Goal: Transaction & Acquisition: Book appointment/travel/reservation

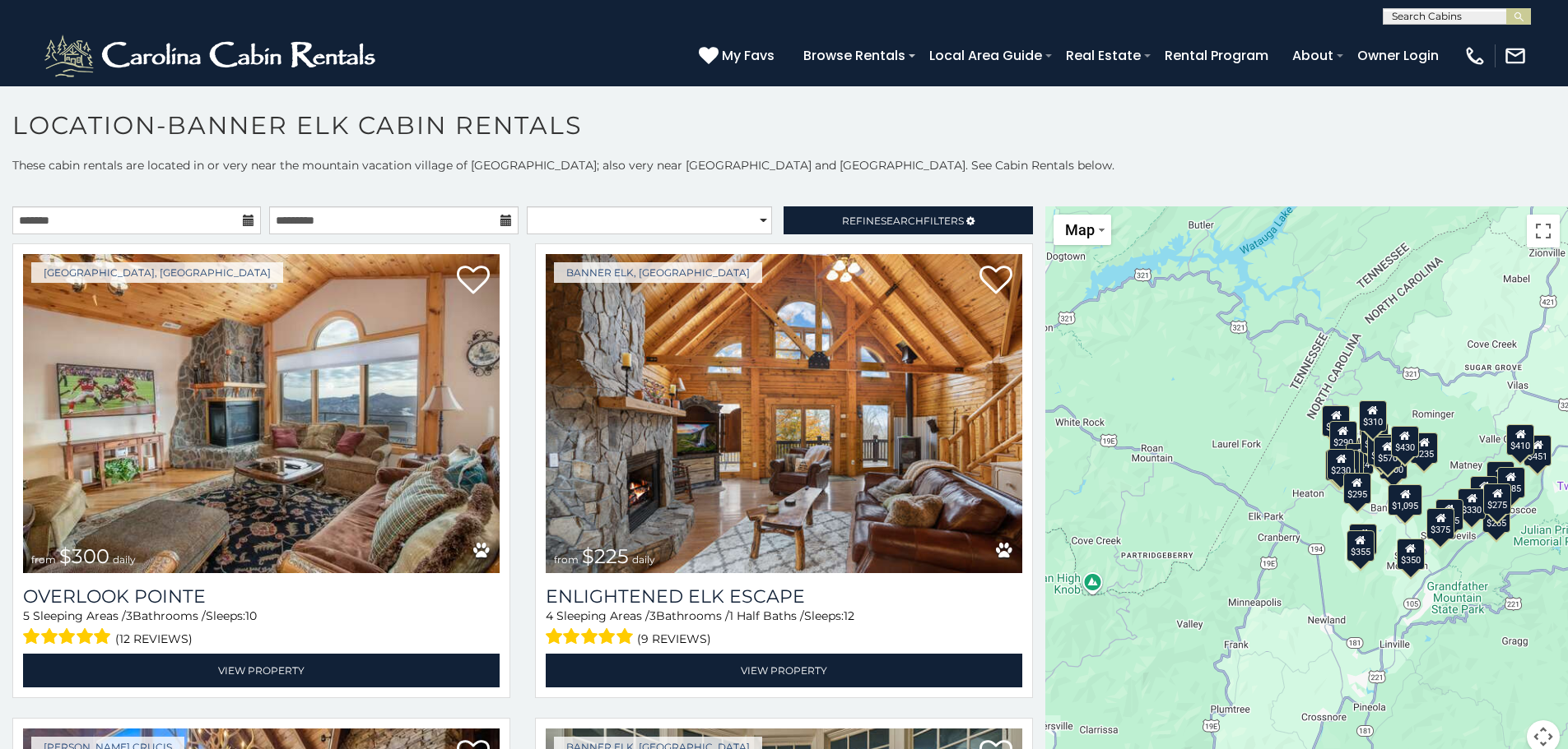
click at [243, 222] on icon at bounding box center [249, 220] width 11 height 11
click at [246, 219] on icon at bounding box center [249, 220] width 11 height 11
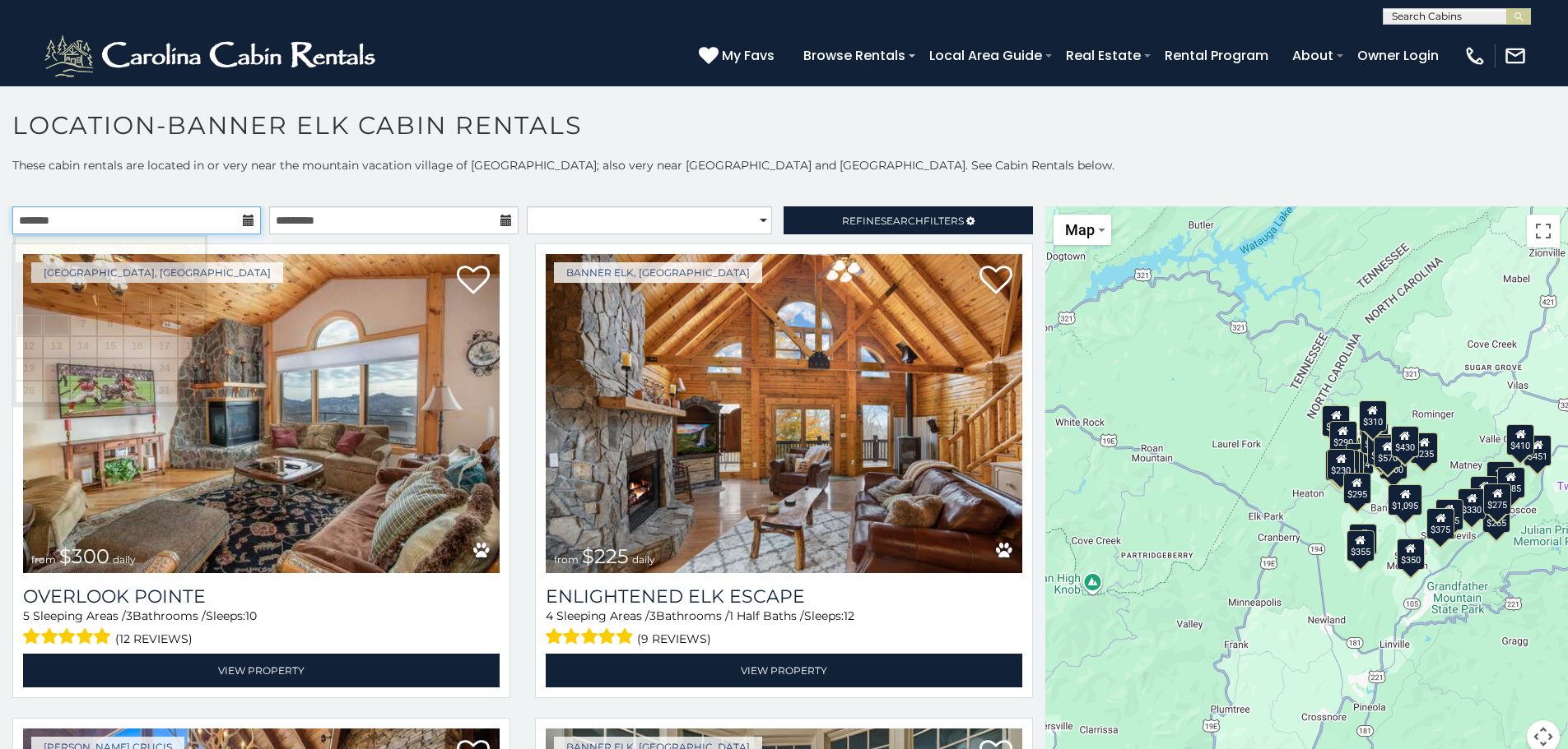
click at [198, 219] on input "text" at bounding box center [136, 220] width 249 height 28
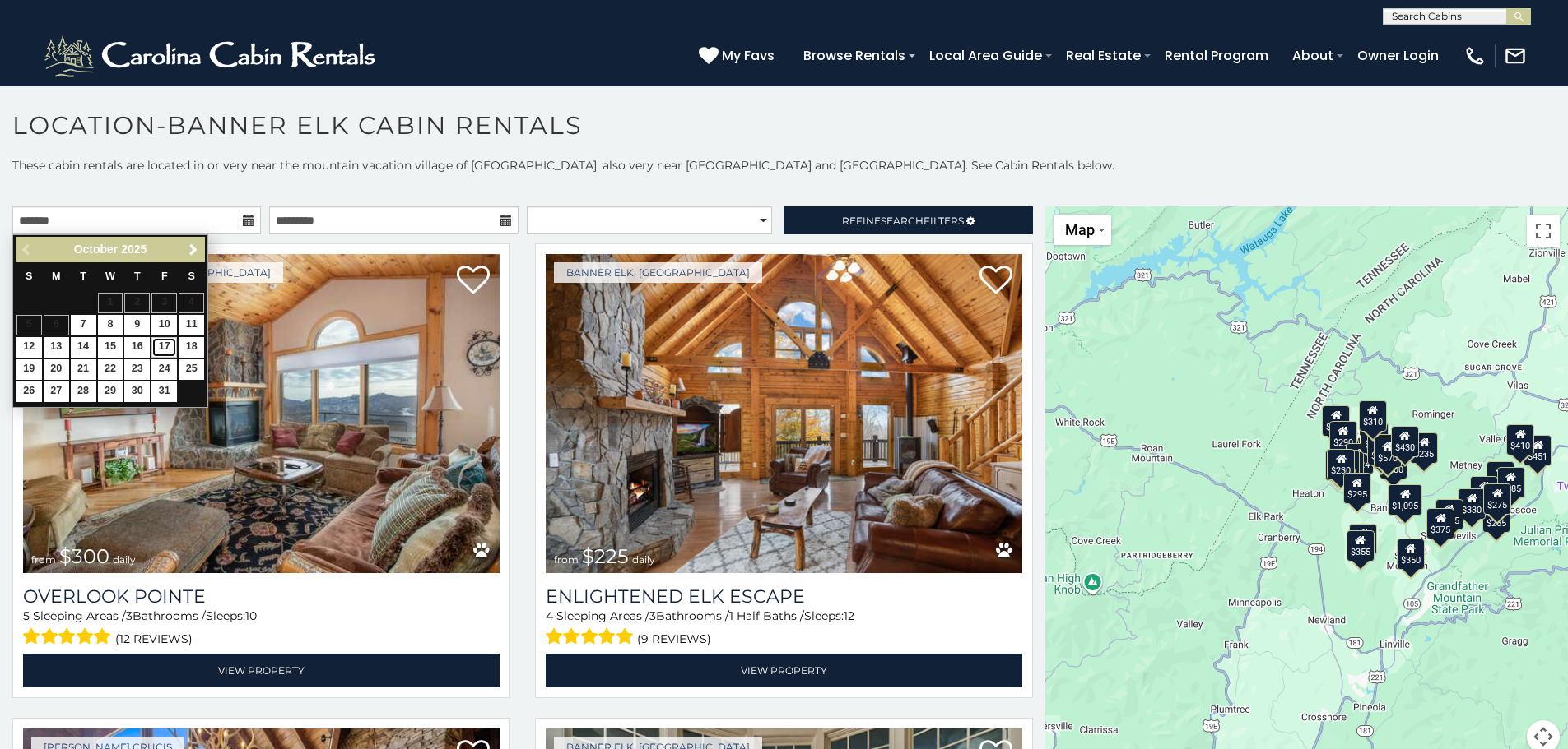
click at [168, 349] on link "17" at bounding box center [163, 348] width 25 height 21
type input "**********"
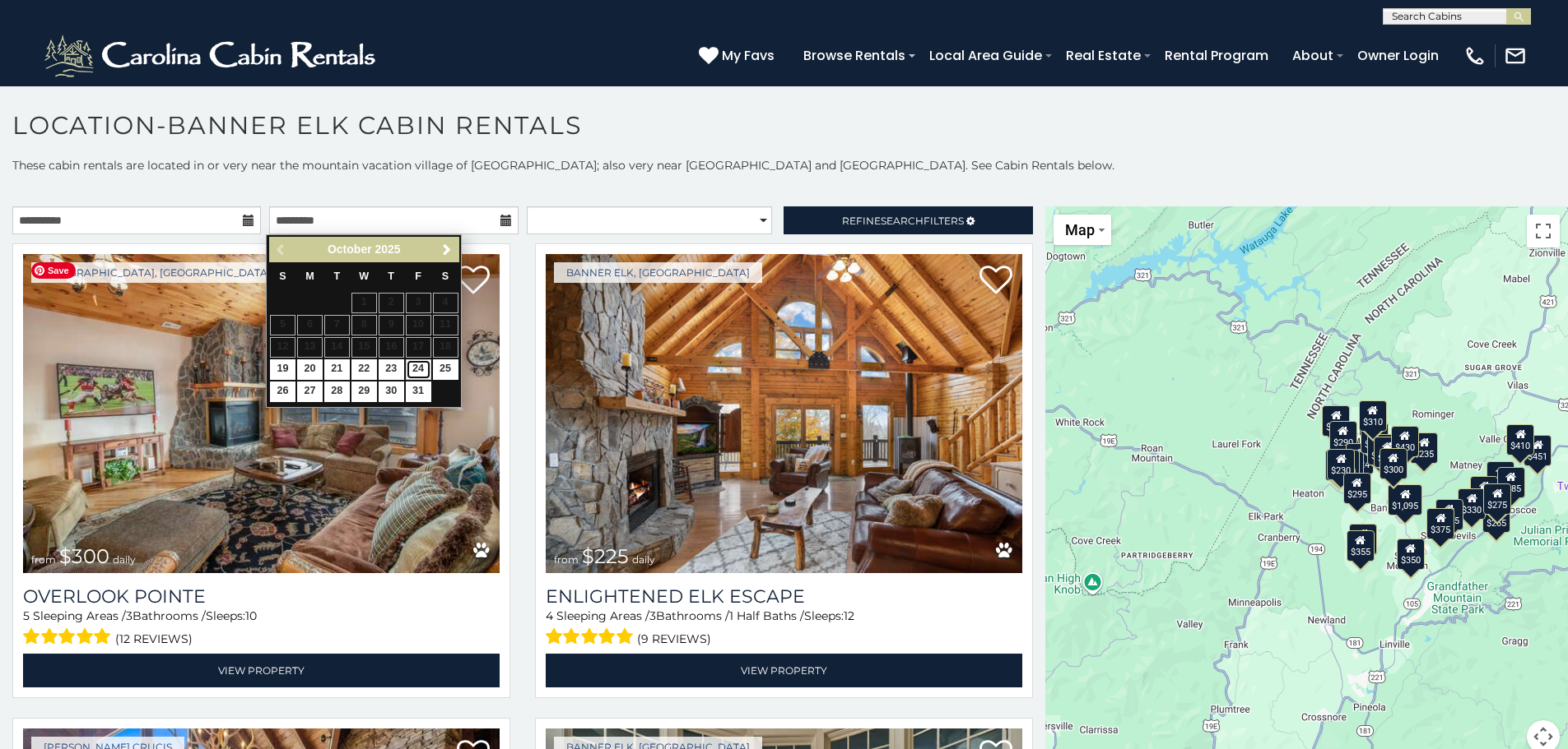
click at [420, 368] on link "24" at bounding box center [418, 369] width 25 height 21
type input "**********"
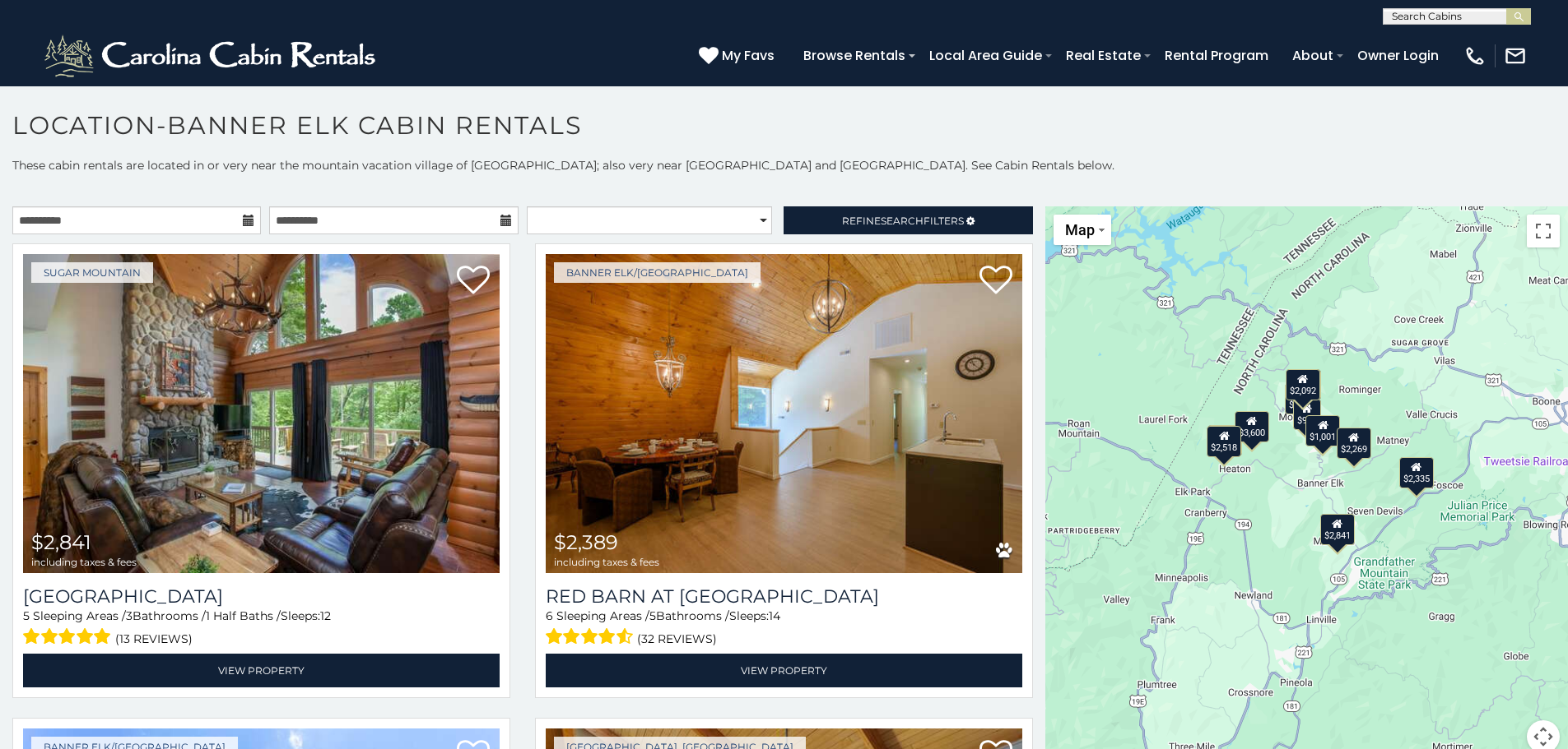
drag, startPoint x: 1374, startPoint y: 497, endPoint x: 1313, endPoint y: 467, distance: 68.0
click at [1313, 467] on div "$2,841 $2,389 $3,600 $3,015 $2,248 $2,335 $2,518 $984 $1,001 $2,092 $2,269" at bounding box center [1305, 489] width 522 height 567
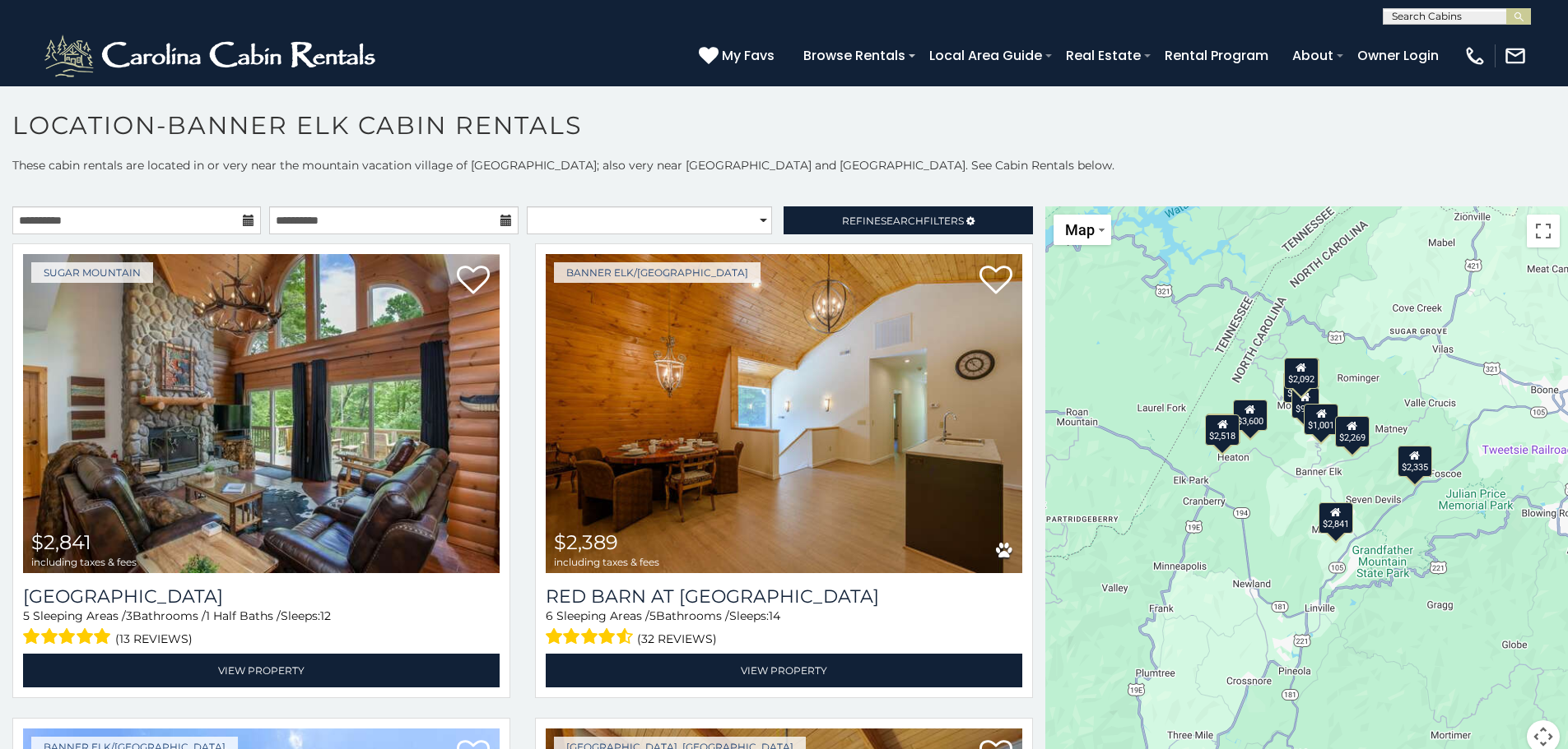
click at [1309, 420] on div "$1,001" at bounding box center [1321, 419] width 35 height 31
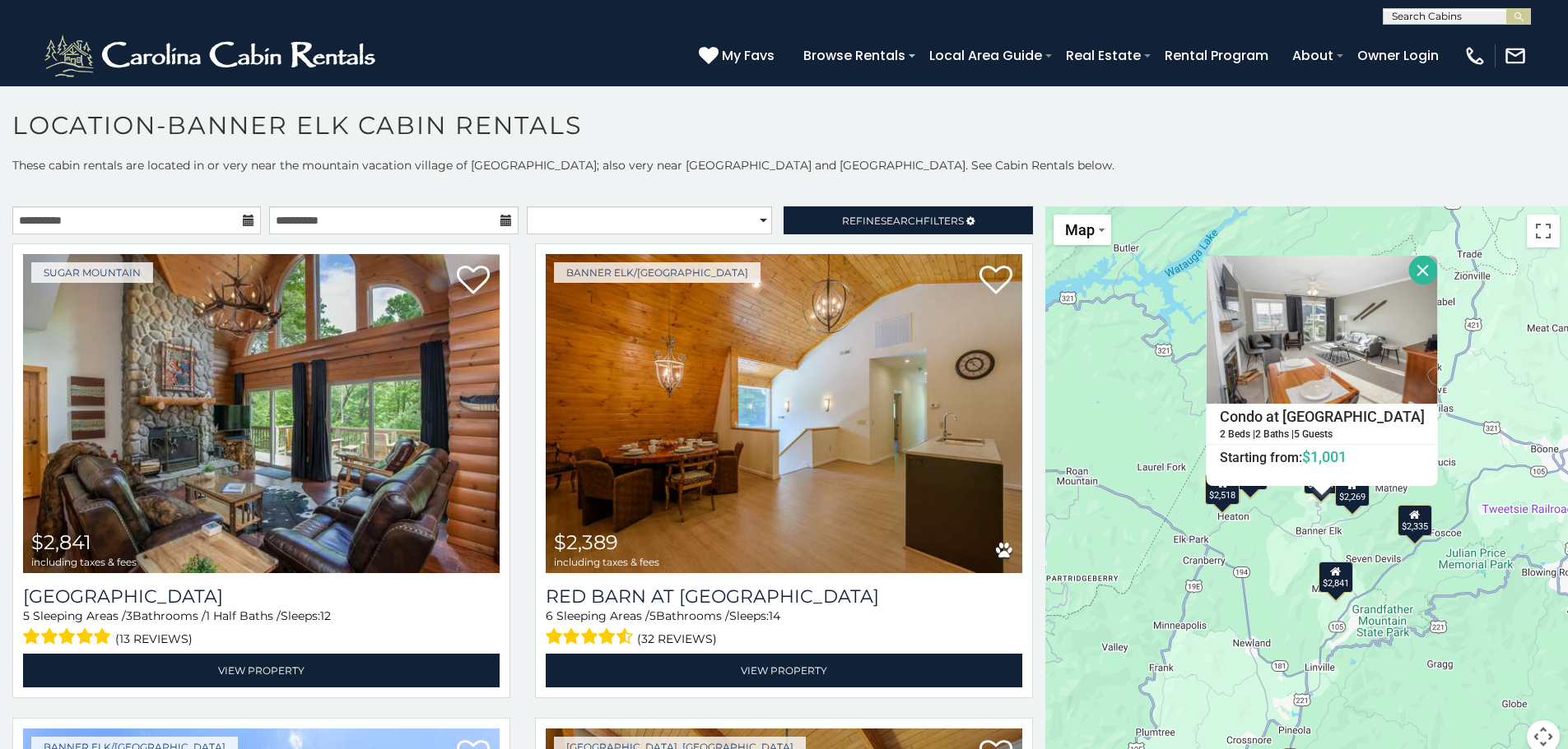
click at [1351, 491] on div "$2,269" at bounding box center [1351, 489] width 35 height 31
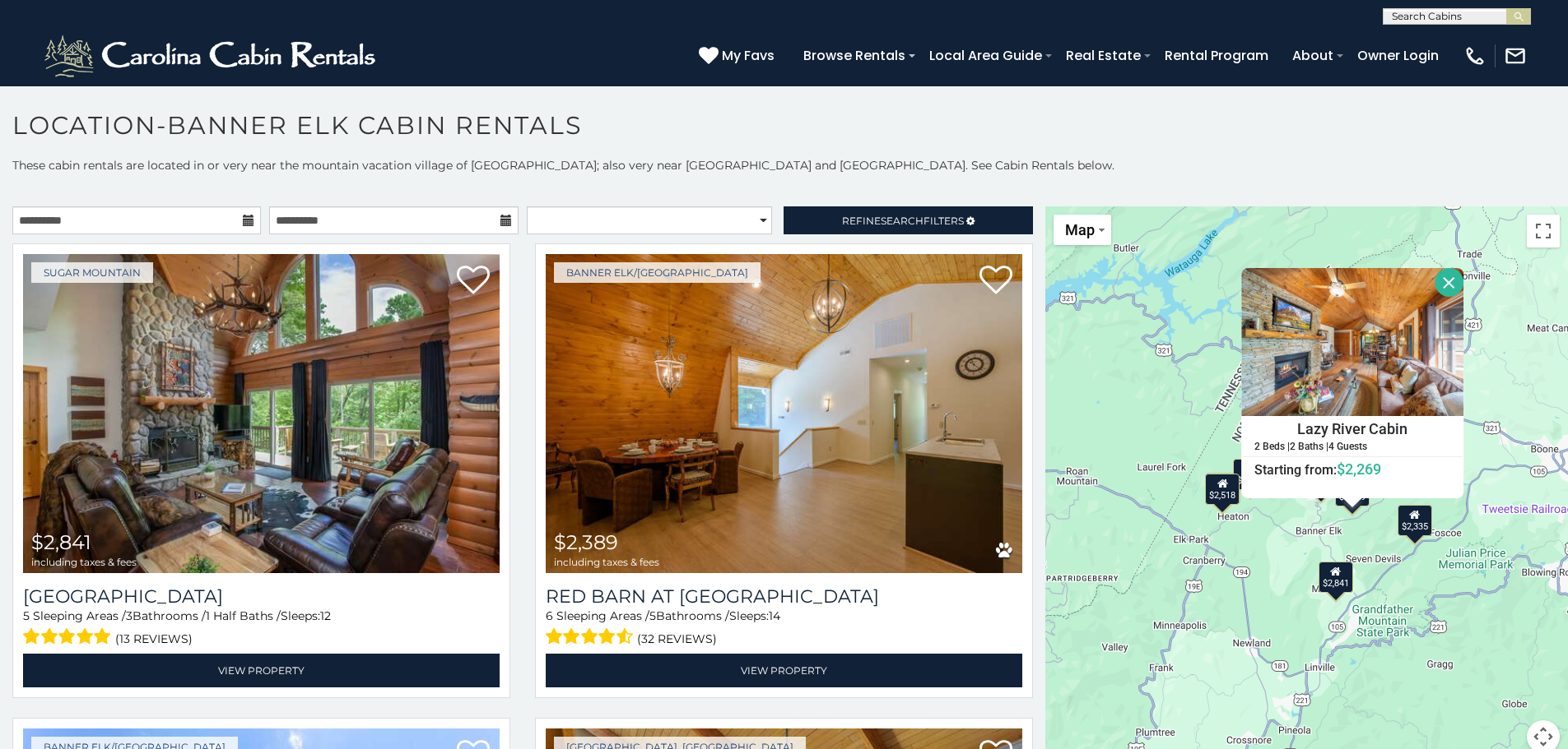
click at [1384, 540] on div "$2,841 $2,389 $3,600 $3,015 $2,248 $2,335 $2,518 $984 $1,001 $2,092 $2,269 Lazy…" at bounding box center [1305, 489] width 522 height 567
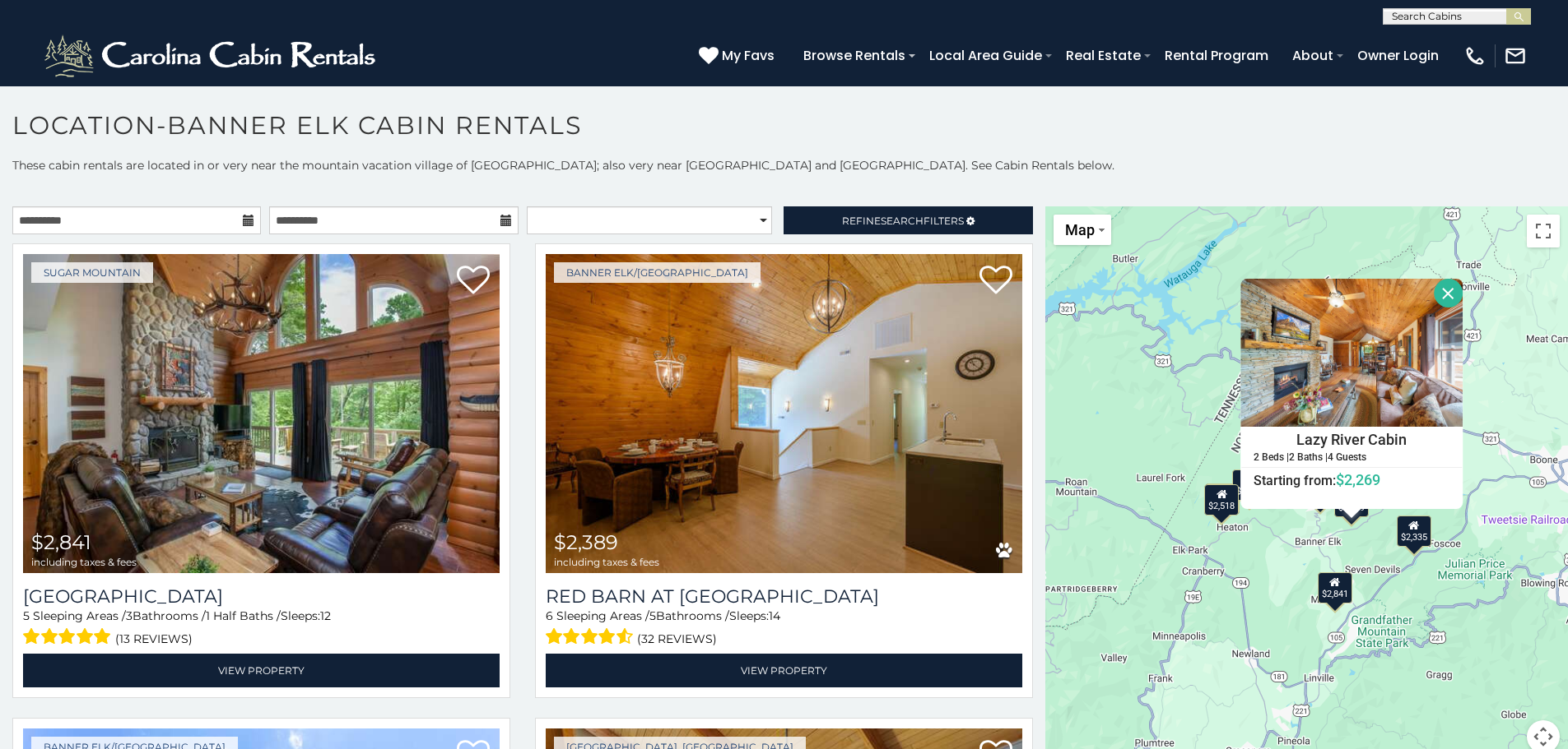
click at [1341, 569] on div "$2,841 $2,389 $3,600 $3,015 $2,248 $2,335 $2,518 $984 $1,001 $2,092 $2,269 Lazy…" at bounding box center [1305, 489] width 522 height 567
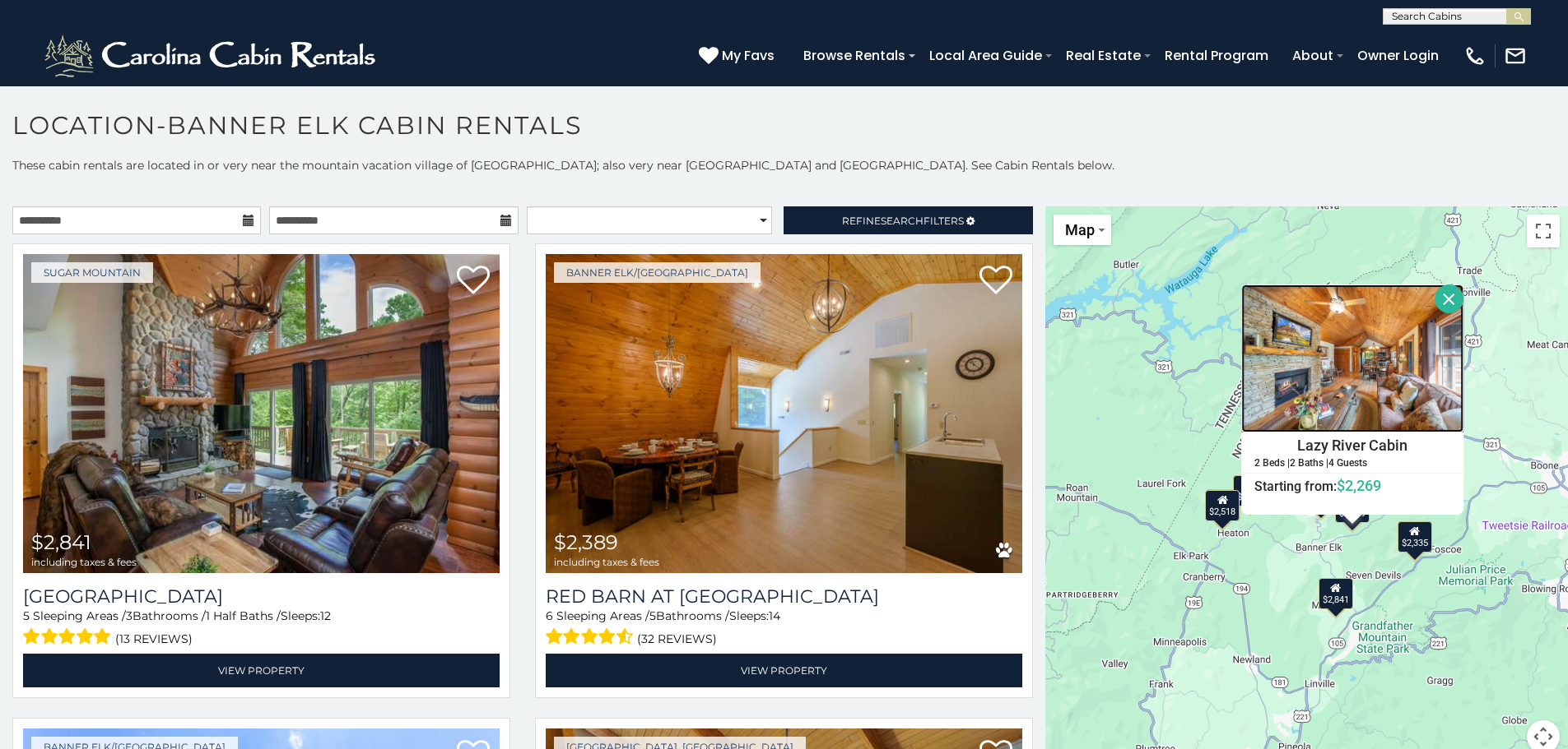
click at [1354, 416] on img at bounding box center [1352, 359] width 222 height 148
click at [1445, 297] on button "Close" at bounding box center [1449, 299] width 29 height 29
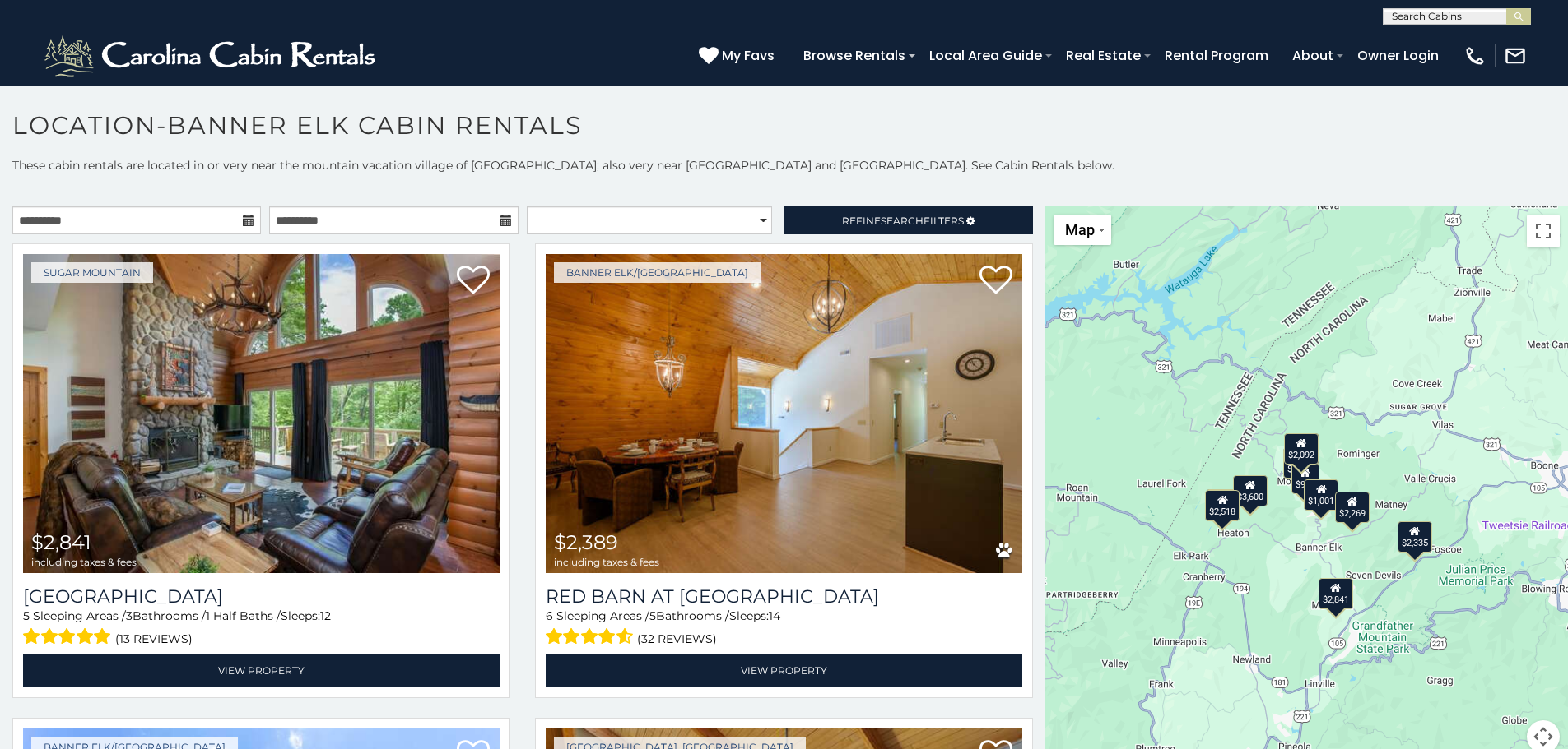
click at [1304, 480] on div "$1,001" at bounding box center [1321, 495] width 35 height 31
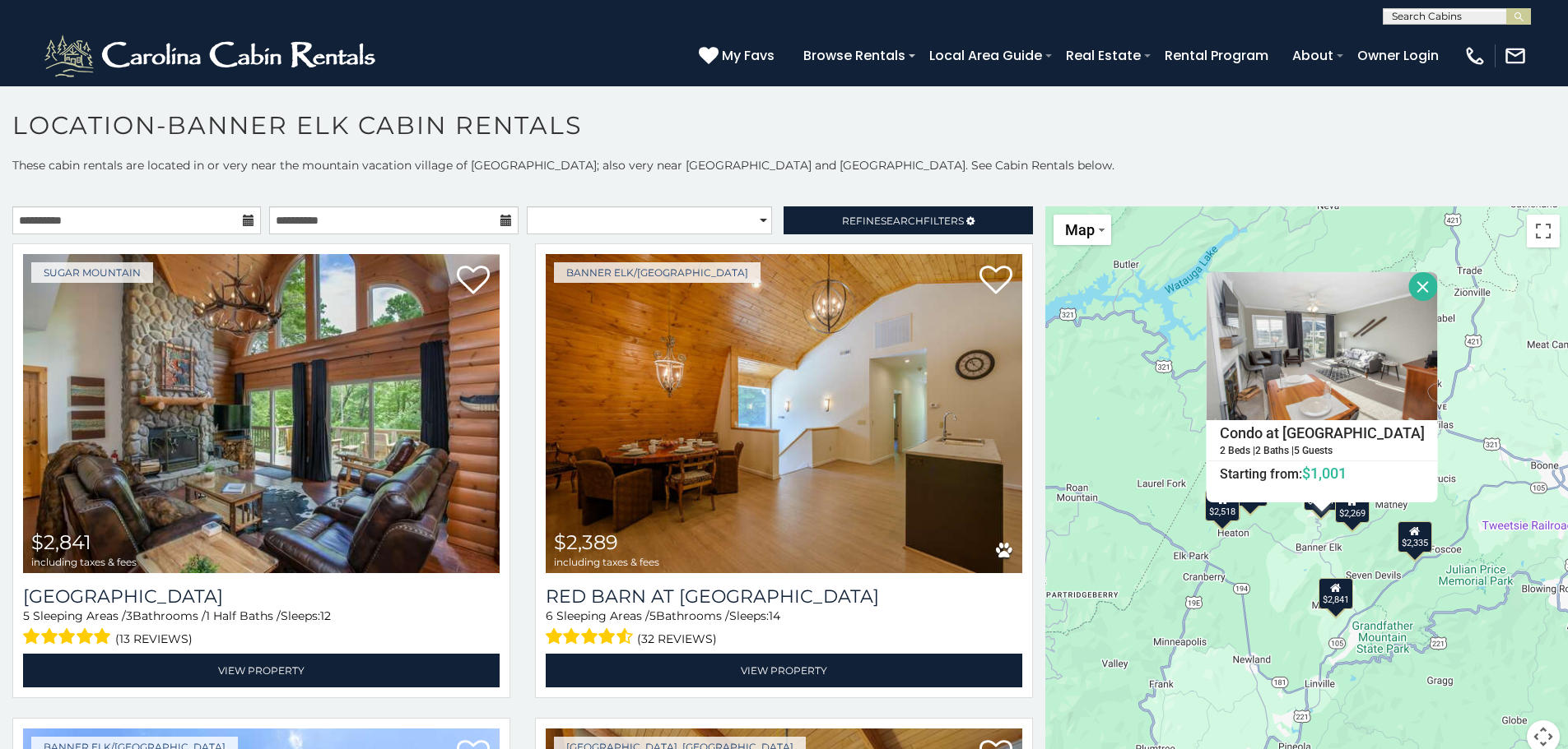
click at [1428, 456] on div "$2,841 $2,389 $3,600 $3,015 $2,248 $2,335 $2,518 $984 $1,001 $2,092 $2,269 Cond…" at bounding box center [1305, 489] width 522 height 567
click at [1432, 517] on div "$2,841 $2,389 $3,600 $3,015 $2,248 $2,335 $2,518 $984 $1,001 $2,092 $2,269 Cond…" at bounding box center [1305, 489] width 522 height 567
click at [1409, 295] on button "Close" at bounding box center [1423, 286] width 29 height 29
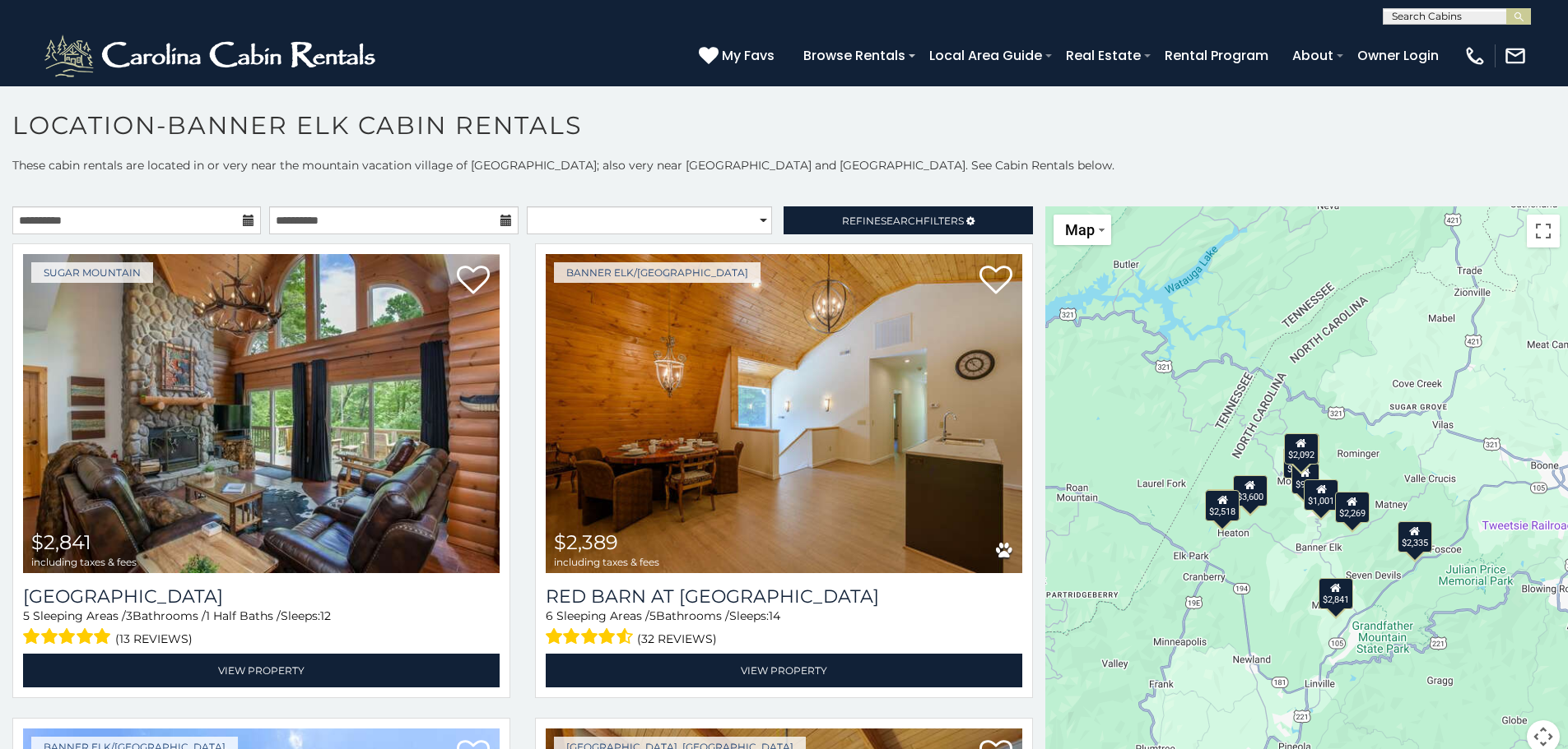
click at [1298, 456] on div "$2,092" at bounding box center [1301, 448] width 35 height 31
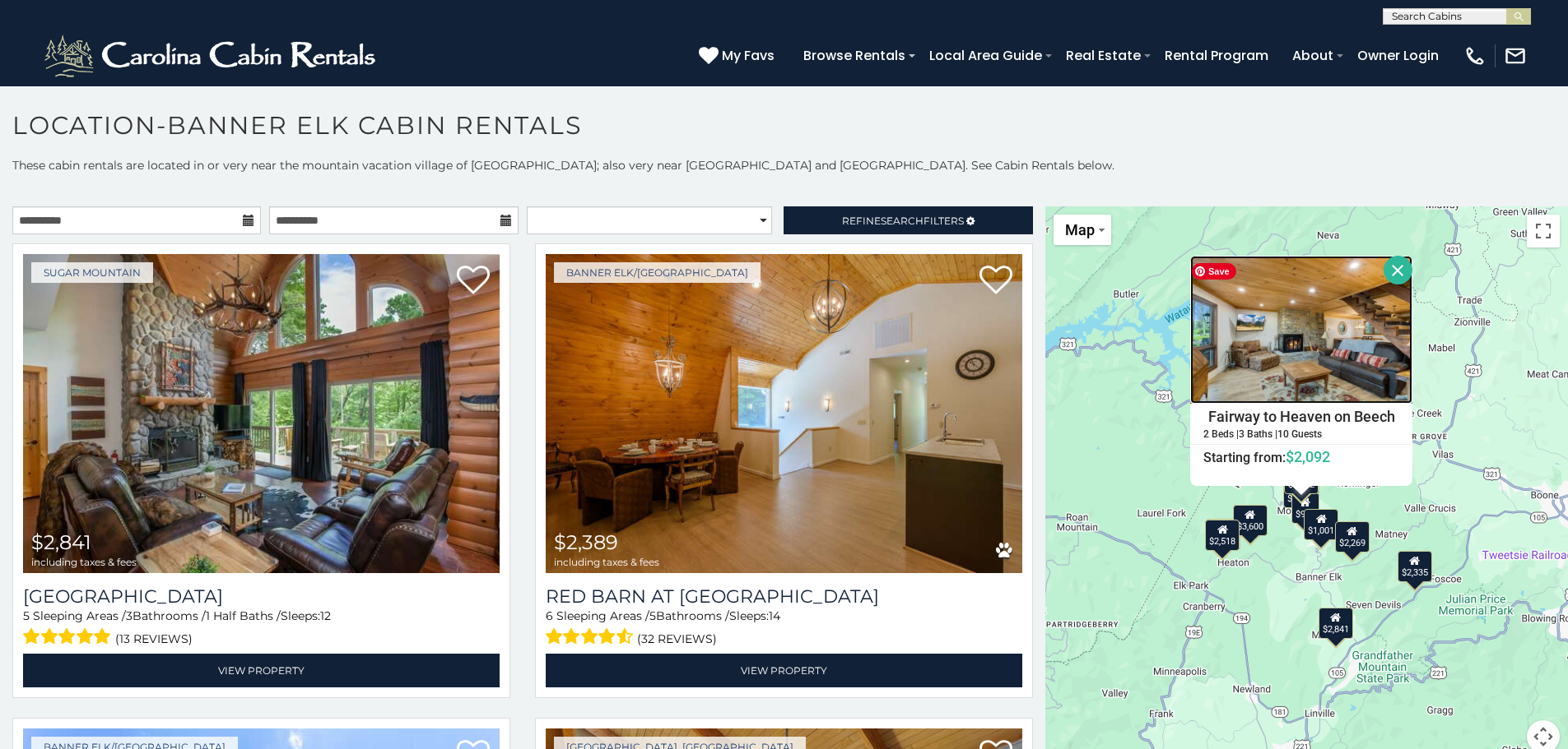
click at [1328, 349] on img at bounding box center [1301, 330] width 222 height 148
click at [1388, 277] on button "Close" at bounding box center [1397, 270] width 29 height 29
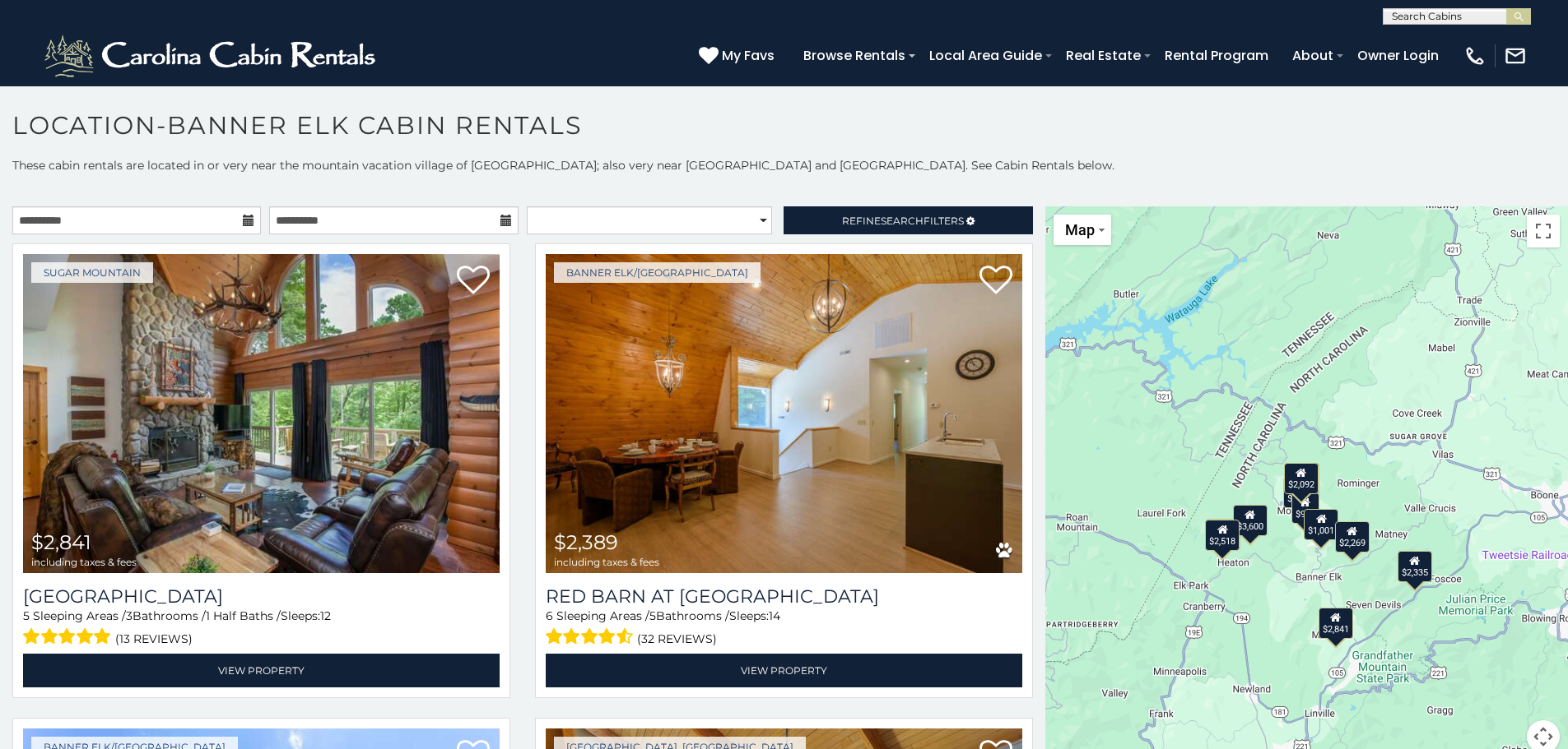
click at [1329, 623] on div "$2,841" at bounding box center [1335, 623] width 35 height 31
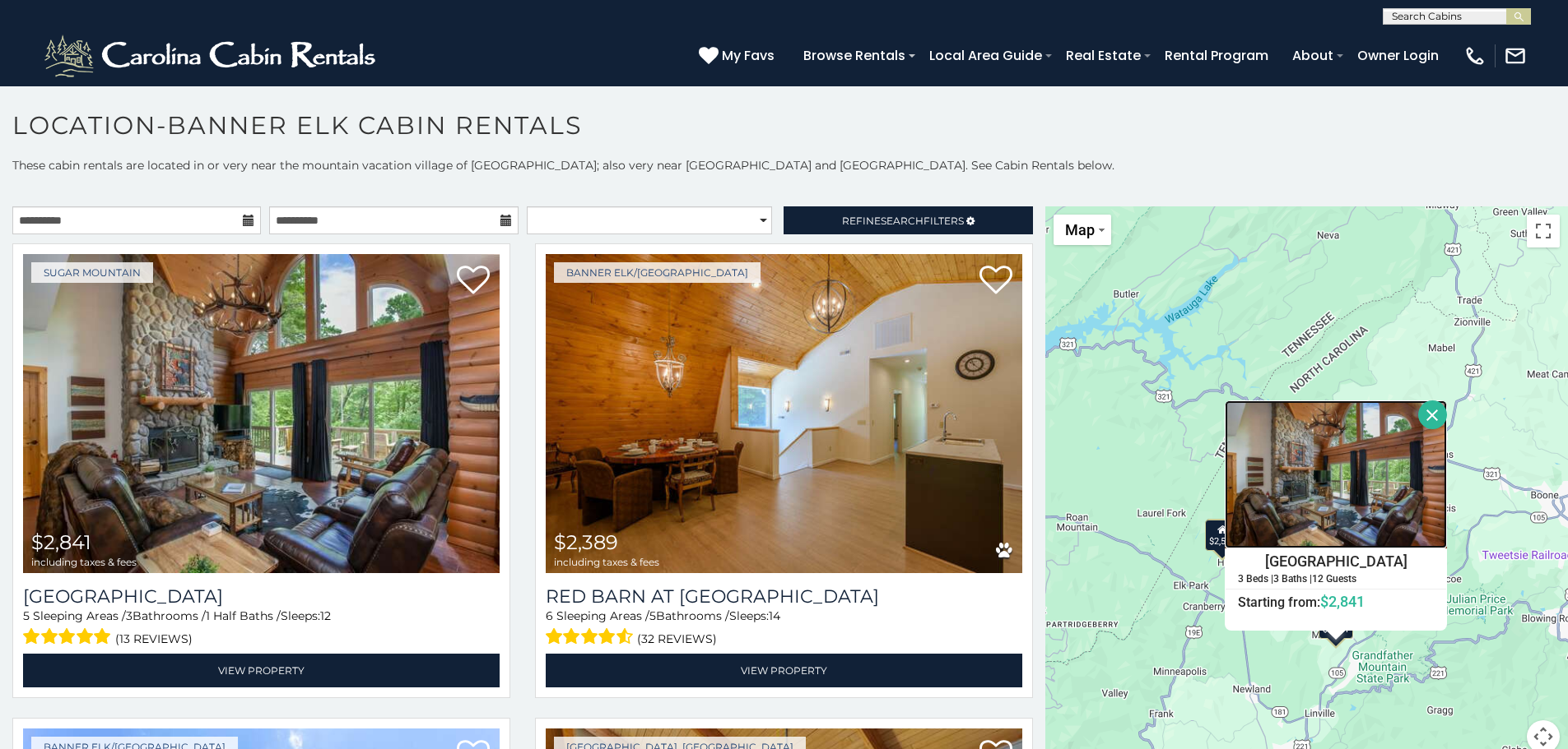
click at [1351, 493] on img at bounding box center [1335, 474] width 222 height 148
click at [1418, 413] on button "Close" at bounding box center [1432, 414] width 29 height 29
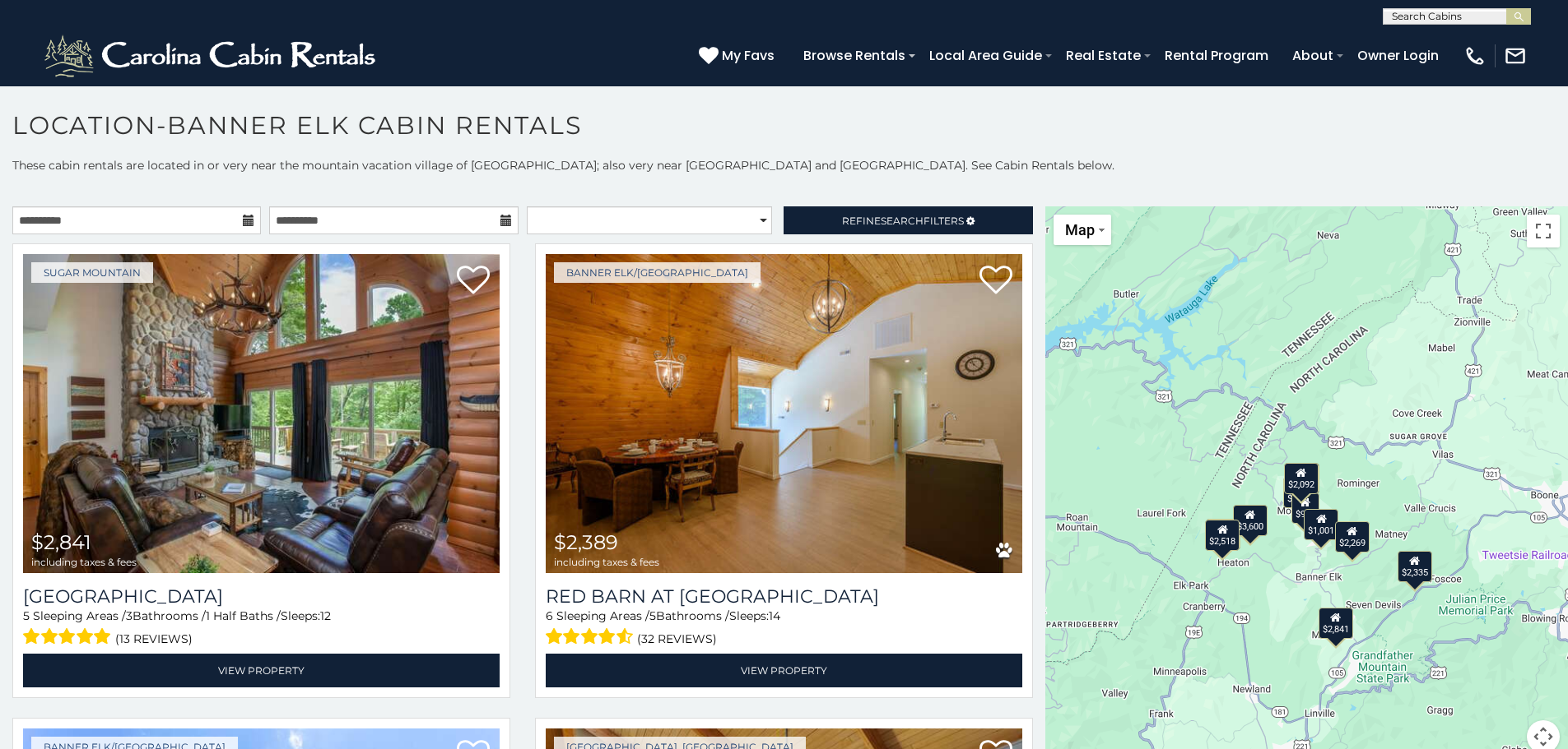
click at [1418, 572] on div "$2,335" at bounding box center [1414, 565] width 35 height 31
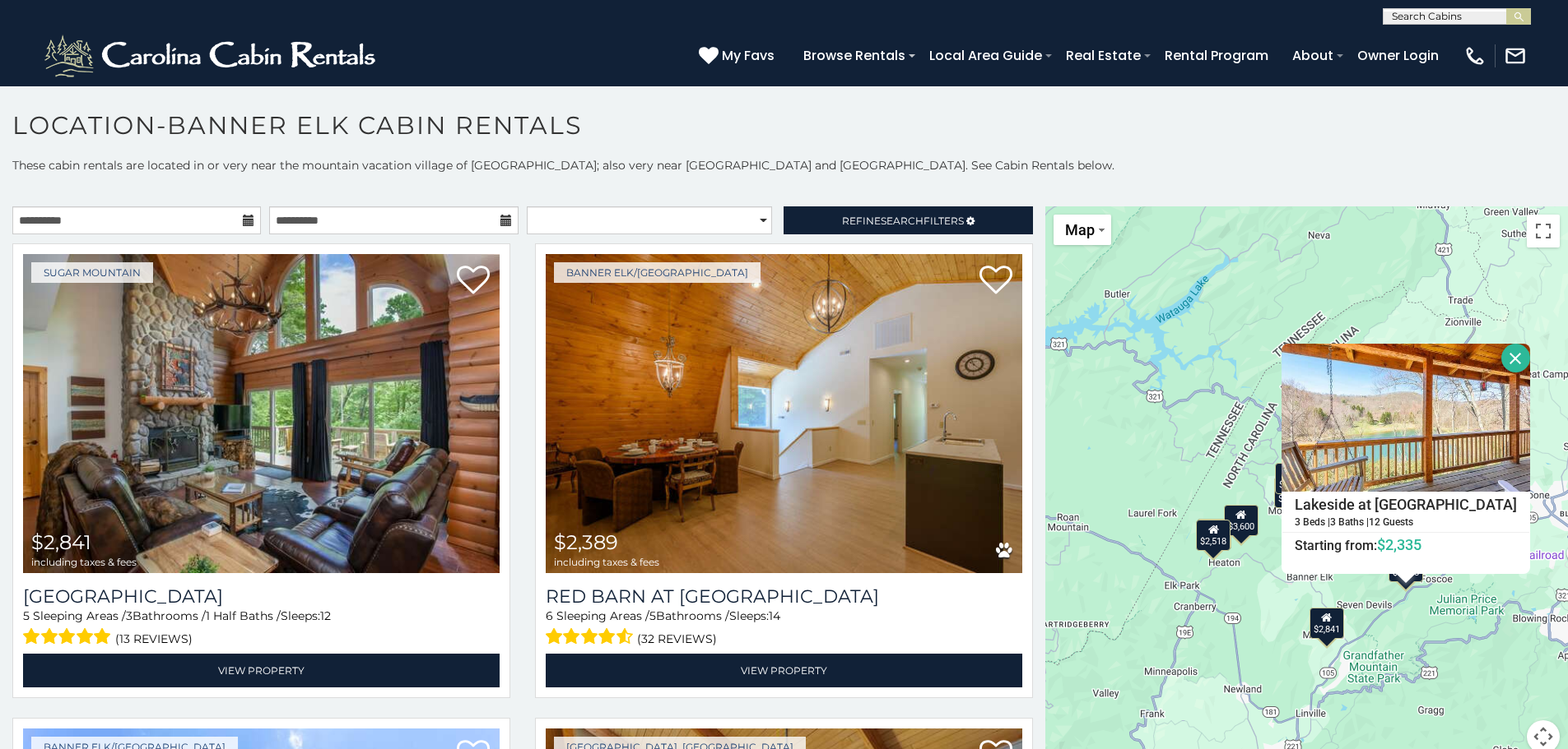
click at [1501, 358] on button "Close" at bounding box center [1515, 358] width 29 height 29
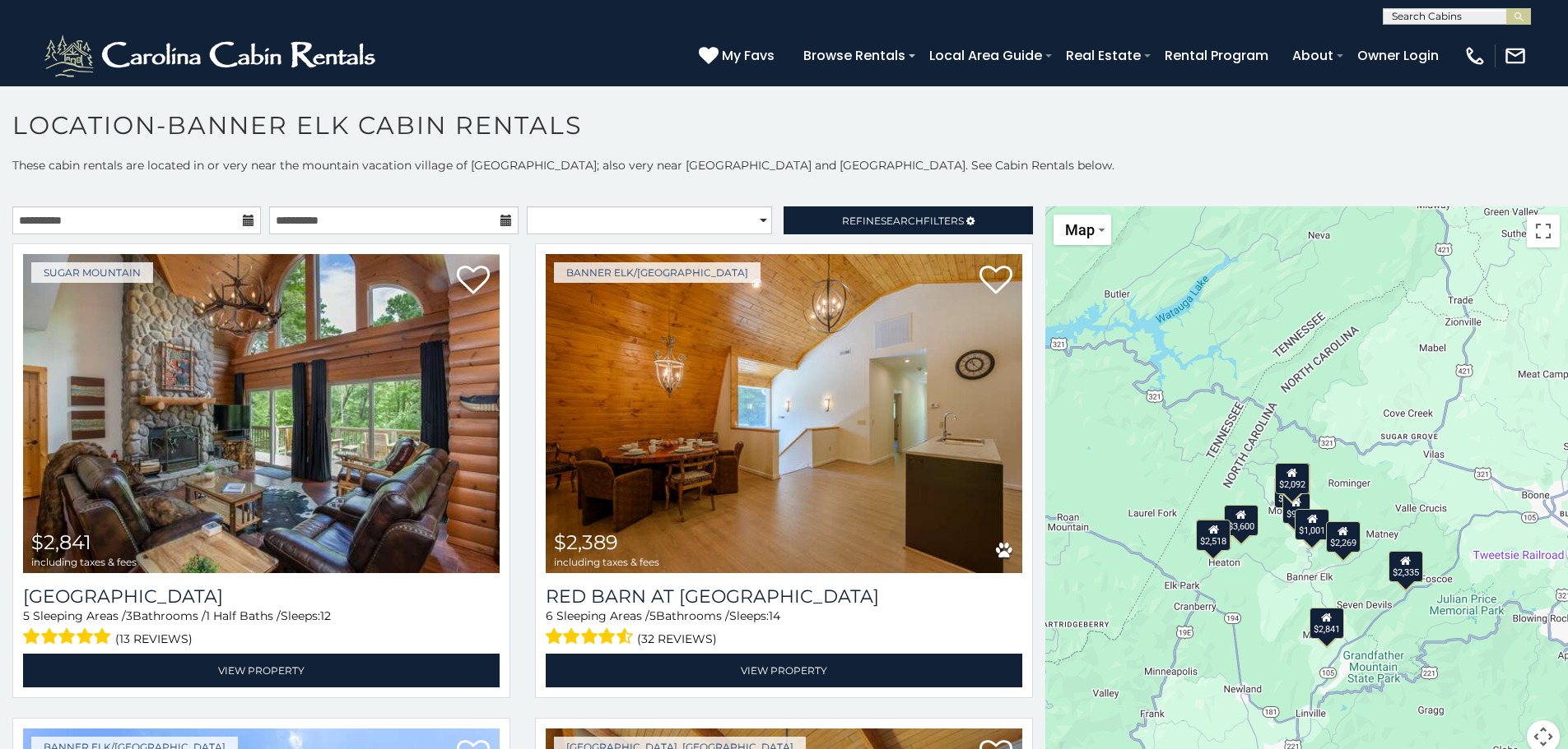
click at [1305, 534] on div "$1,001" at bounding box center [1312, 524] width 35 height 31
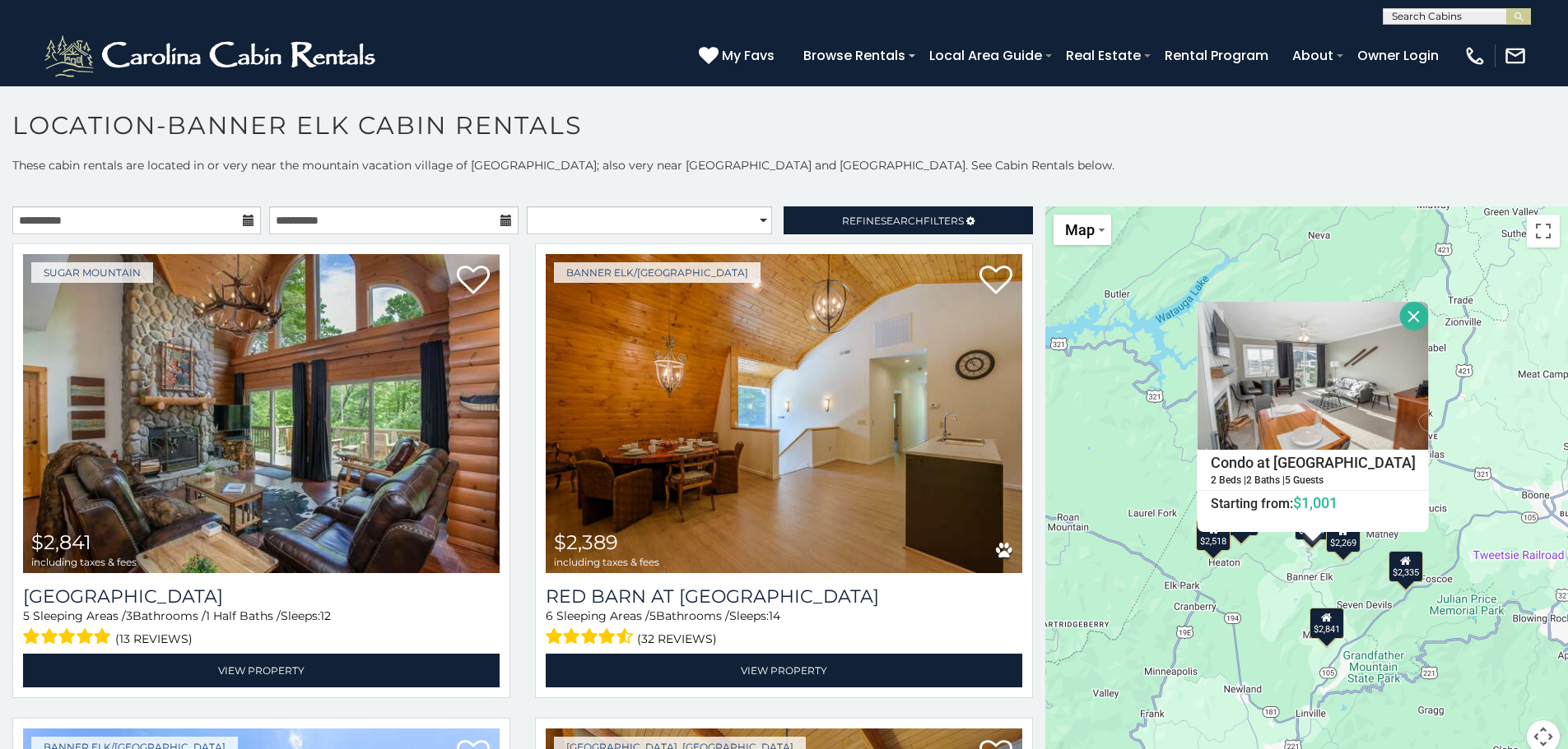
click at [1484, 525] on div "$2,841 $2,389 $3,600 $3,015 $2,248 $2,335 $2,518 $984 $1,001 $2,092 $2,269 Cond…" at bounding box center [1305, 489] width 522 height 567
click at [1400, 324] on button "Close" at bounding box center [1414, 316] width 29 height 29
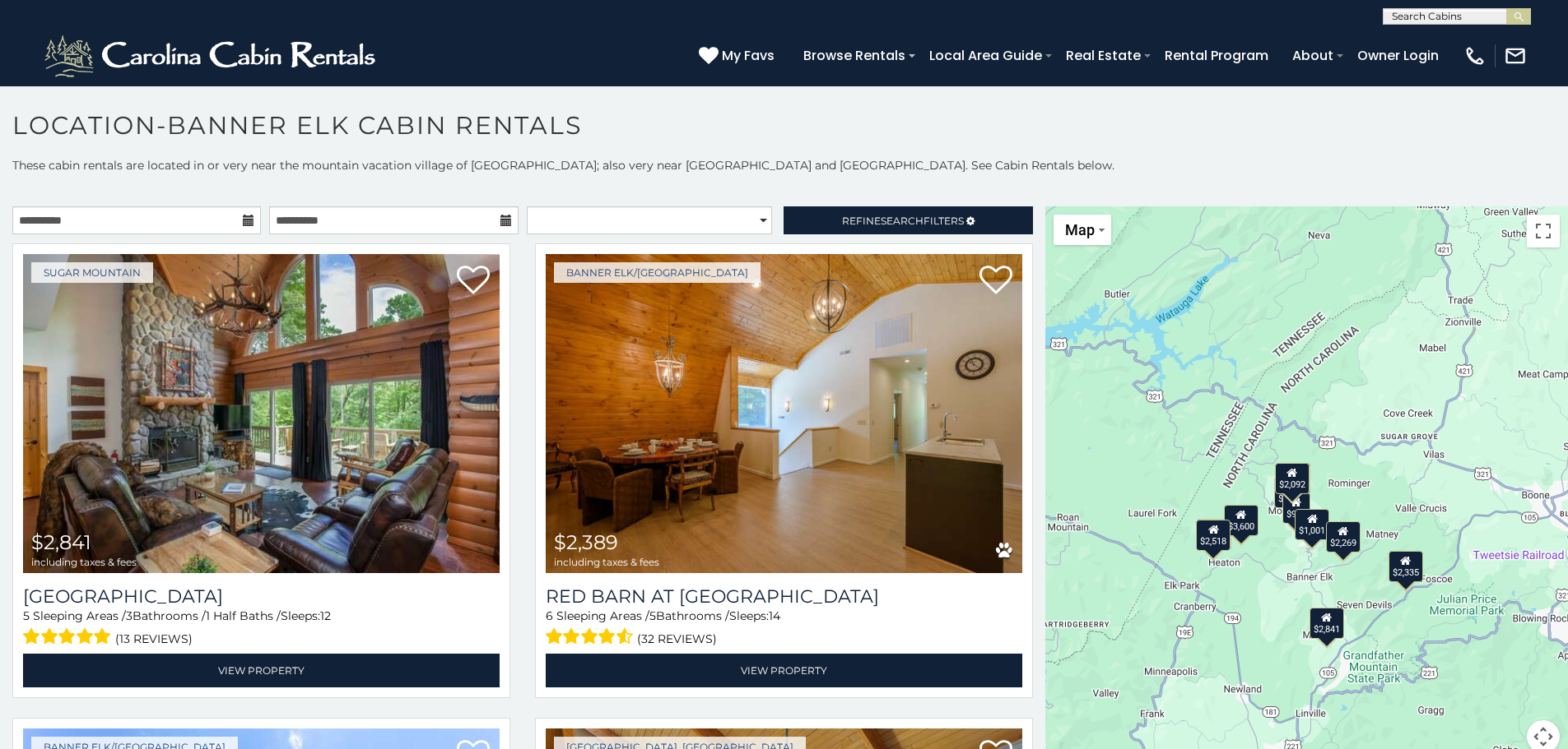
click at [1284, 513] on div "$984" at bounding box center [1296, 507] width 28 height 31
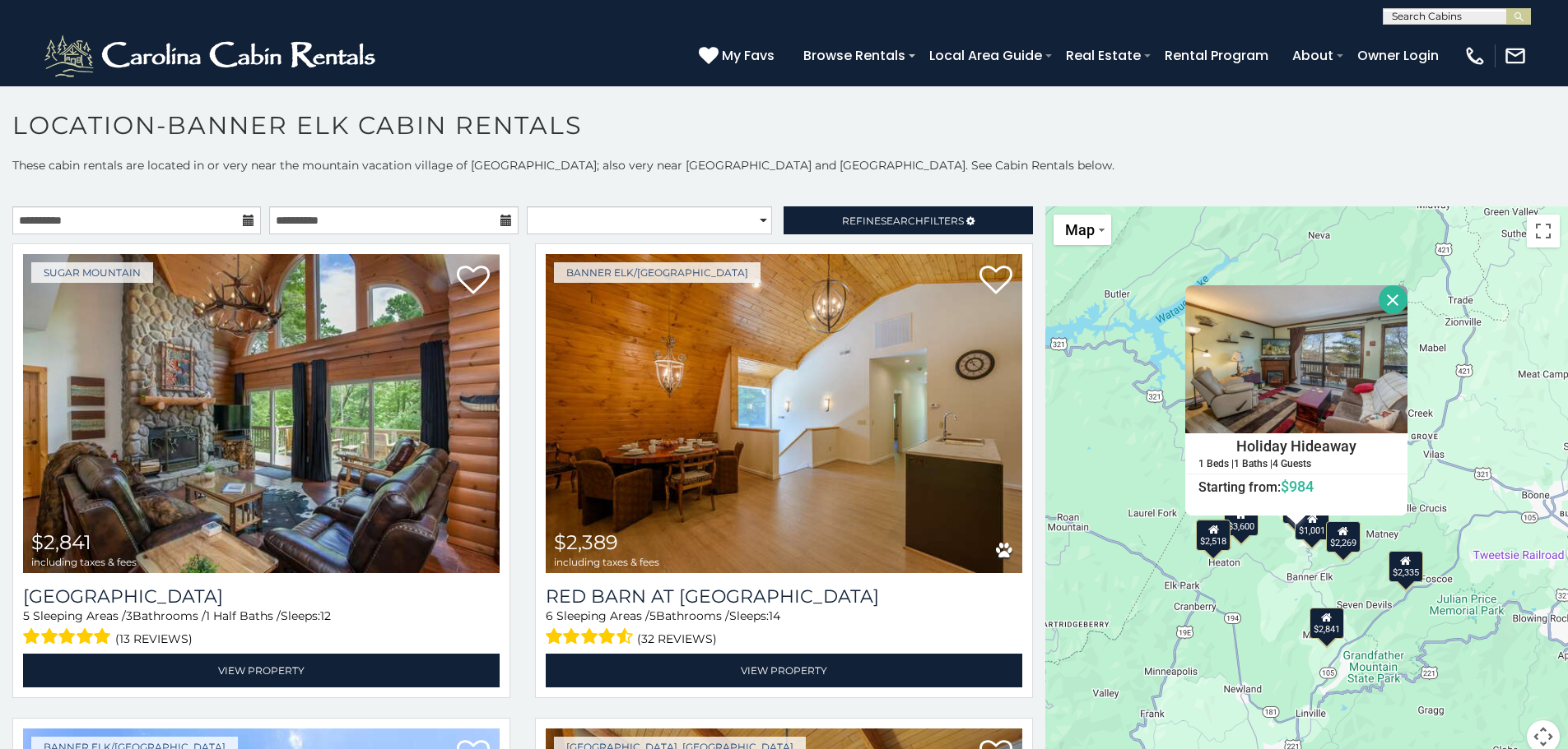
click at [1393, 298] on button "Close" at bounding box center [1393, 300] width 29 height 29
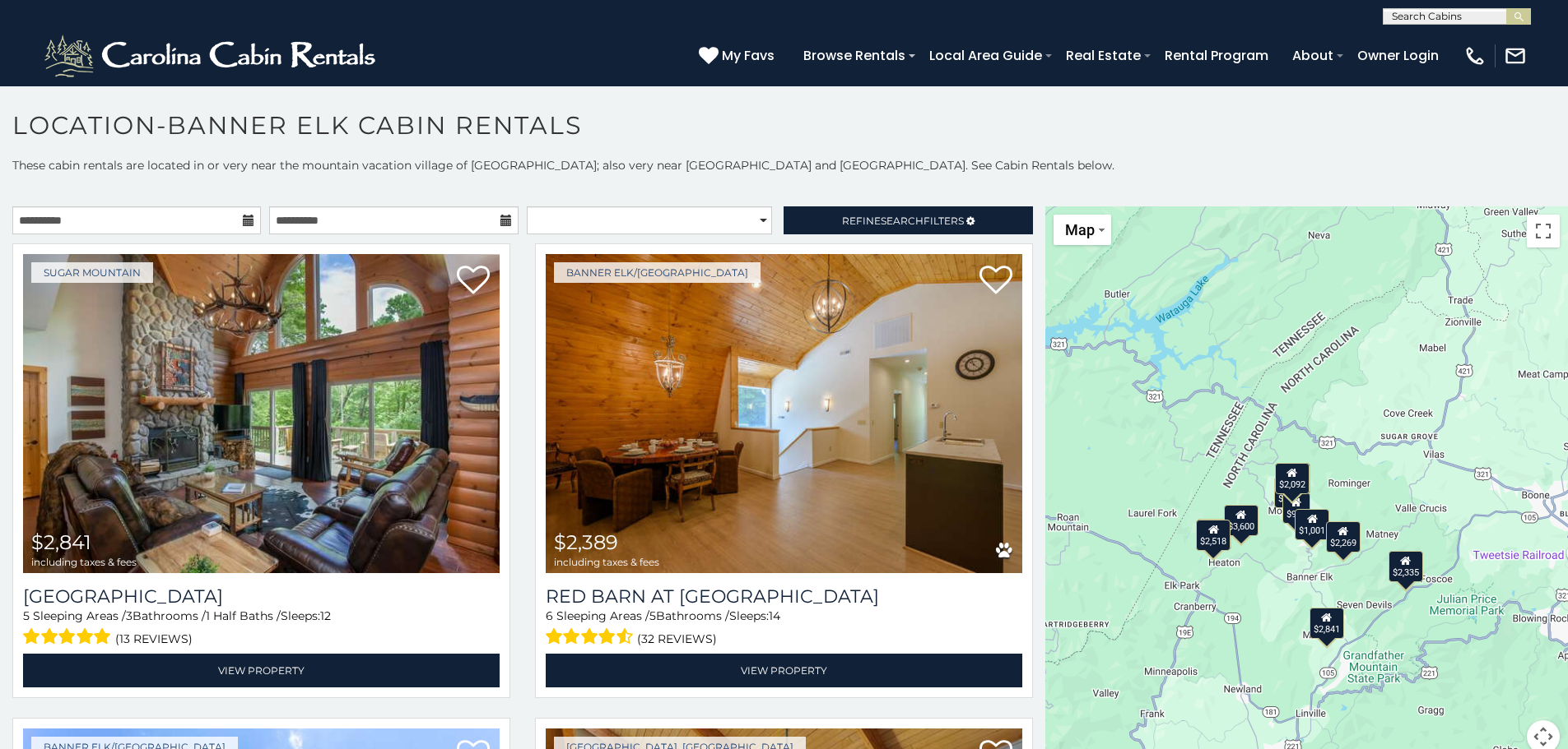
click at [1274, 507] on div "$2,248" at bounding box center [1291, 491] width 35 height 31
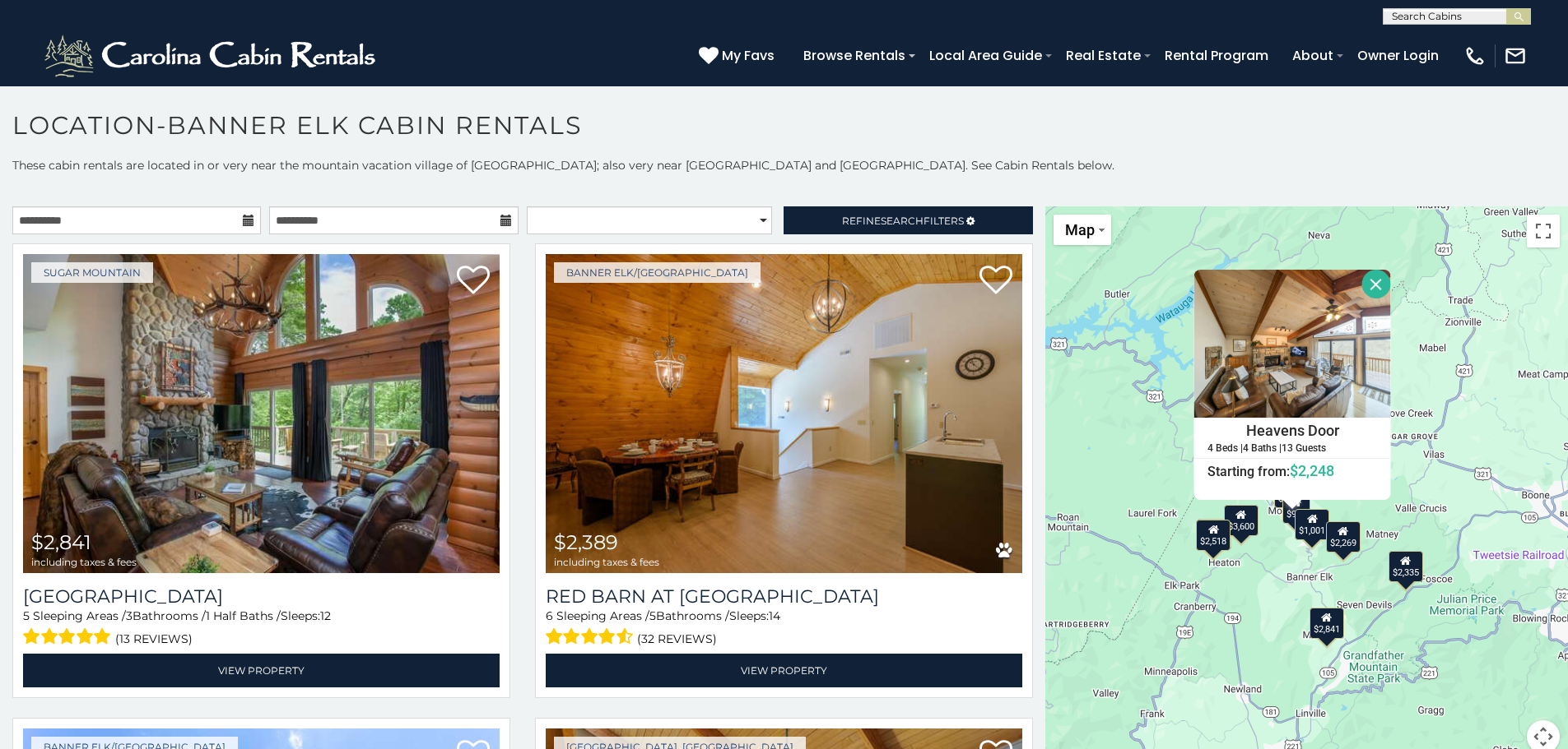
click at [1338, 534] on icon at bounding box center [1343, 531] width 10 height 11
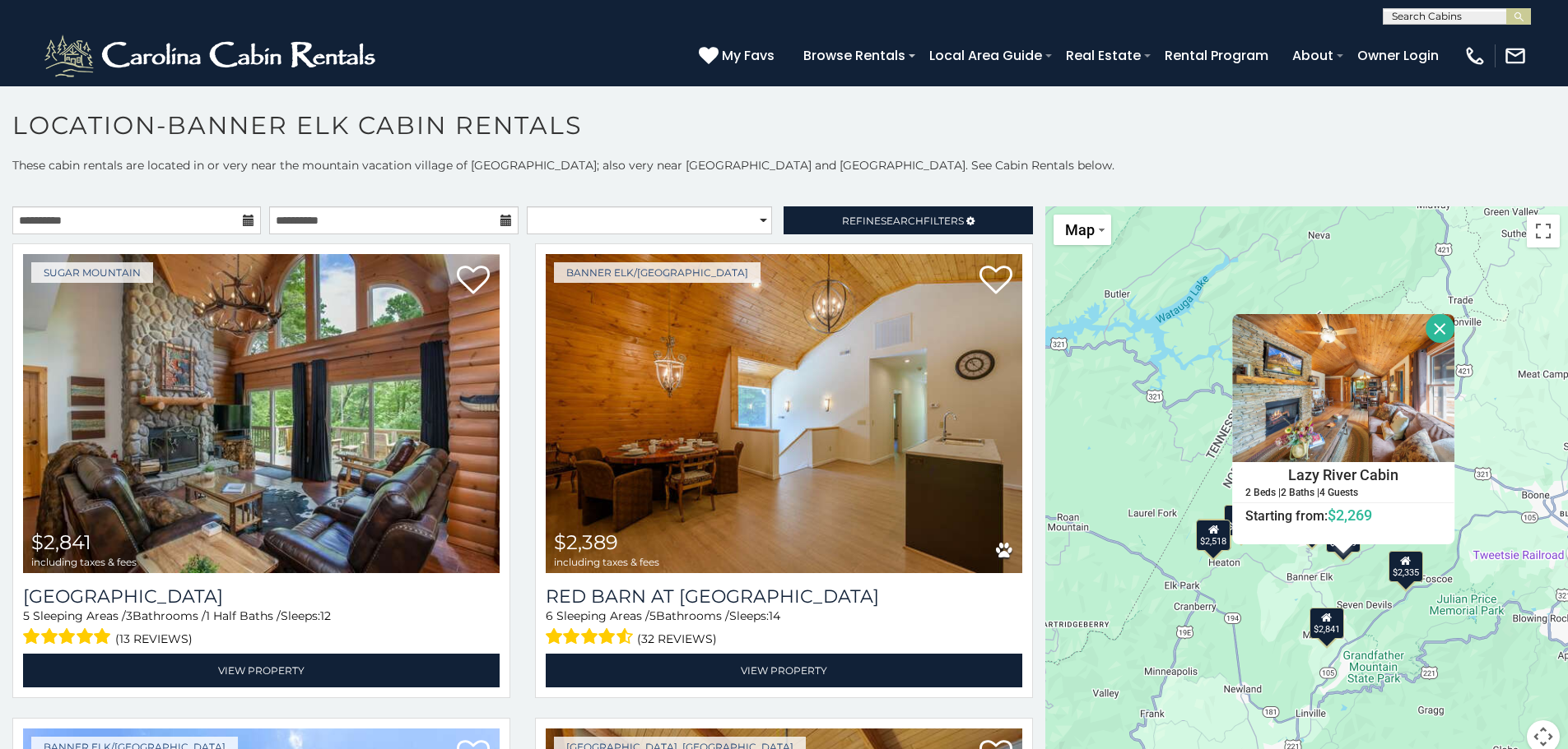
click at [1261, 623] on div "$2,841 $2,389 $3,600 $3,015 $2,248 $2,335 $2,518 $984 $1,001 $2,092 $2,269 Lazy…" at bounding box center [1305, 489] width 522 height 567
click at [1281, 611] on div "$2,841 $2,389 $3,600 $3,015 $2,248 $2,335 $2,518 $984 $1,001 $2,092 $2,269 Lazy…" at bounding box center [1305, 489] width 522 height 567
click at [1440, 339] on button "Close" at bounding box center [1440, 328] width 29 height 29
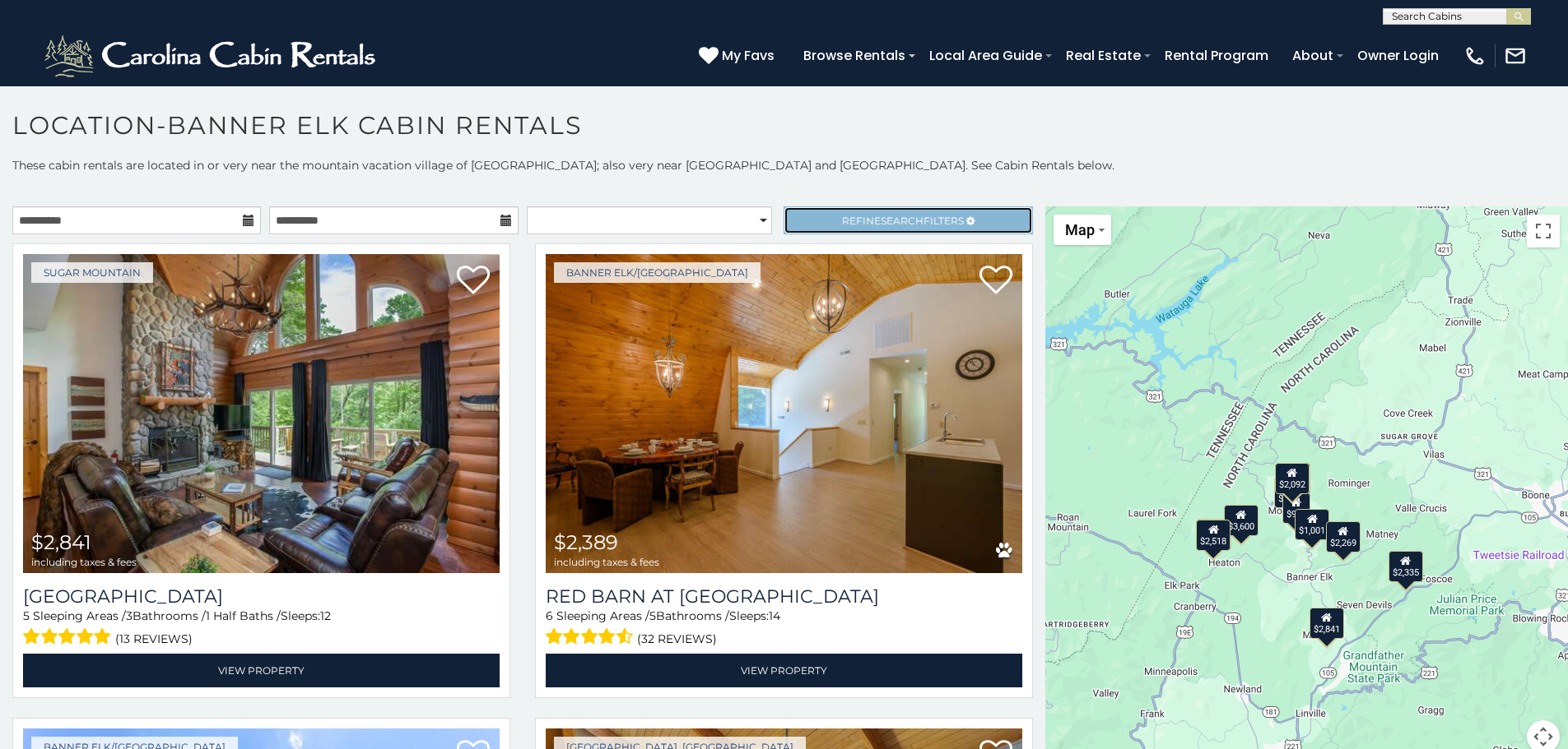
click at [881, 223] on span "Search" at bounding box center [902, 220] width 43 height 12
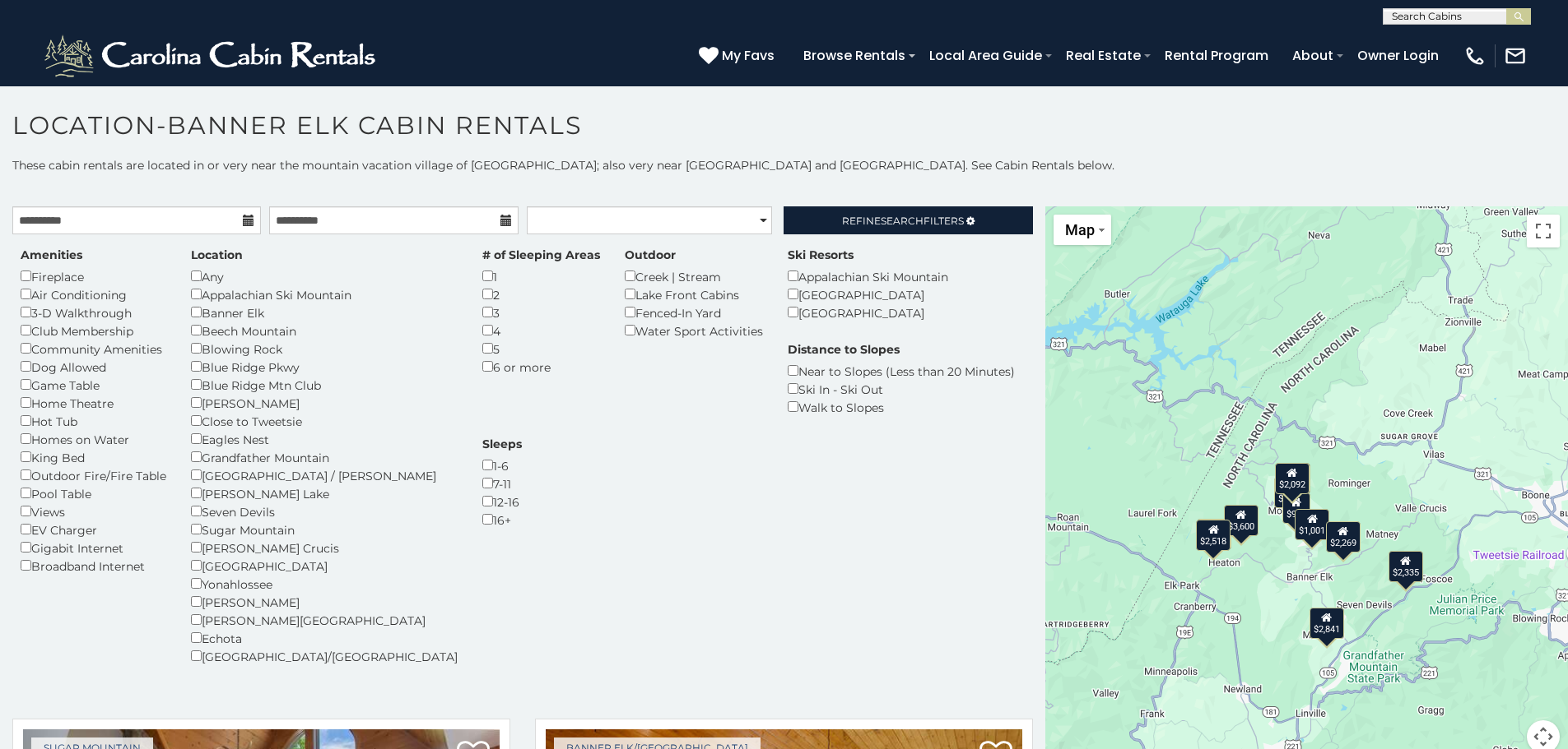
click at [1288, 476] on icon at bounding box center [1292, 472] width 10 height 11
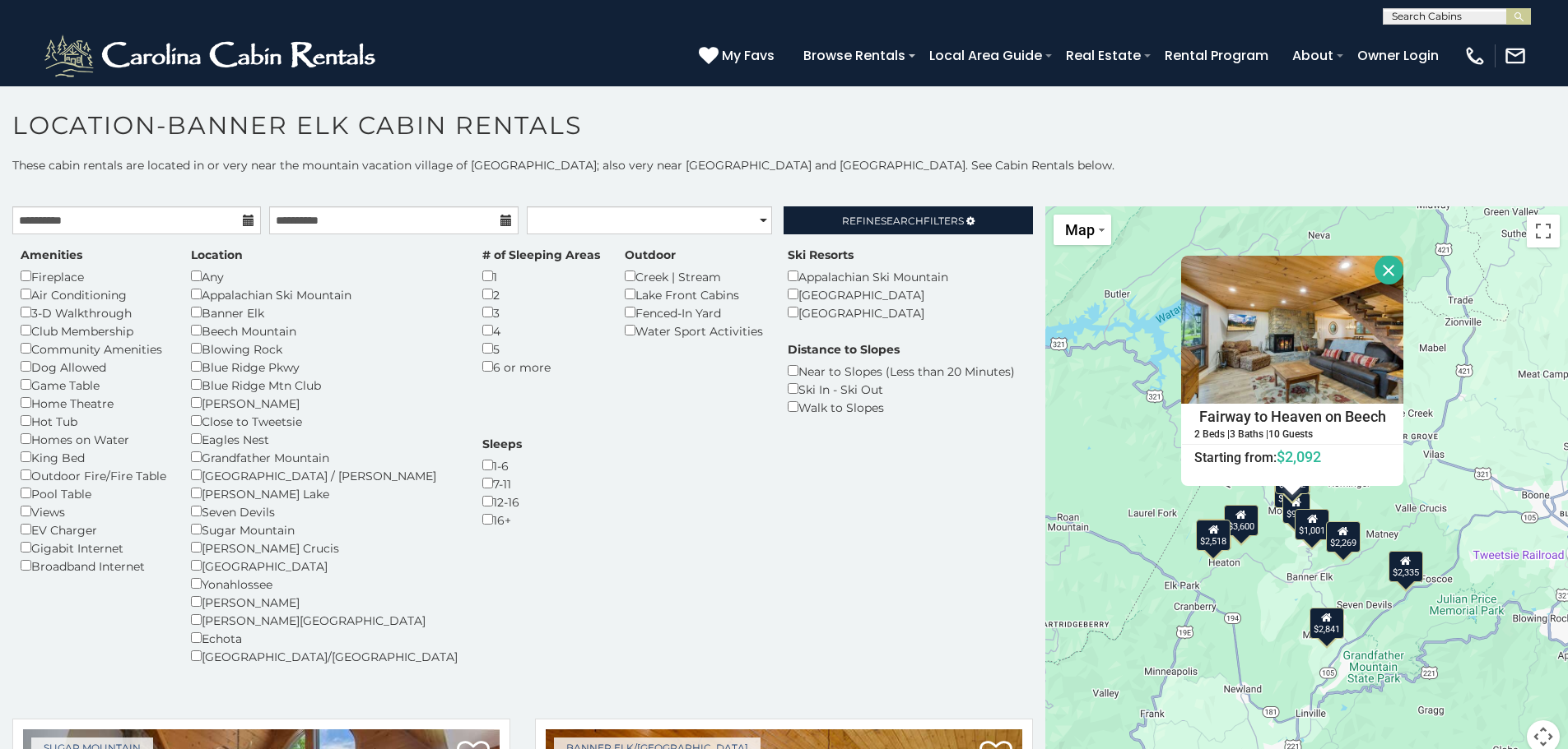
click at [1306, 527] on div "$1,001" at bounding box center [1312, 524] width 35 height 31
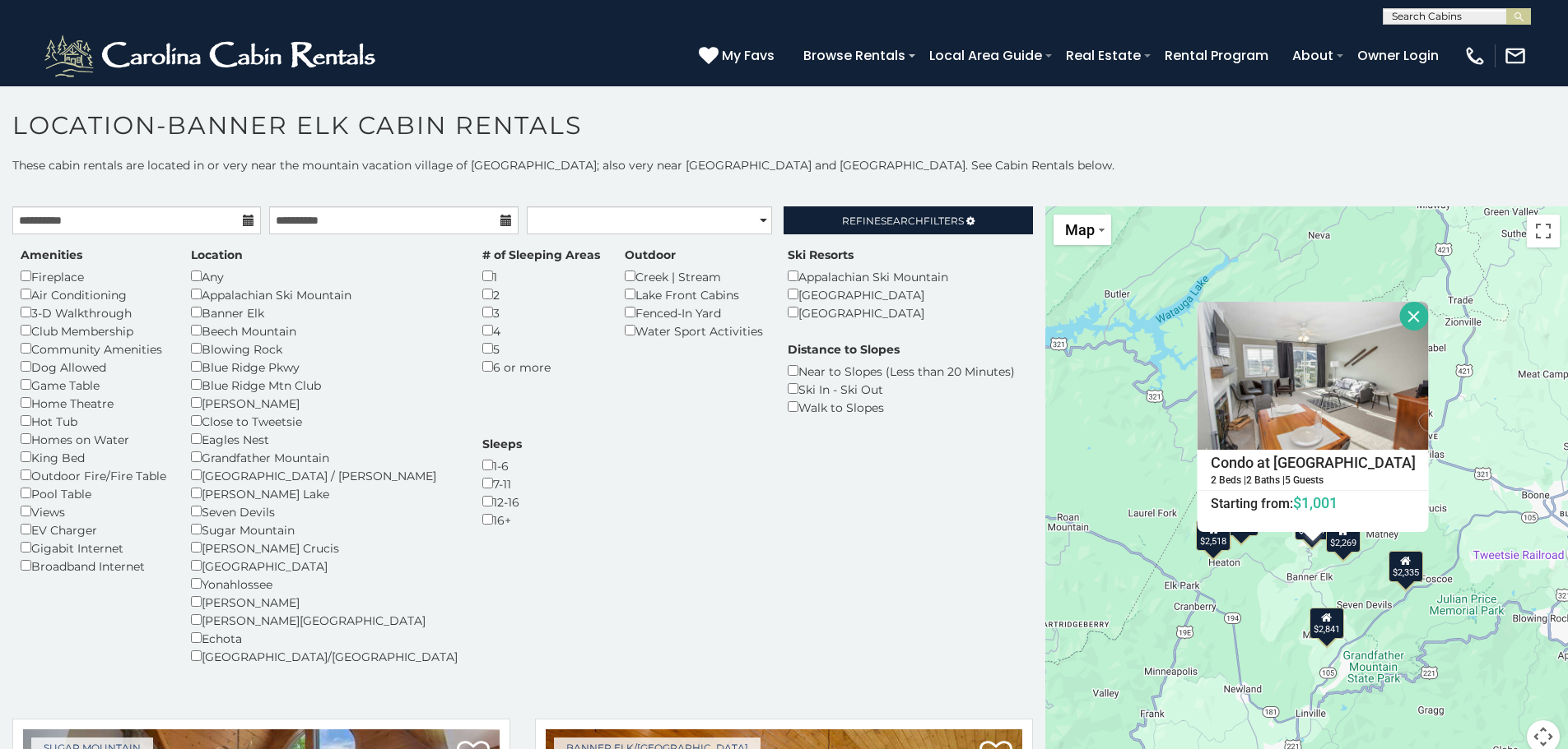
click at [1332, 540] on div "$2,269" at bounding box center [1343, 535] width 35 height 31
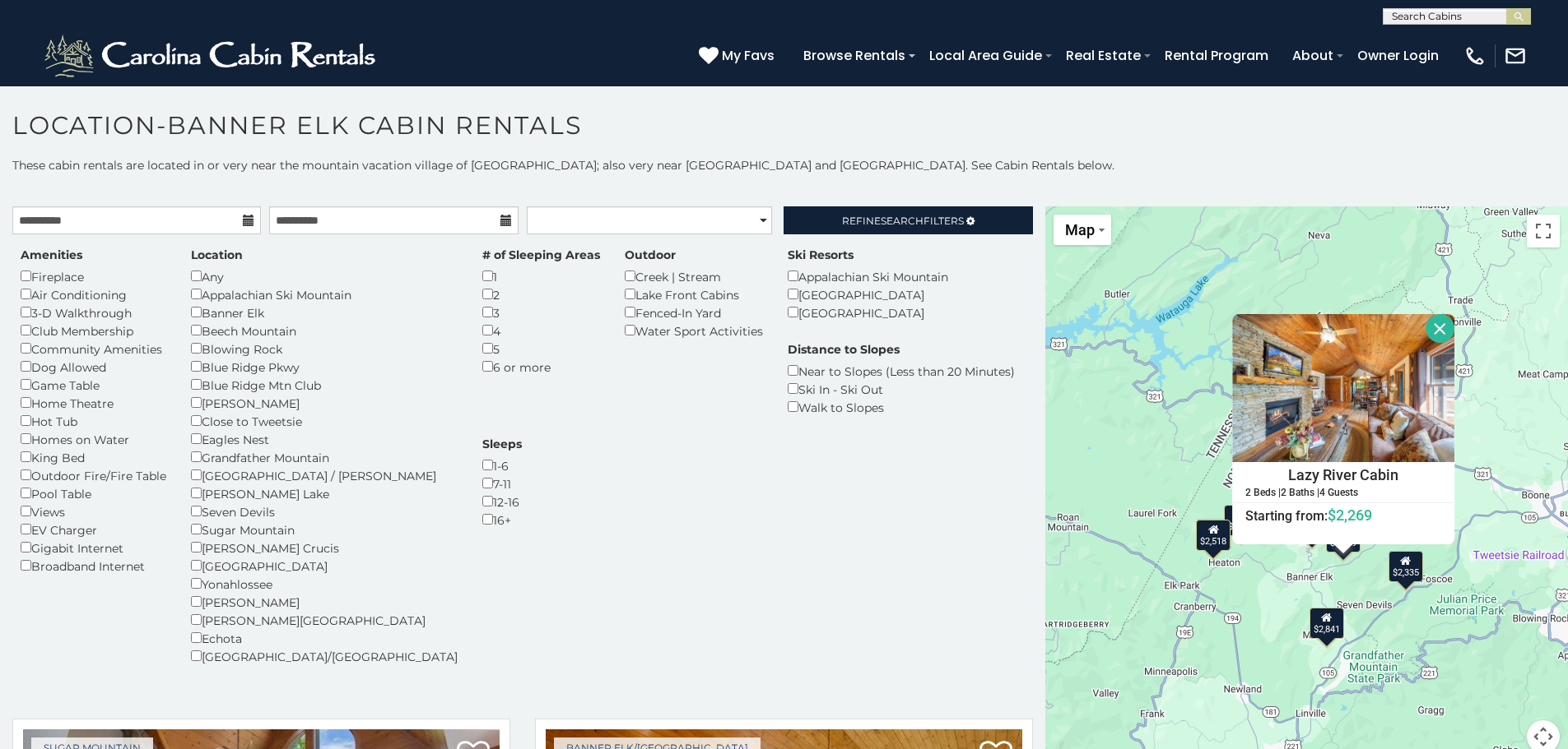
click at [1329, 621] on div "$2,841" at bounding box center [1326, 623] width 35 height 31
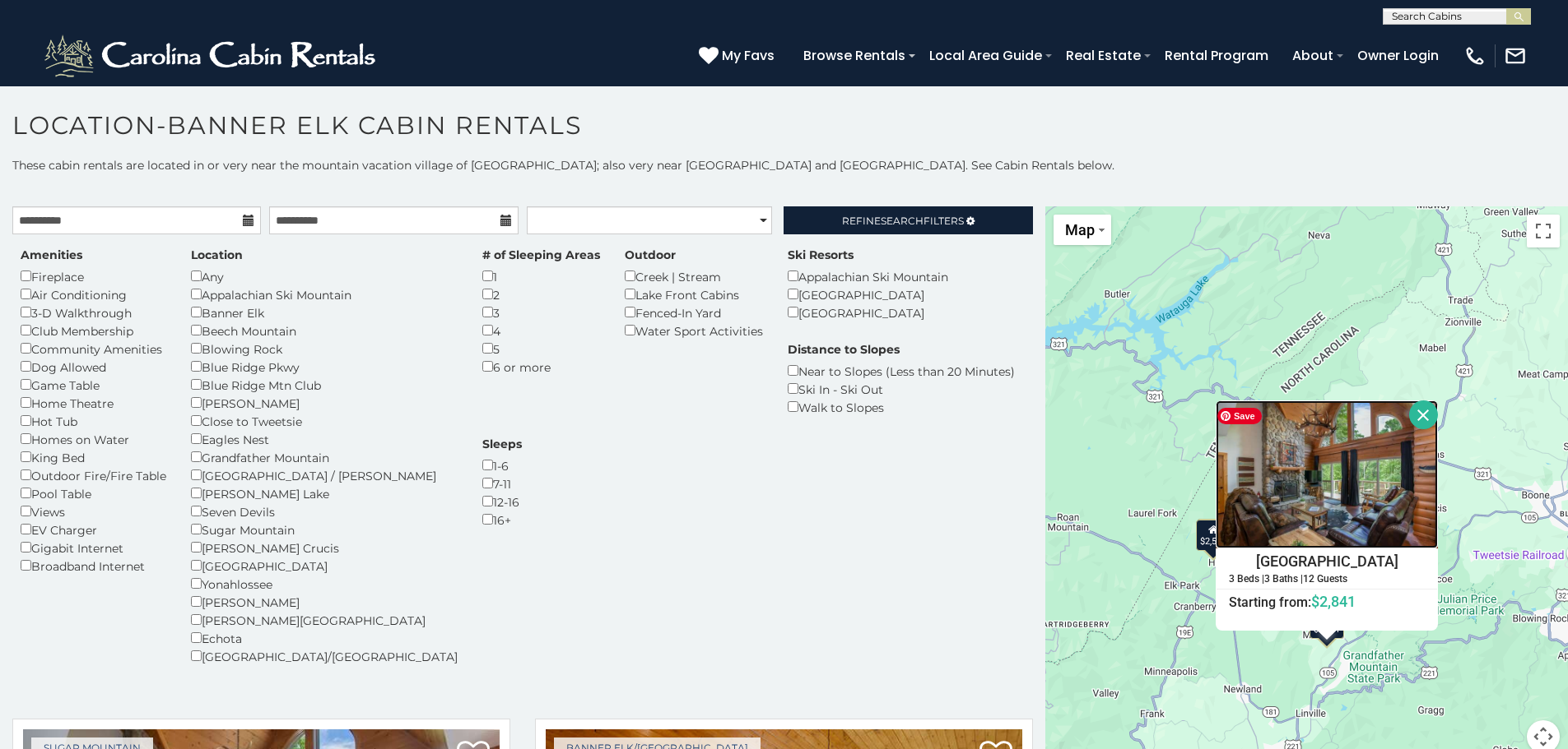
click at [1356, 516] on img at bounding box center [1326, 474] width 222 height 148
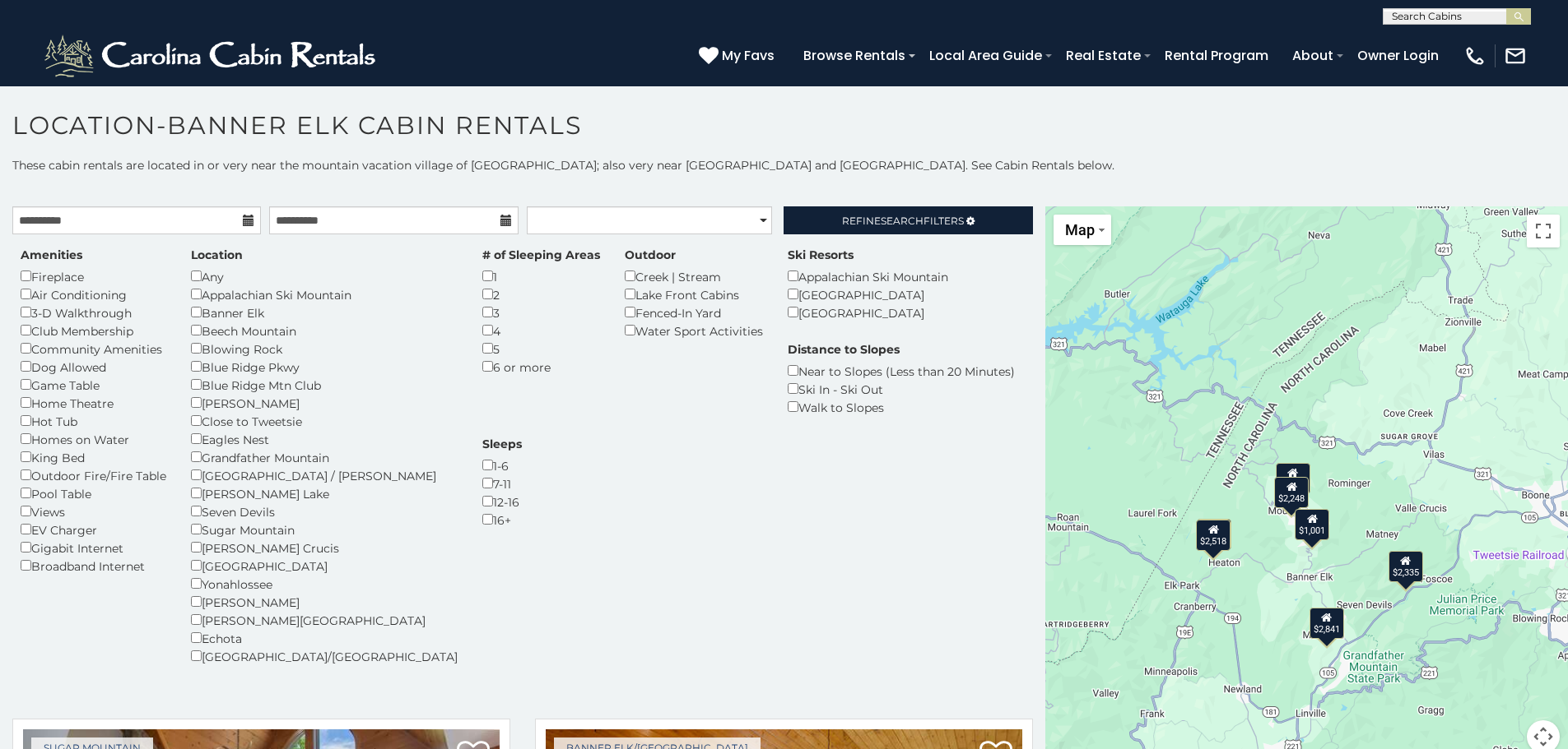
click at [1401, 561] on icon at bounding box center [1406, 560] width 10 height 11
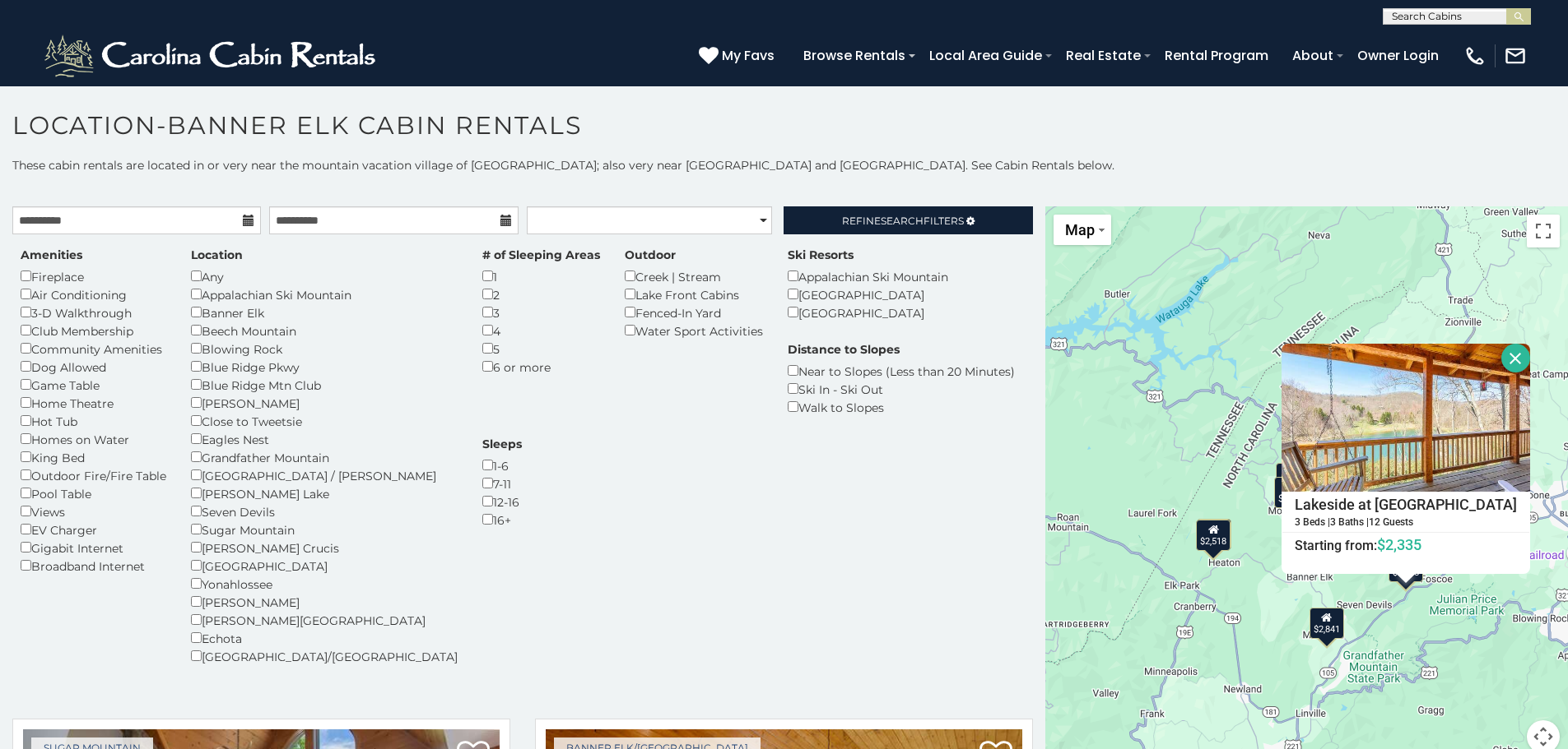
click at [1325, 626] on div "$2,841" at bounding box center [1326, 623] width 35 height 31
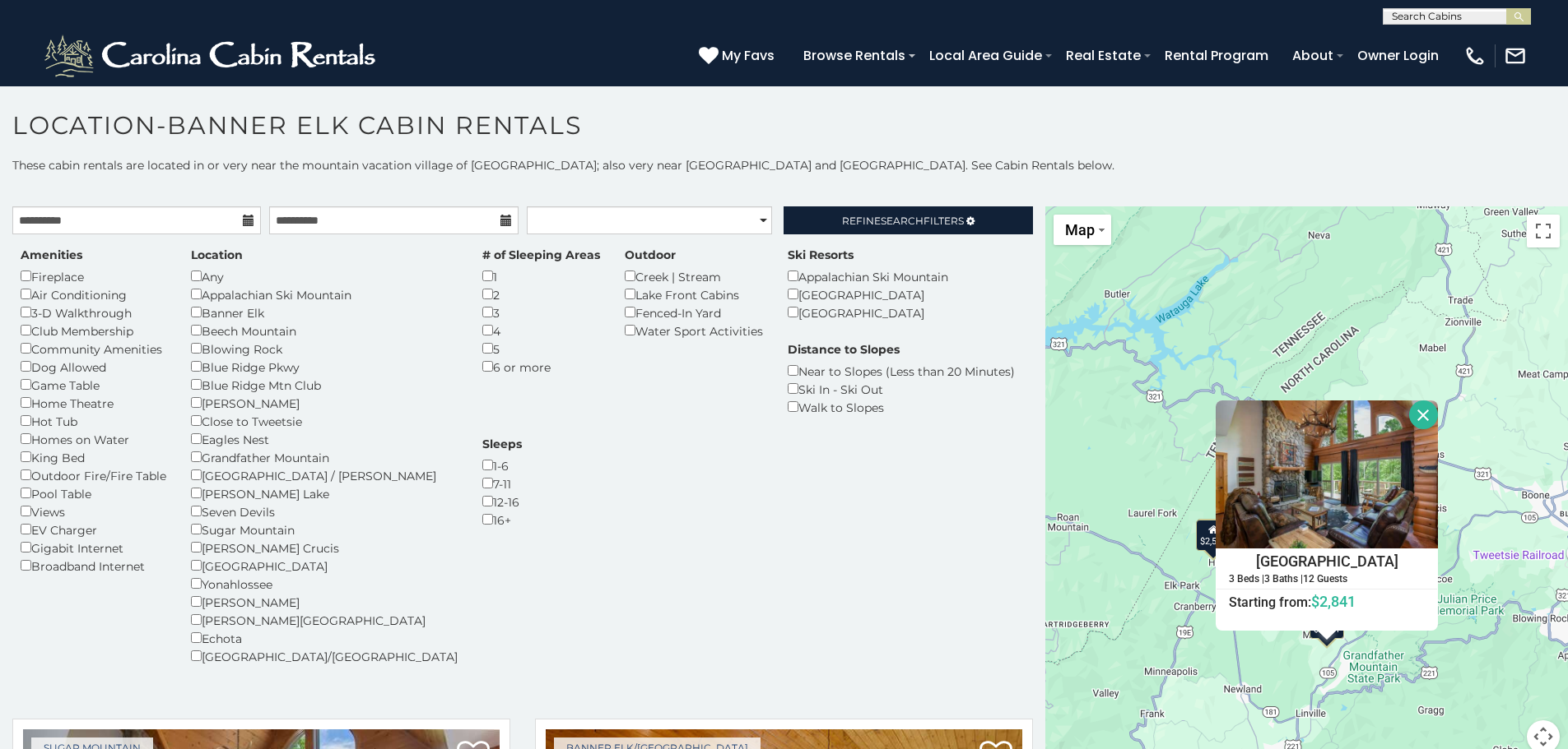
click at [1426, 667] on div "$2,841 $2,389 $3,015 $2,248 $2,335 $2,518 $1,001 Grouse Moor Lodge 3 Beds | 3 B…" at bounding box center [1305, 489] width 522 height 567
click at [1417, 420] on button "Close" at bounding box center [1423, 414] width 29 height 29
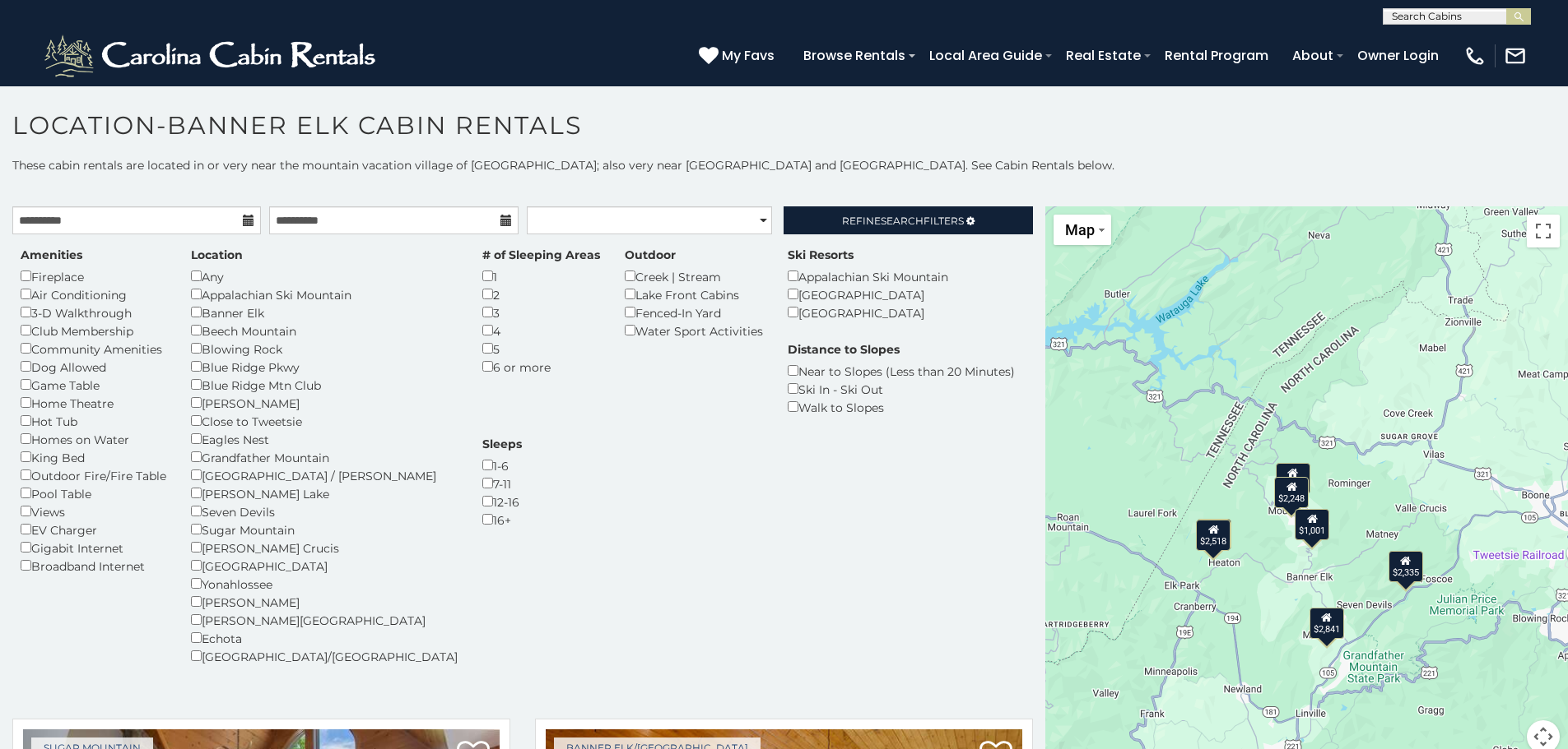
click at [1308, 532] on div "$1,001" at bounding box center [1312, 524] width 35 height 31
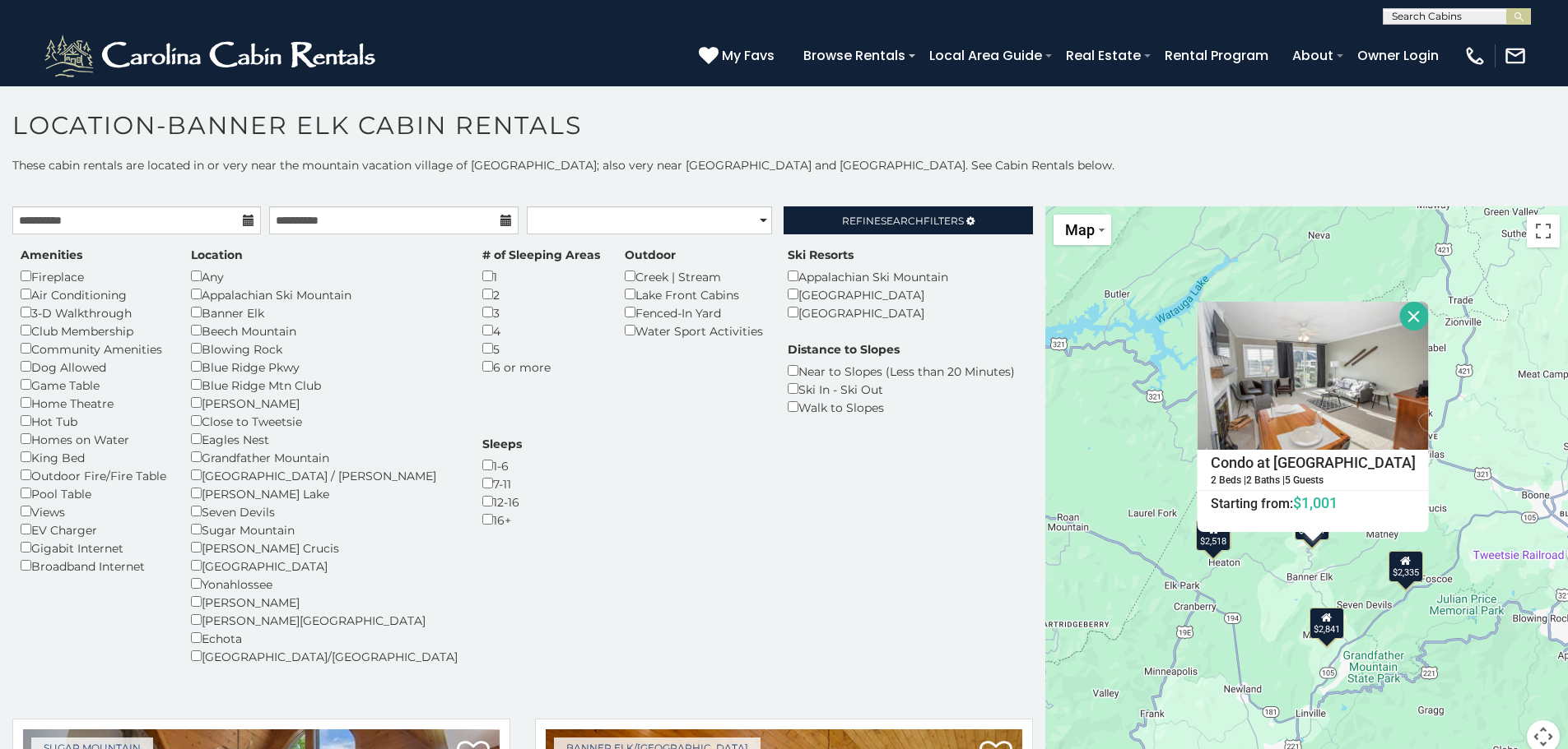
click at [1401, 320] on button "Close" at bounding box center [1414, 316] width 29 height 29
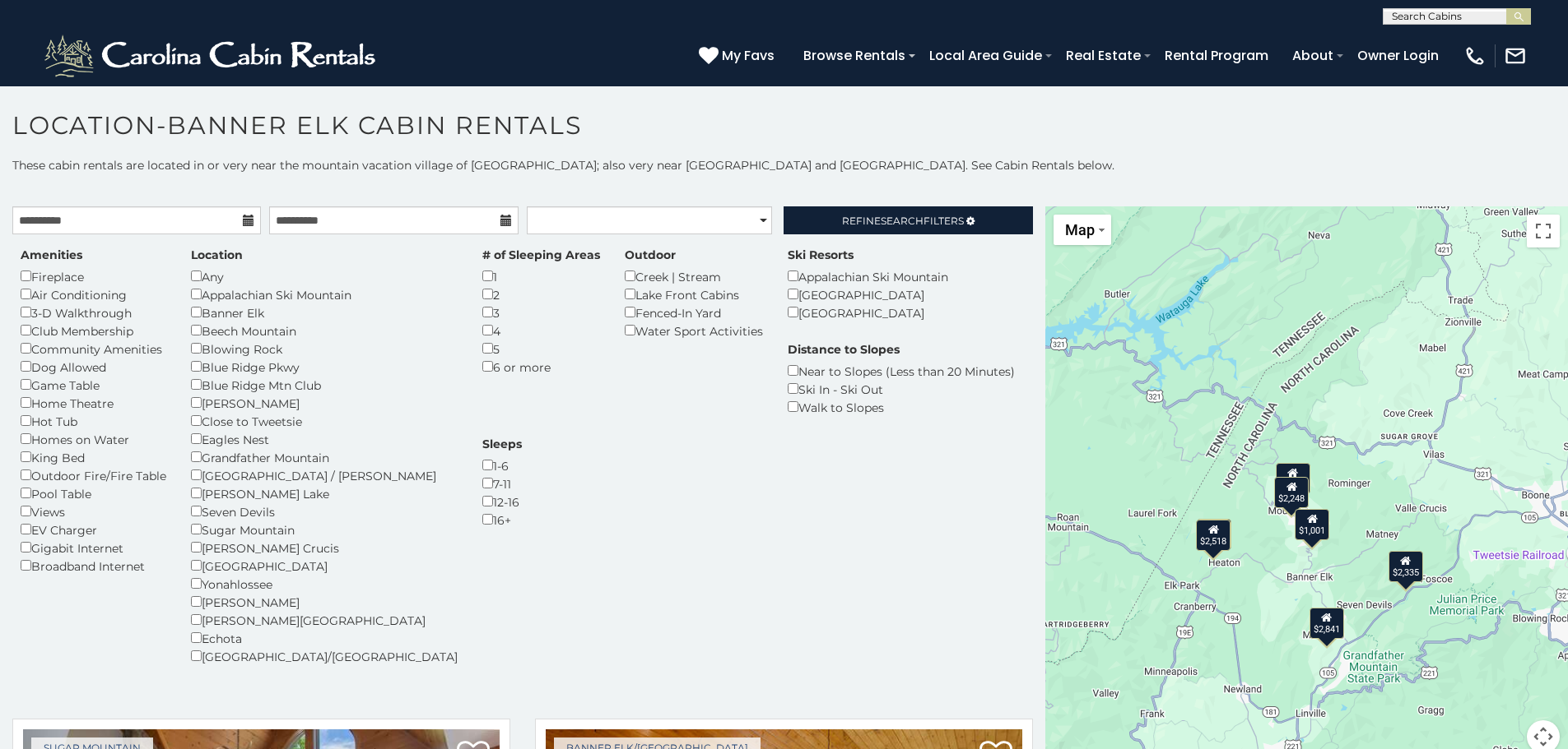
click at [1293, 500] on div "$2,248" at bounding box center [1291, 491] width 35 height 31
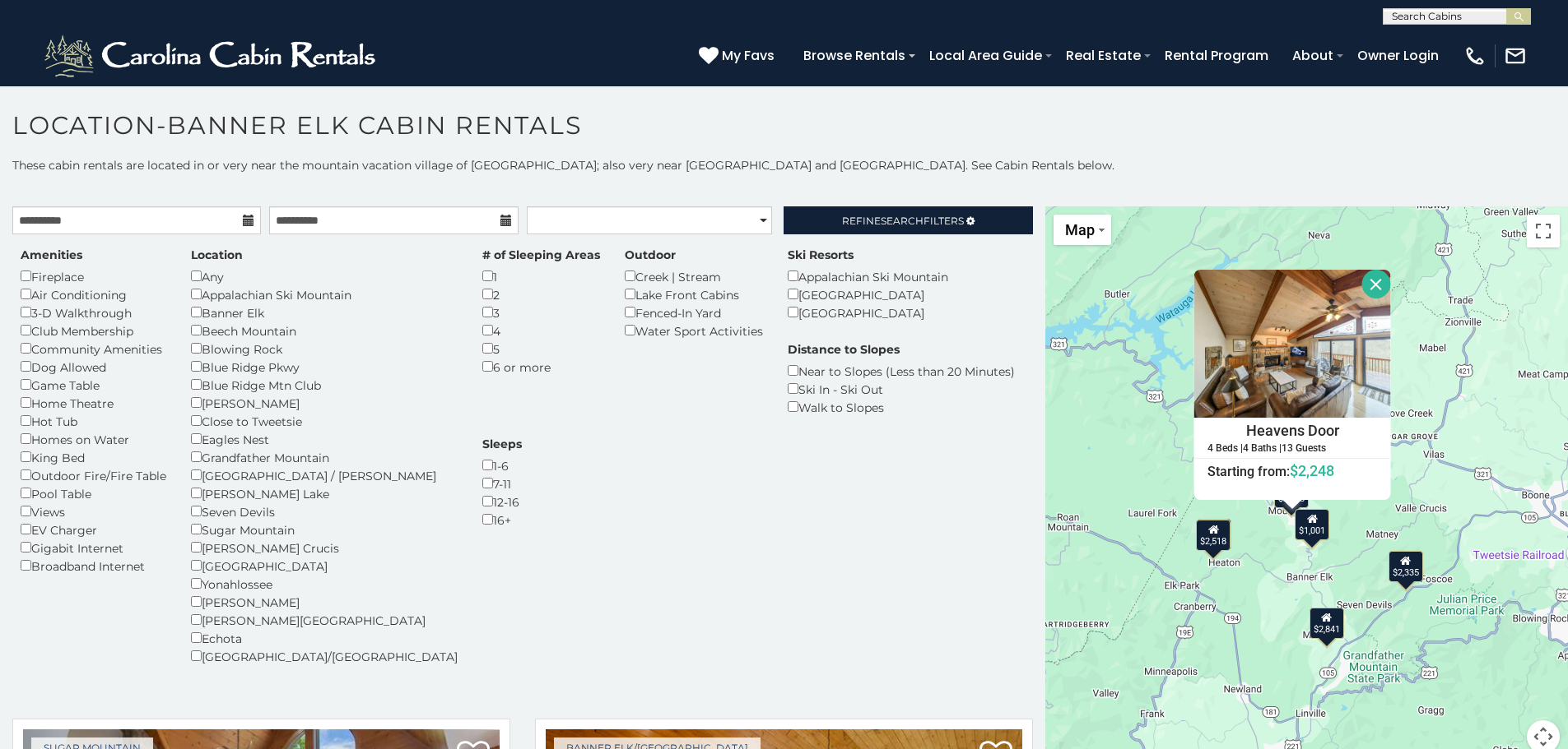
click at [1364, 284] on button "Close" at bounding box center [1376, 284] width 29 height 29
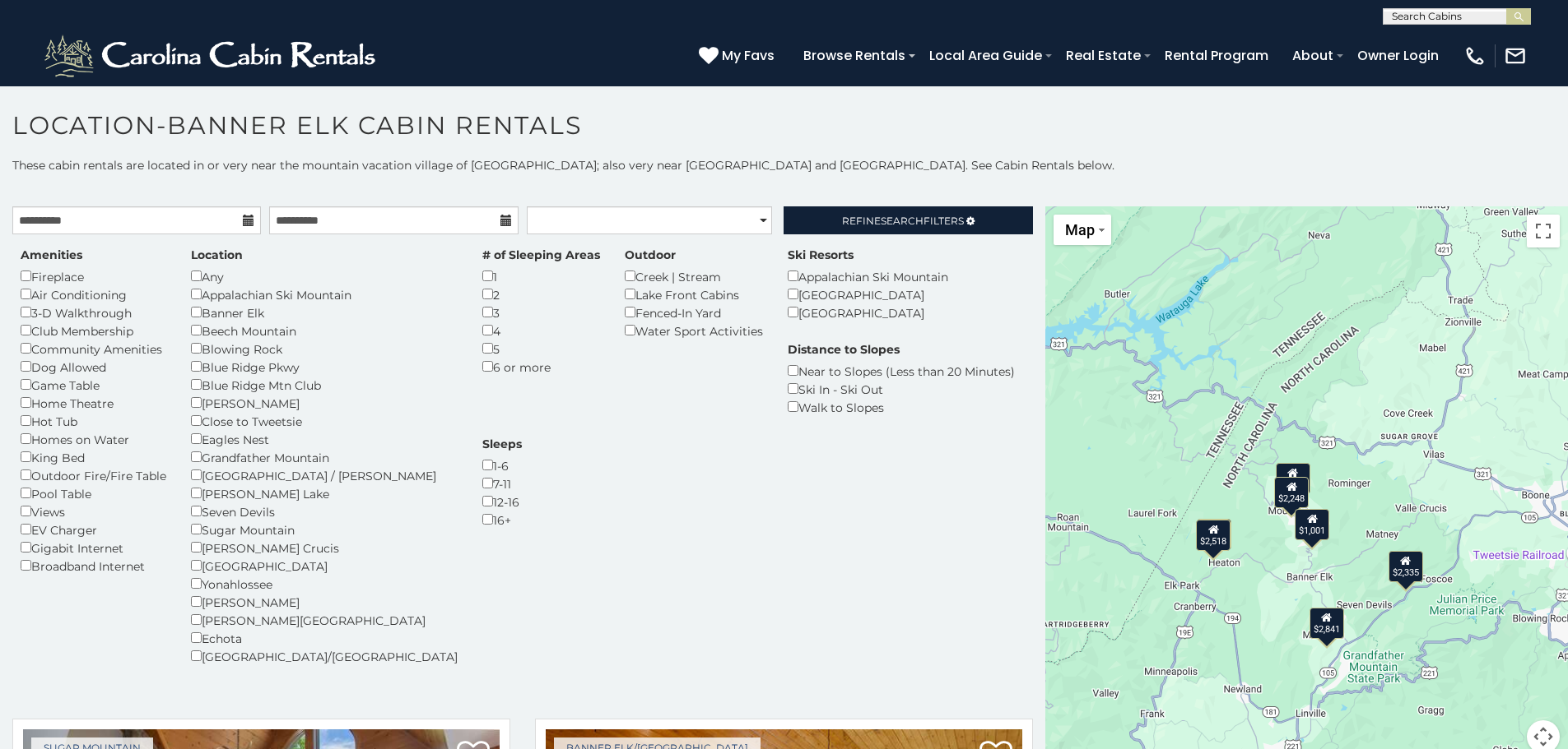
click at [1288, 472] on icon at bounding box center [1292, 472] width 10 height 11
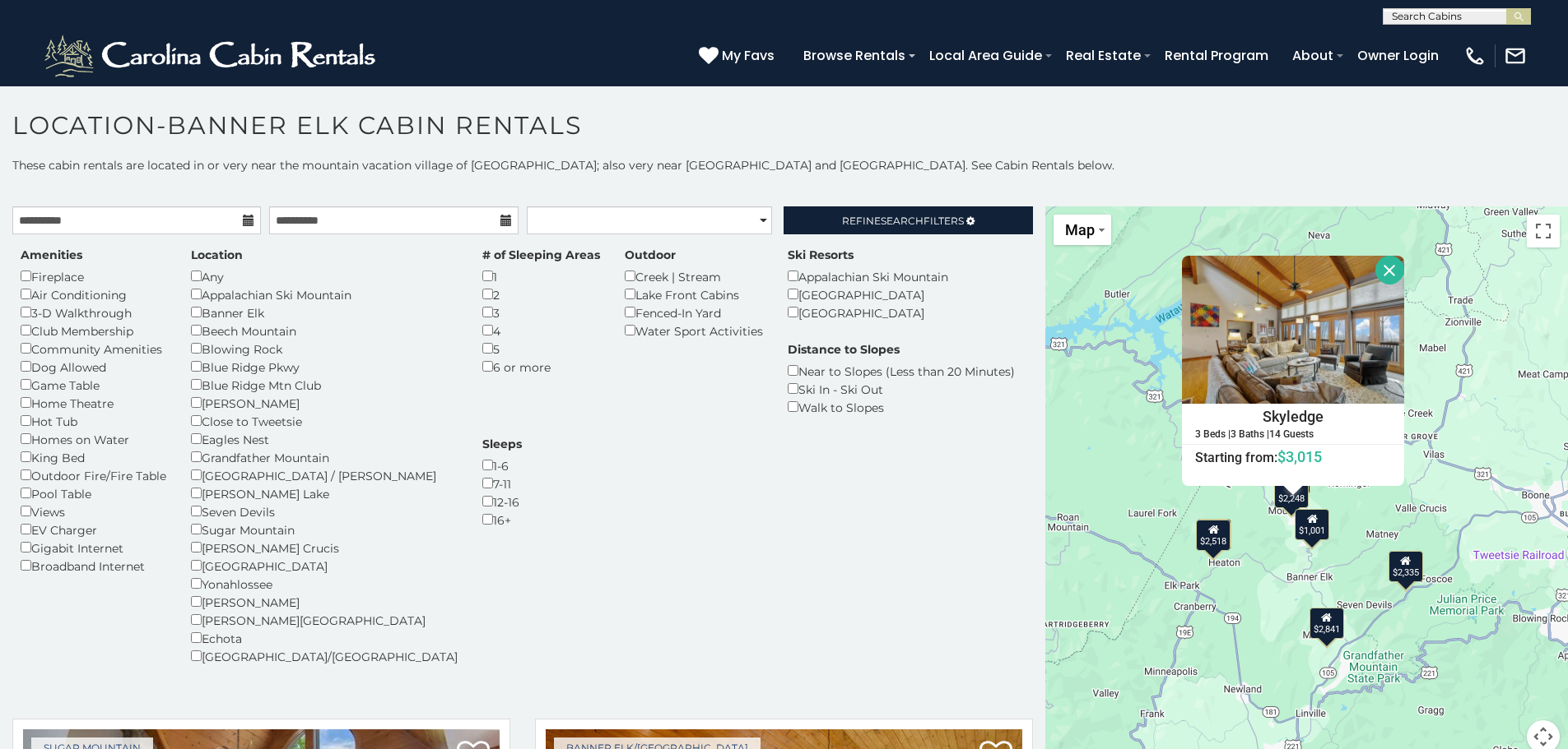
click at [1383, 275] on button "Close" at bounding box center [1389, 270] width 29 height 29
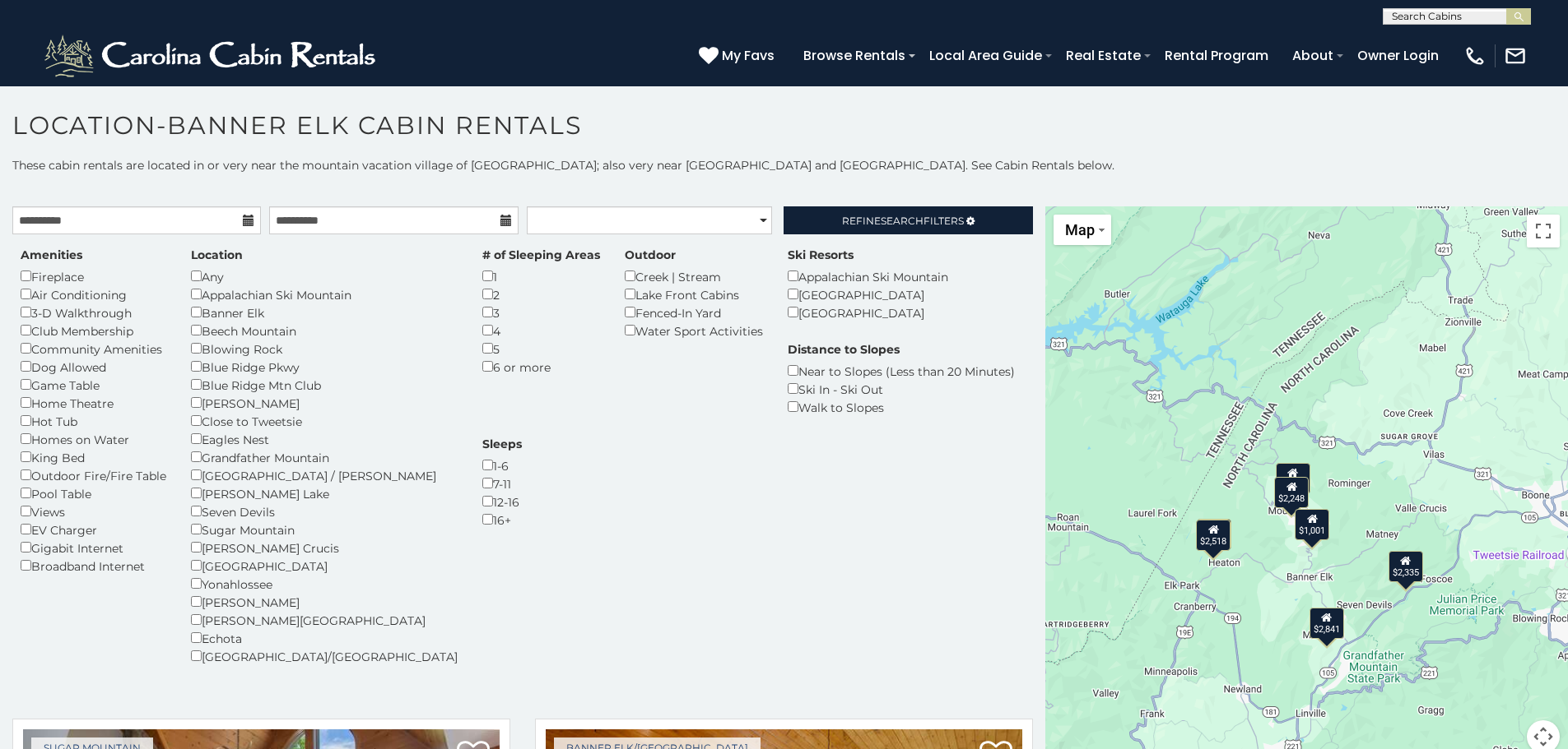
click at [1210, 546] on div "$2,518" at bounding box center [1214, 535] width 35 height 31
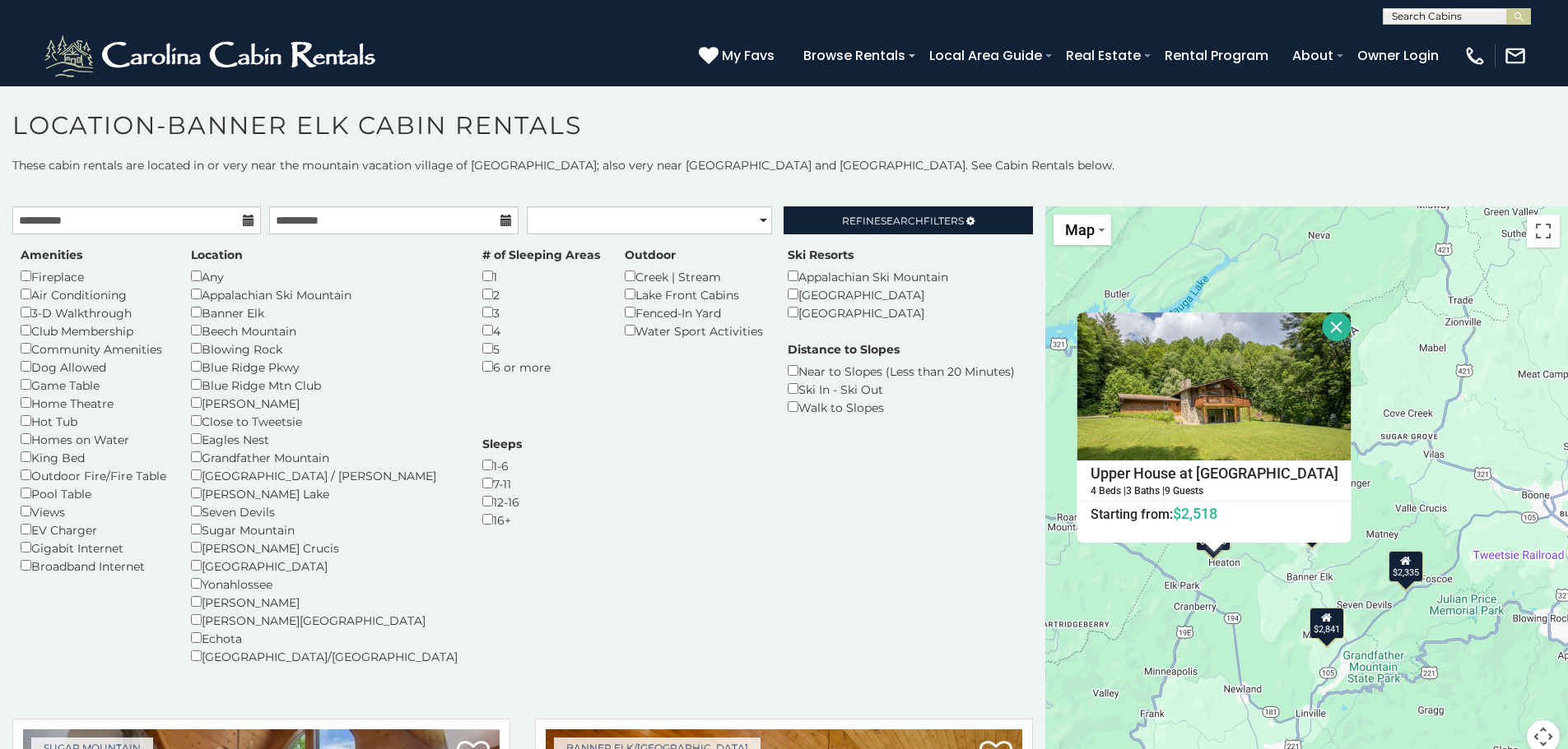
click at [1322, 326] on button "Close" at bounding box center [1336, 326] width 29 height 29
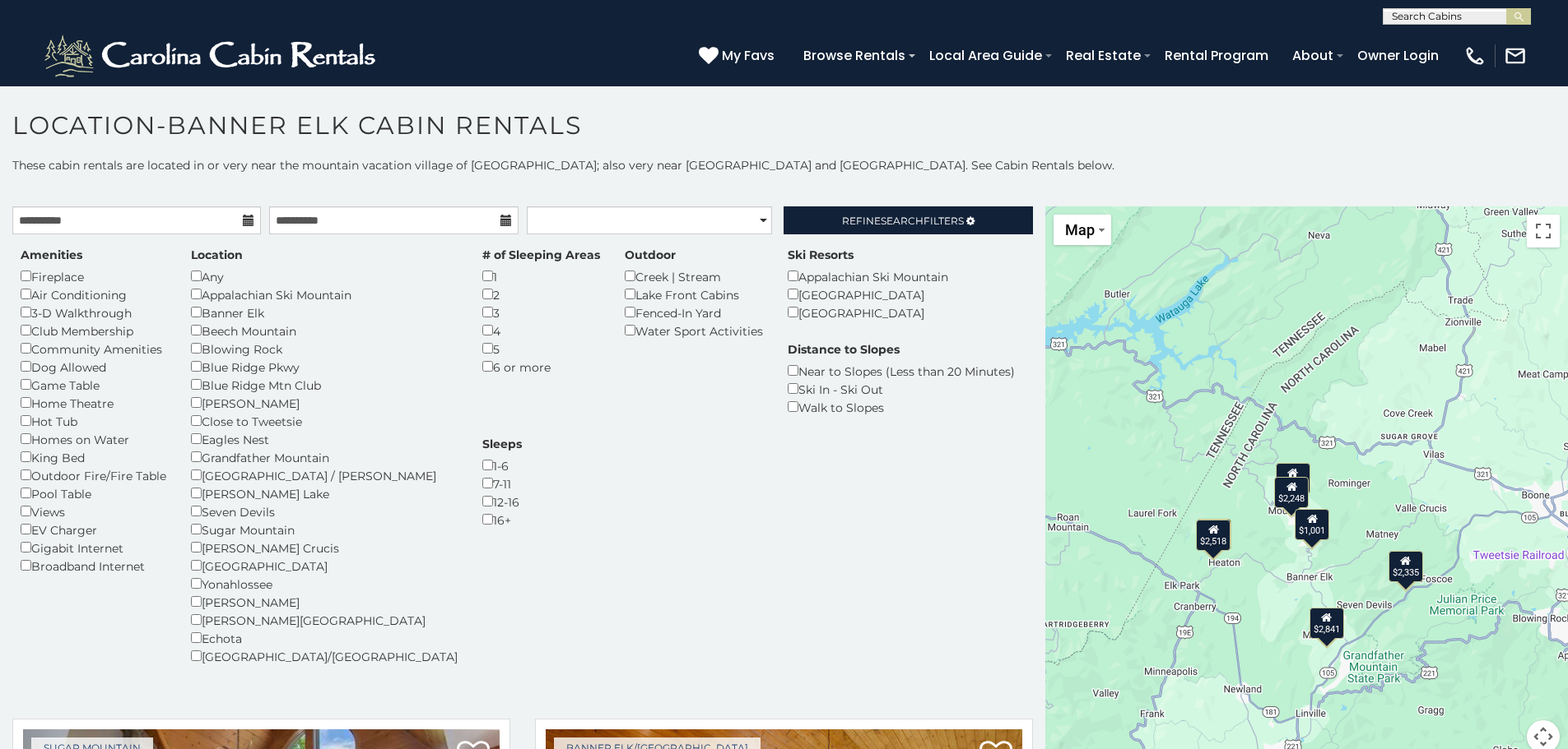
click at [26, 427] on div "Hot Tub" at bounding box center [93, 421] width 145 height 18
click at [1338, 532] on icon at bounding box center [1343, 531] width 10 height 11
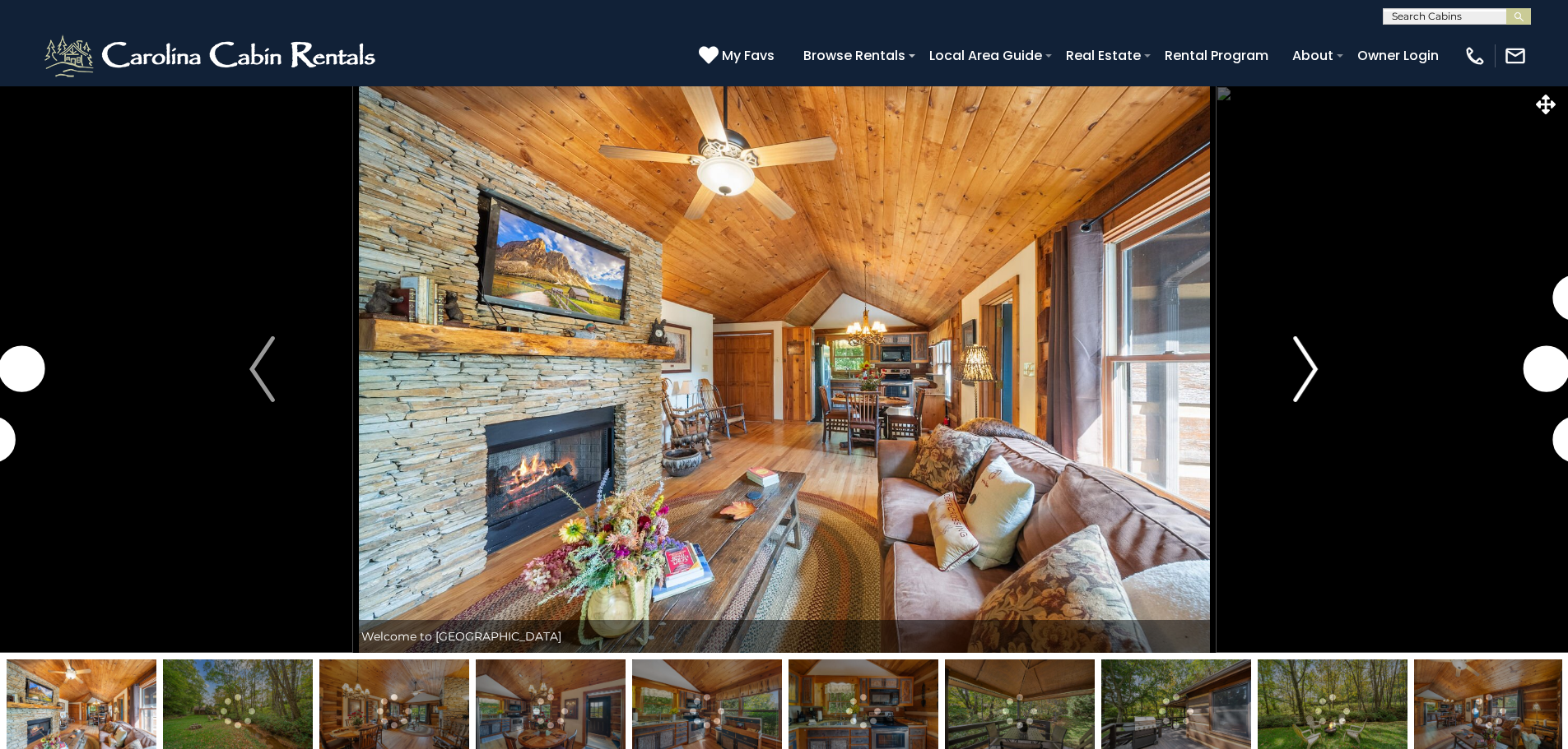
click at [1304, 370] on img "Next" at bounding box center [1305, 369] width 24 height 66
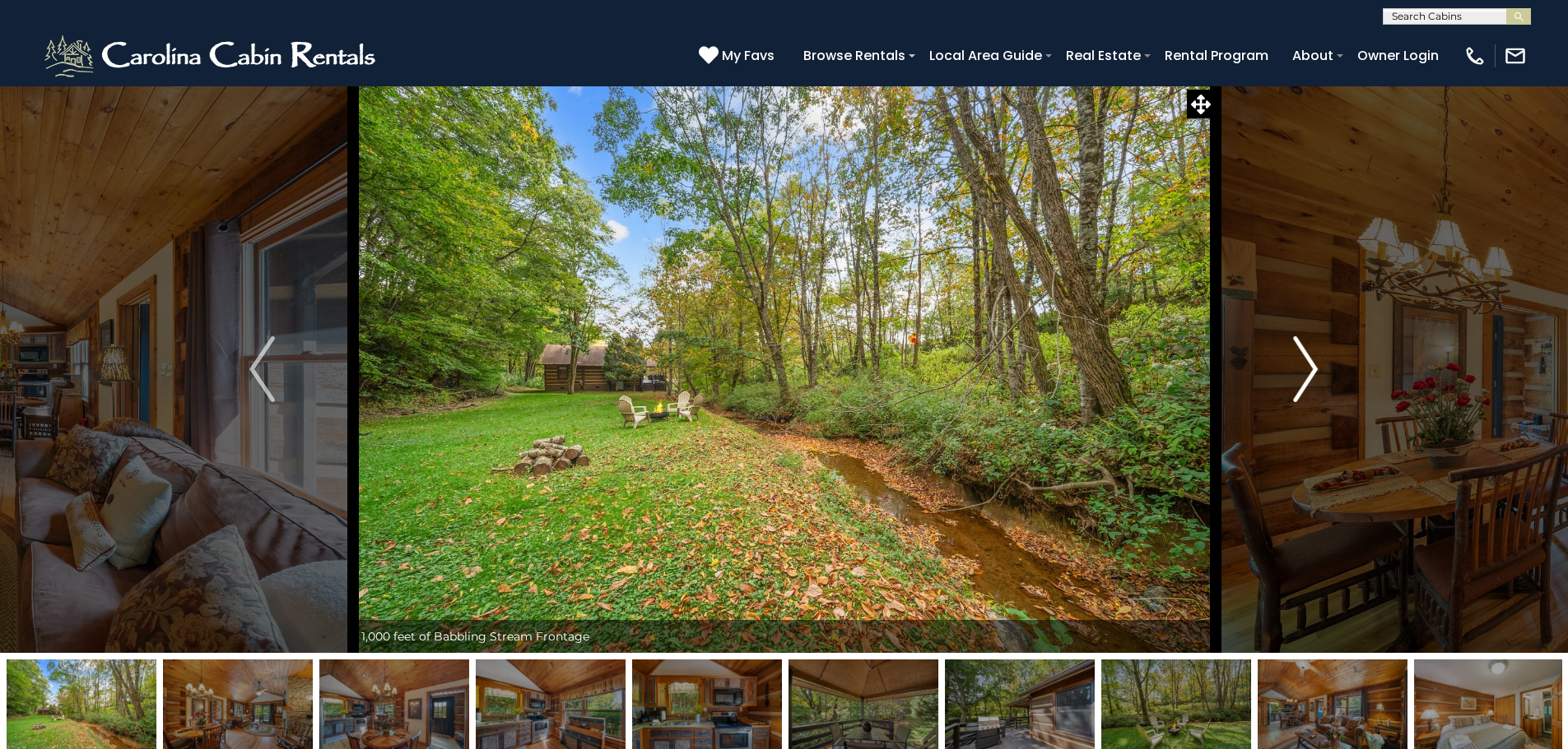
click at [1316, 372] on img "Next" at bounding box center [1305, 369] width 24 height 66
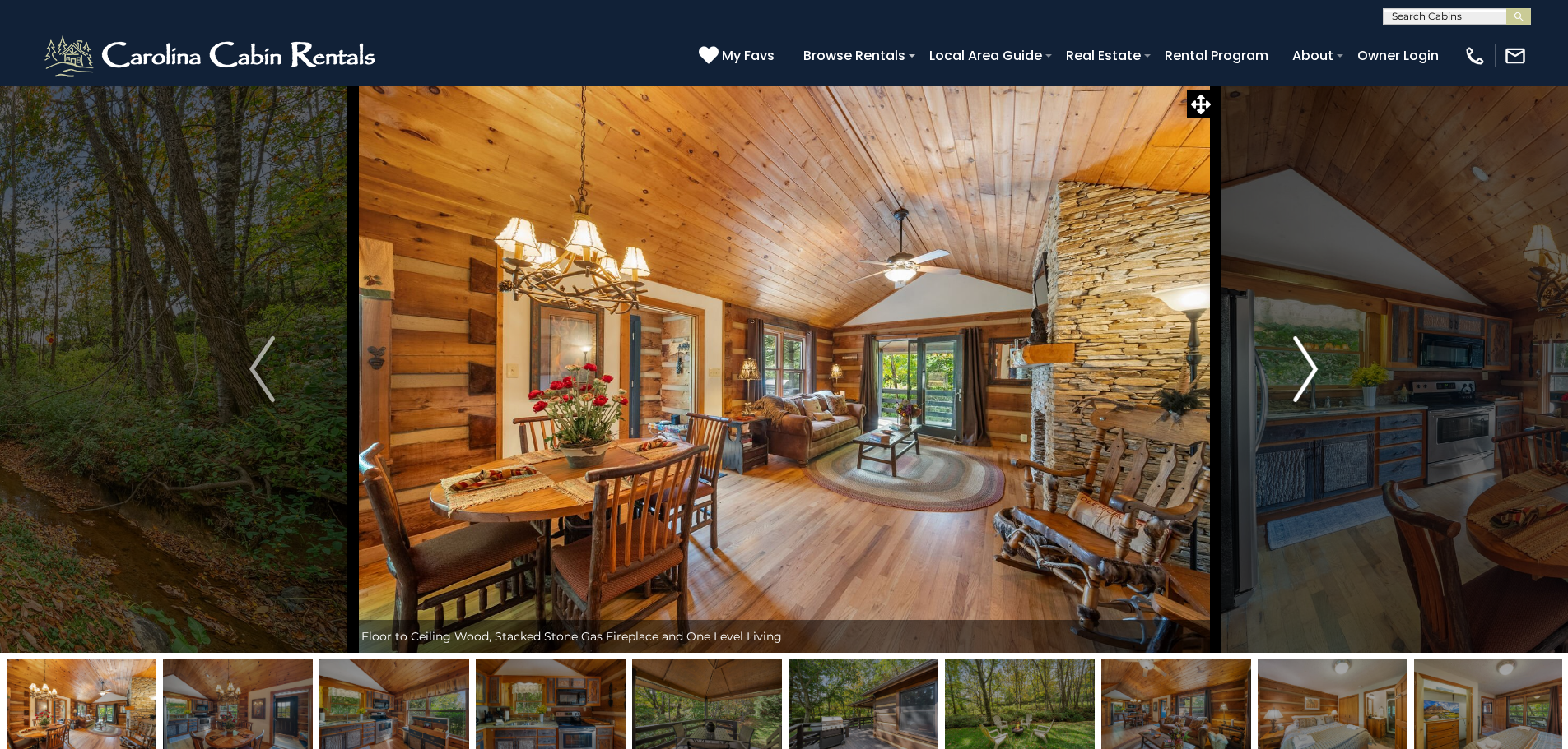
click at [1316, 372] on img "Next" at bounding box center [1305, 369] width 24 height 66
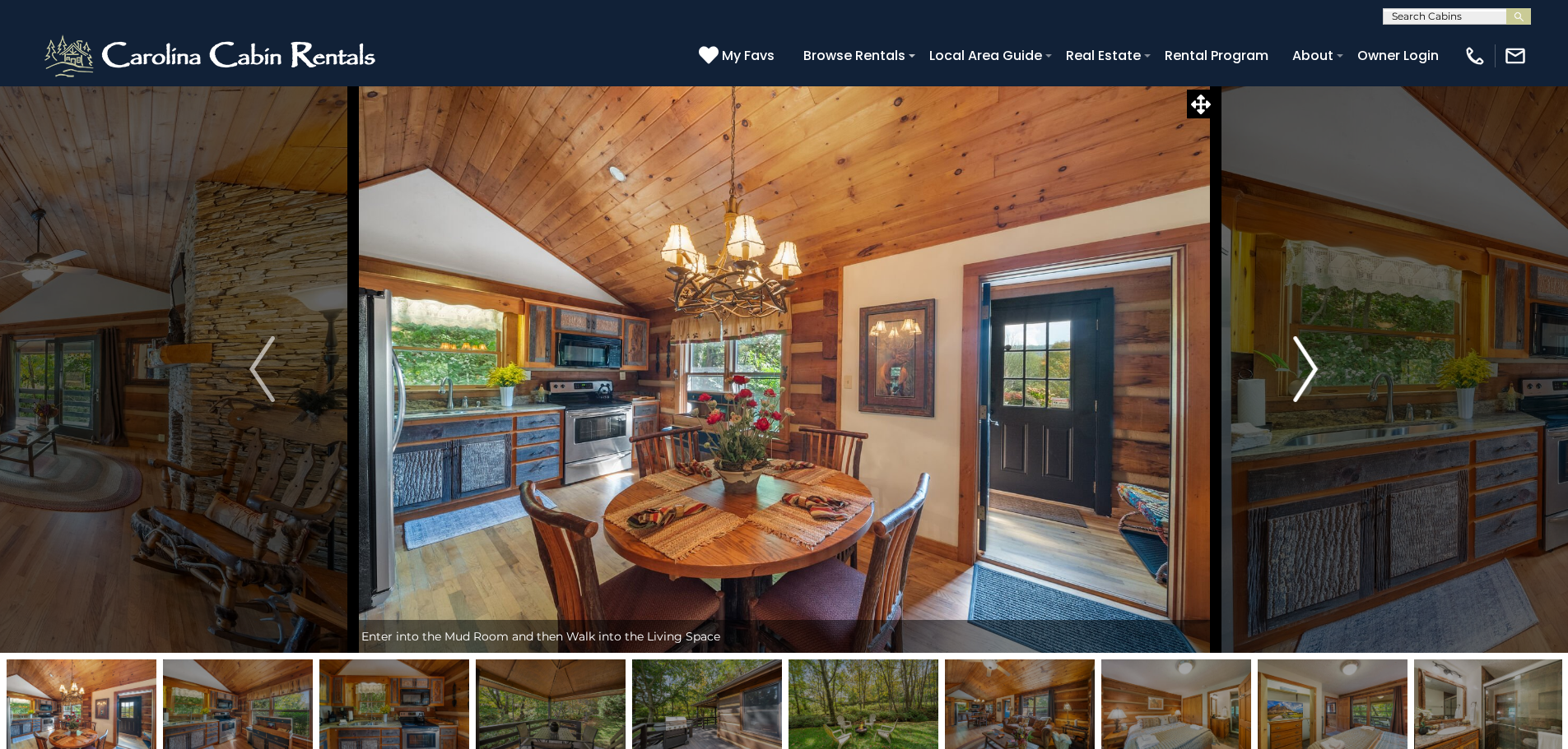
click at [1316, 372] on img "Next" at bounding box center [1305, 369] width 24 height 66
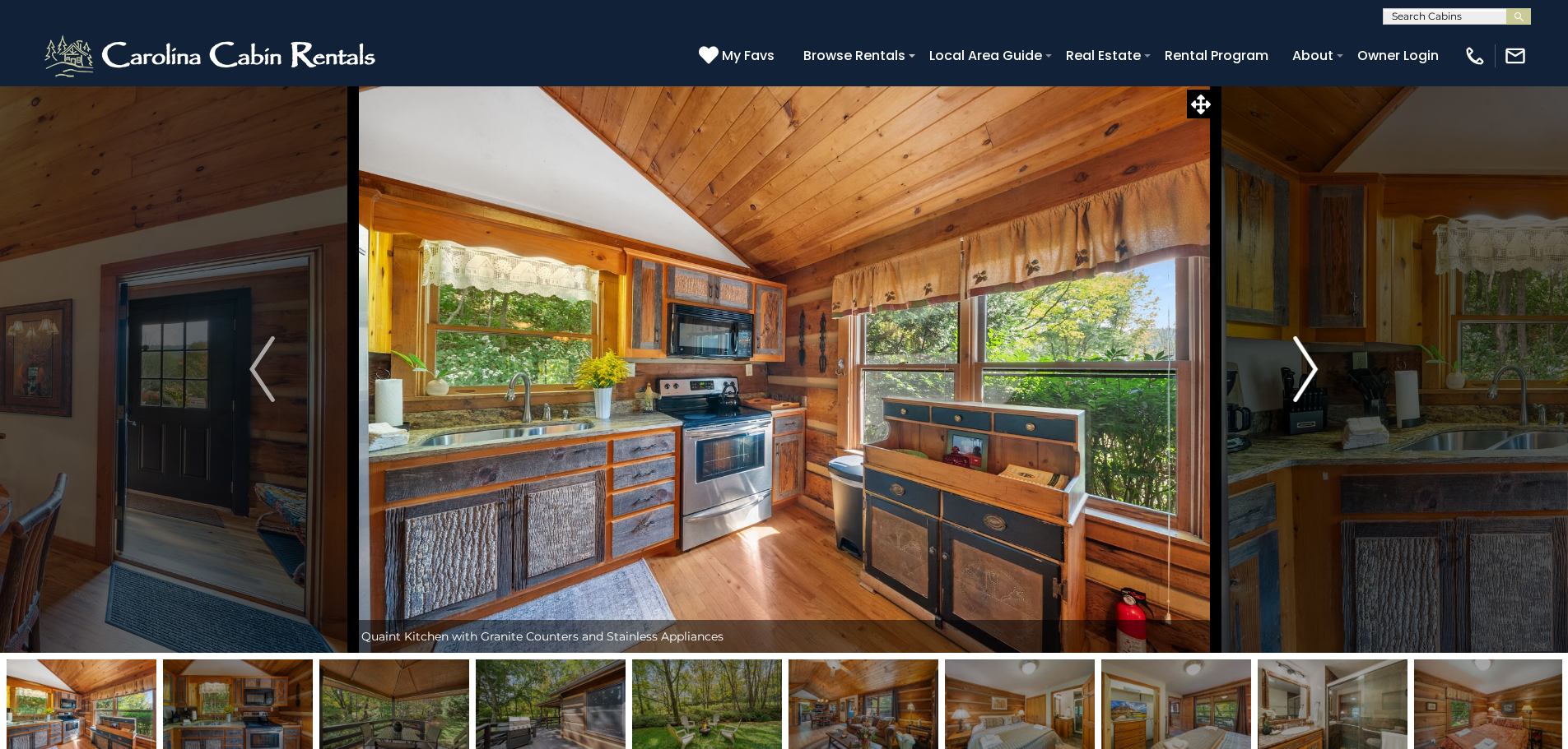
click at [1316, 372] on img "Next" at bounding box center [1305, 369] width 24 height 66
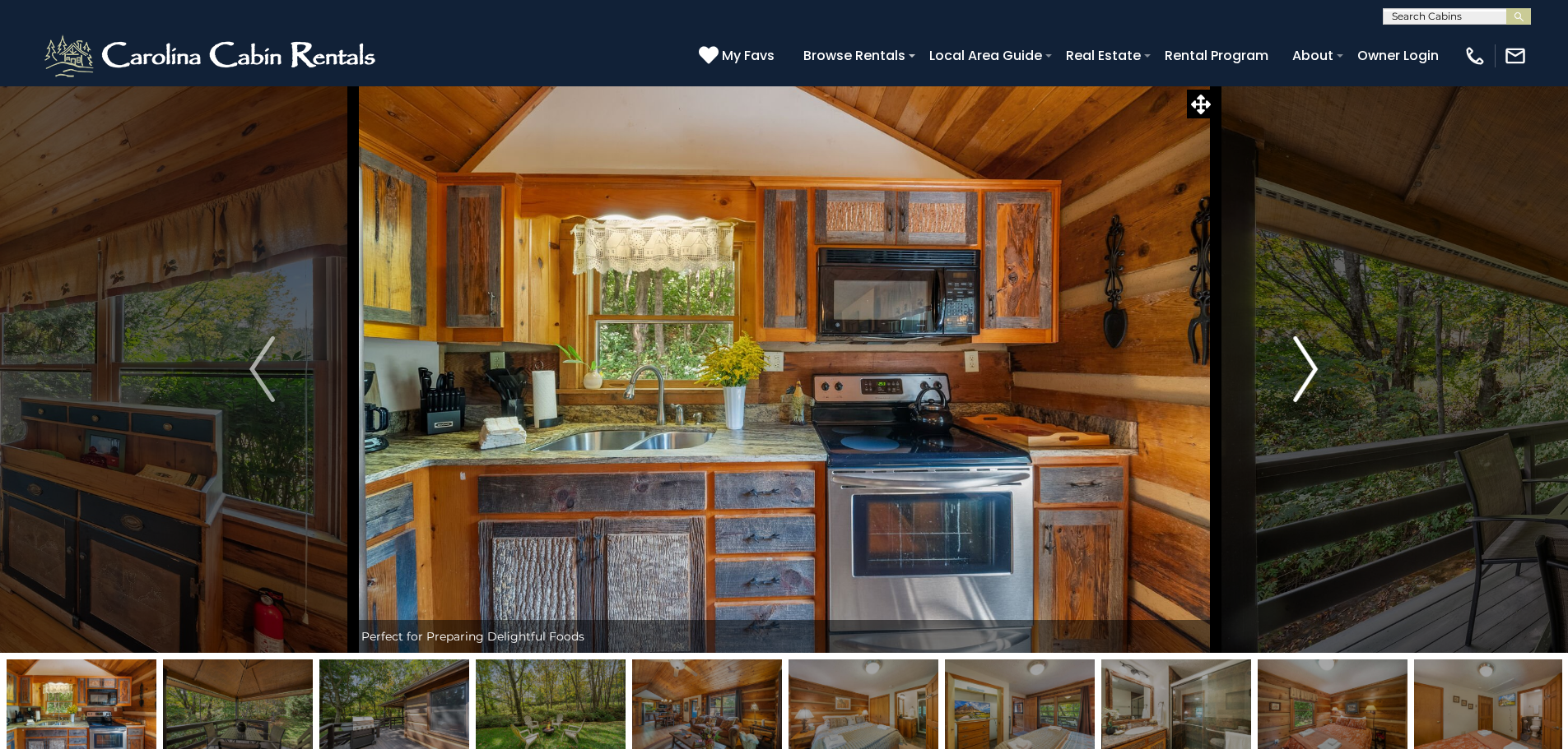
click at [1316, 372] on img "Next" at bounding box center [1305, 369] width 24 height 66
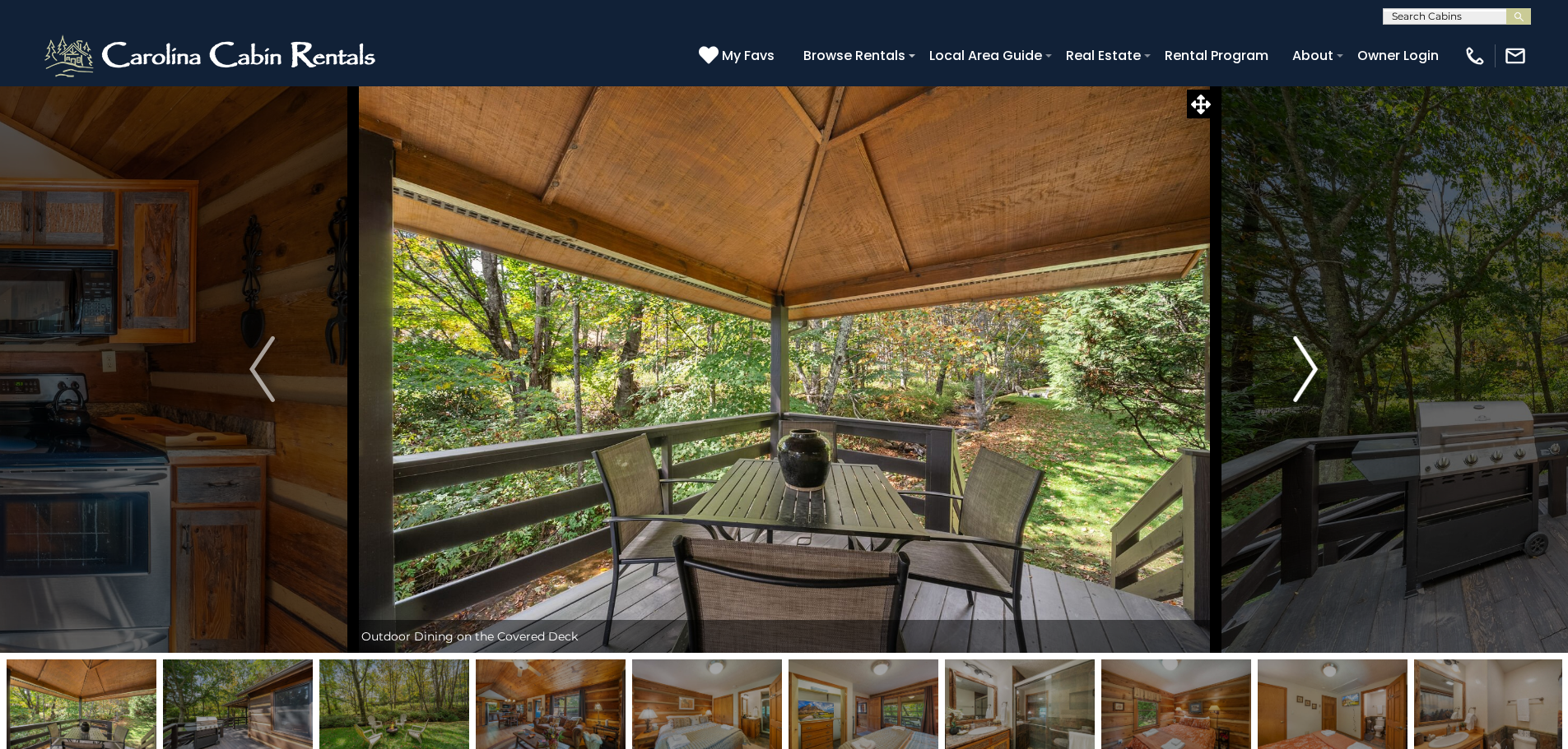
click at [1316, 372] on img "Next" at bounding box center [1305, 369] width 24 height 66
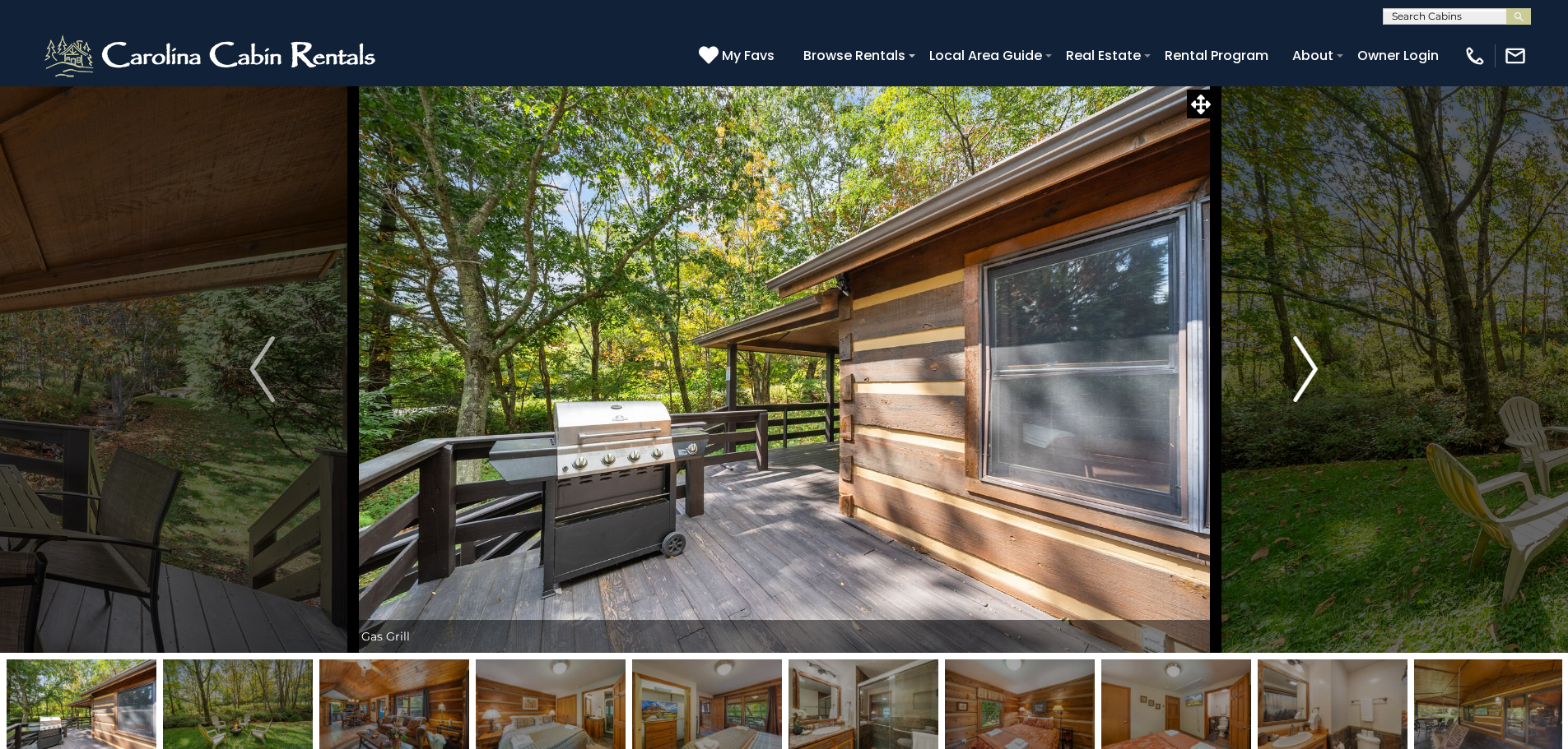
click at [1316, 372] on img "Next" at bounding box center [1305, 369] width 24 height 66
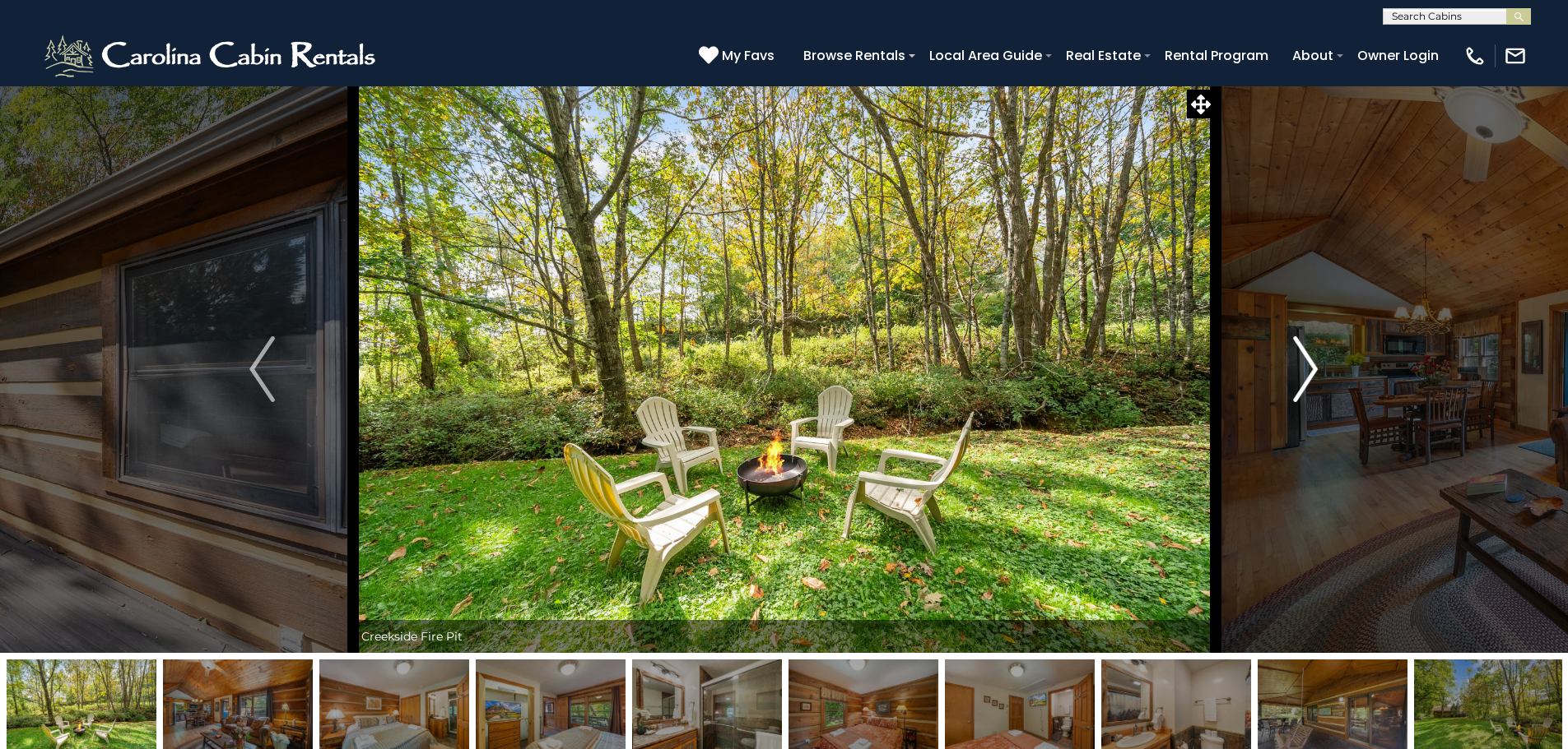
click at [1316, 372] on img "Next" at bounding box center [1305, 369] width 24 height 66
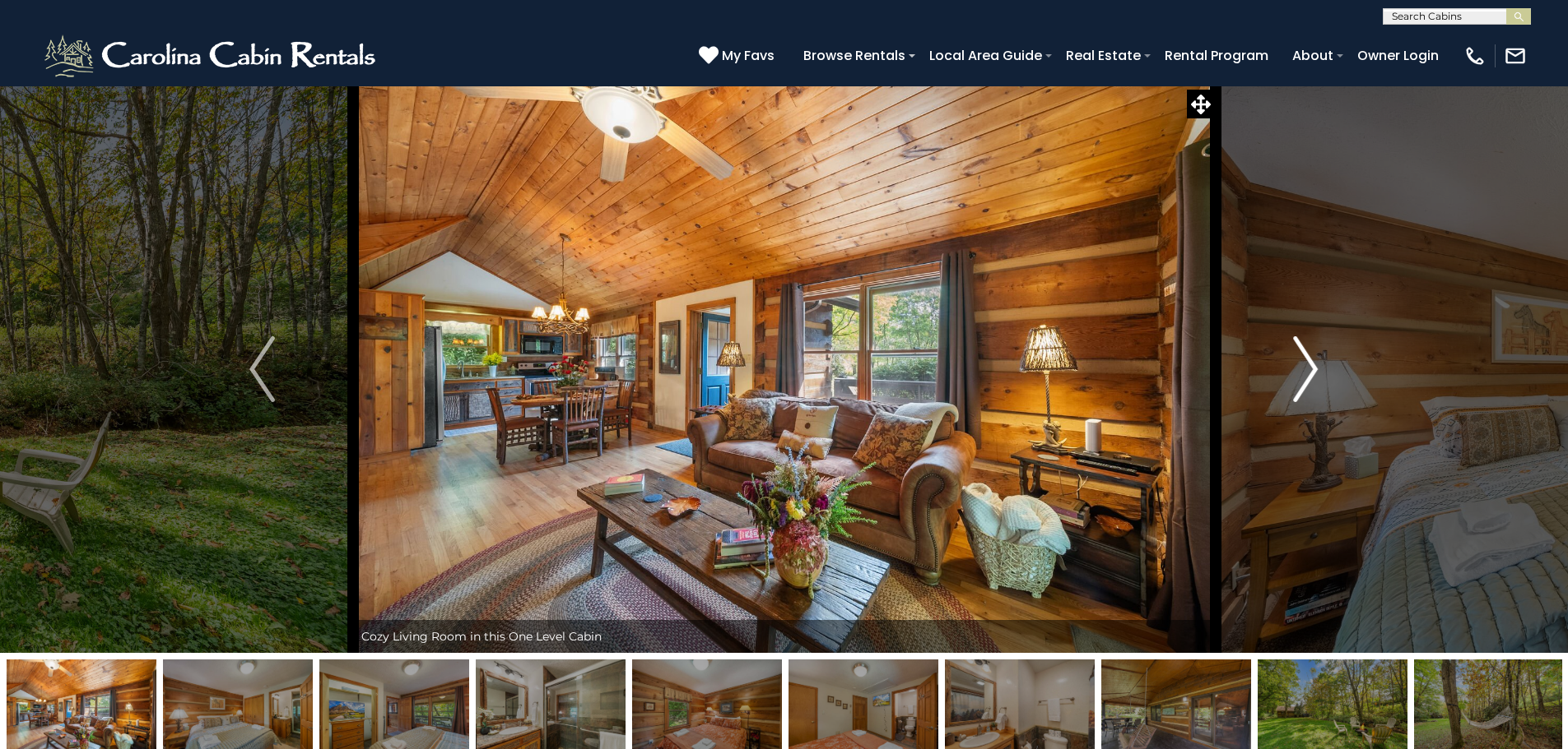
click at [1316, 372] on img "Next" at bounding box center [1305, 369] width 24 height 66
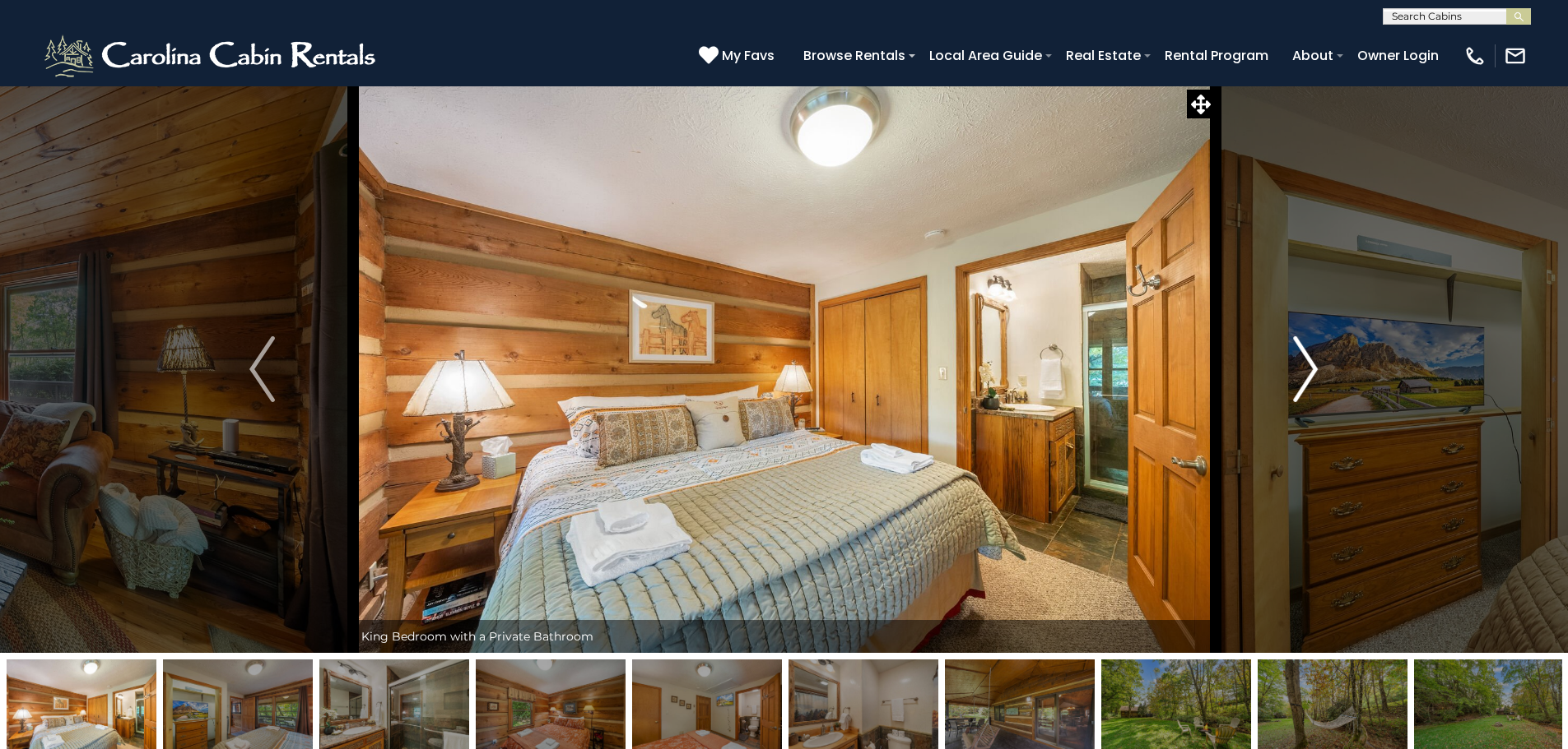
click at [1316, 372] on img "Next" at bounding box center [1305, 369] width 24 height 66
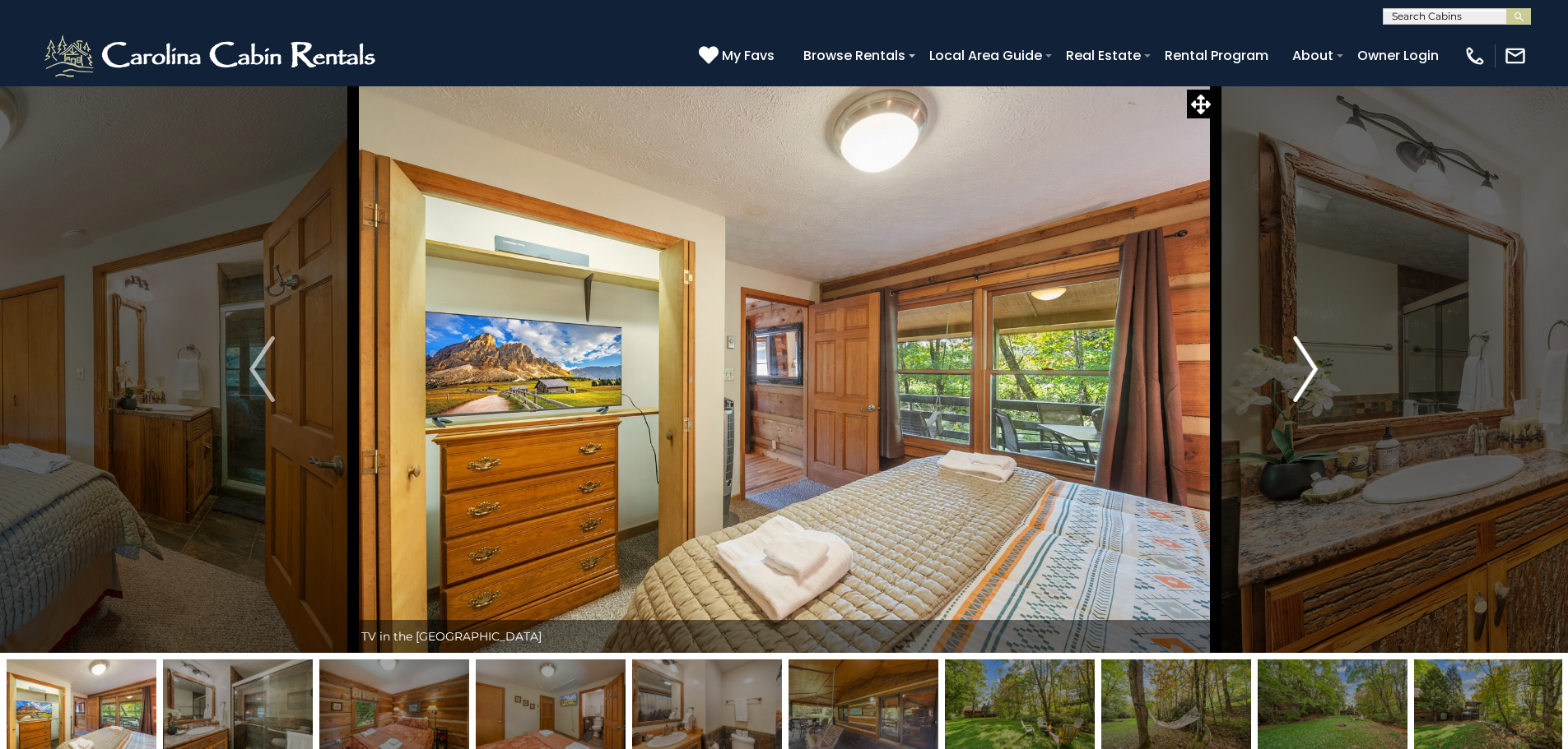
click at [1316, 372] on img "Next" at bounding box center [1305, 369] width 24 height 66
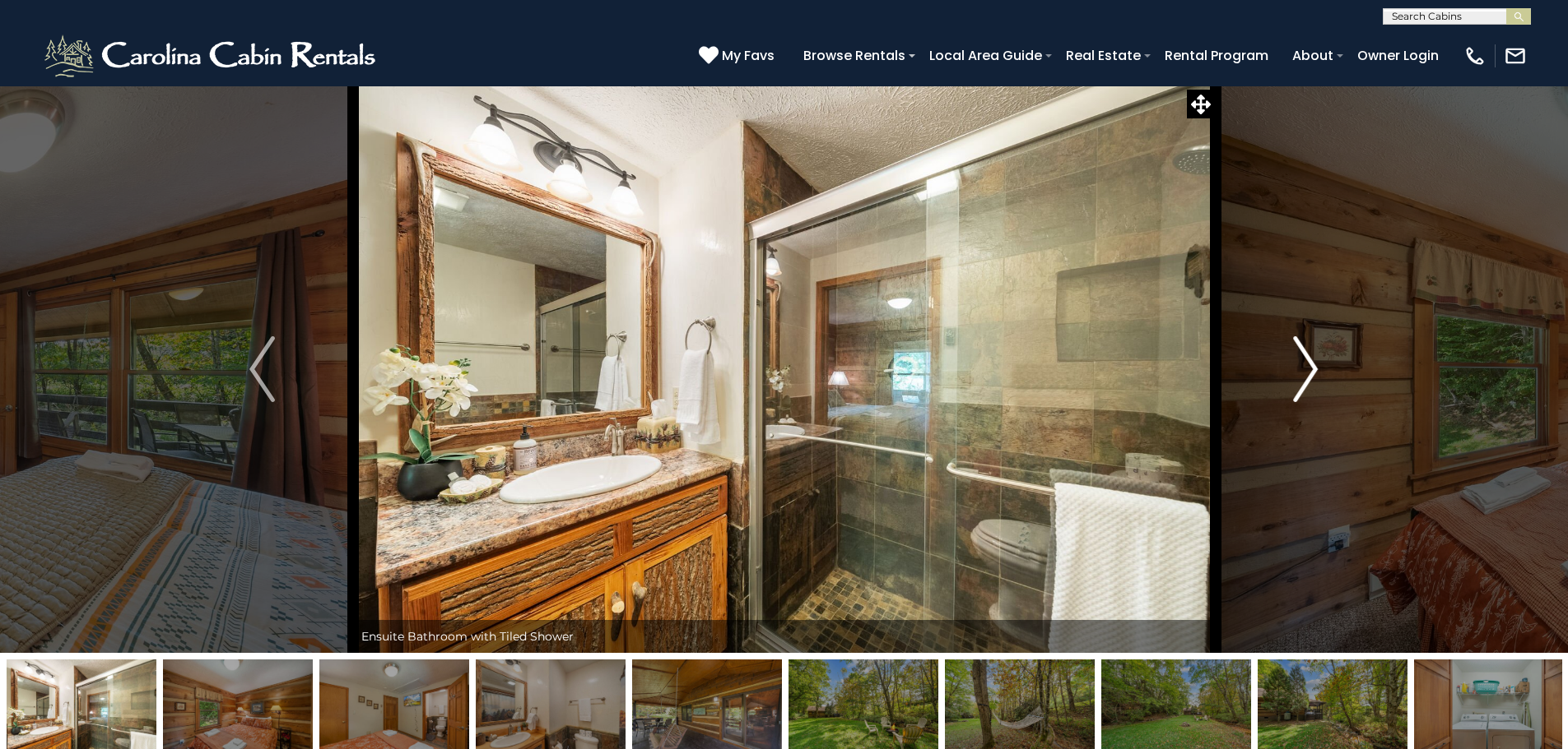
click at [1316, 372] on img "Next" at bounding box center [1305, 369] width 24 height 66
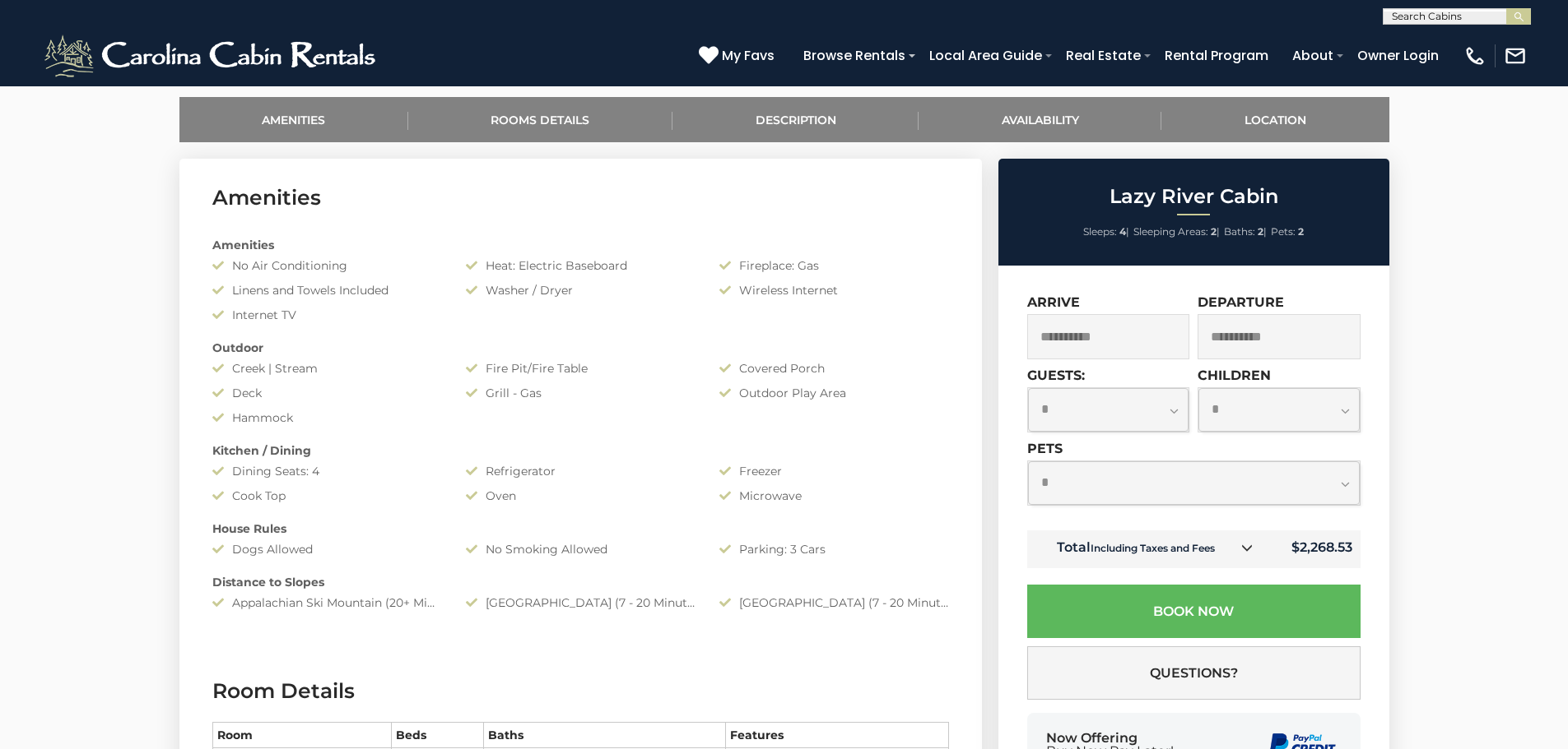
scroll to position [658, 0]
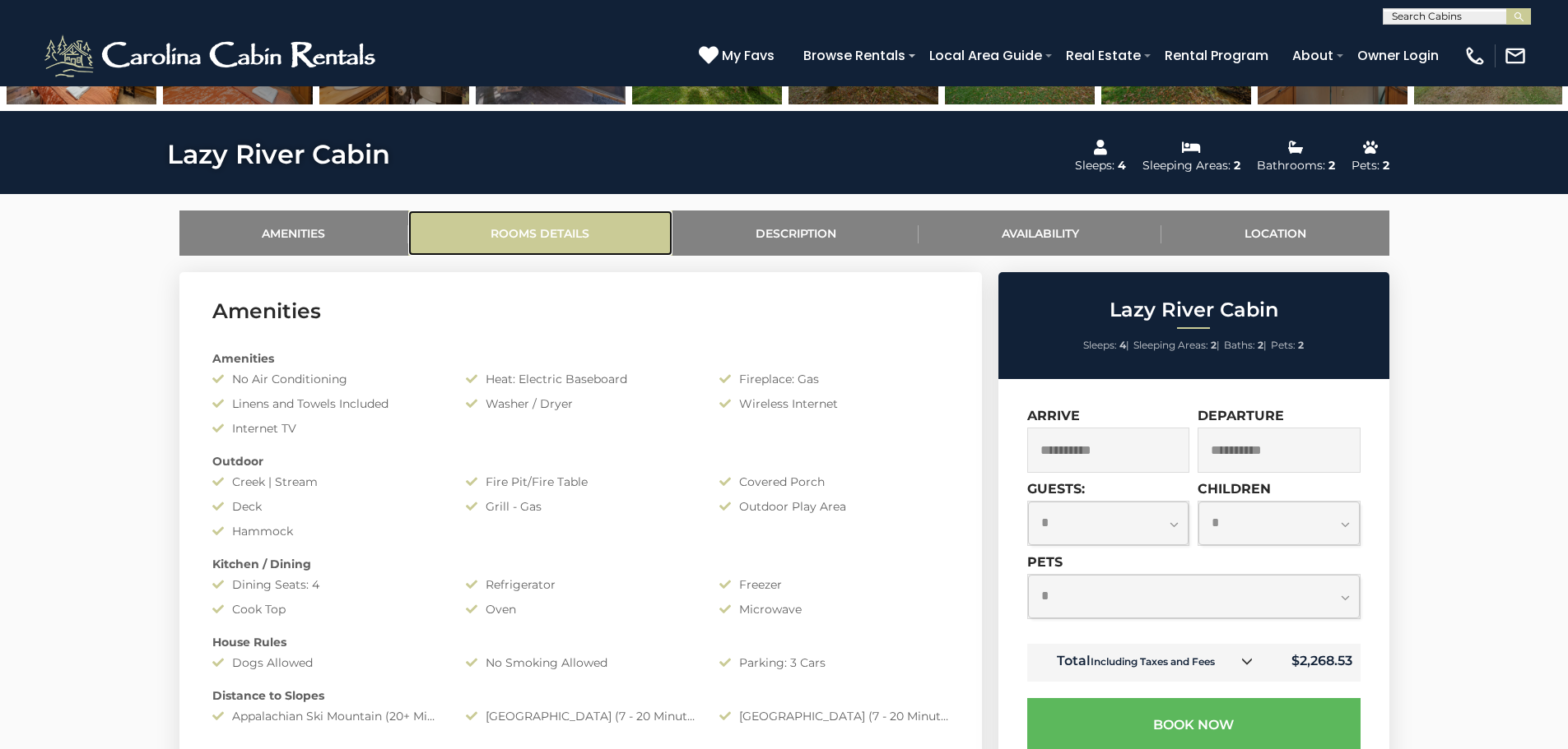
click at [577, 234] on link "Rooms Details" at bounding box center [540, 233] width 264 height 45
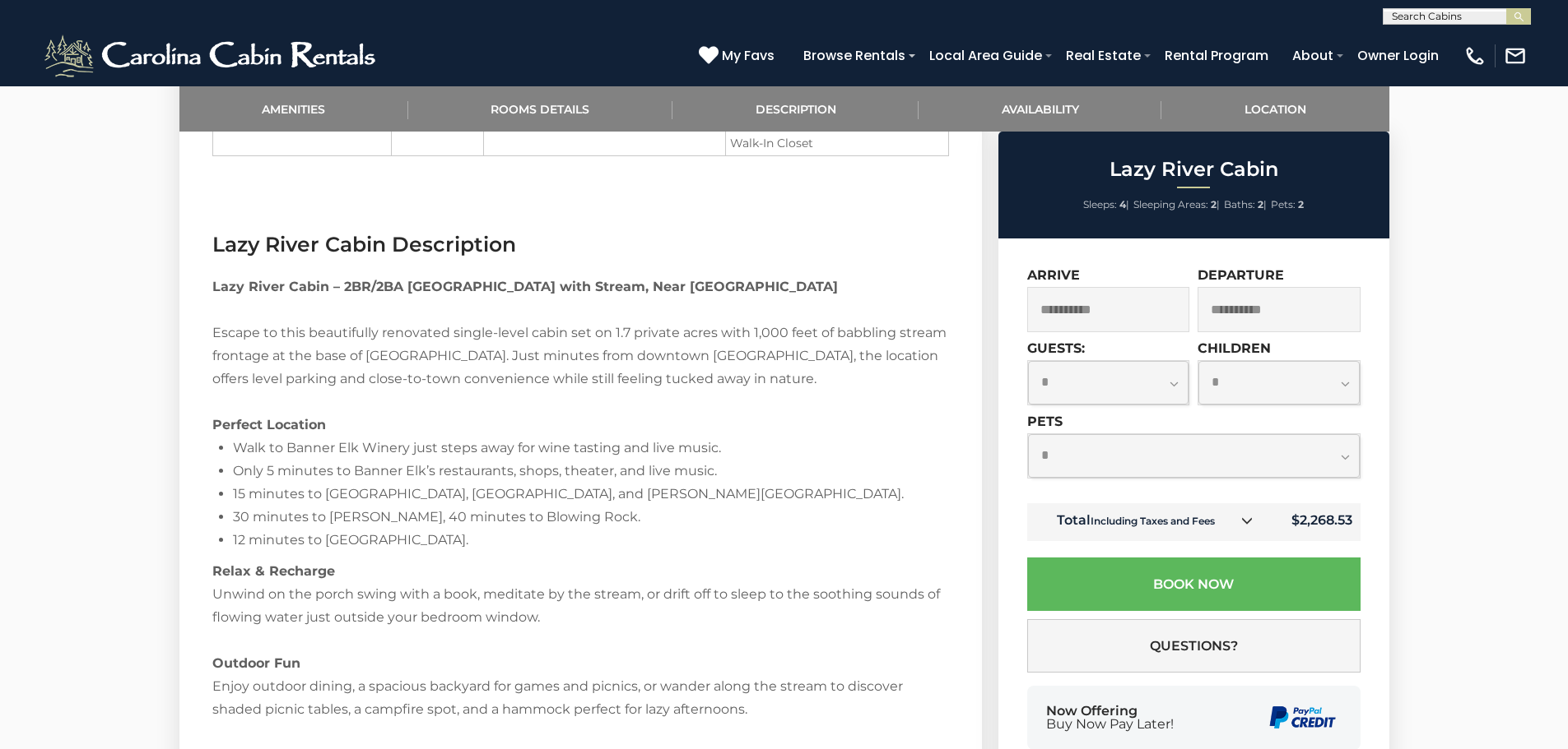
scroll to position [724, 0]
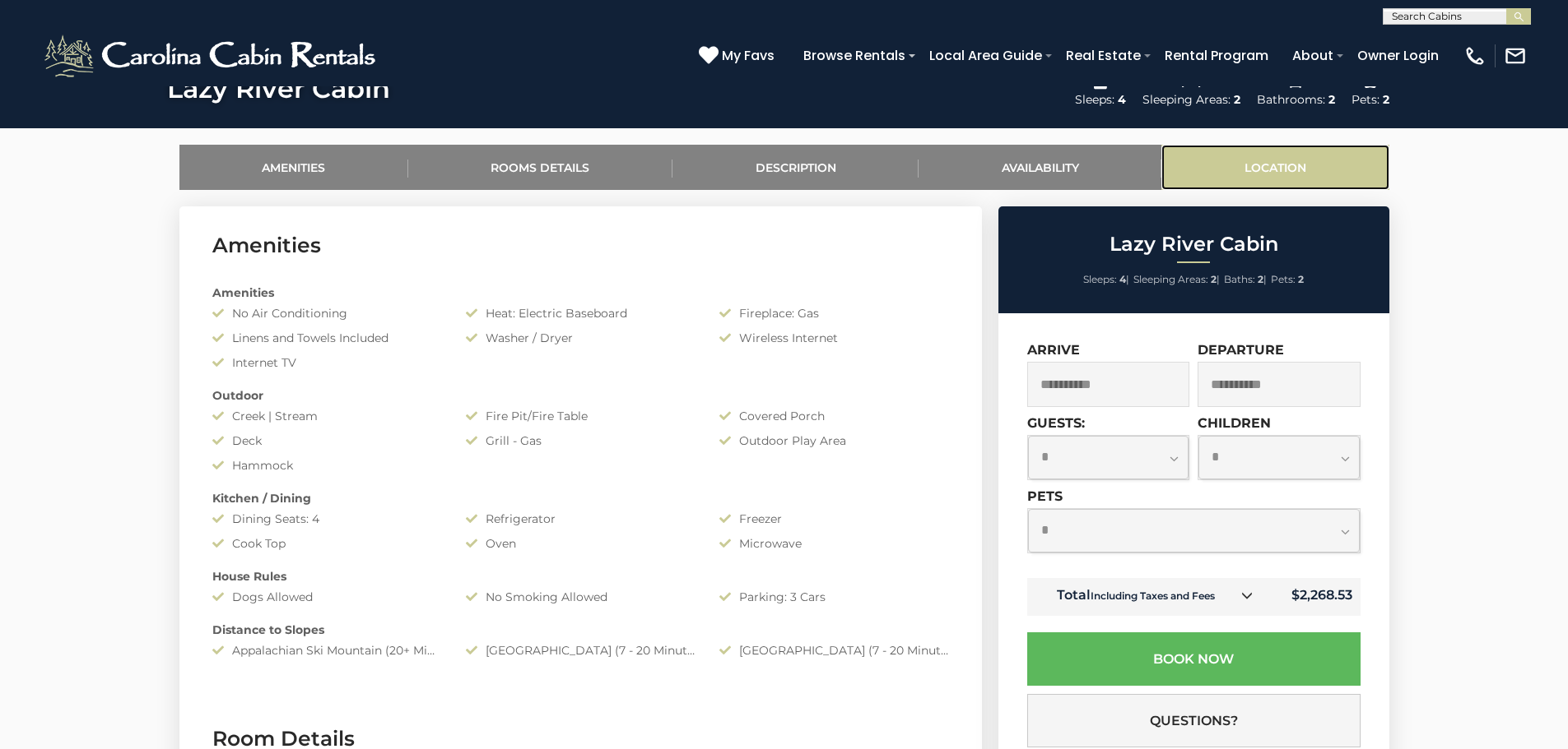
click at [1311, 171] on link "Location" at bounding box center [1274, 167] width 227 height 45
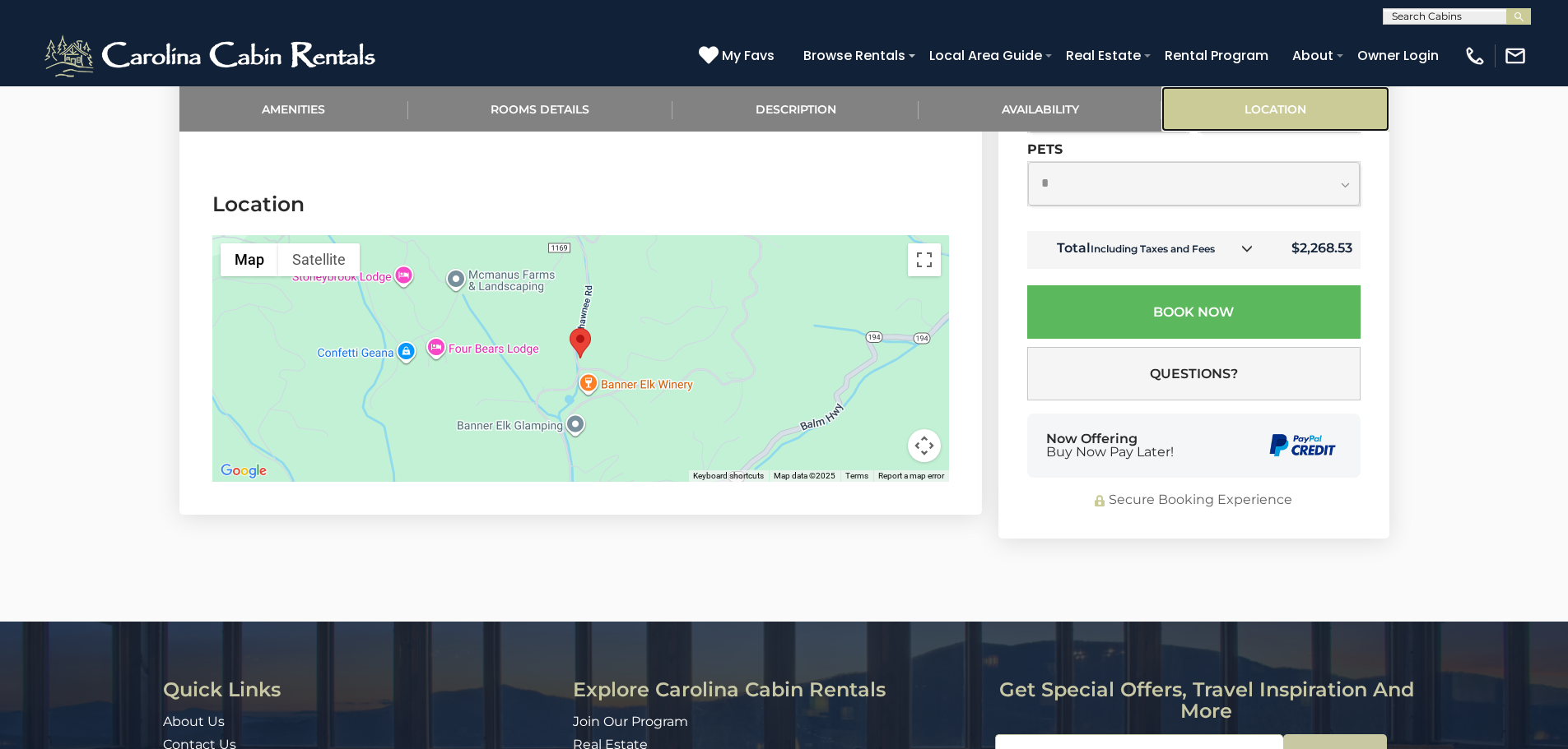
scroll to position [2932, 0]
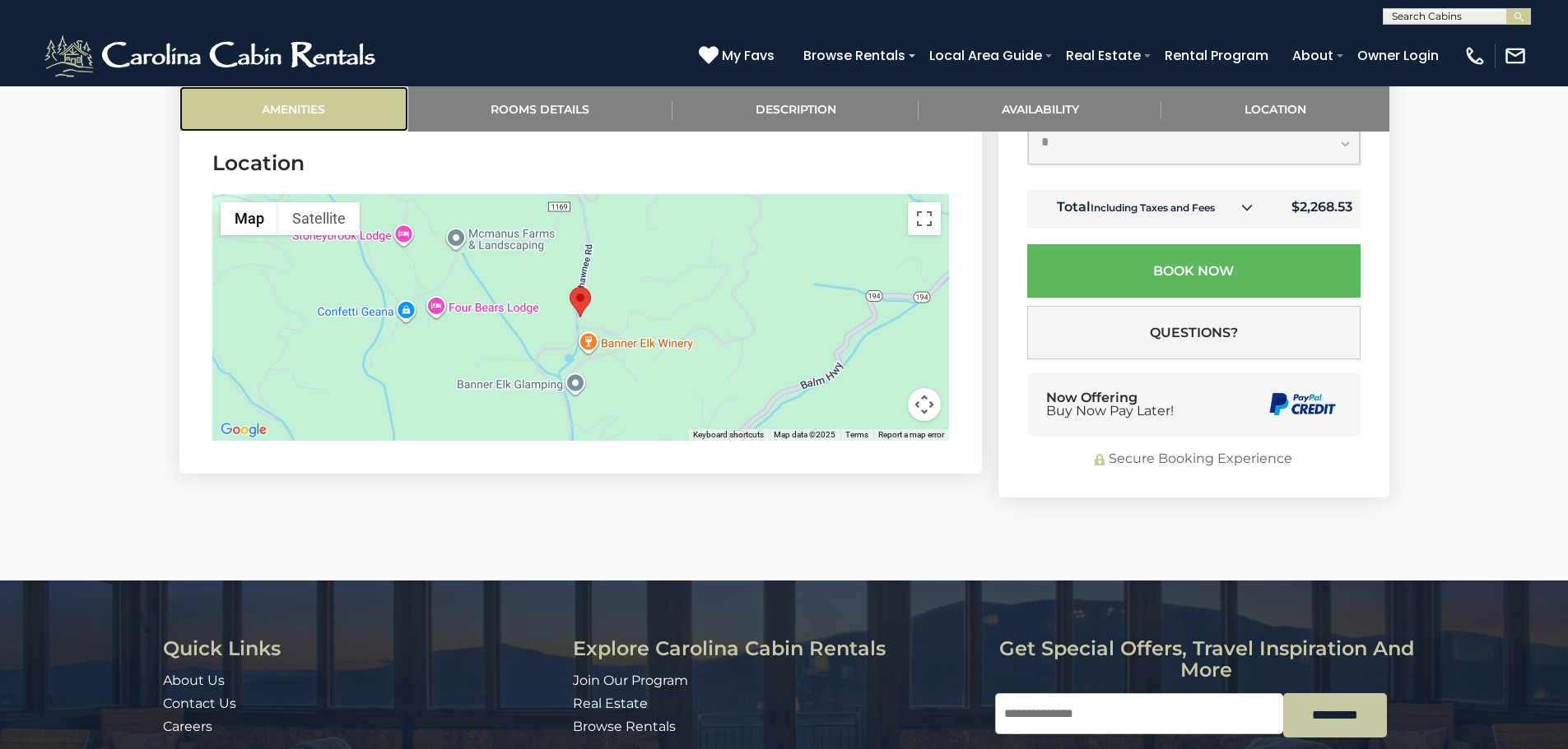
click at [325, 103] on link "Amenities" at bounding box center [294, 109] width 229 height 45
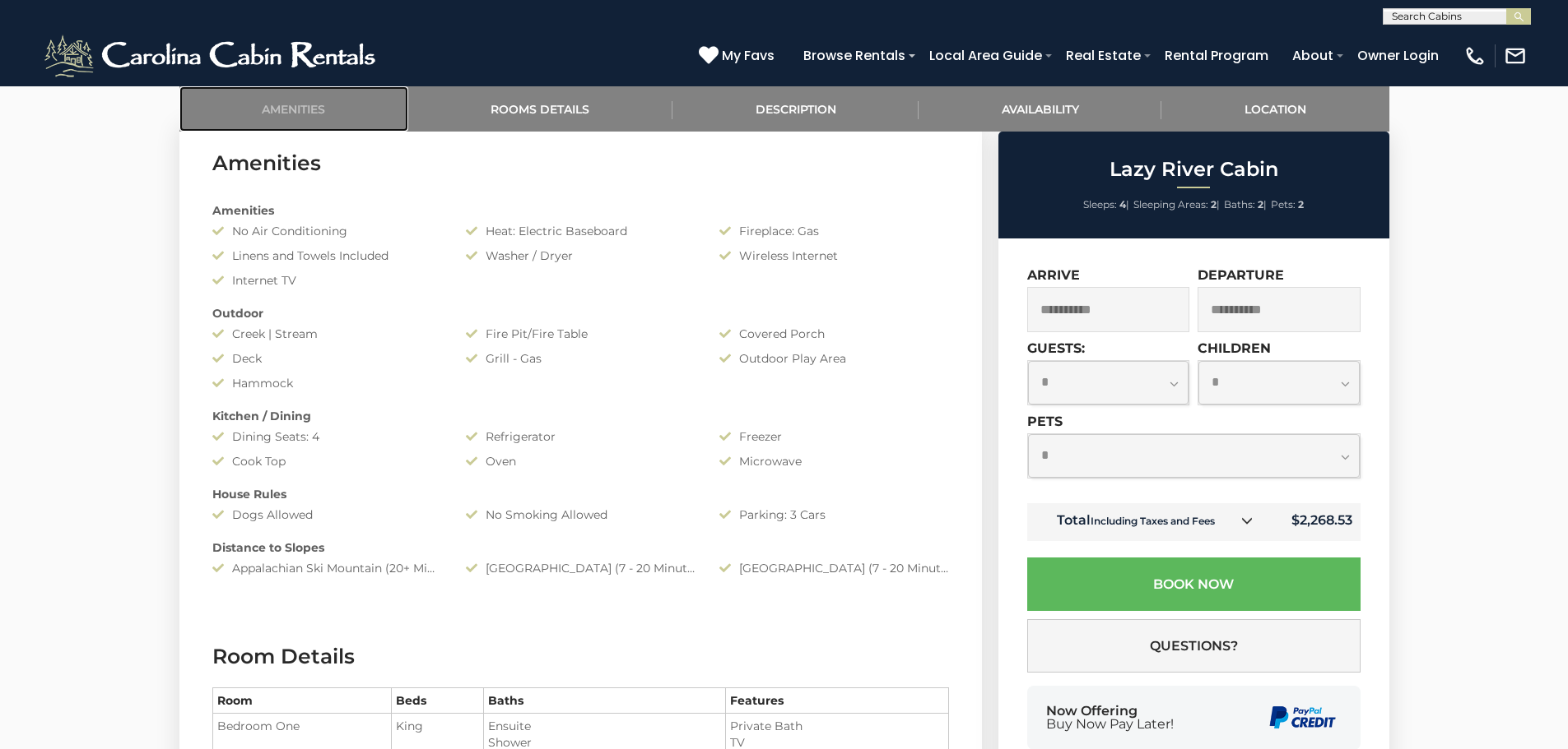
scroll to position [0, 0]
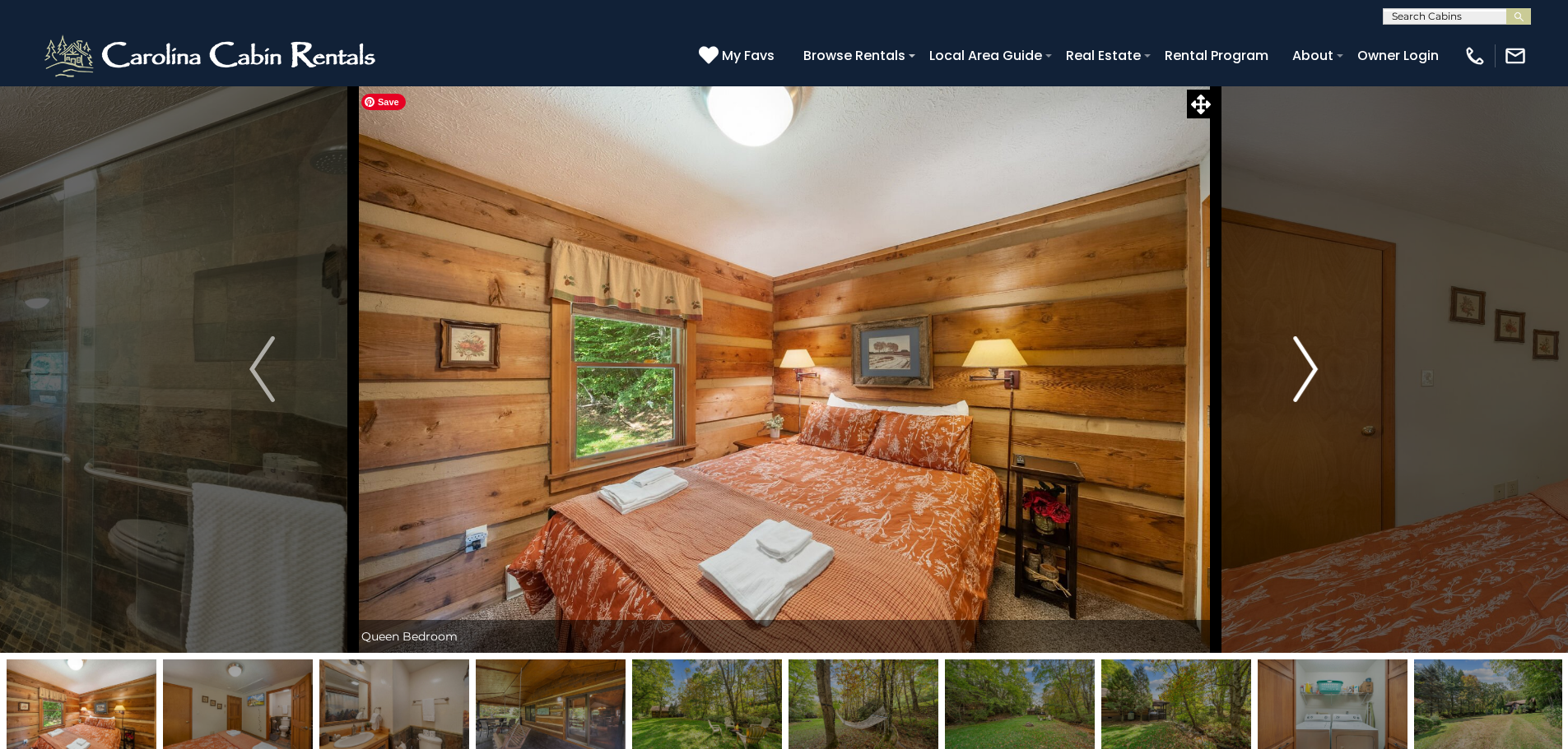
click at [1304, 351] on img "Next" at bounding box center [1305, 369] width 24 height 66
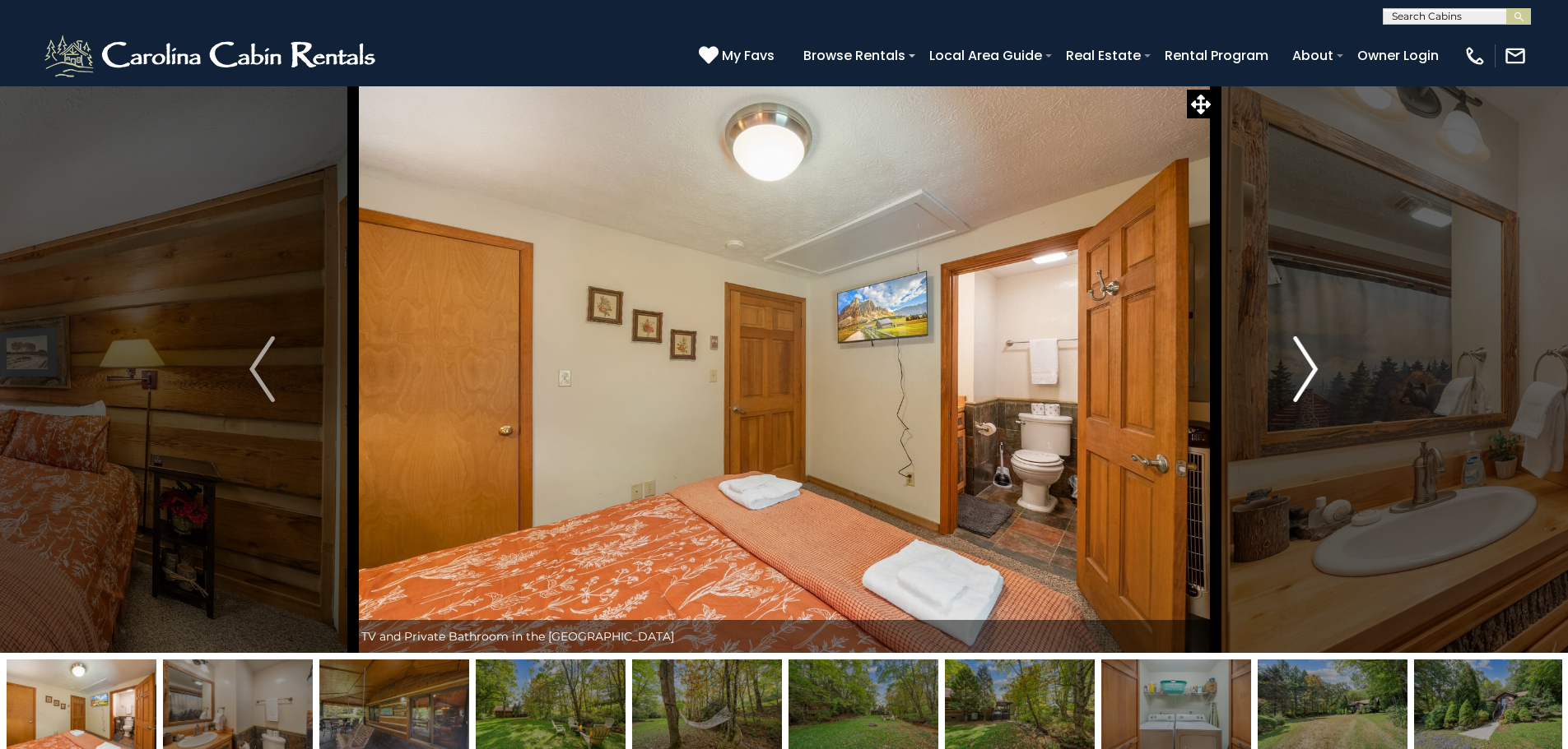
click at [1304, 351] on img "Next" at bounding box center [1305, 369] width 24 height 66
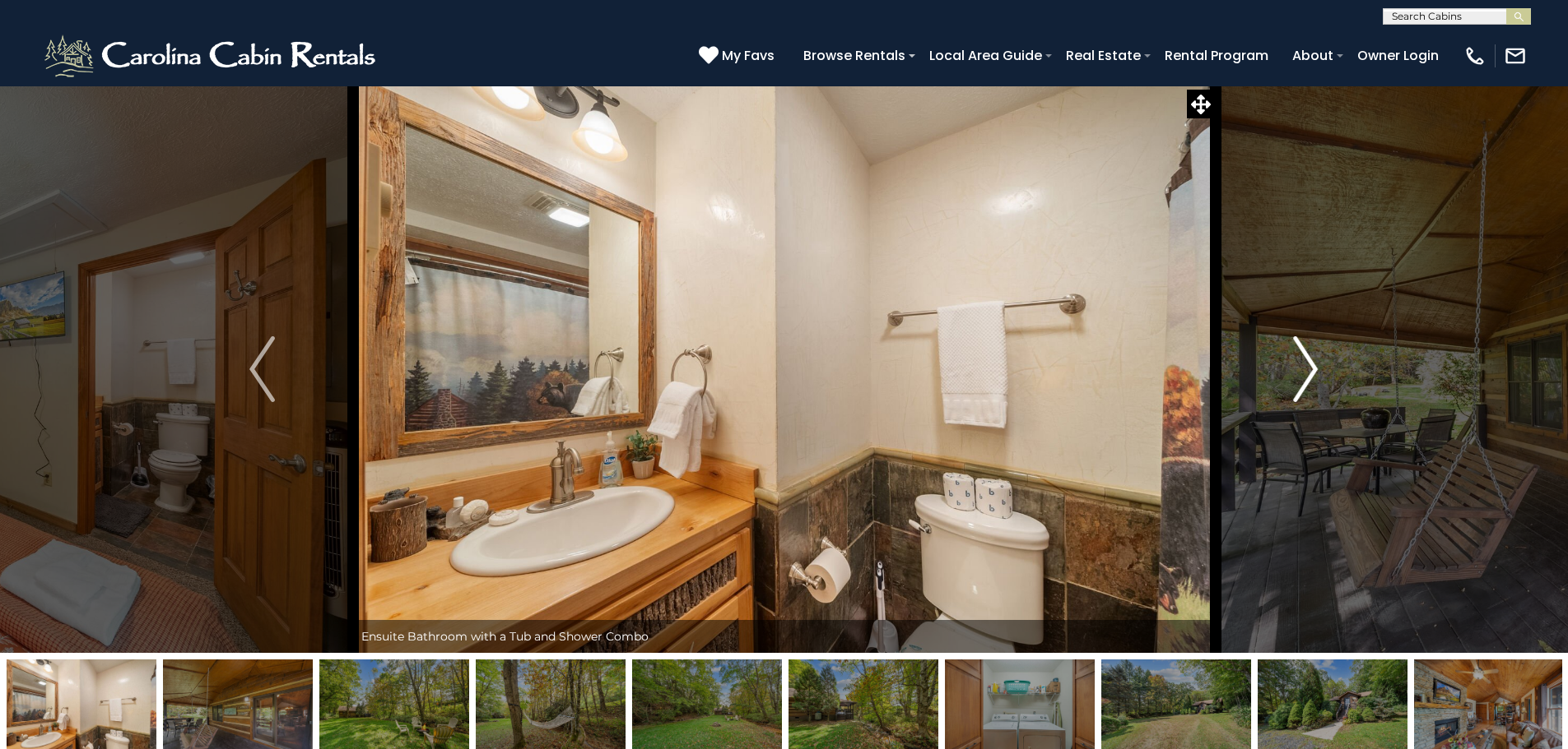
click at [1304, 351] on img "Next" at bounding box center [1305, 369] width 24 height 66
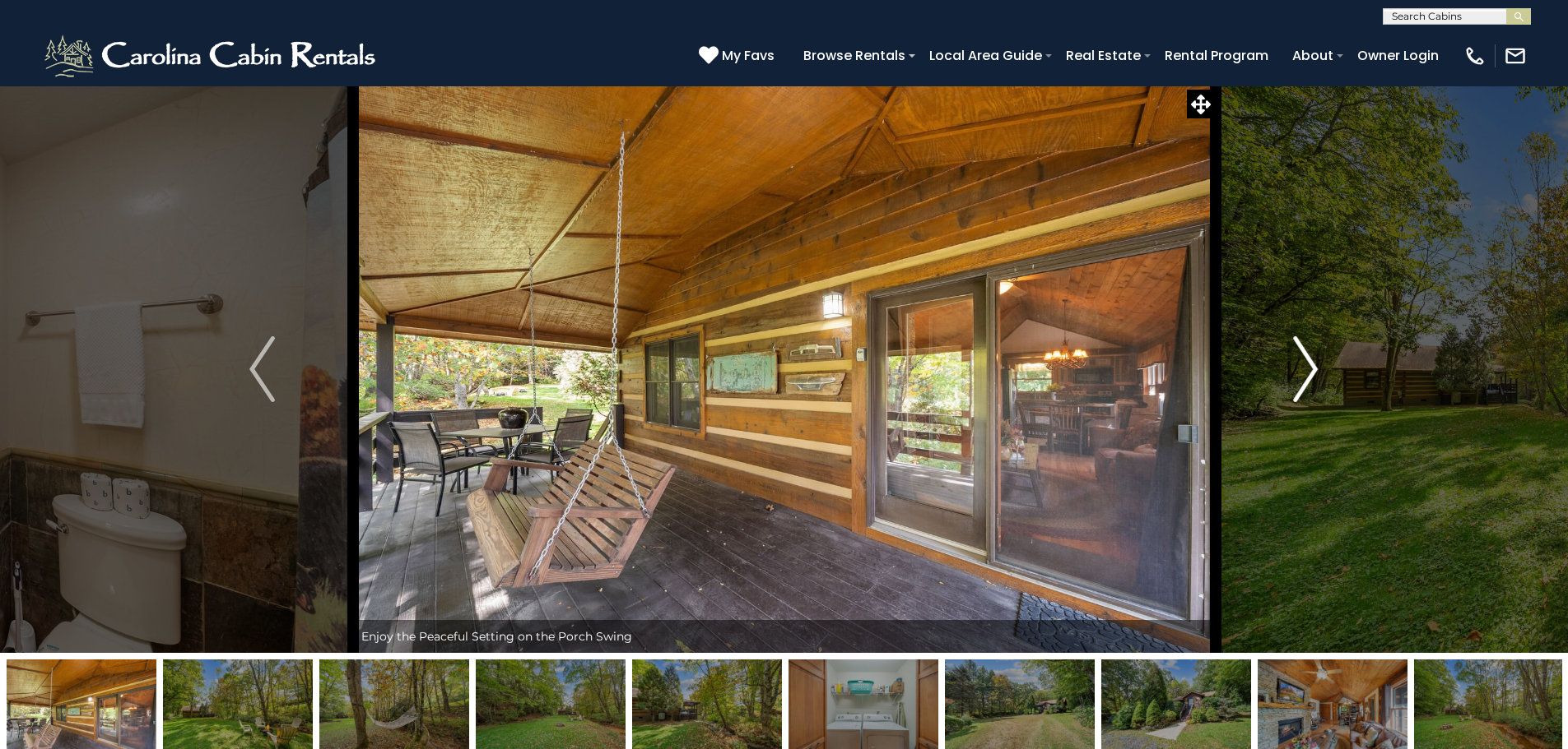
click at [1304, 351] on img "Next" at bounding box center [1305, 369] width 24 height 66
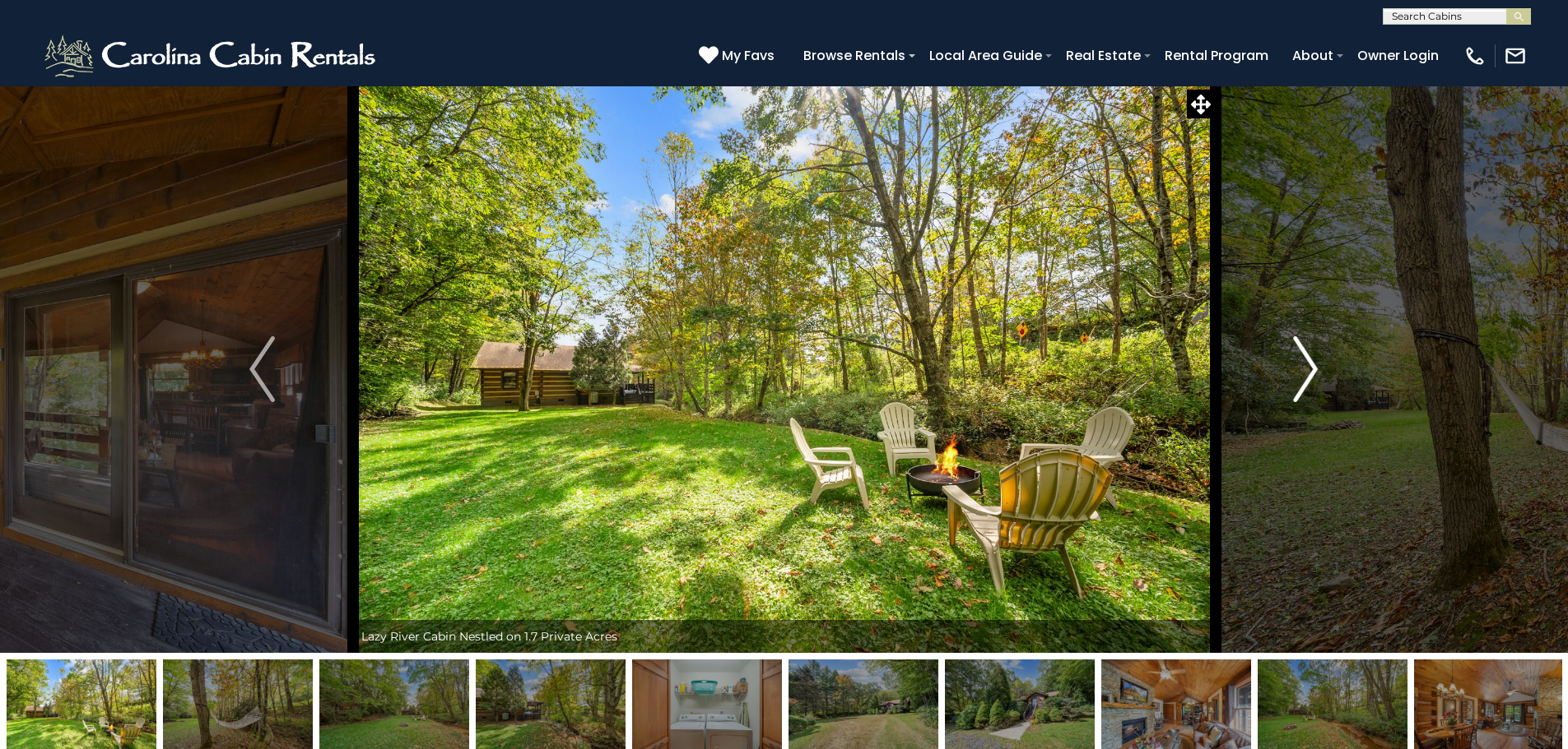
click at [1304, 351] on img "Next" at bounding box center [1305, 369] width 24 height 66
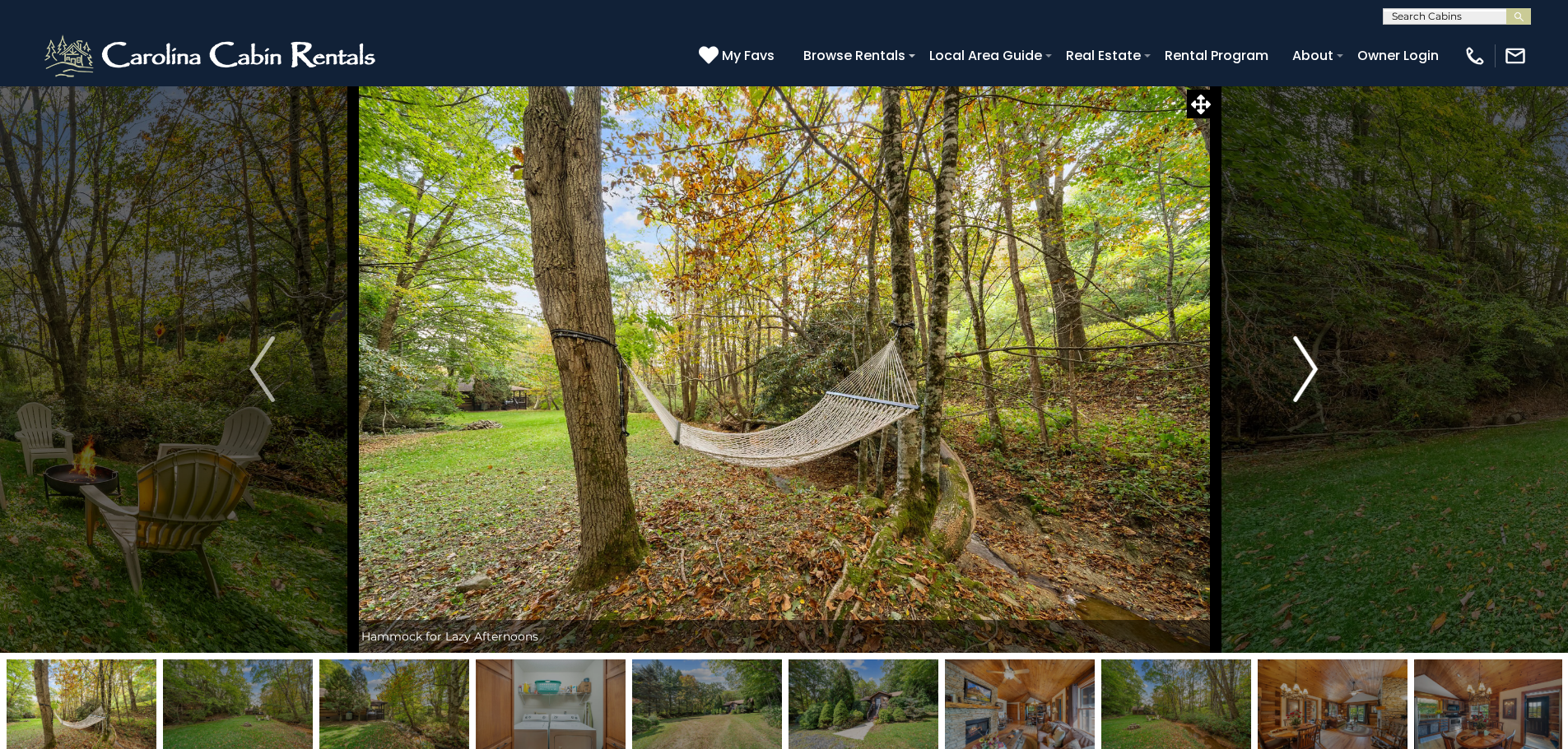
click at [1304, 351] on img "Next" at bounding box center [1305, 369] width 24 height 66
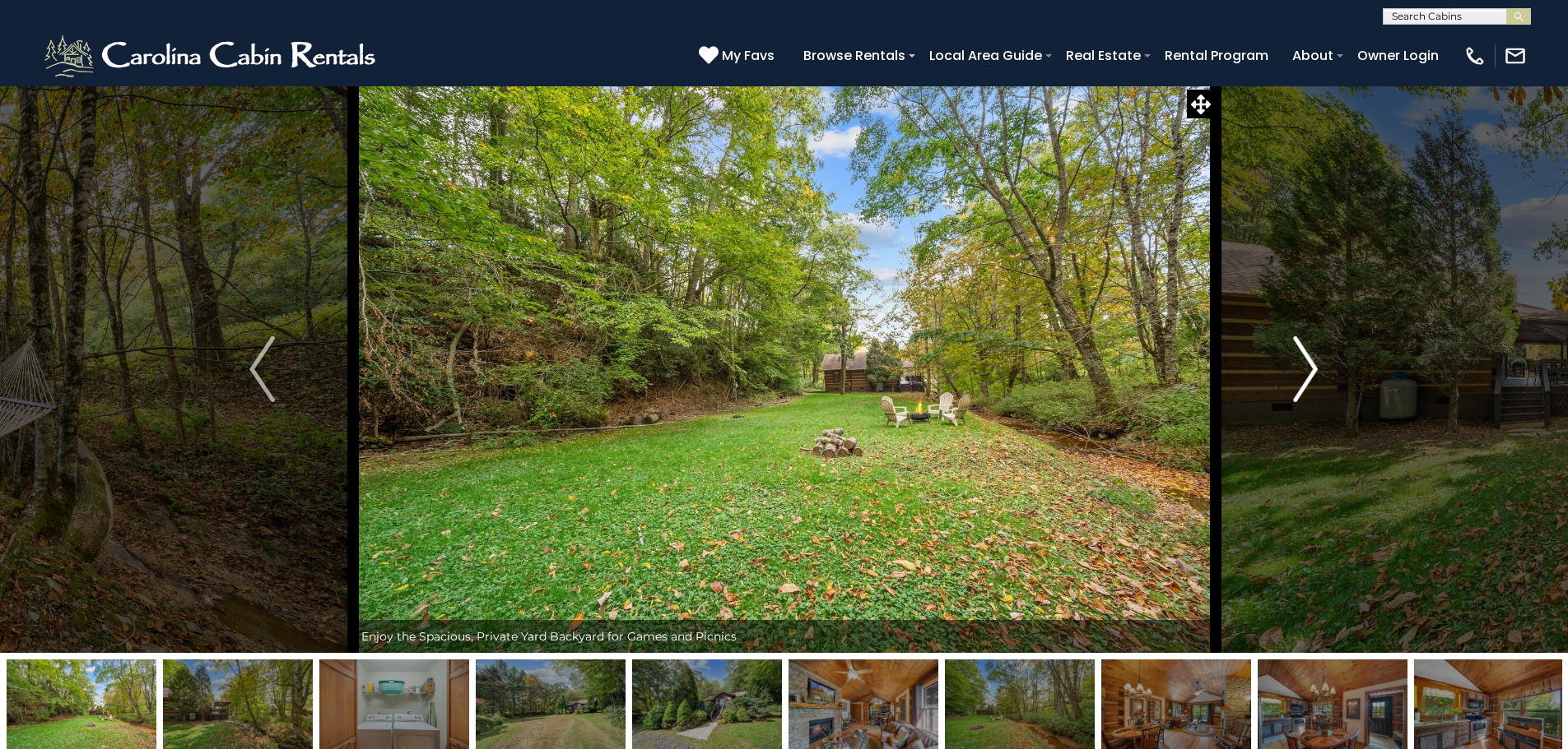
click at [1304, 351] on img "Next" at bounding box center [1305, 369] width 24 height 66
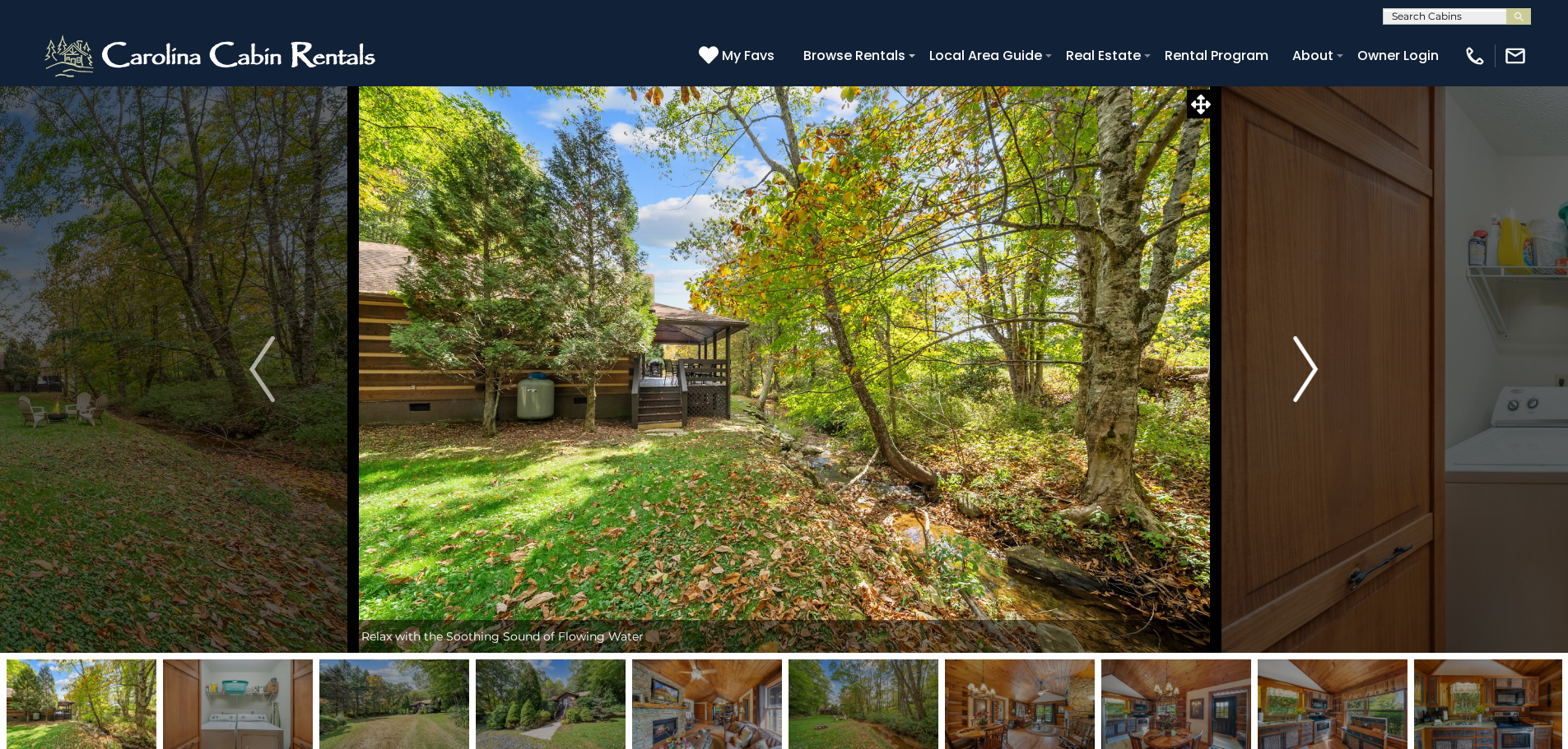
click at [1304, 351] on img "Next" at bounding box center [1305, 369] width 24 height 66
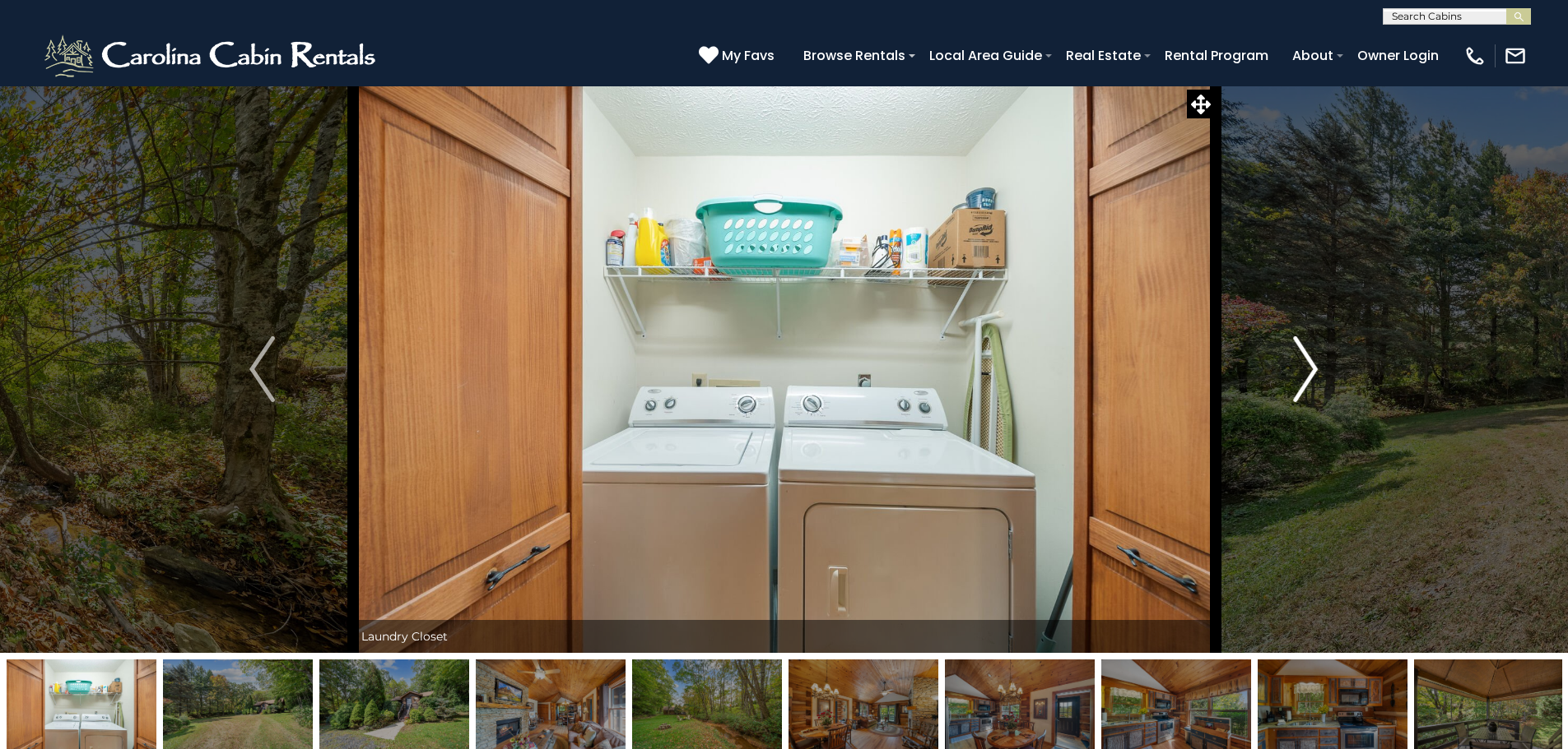
click at [1304, 351] on img "Next" at bounding box center [1305, 369] width 24 height 66
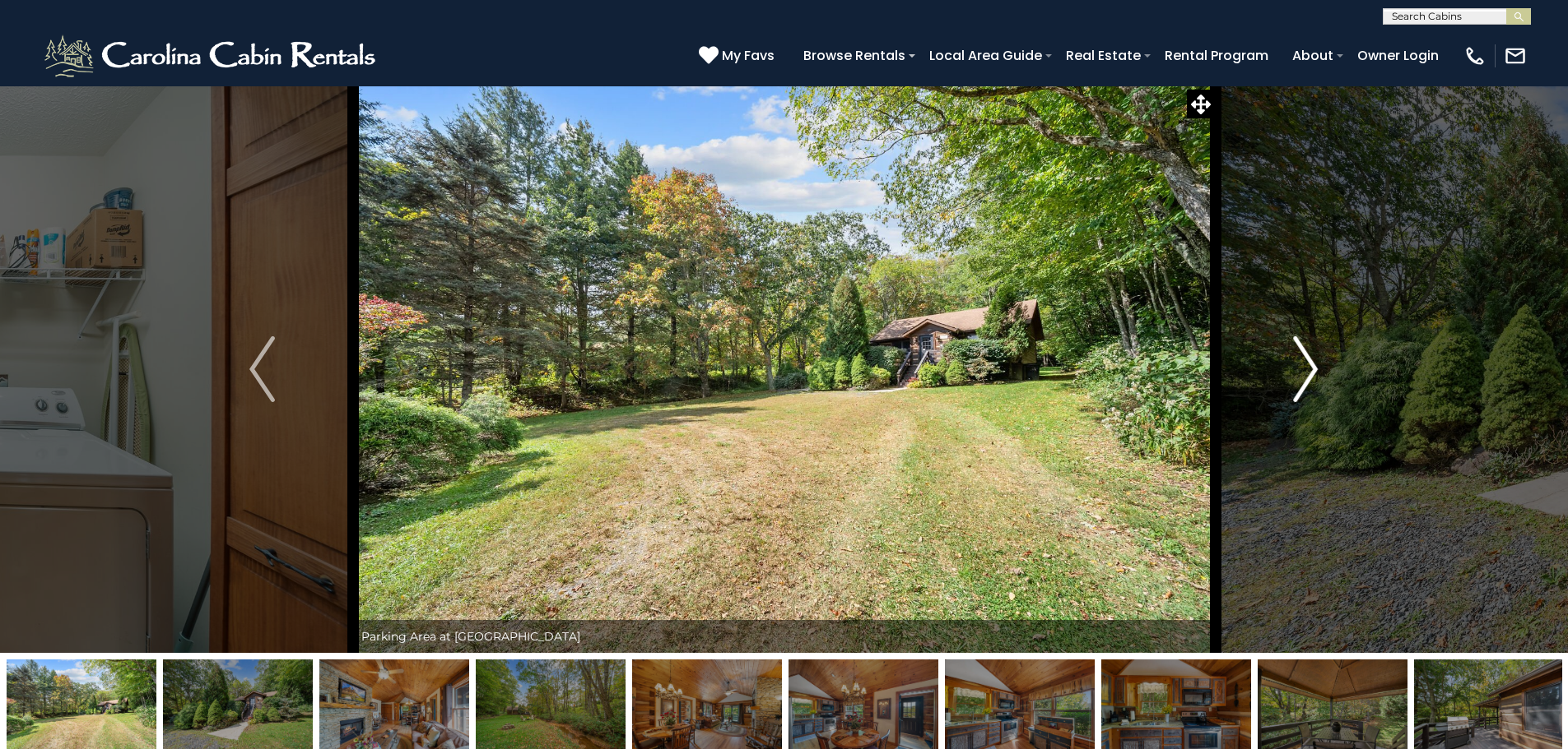
click at [1304, 351] on img "Next" at bounding box center [1305, 369] width 24 height 66
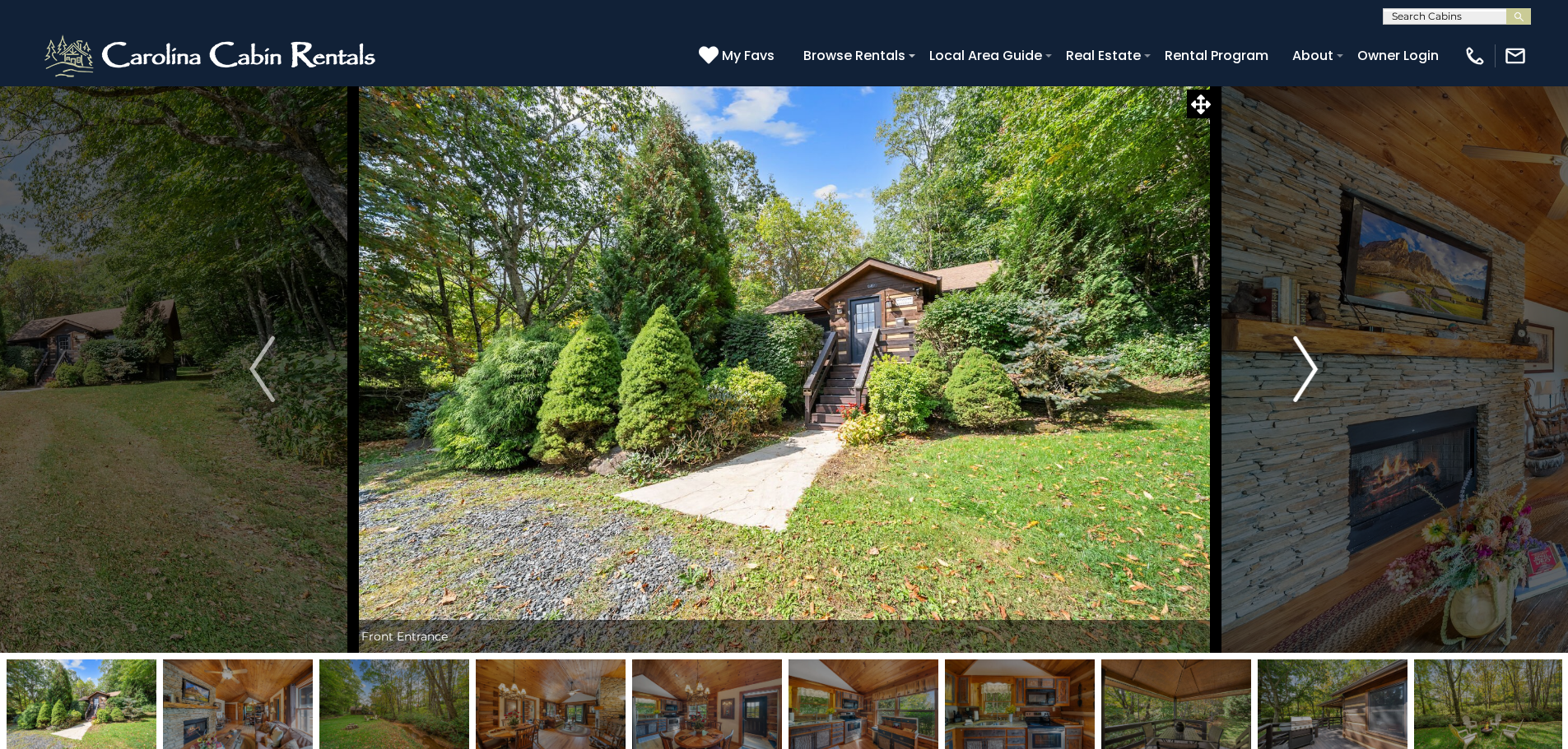
click at [1304, 351] on img "Next" at bounding box center [1305, 369] width 24 height 66
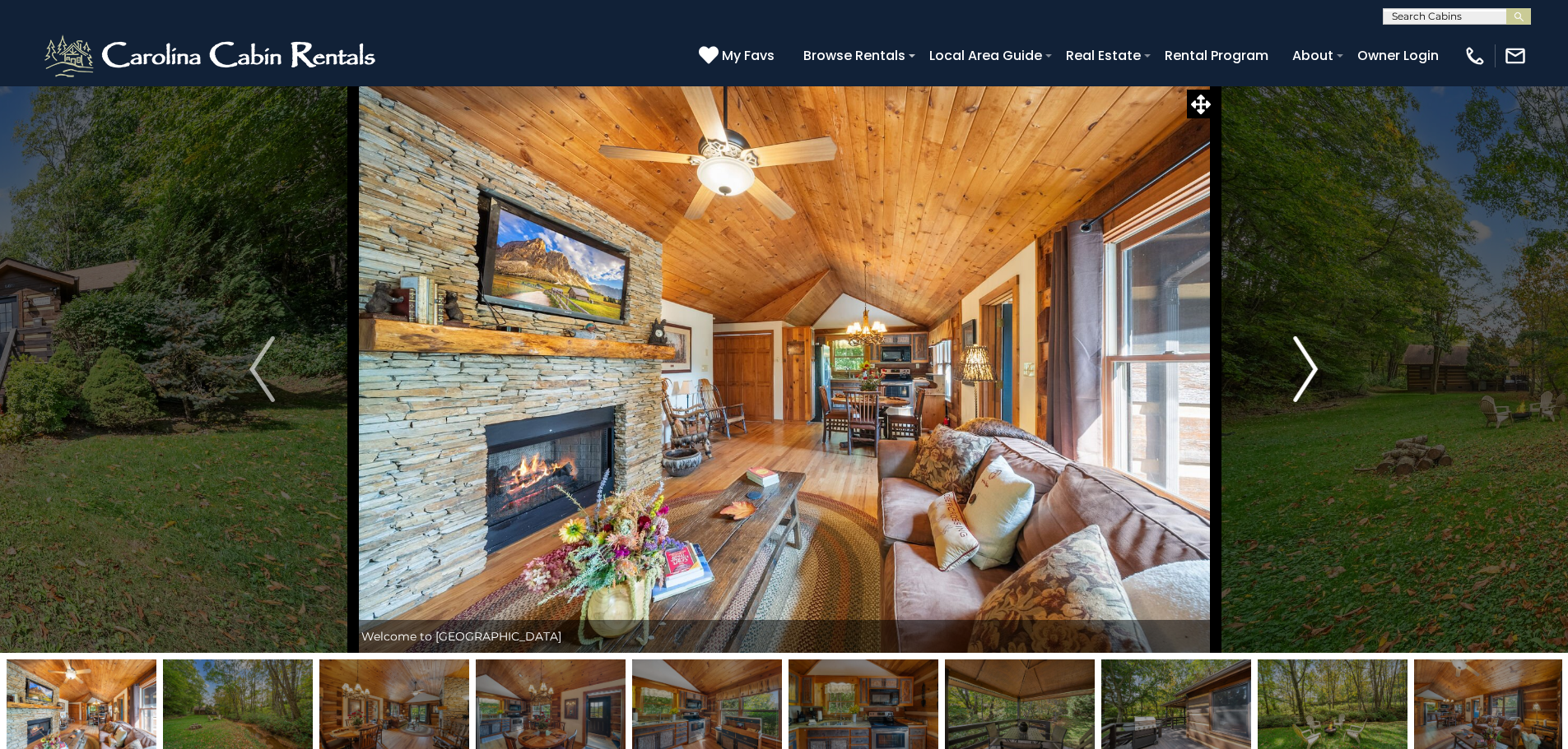
click at [1303, 354] on img "Next" at bounding box center [1305, 369] width 24 height 66
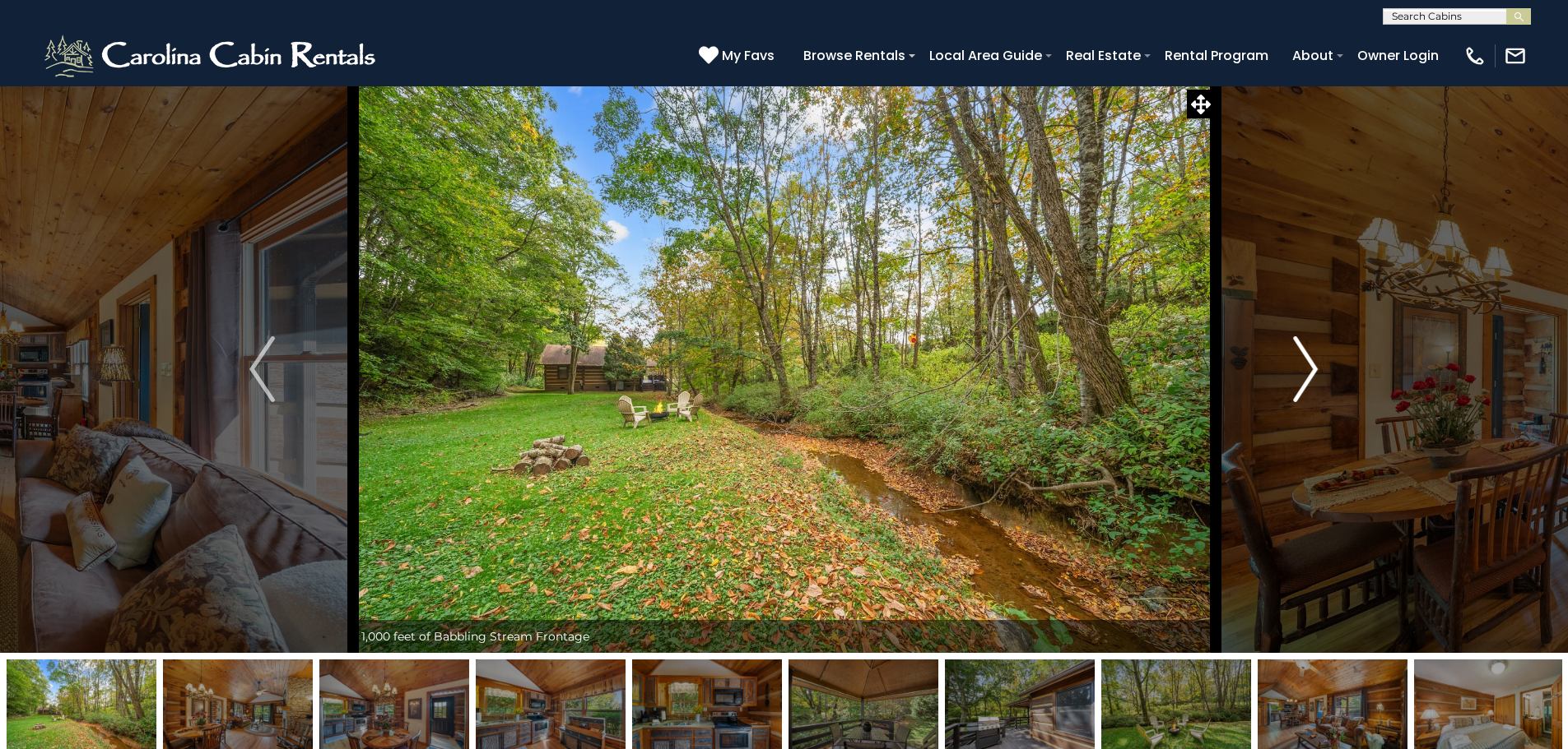
click at [1303, 354] on img "Next" at bounding box center [1305, 369] width 24 height 66
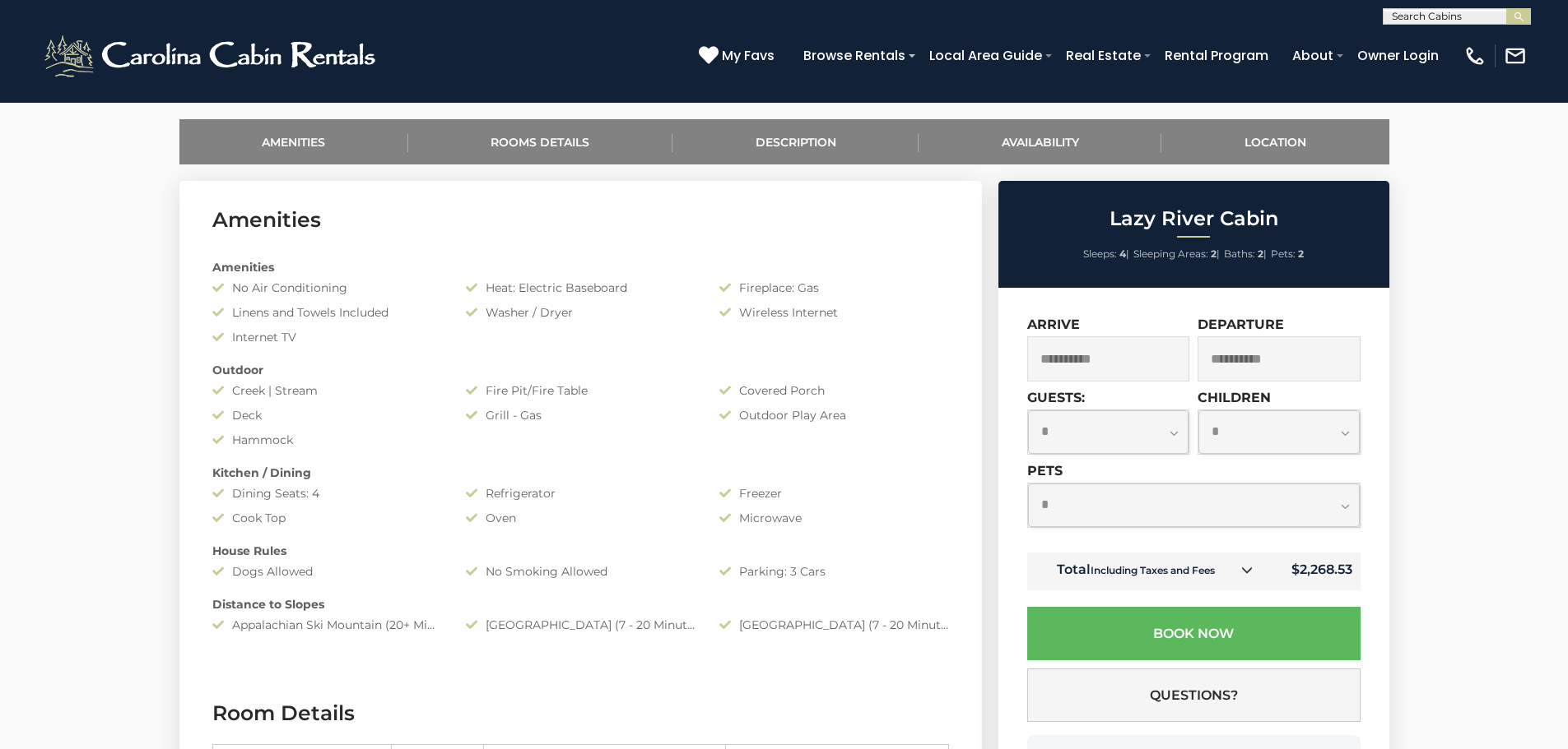
scroll to position [658, 0]
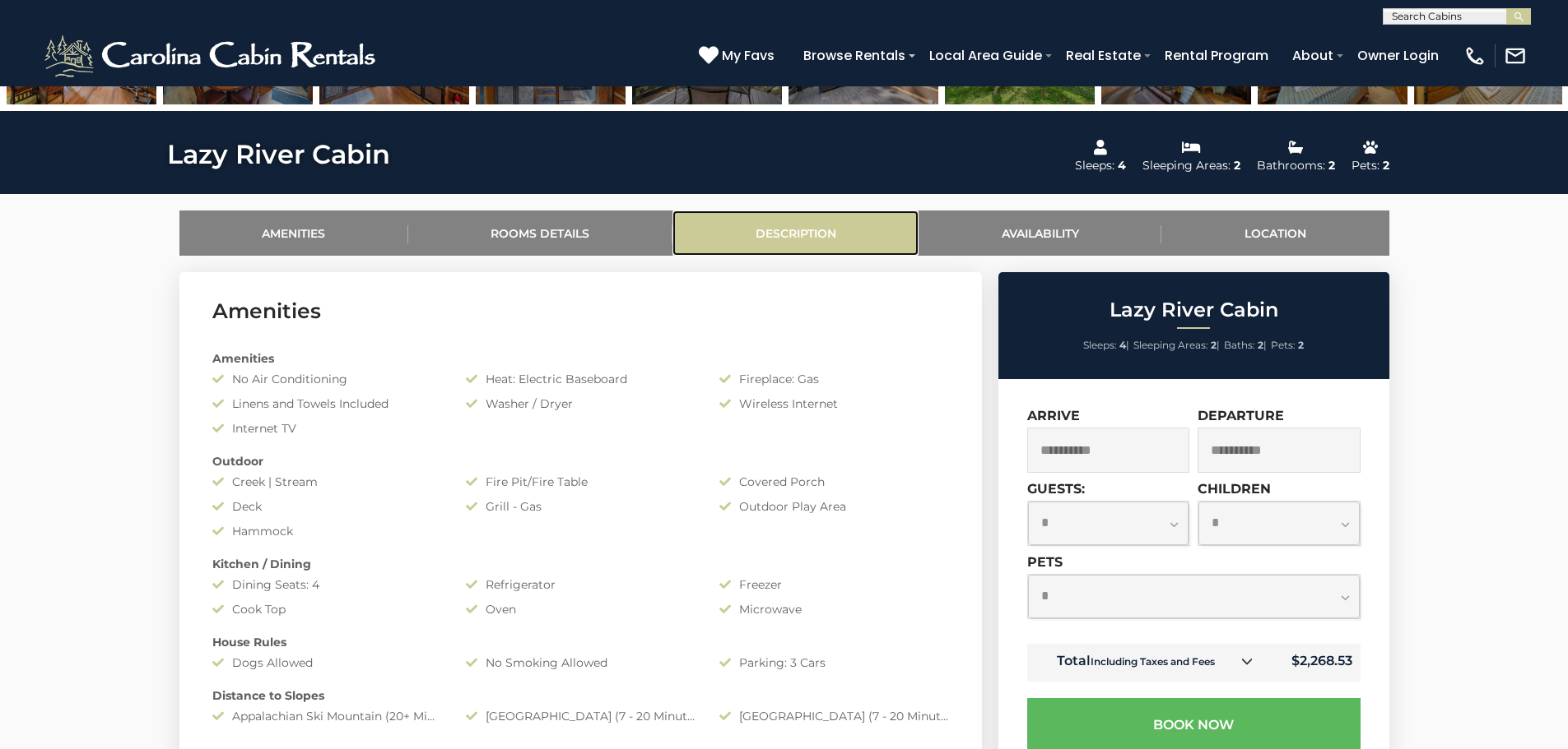
click at [784, 238] on link "Description" at bounding box center [795, 233] width 246 height 45
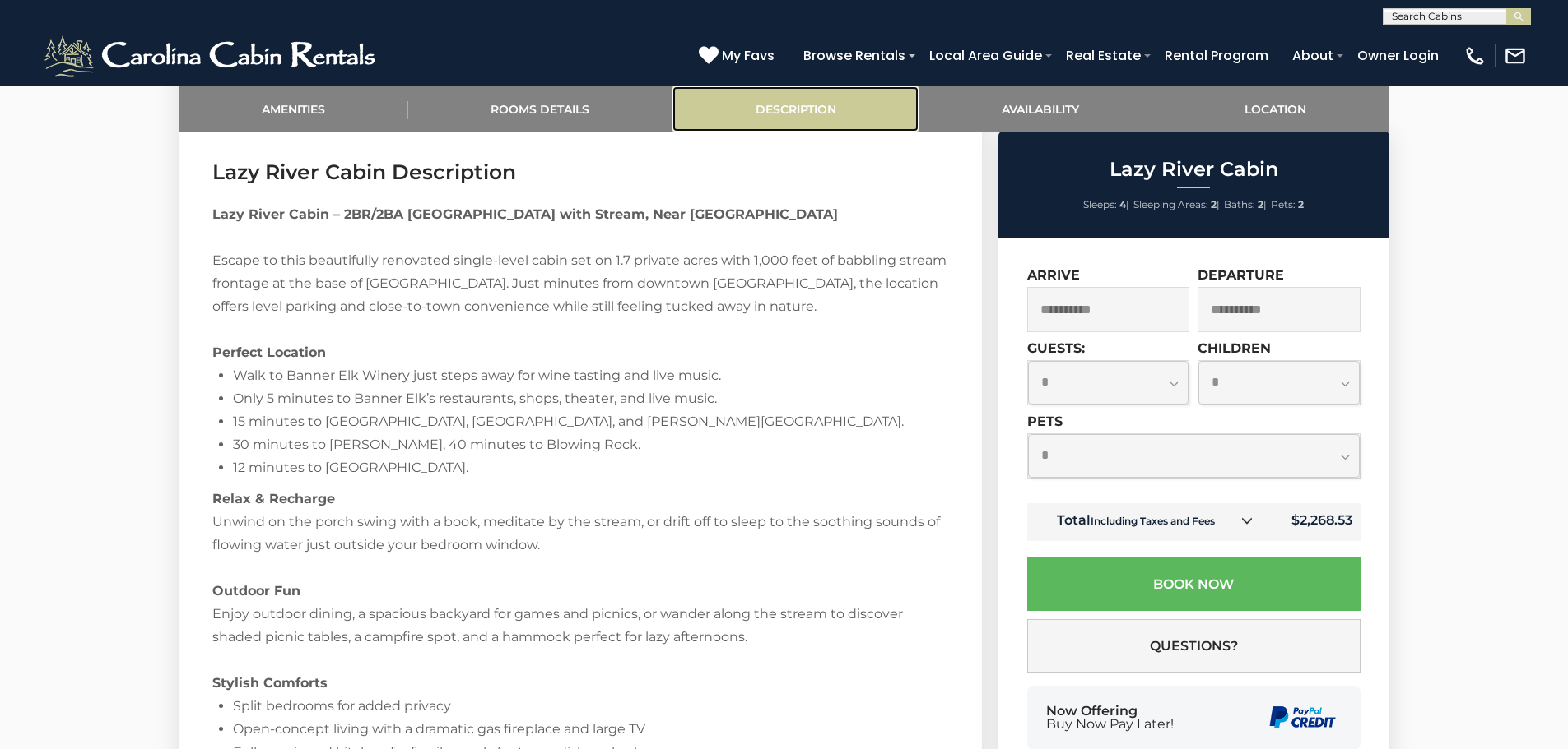
scroll to position [1546, 0]
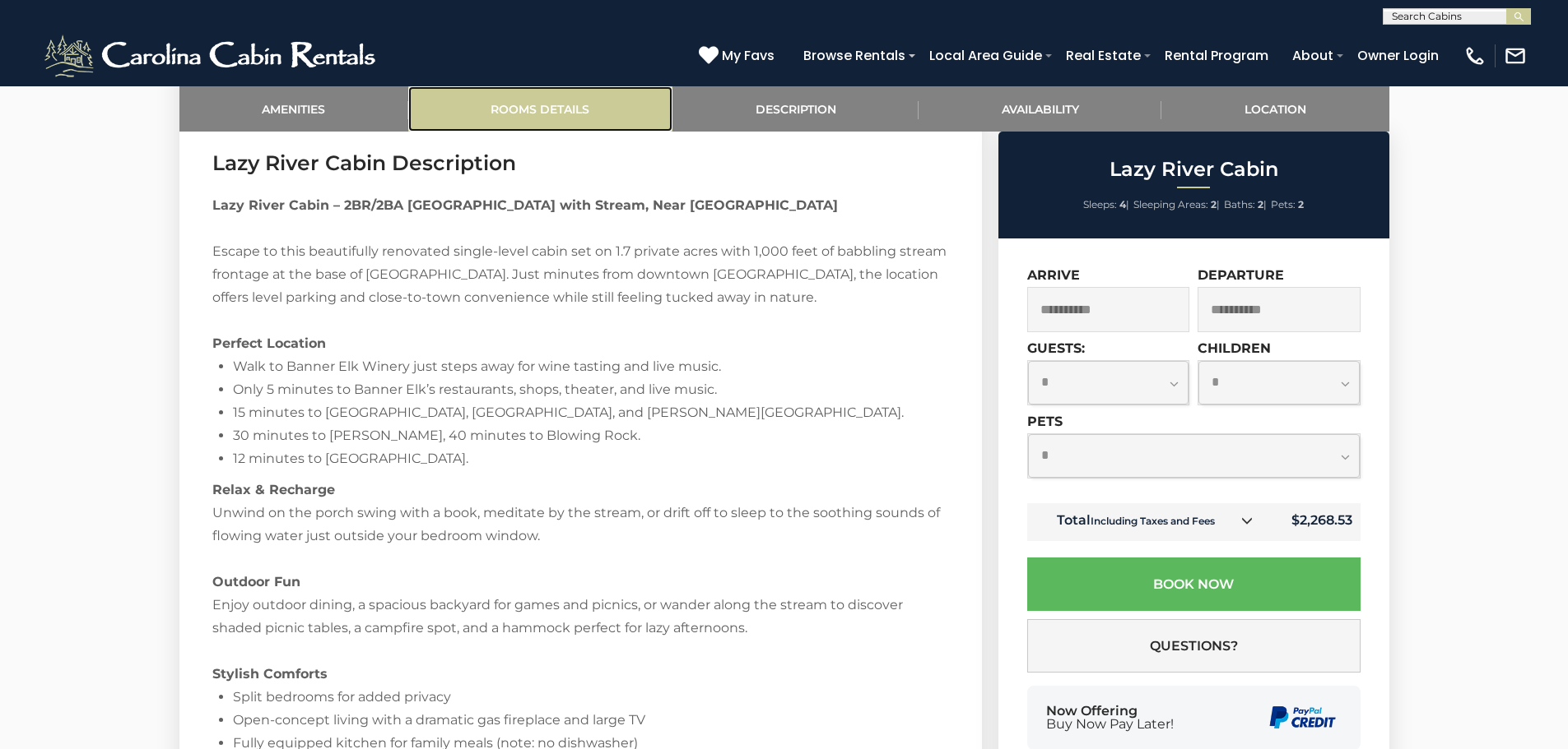
click at [529, 112] on link "Rooms Details" at bounding box center [540, 109] width 264 height 45
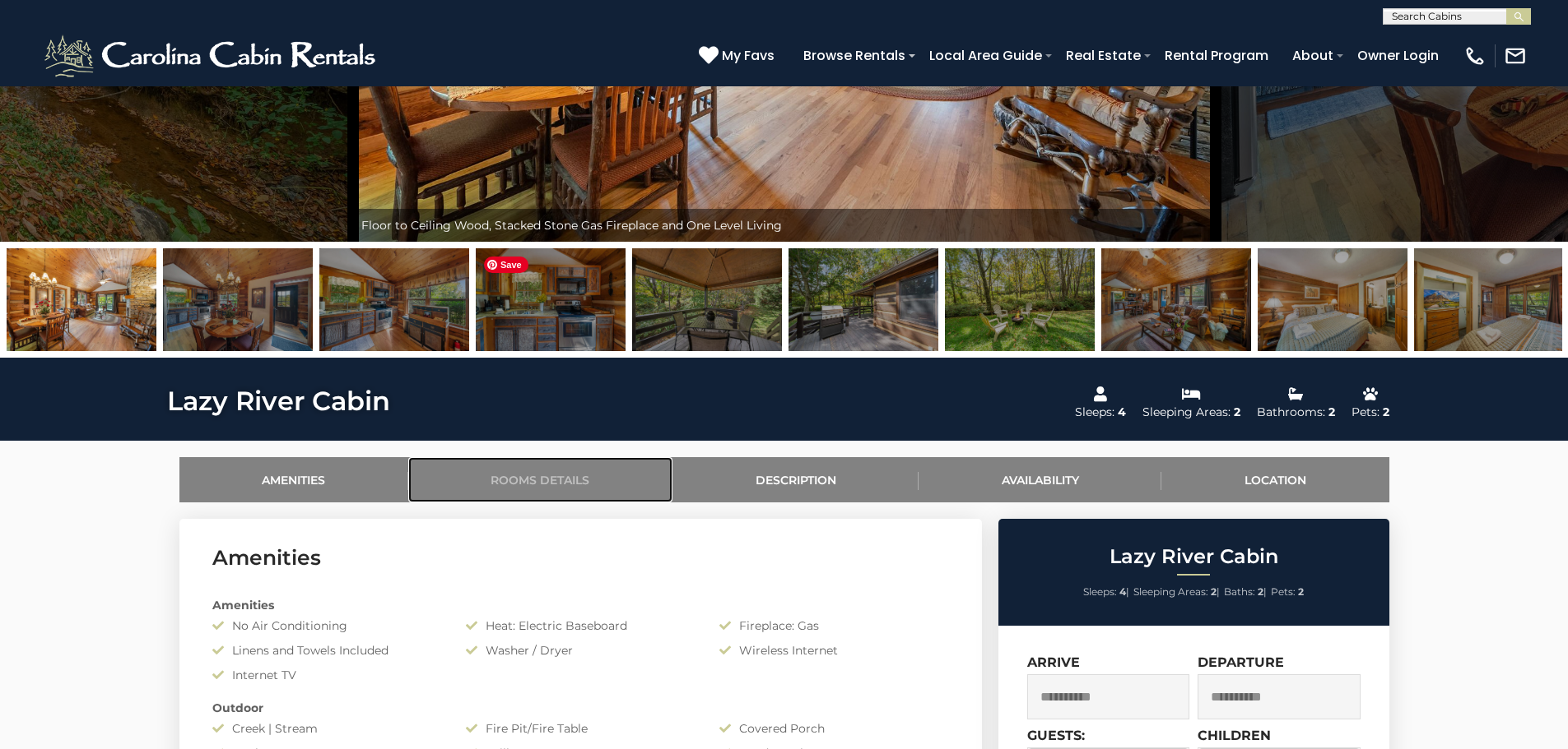
scroll to position [494, 0]
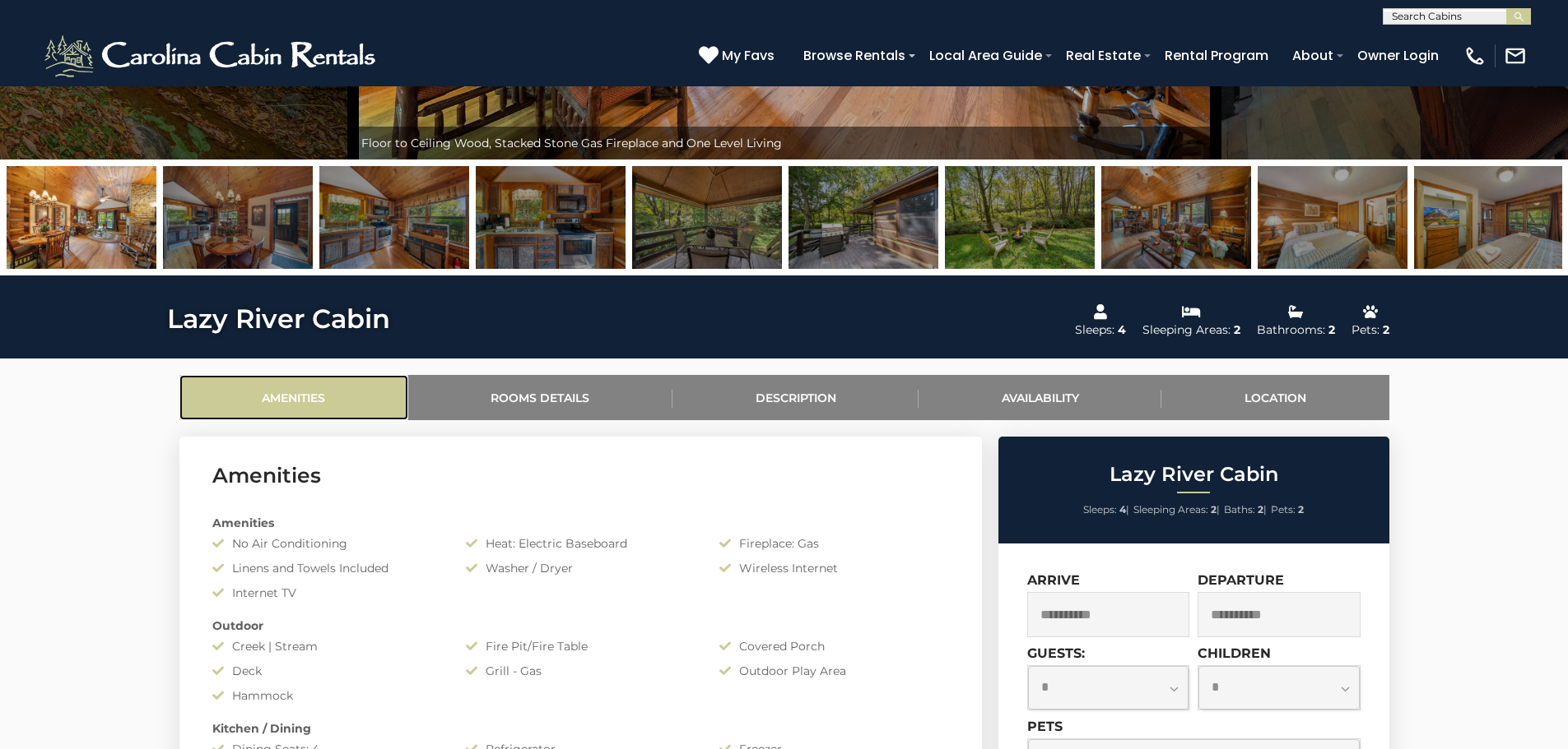
click at [316, 393] on link "Amenities" at bounding box center [294, 397] width 229 height 45
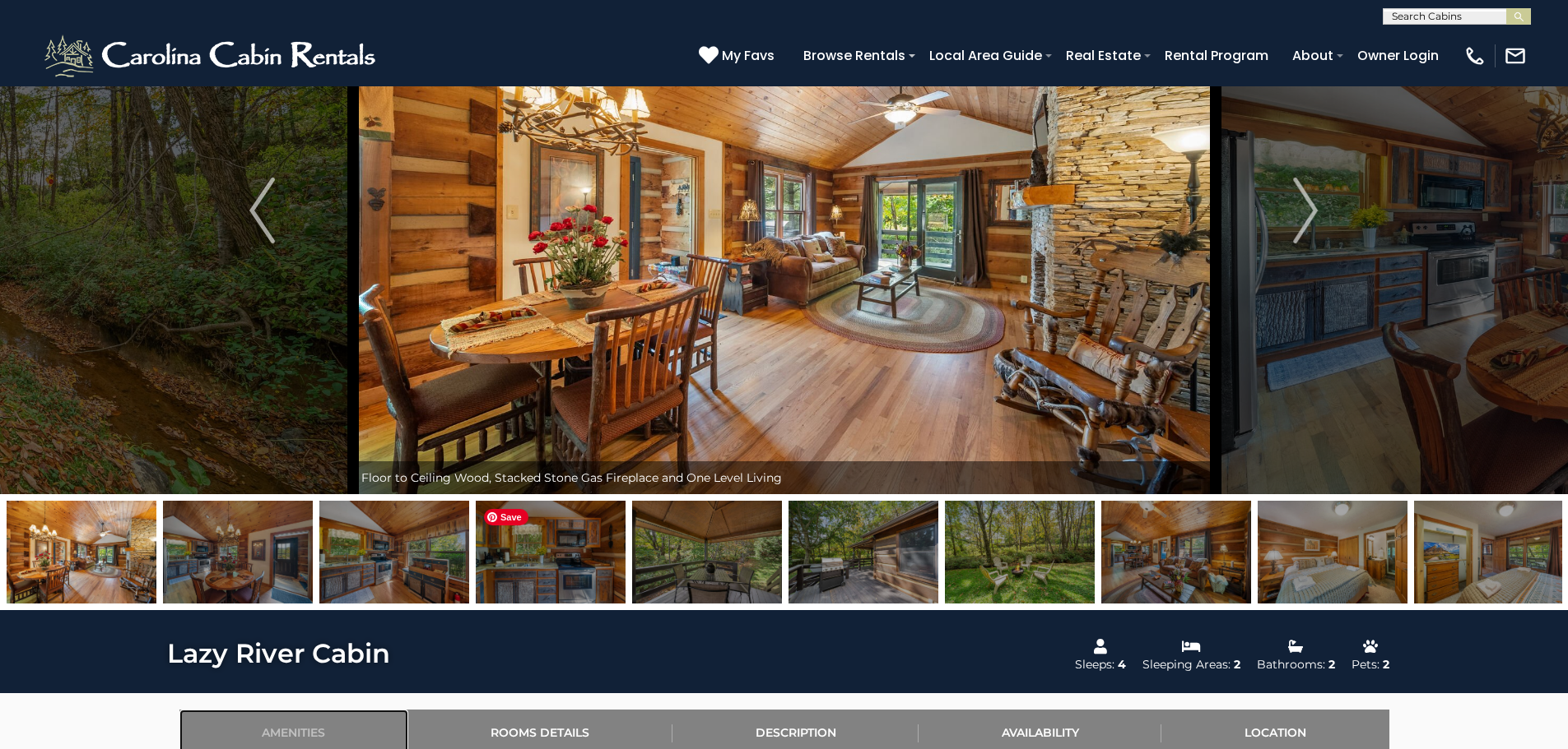
scroll to position [148, 0]
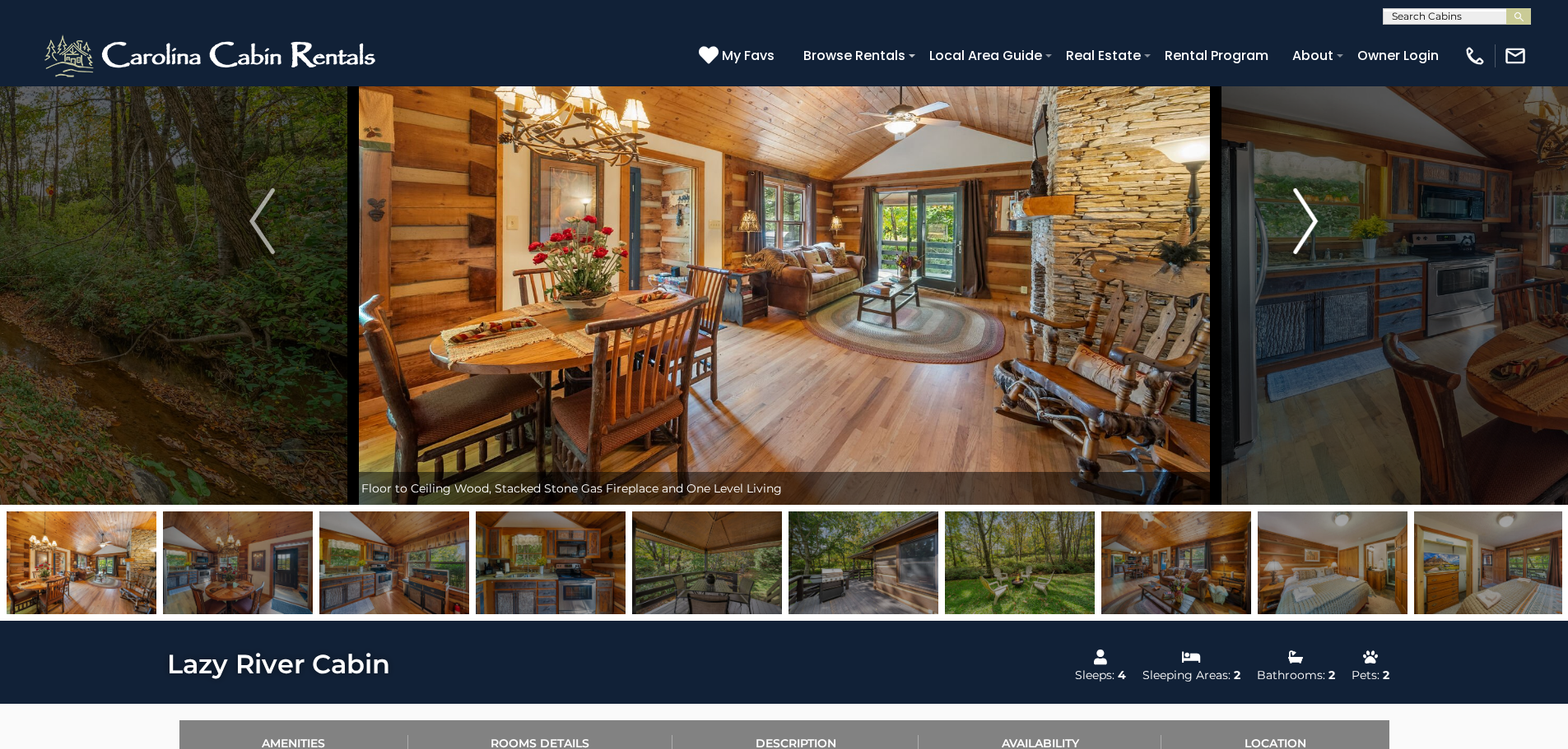
click at [1313, 219] on img "Next" at bounding box center [1305, 221] width 24 height 66
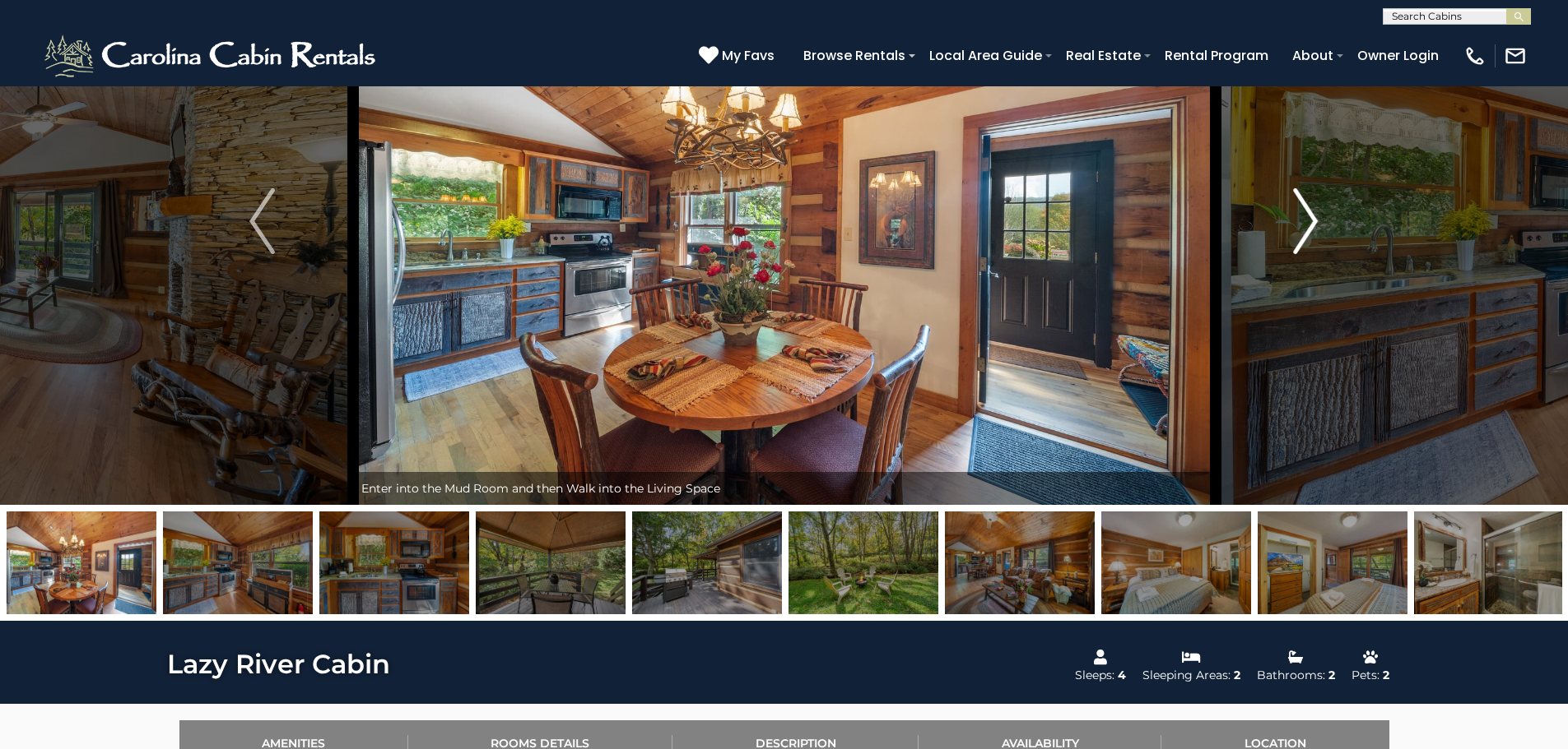
click at [1313, 219] on img "Next" at bounding box center [1305, 221] width 24 height 66
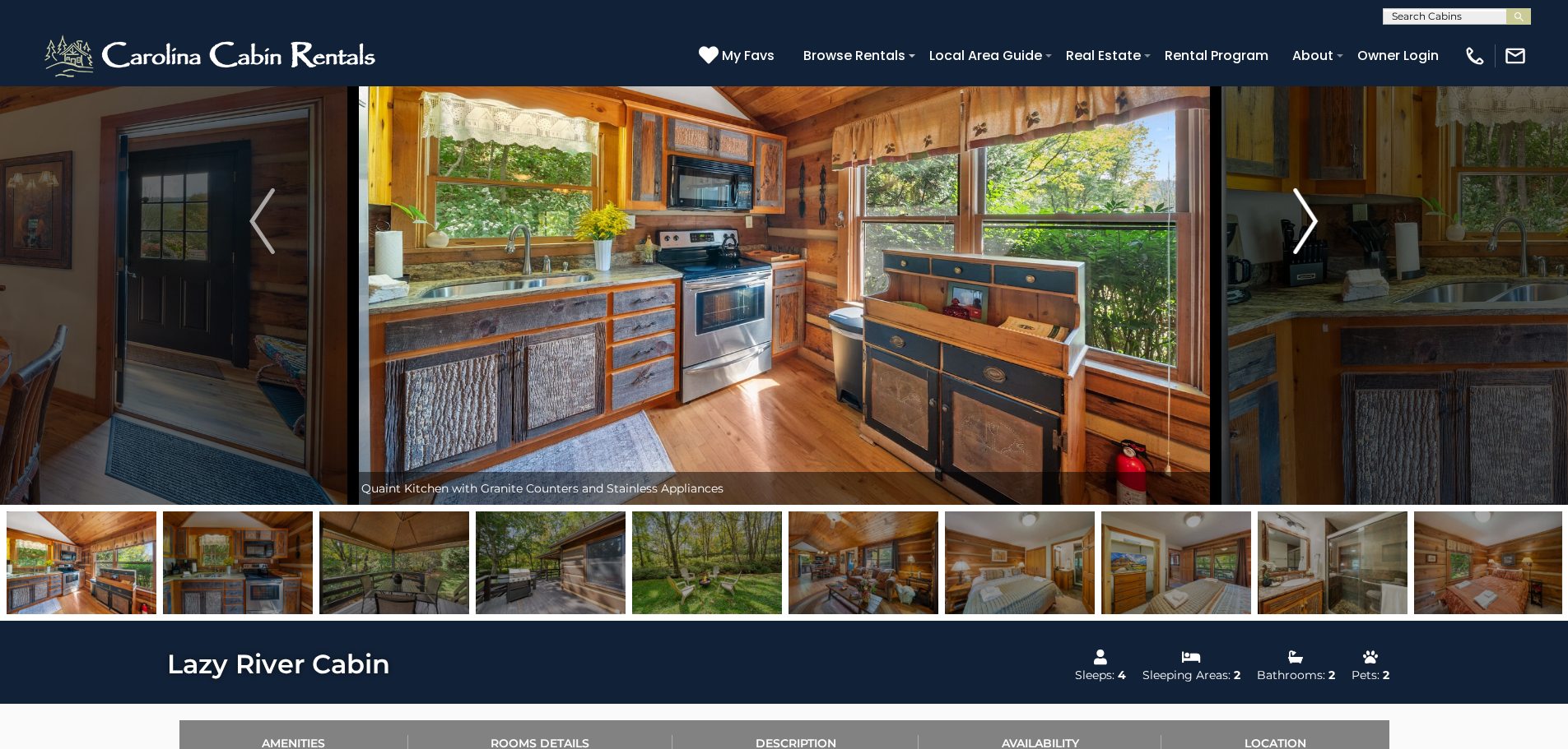
click at [1313, 219] on img "Next" at bounding box center [1305, 221] width 24 height 66
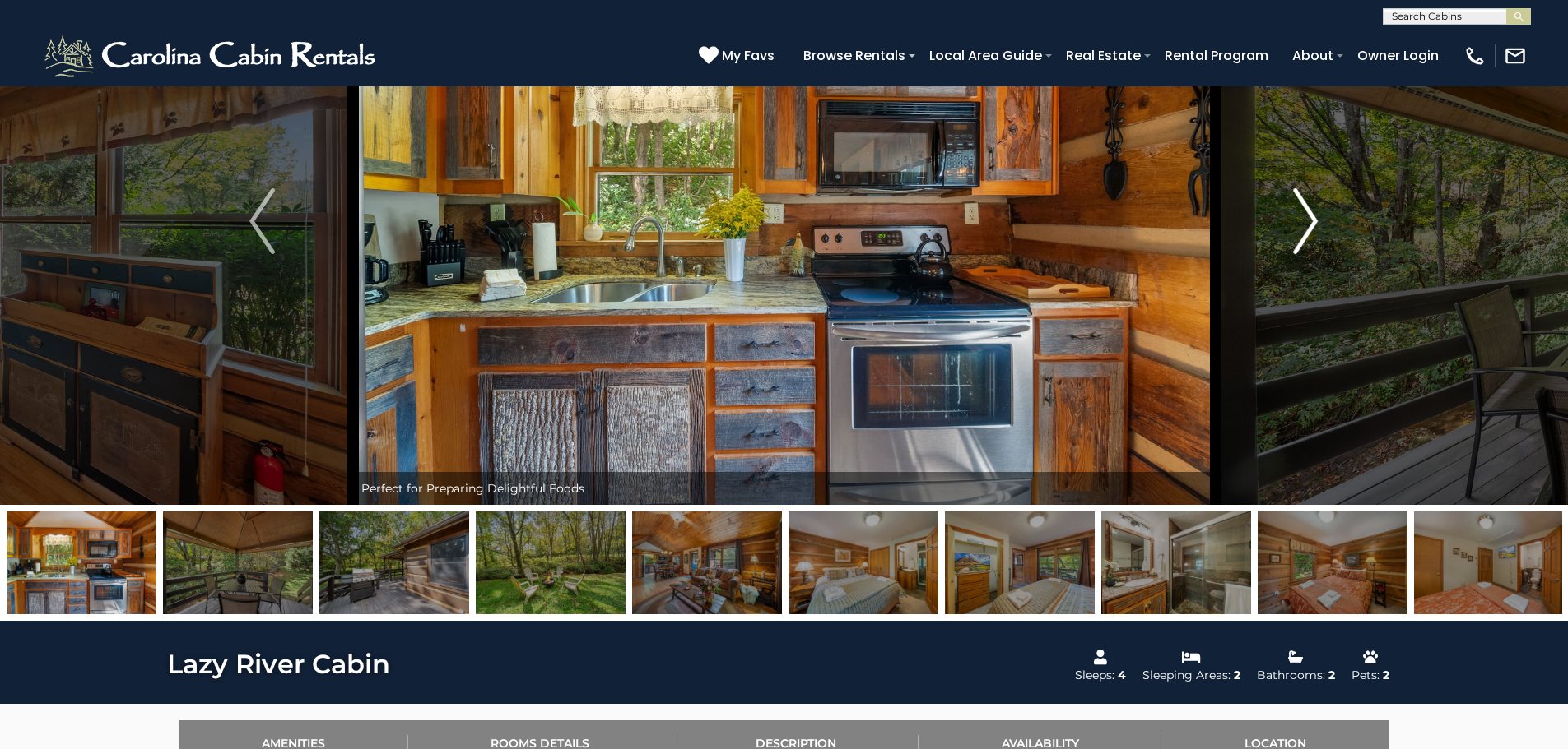
click at [1313, 219] on img "Next" at bounding box center [1305, 221] width 24 height 66
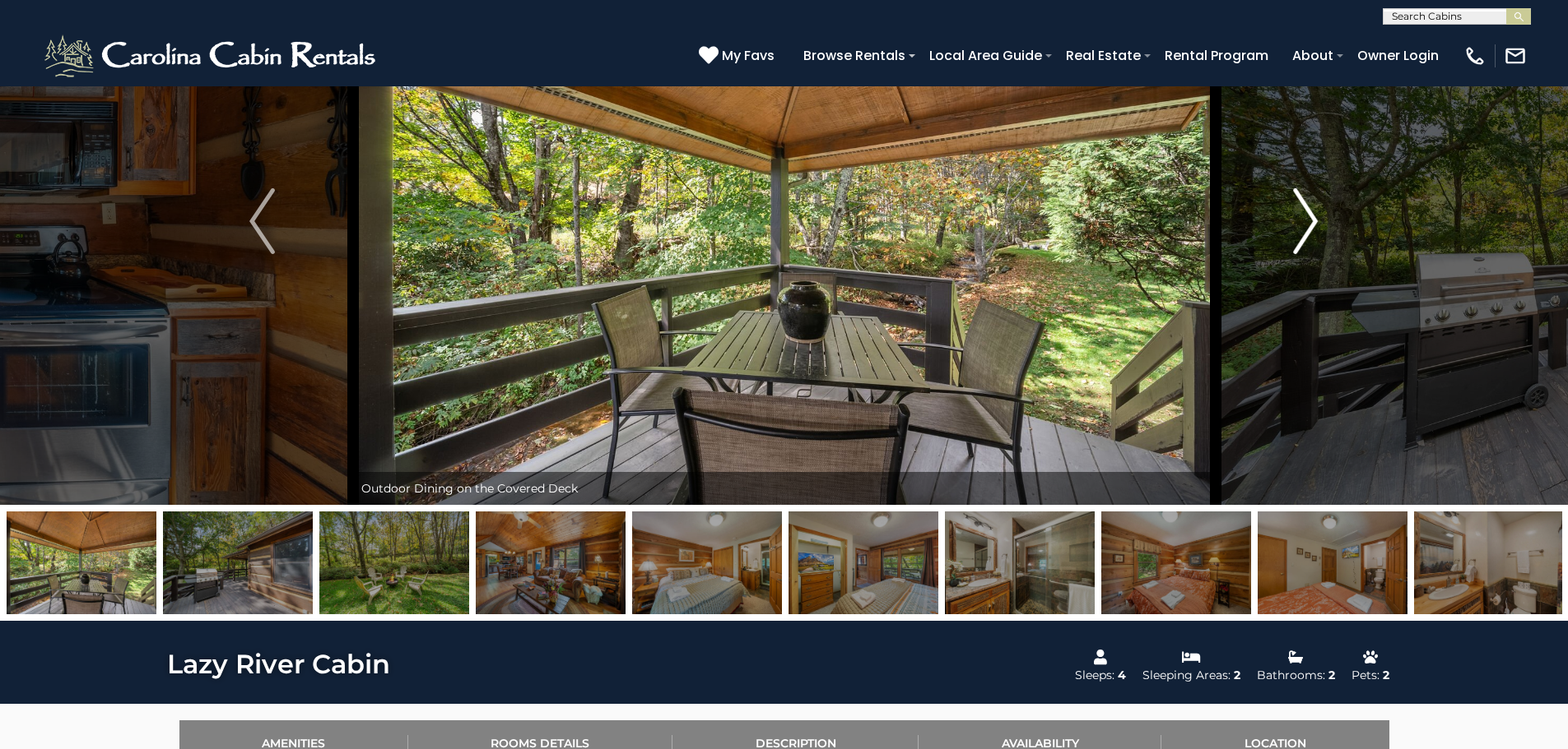
click at [1313, 219] on img "Next" at bounding box center [1305, 221] width 24 height 66
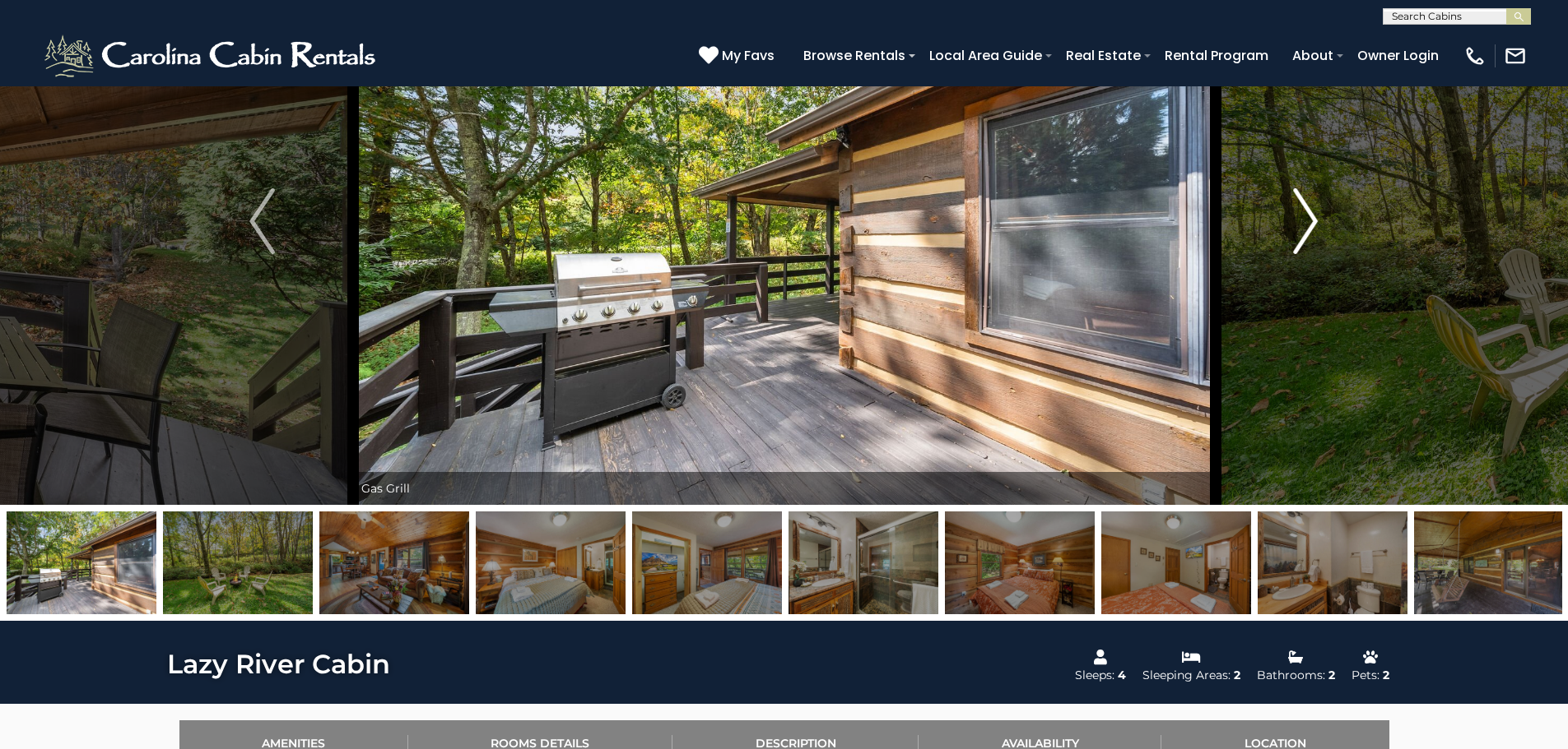
click at [1313, 219] on img "Next" at bounding box center [1305, 221] width 24 height 66
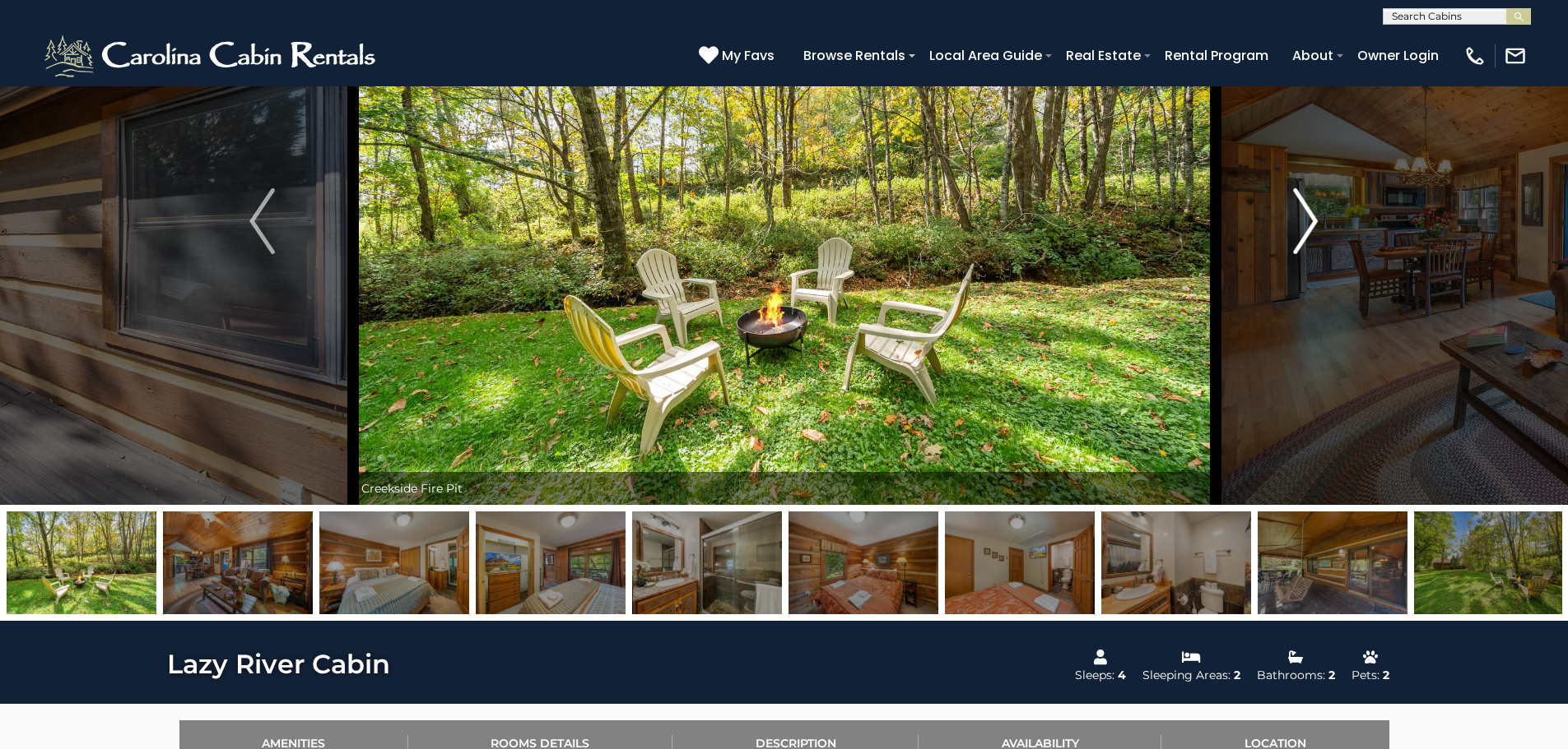
click at [1313, 219] on img "Next" at bounding box center [1305, 221] width 24 height 66
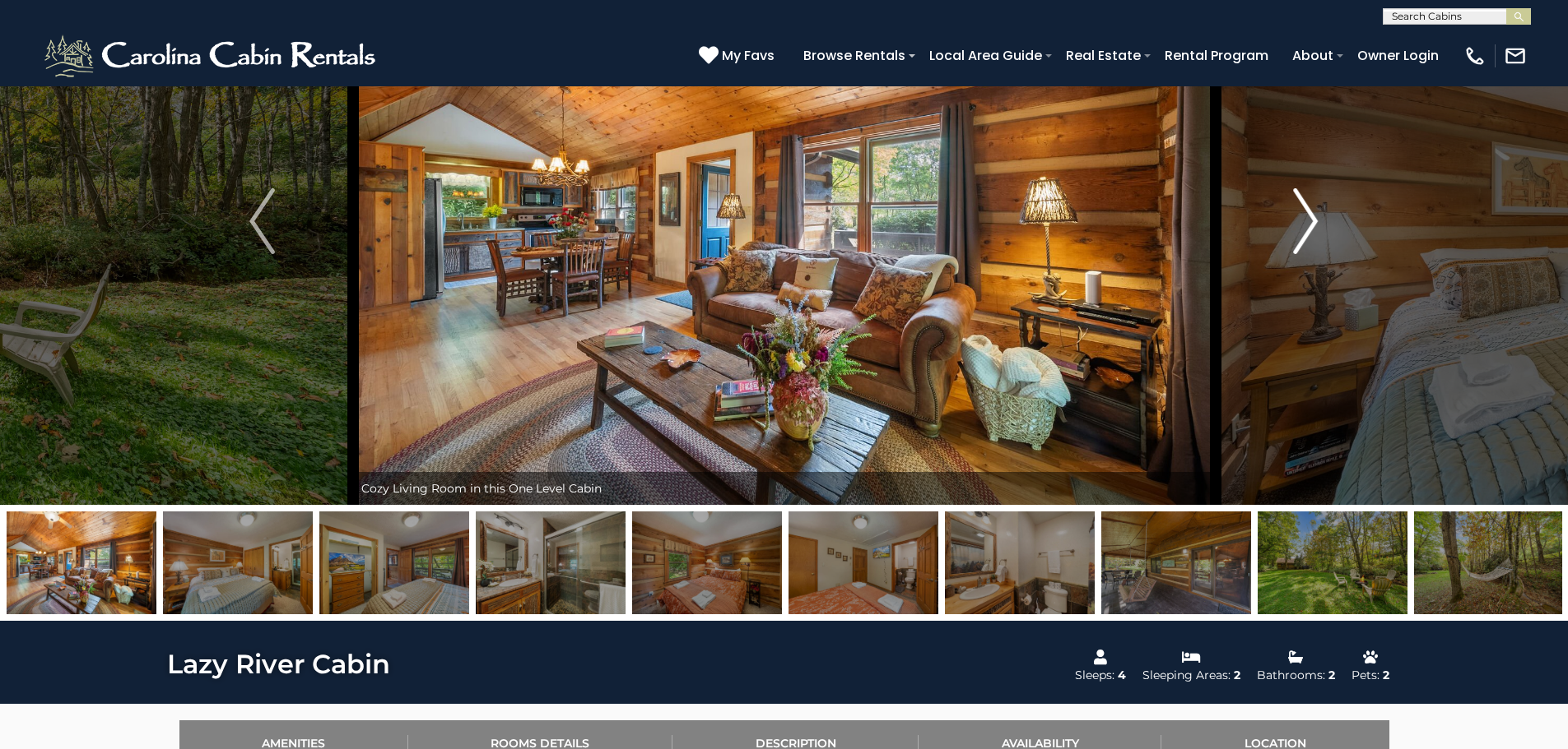
click at [1313, 219] on img "Next" at bounding box center [1305, 221] width 24 height 66
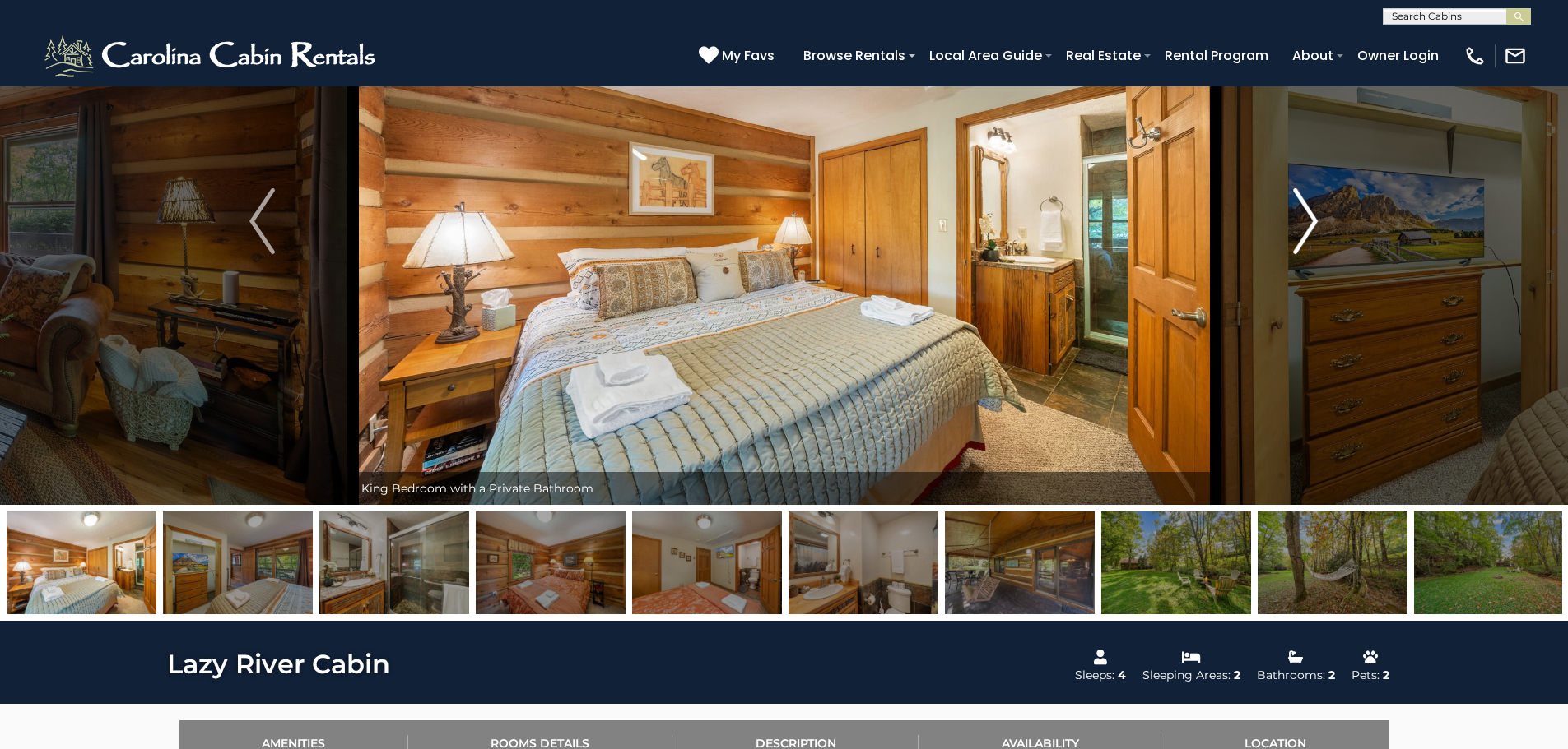
click at [1313, 219] on img "Next" at bounding box center [1305, 221] width 24 height 66
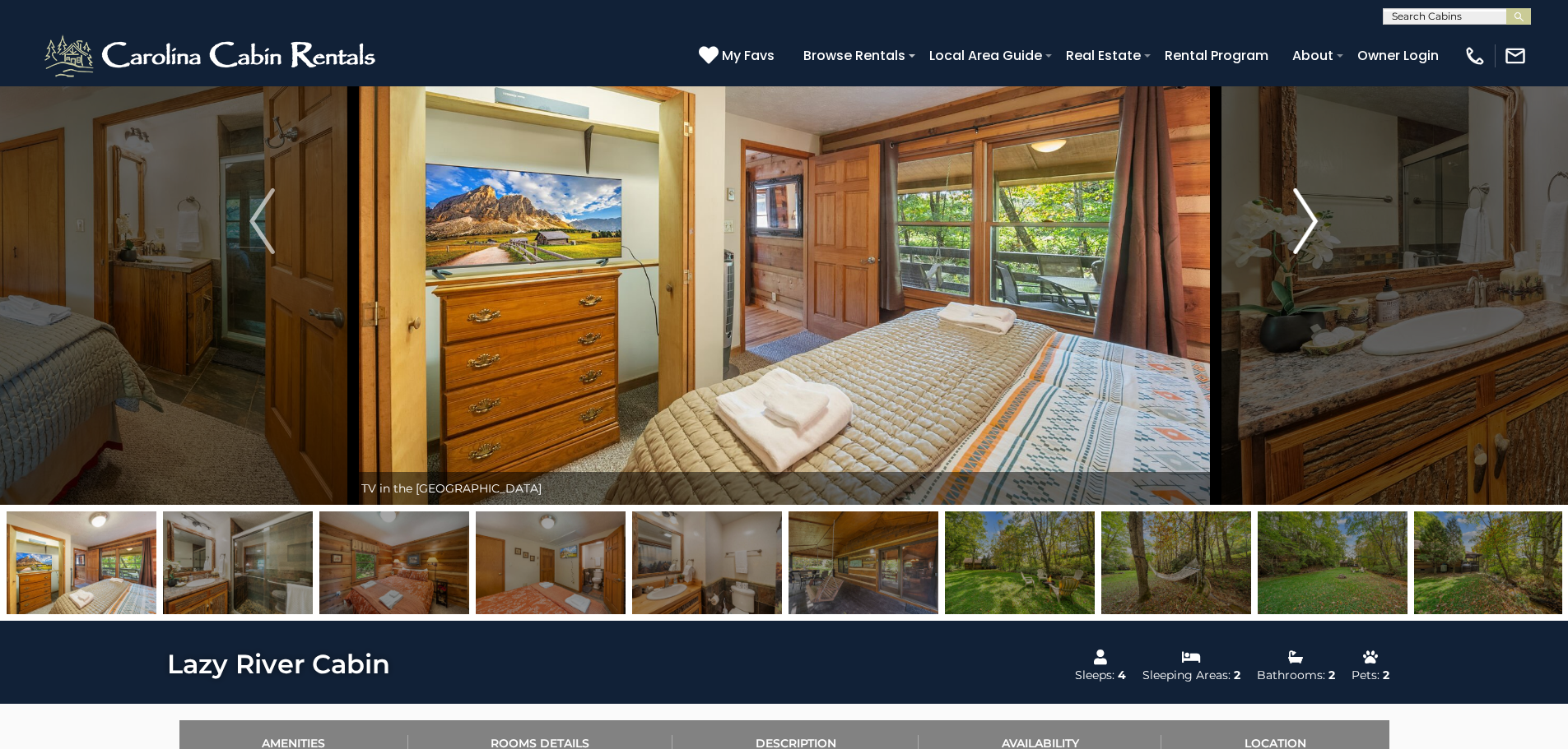
click at [1313, 219] on img "Next" at bounding box center [1305, 221] width 24 height 66
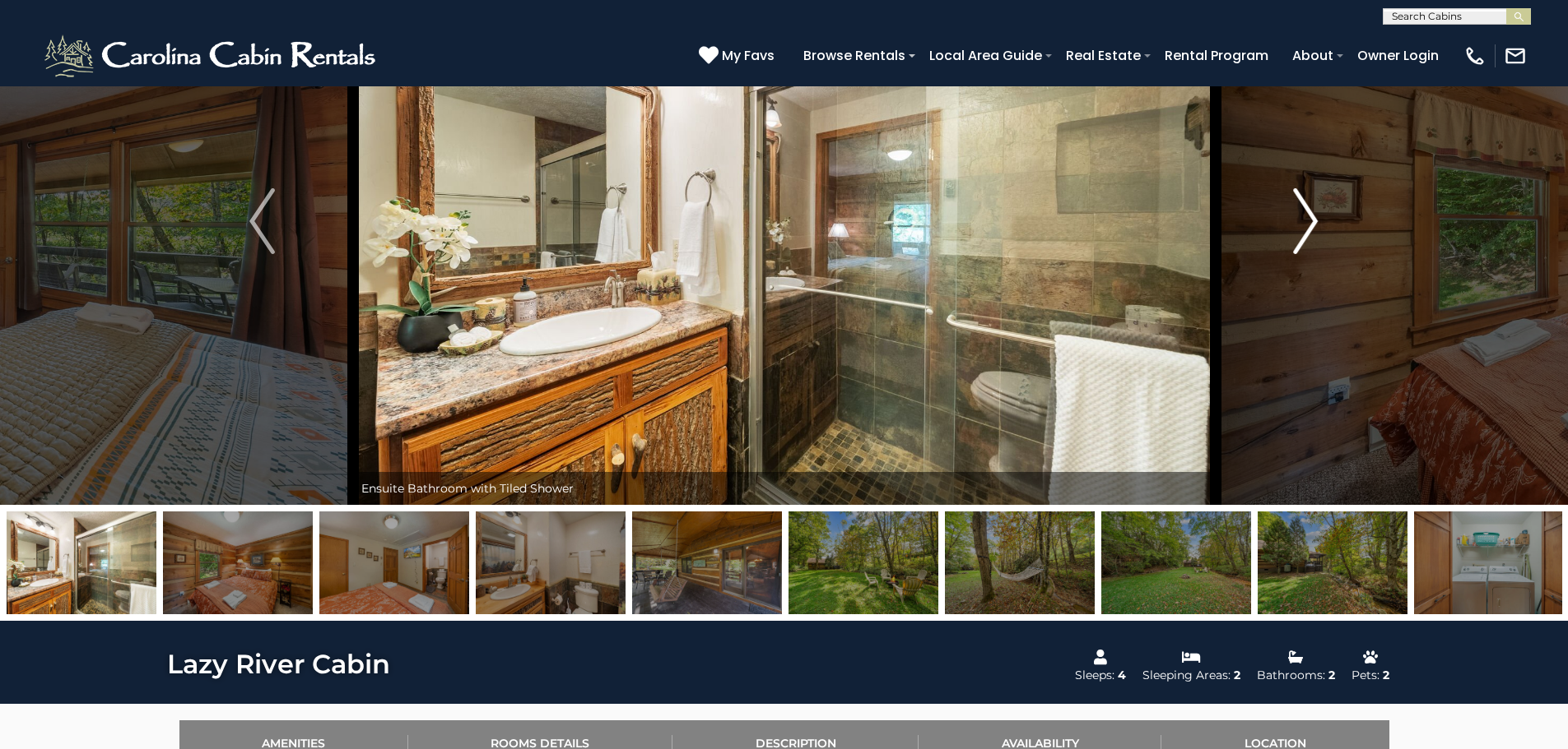
click at [1313, 219] on img "Next" at bounding box center [1305, 221] width 24 height 66
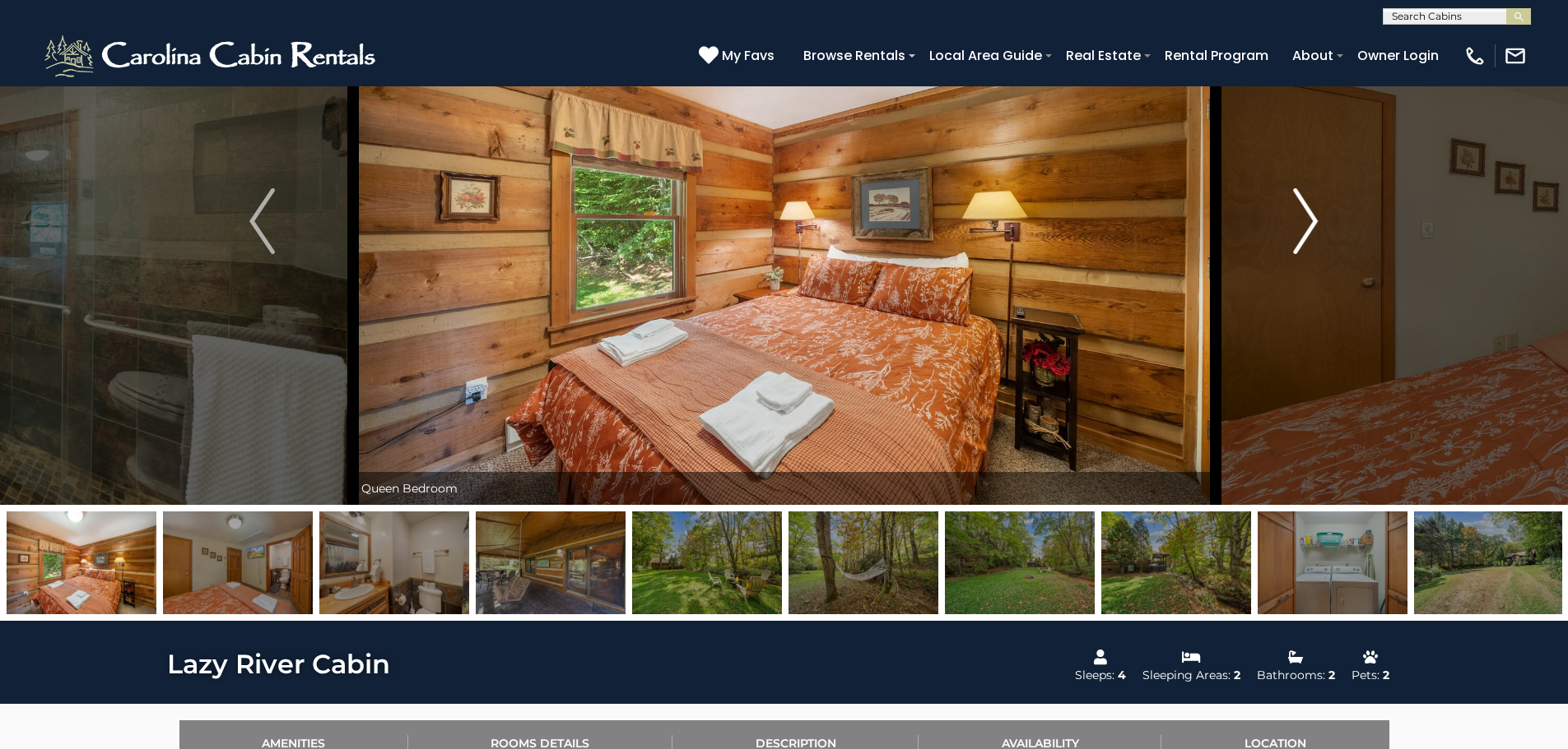
click at [1313, 219] on img "Next" at bounding box center [1305, 221] width 24 height 66
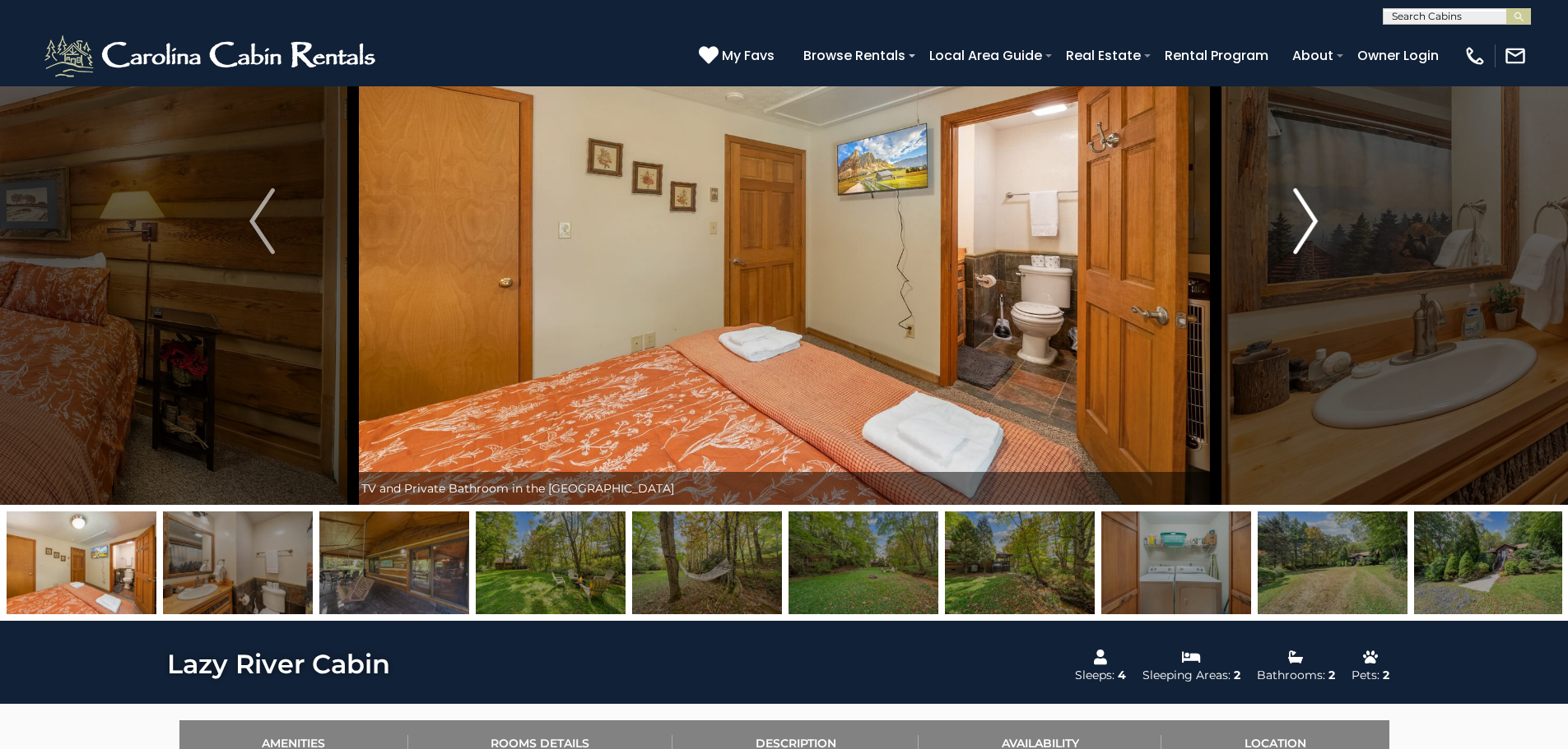
click at [1313, 219] on img "Next" at bounding box center [1305, 221] width 24 height 66
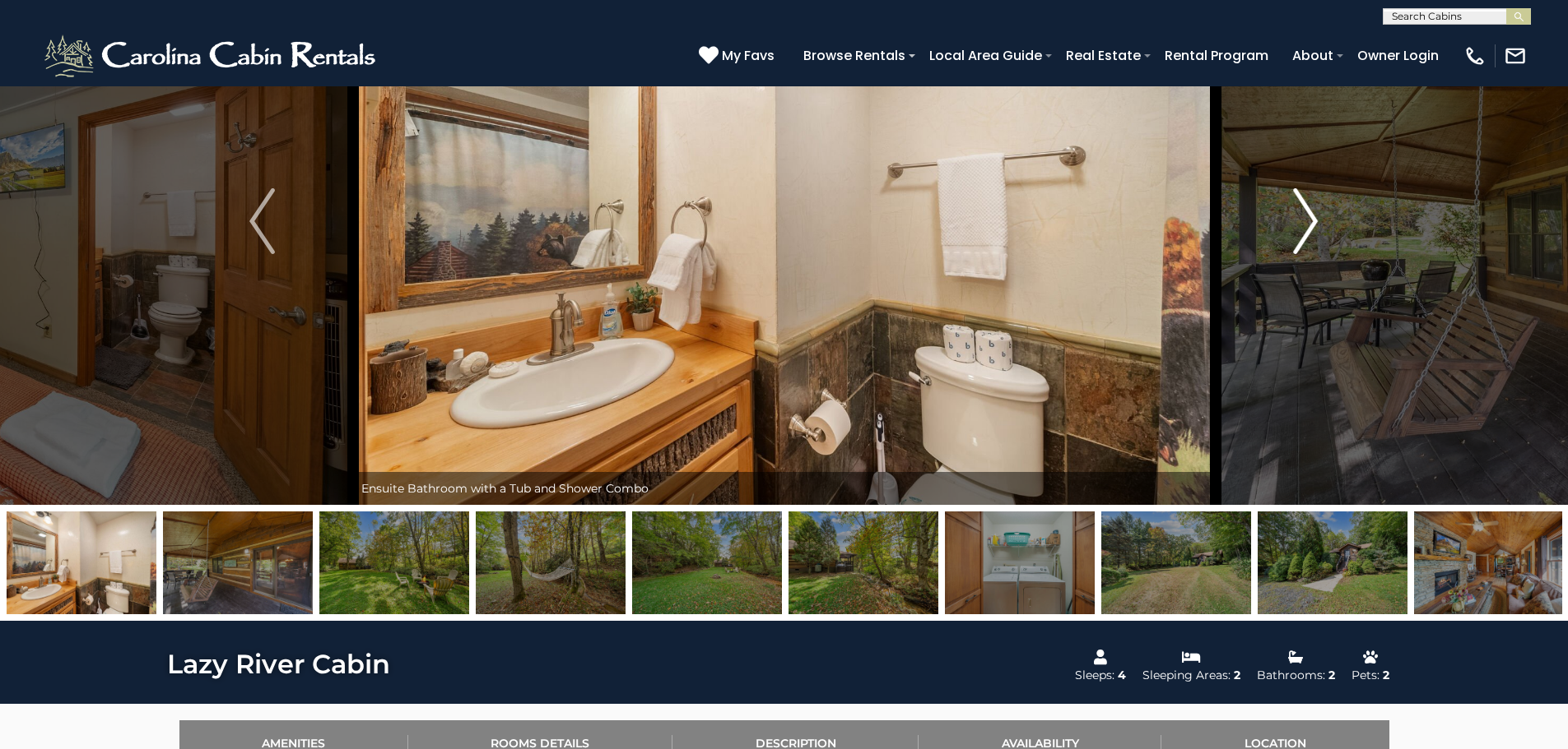
click at [1313, 219] on img "Next" at bounding box center [1305, 221] width 24 height 66
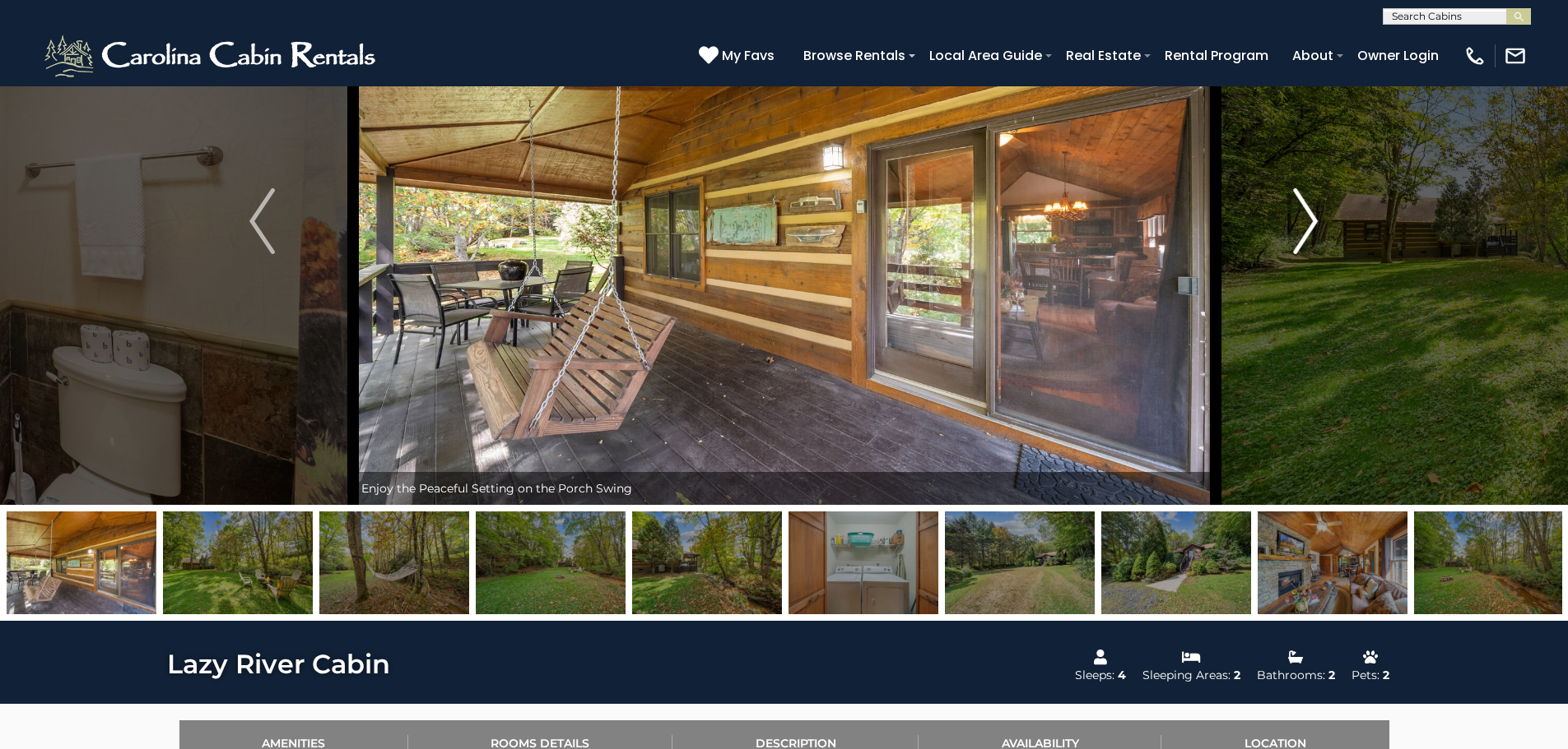
click at [1313, 219] on img "Next" at bounding box center [1305, 221] width 24 height 66
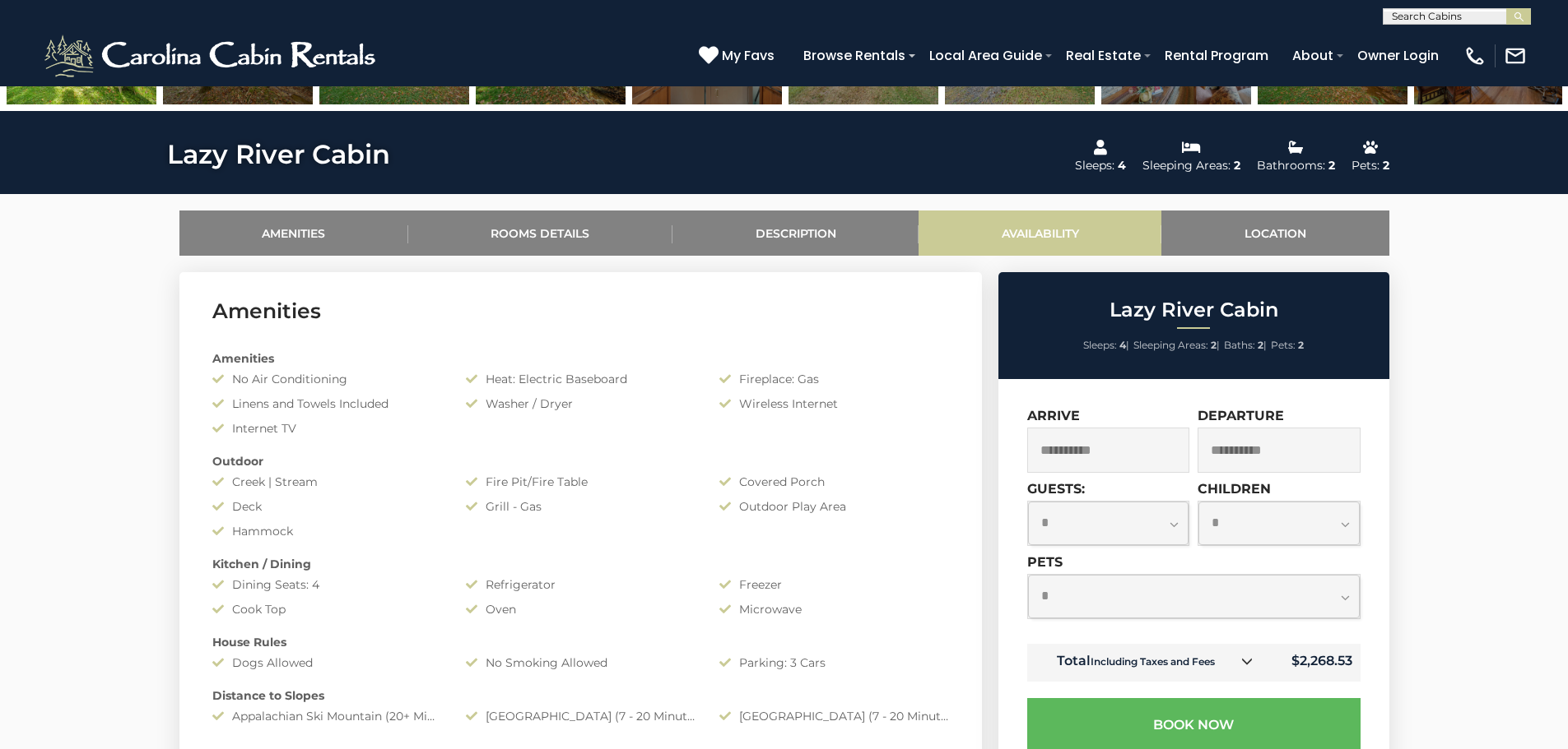
scroll to position [823, 0]
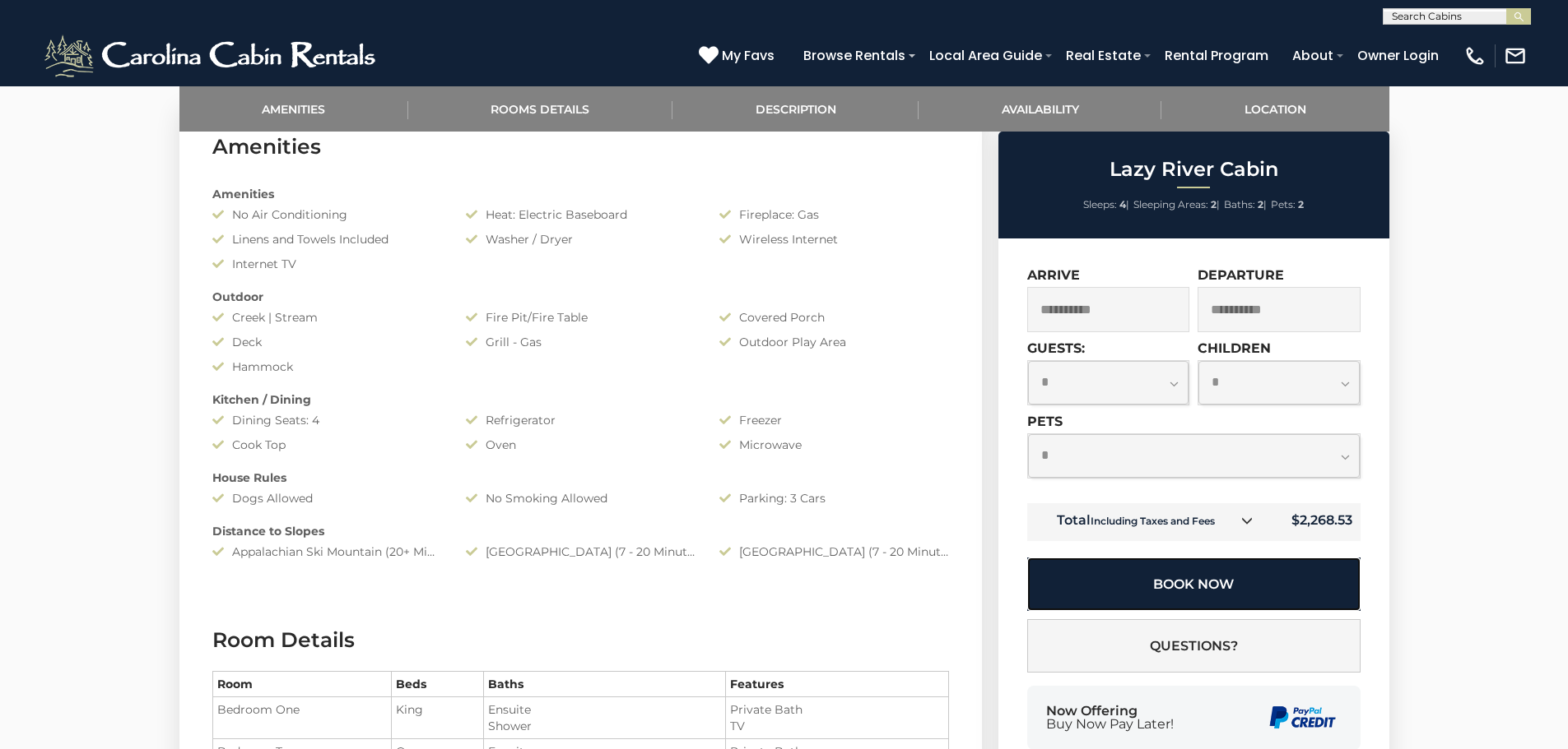
click at [1186, 577] on button "Book Now" at bounding box center [1193, 584] width 333 height 53
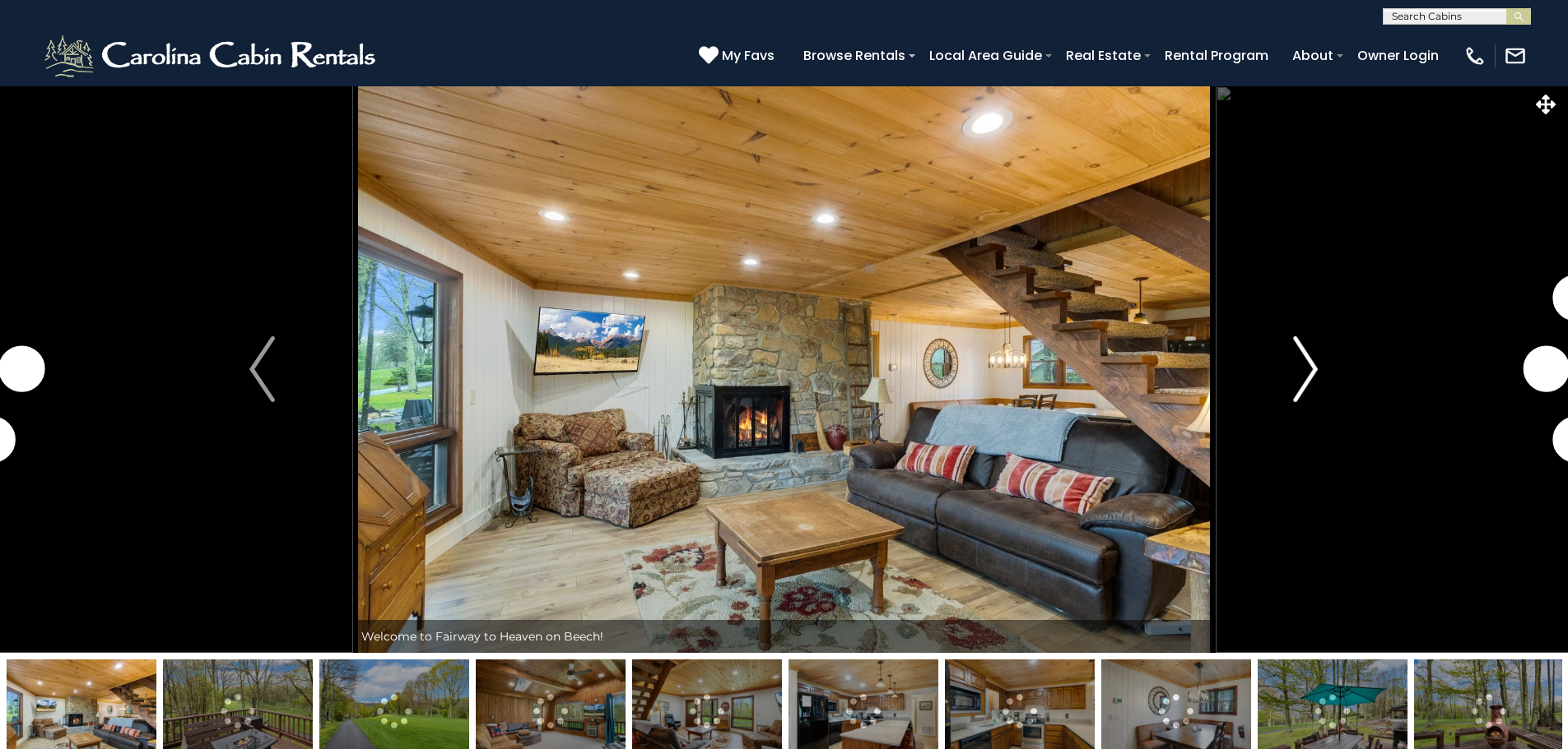
click at [1308, 359] on img "Next" at bounding box center [1305, 369] width 24 height 66
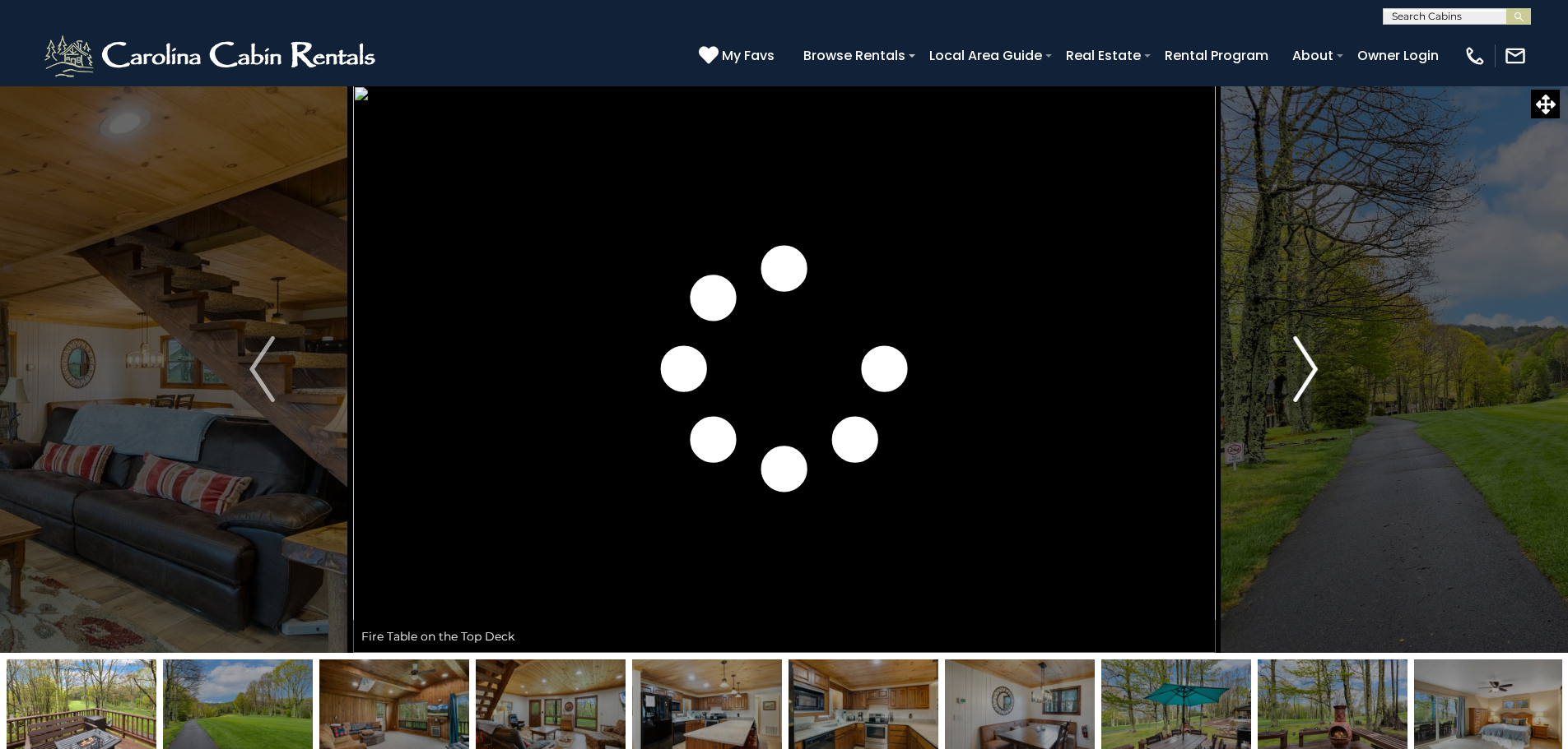
click at [1313, 361] on img "Next" at bounding box center [1305, 369] width 24 height 66
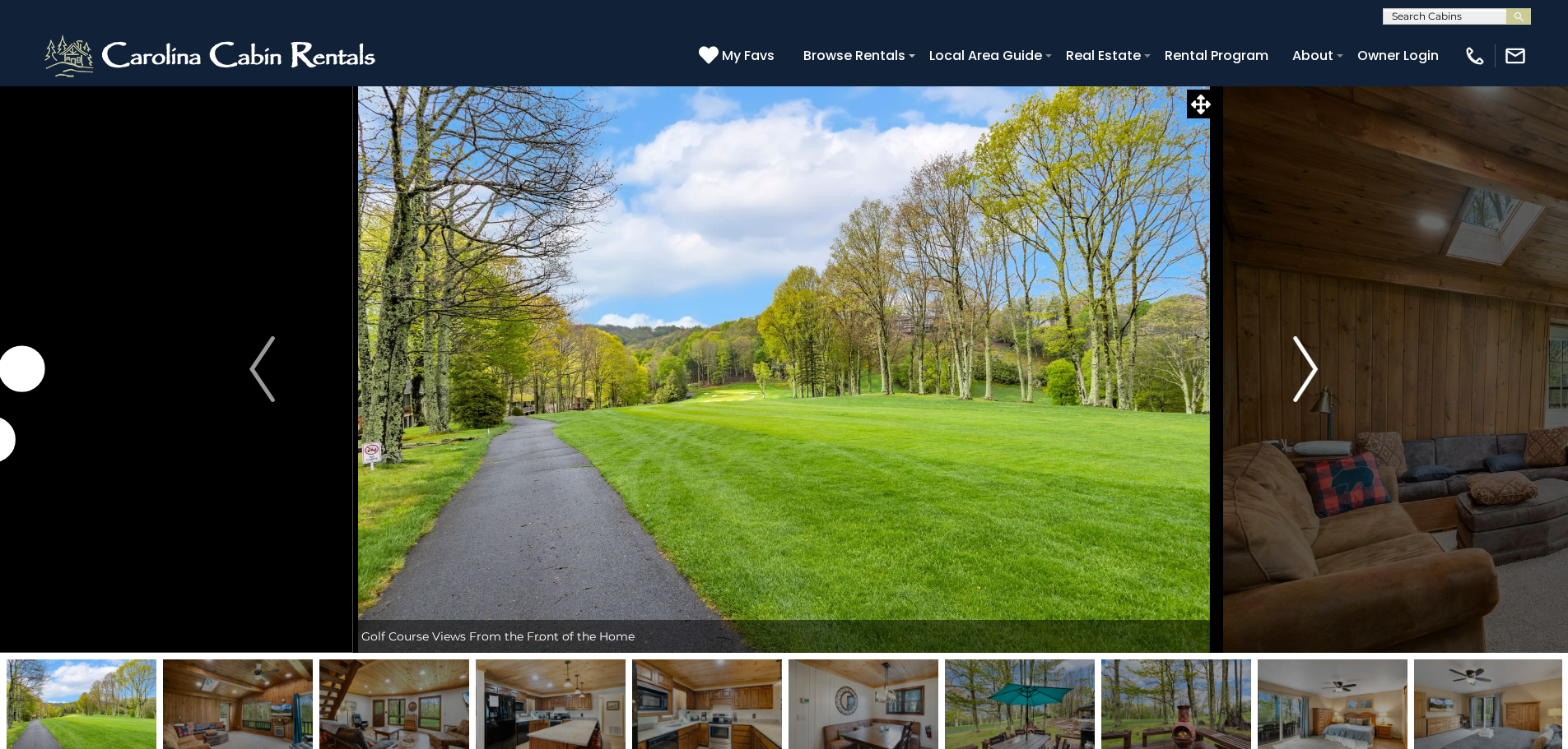
click at [1313, 361] on img "Next" at bounding box center [1305, 369] width 24 height 66
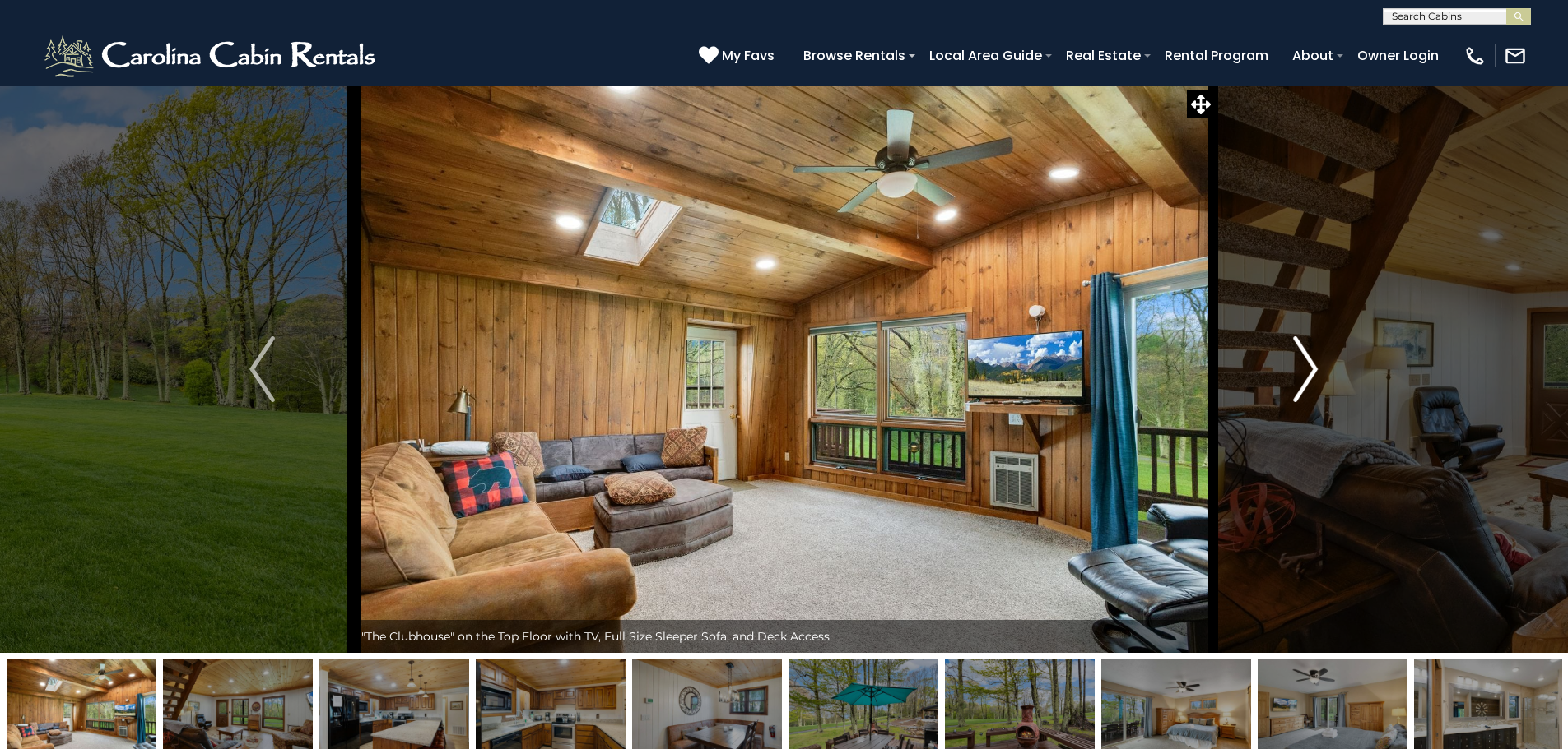
click at [1313, 361] on img "Next" at bounding box center [1305, 369] width 24 height 66
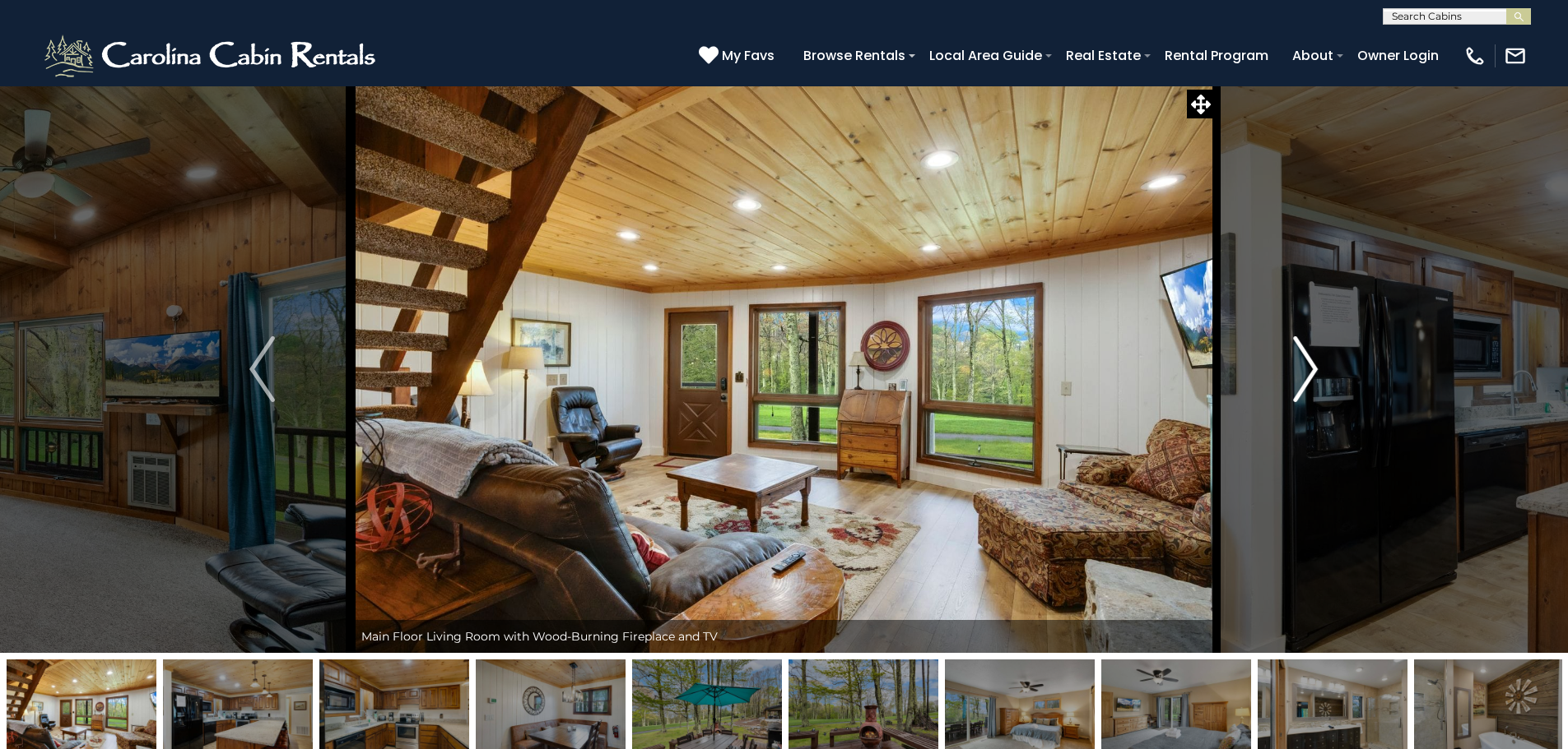
click at [1313, 361] on img "Next" at bounding box center [1305, 369] width 24 height 66
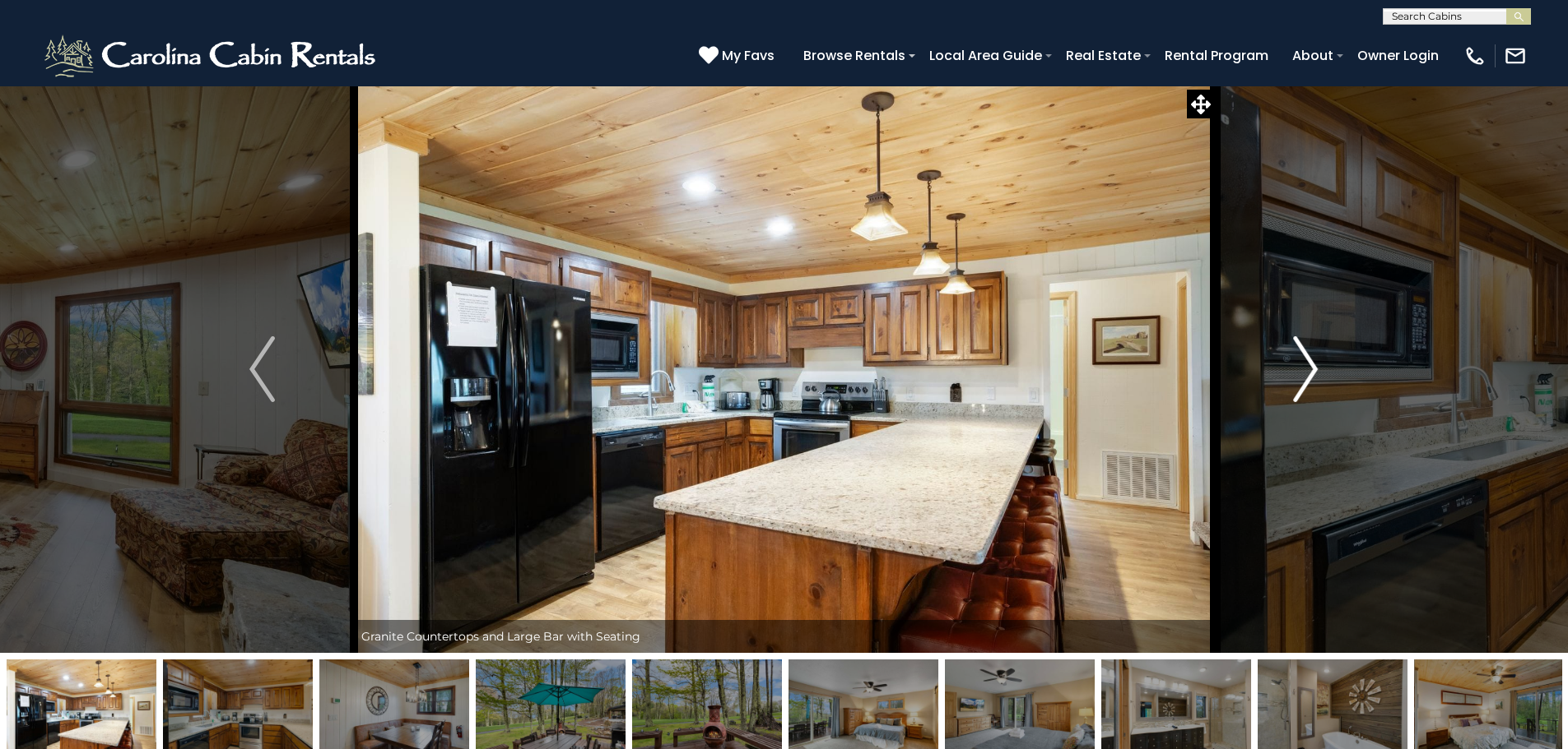
click at [1313, 361] on img "Next" at bounding box center [1305, 369] width 24 height 66
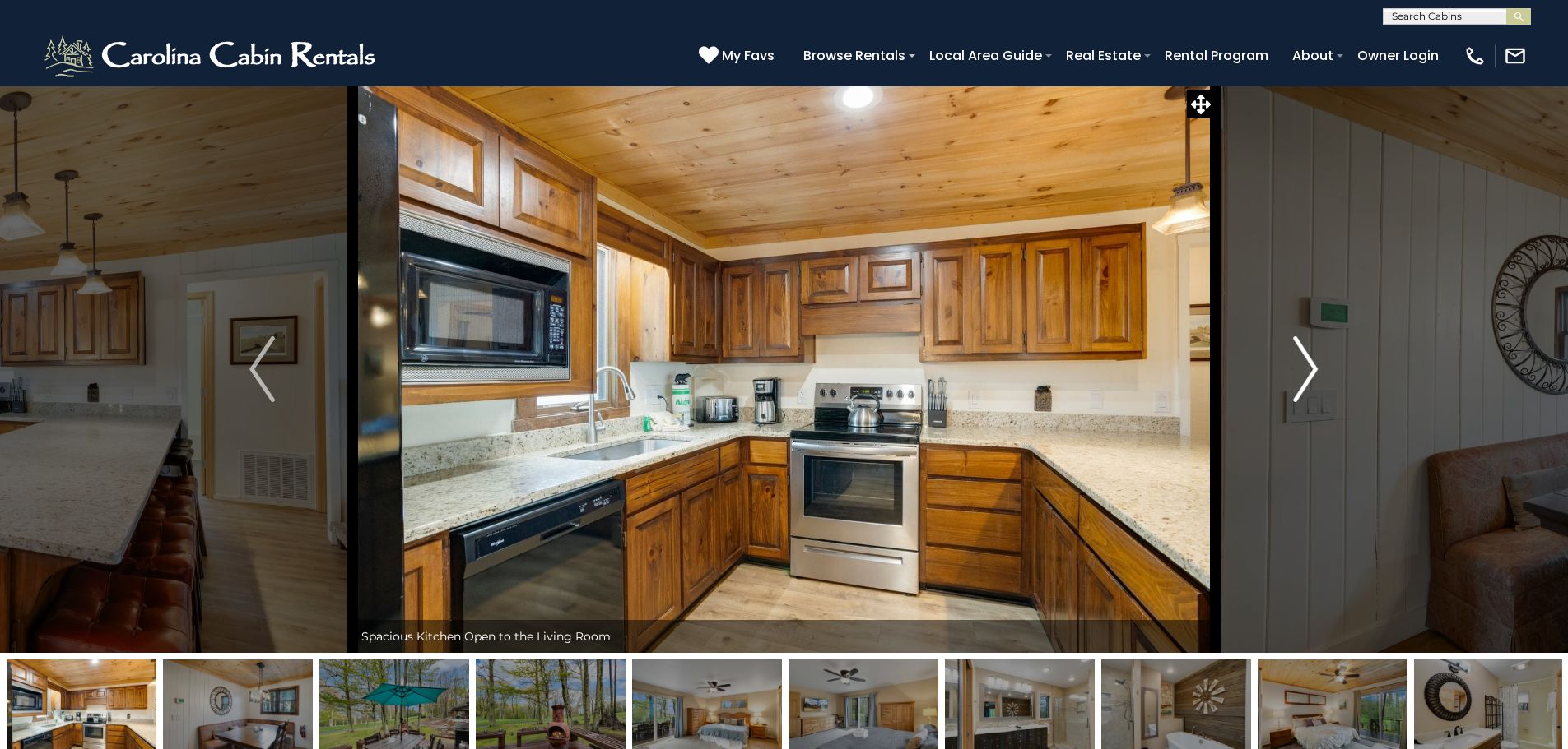
click at [1313, 361] on img "Next" at bounding box center [1305, 369] width 24 height 66
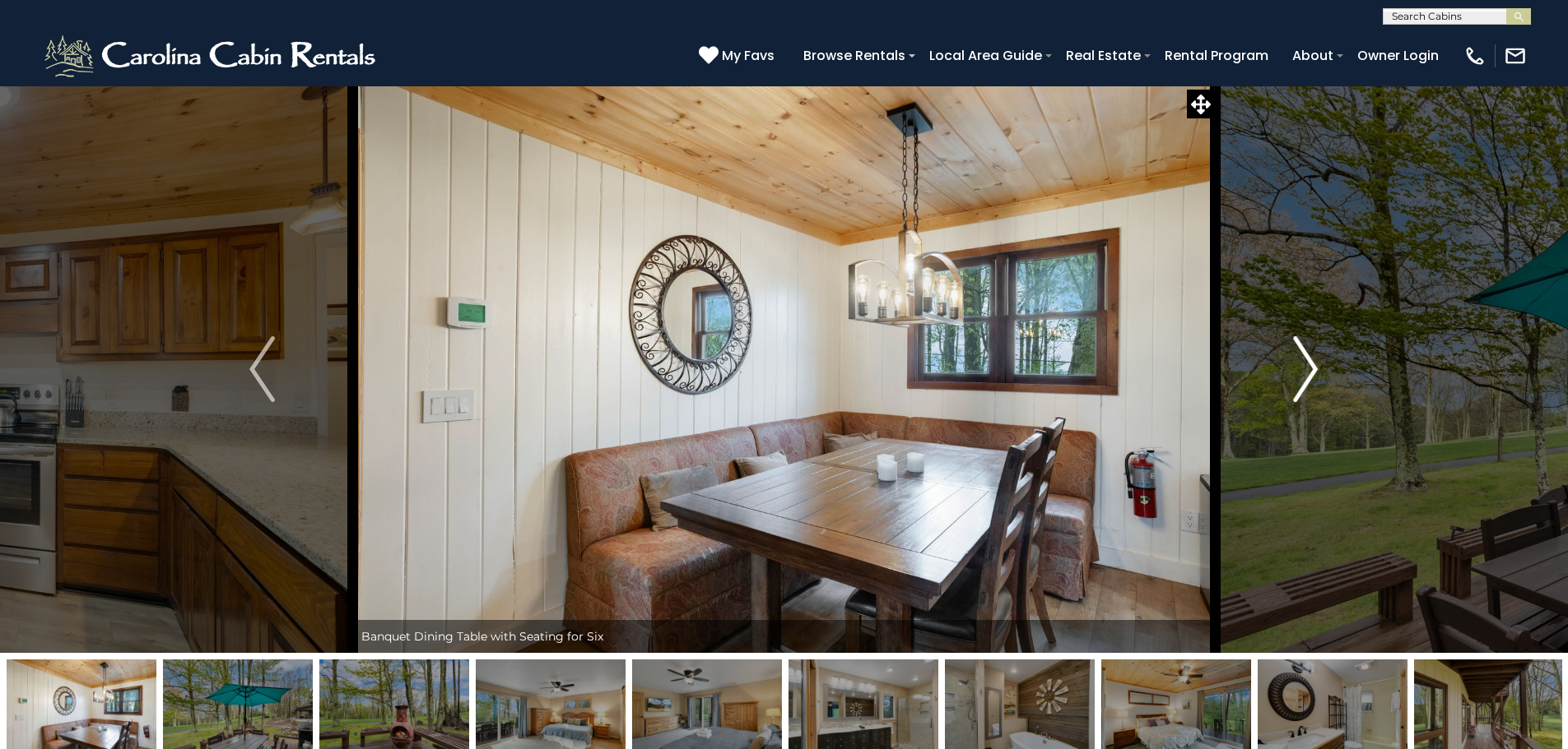
click at [1313, 361] on img "Next" at bounding box center [1305, 369] width 24 height 66
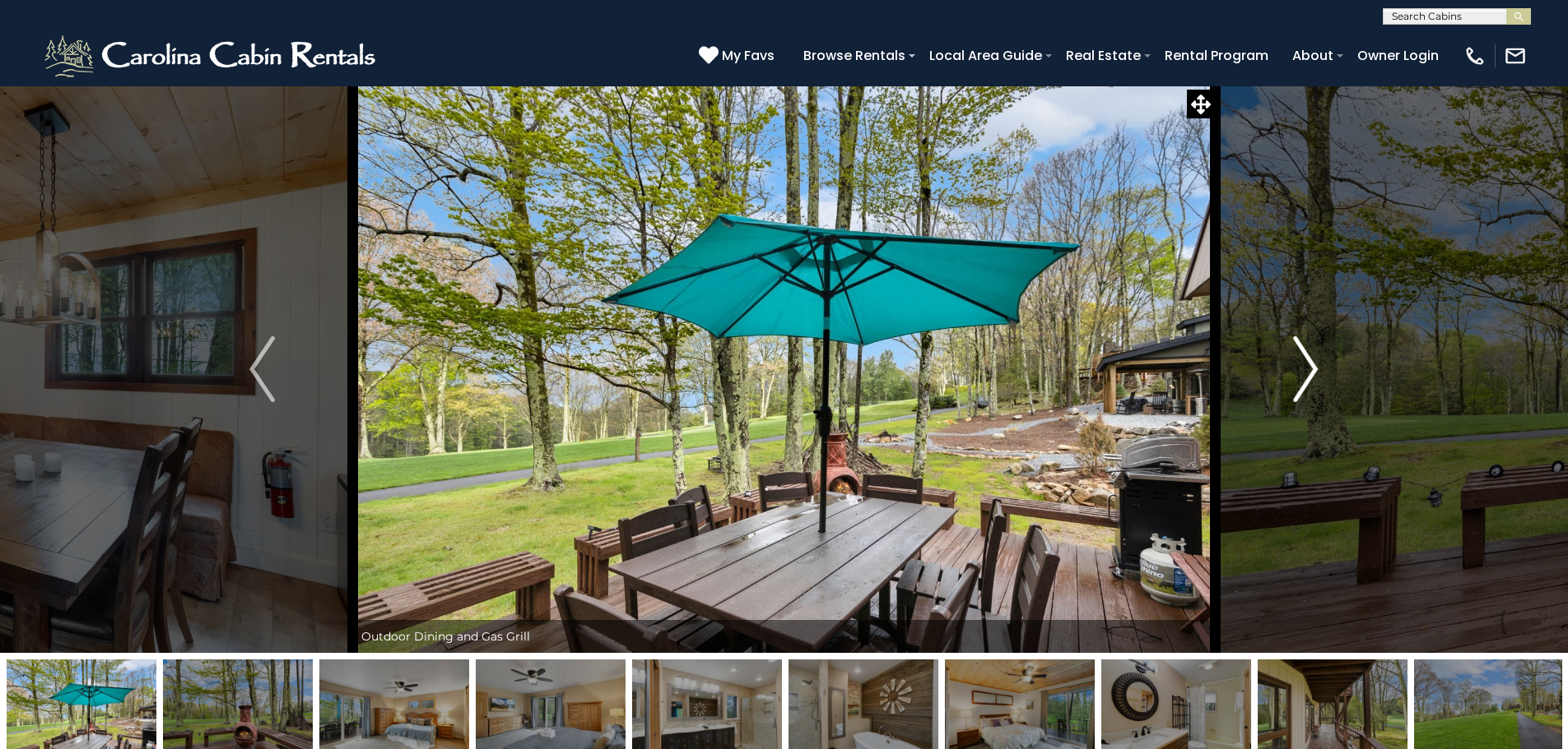
click at [1313, 361] on img "Next" at bounding box center [1305, 369] width 24 height 66
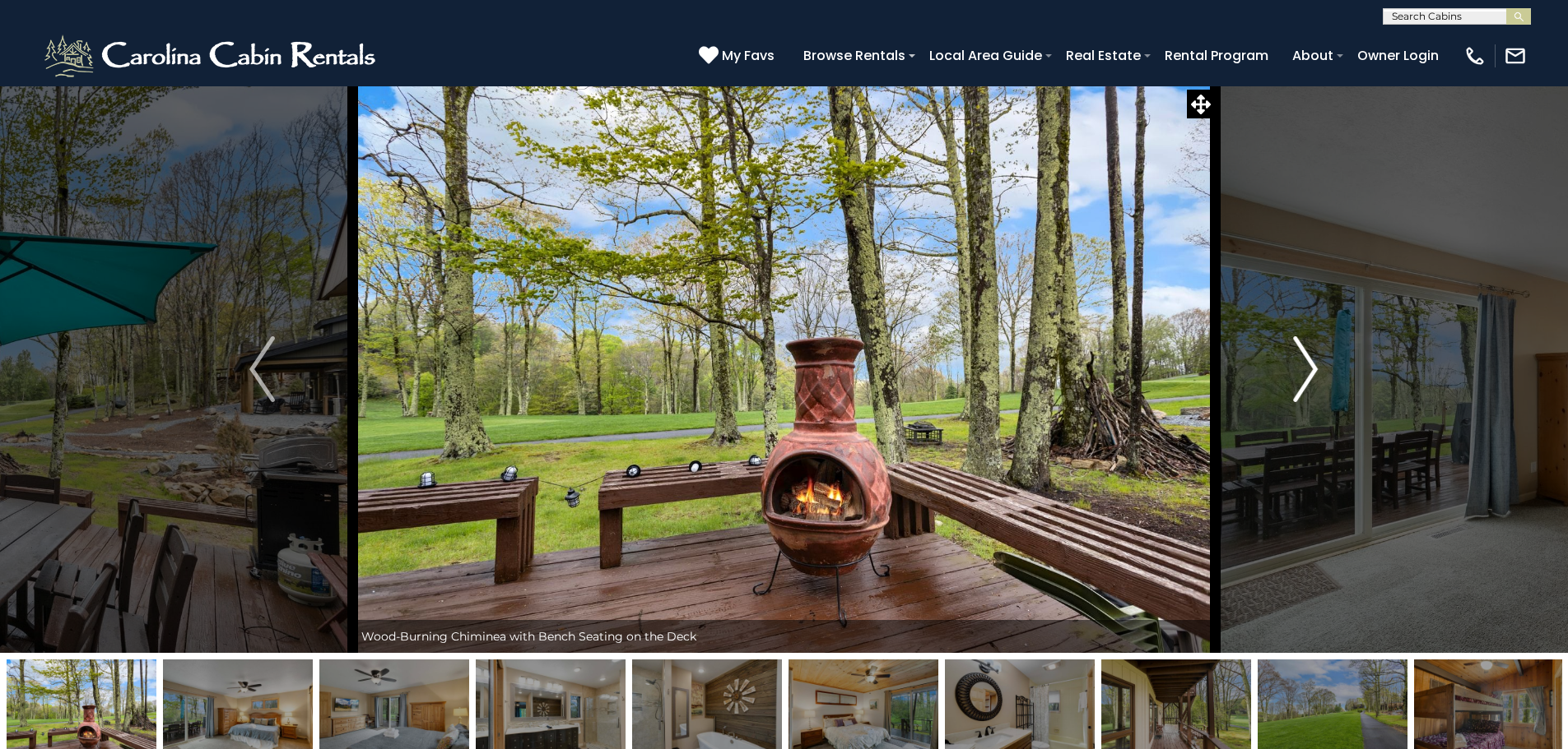
click at [1313, 361] on img "Next" at bounding box center [1305, 369] width 24 height 66
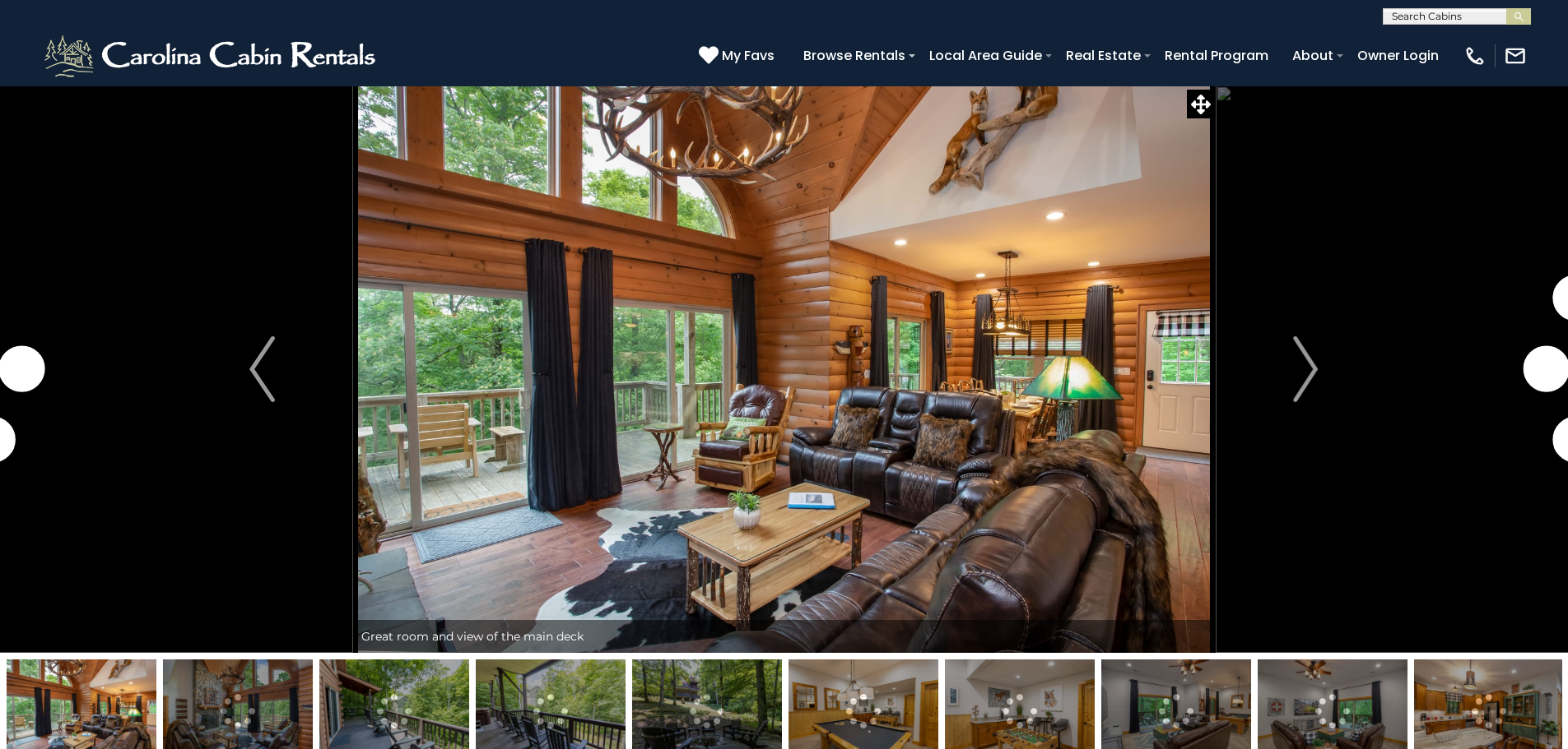
click at [708, 694] on img at bounding box center [707, 712] width 150 height 103
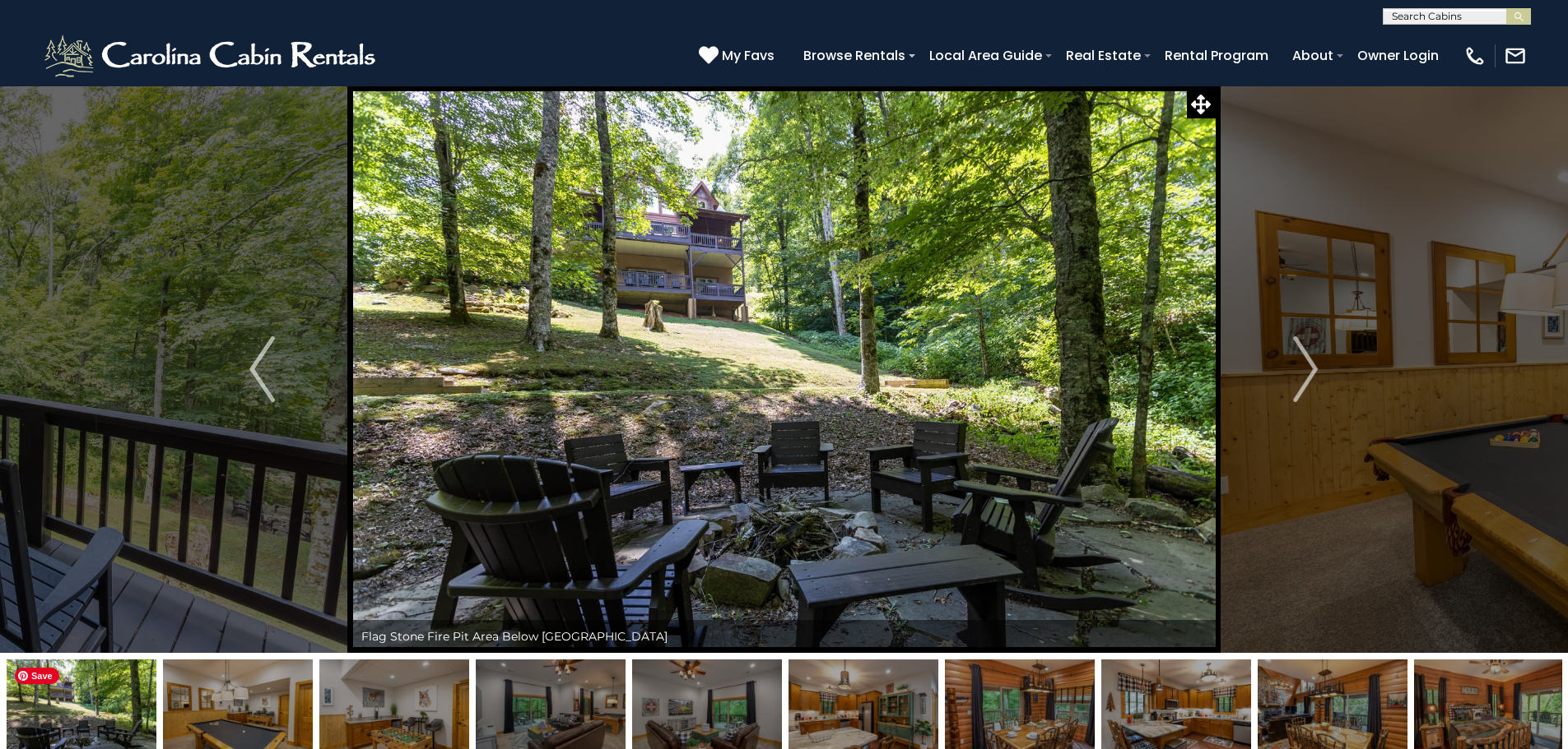
click at [111, 690] on img at bounding box center [82, 712] width 150 height 103
click at [294, 697] on img at bounding box center [238, 712] width 150 height 103
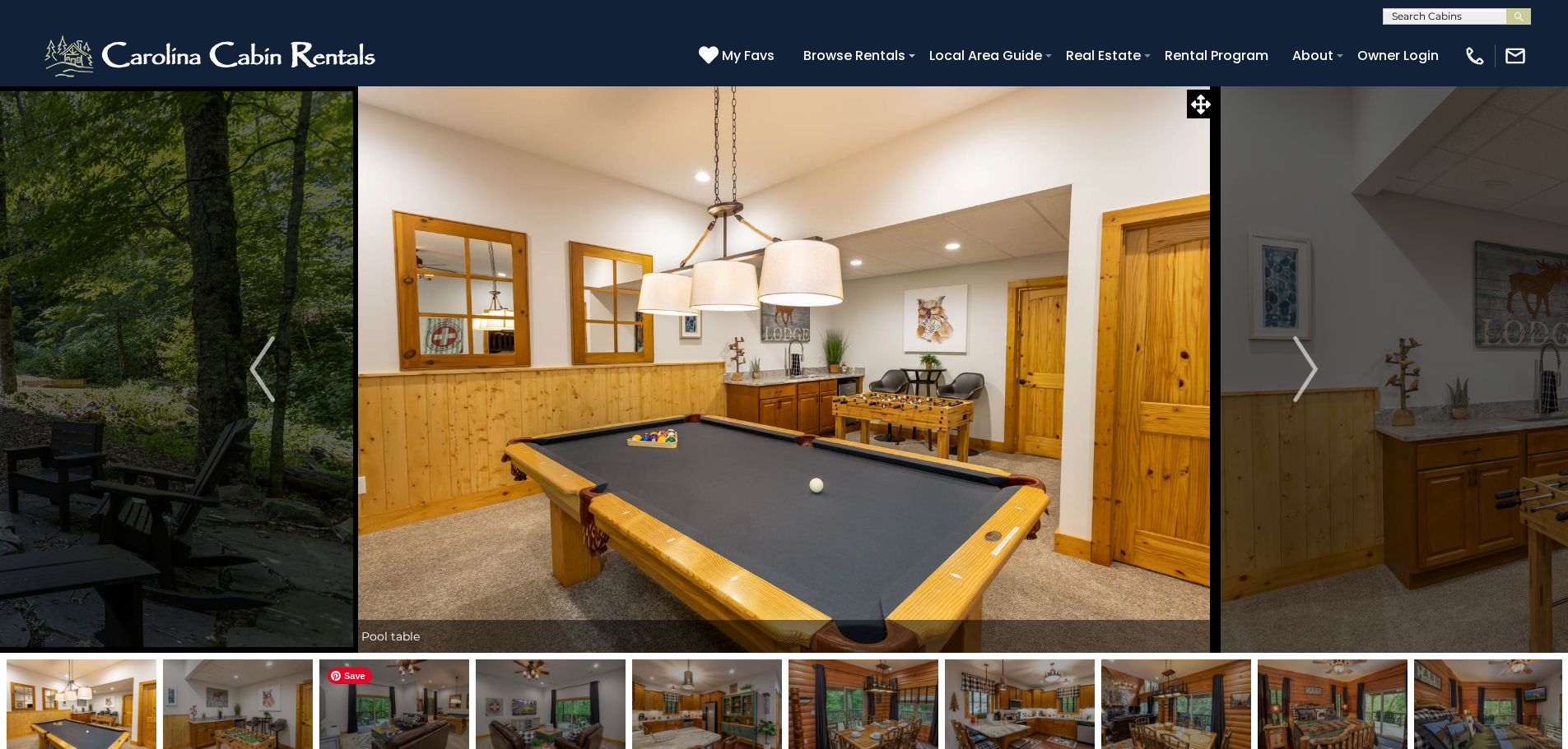
click at [319, 696] on img at bounding box center [394, 712] width 150 height 103
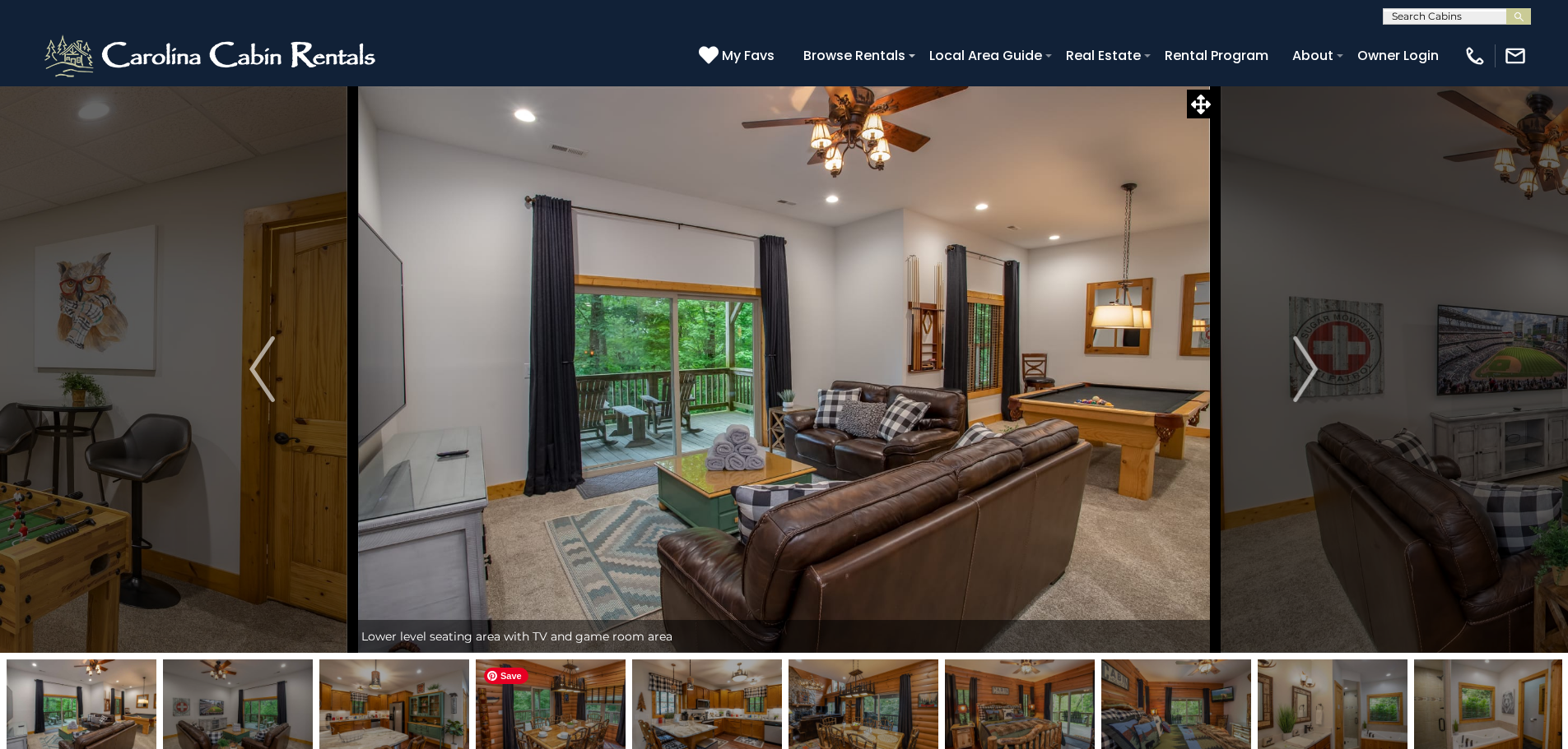
click at [548, 719] on img at bounding box center [550, 712] width 150 height 103
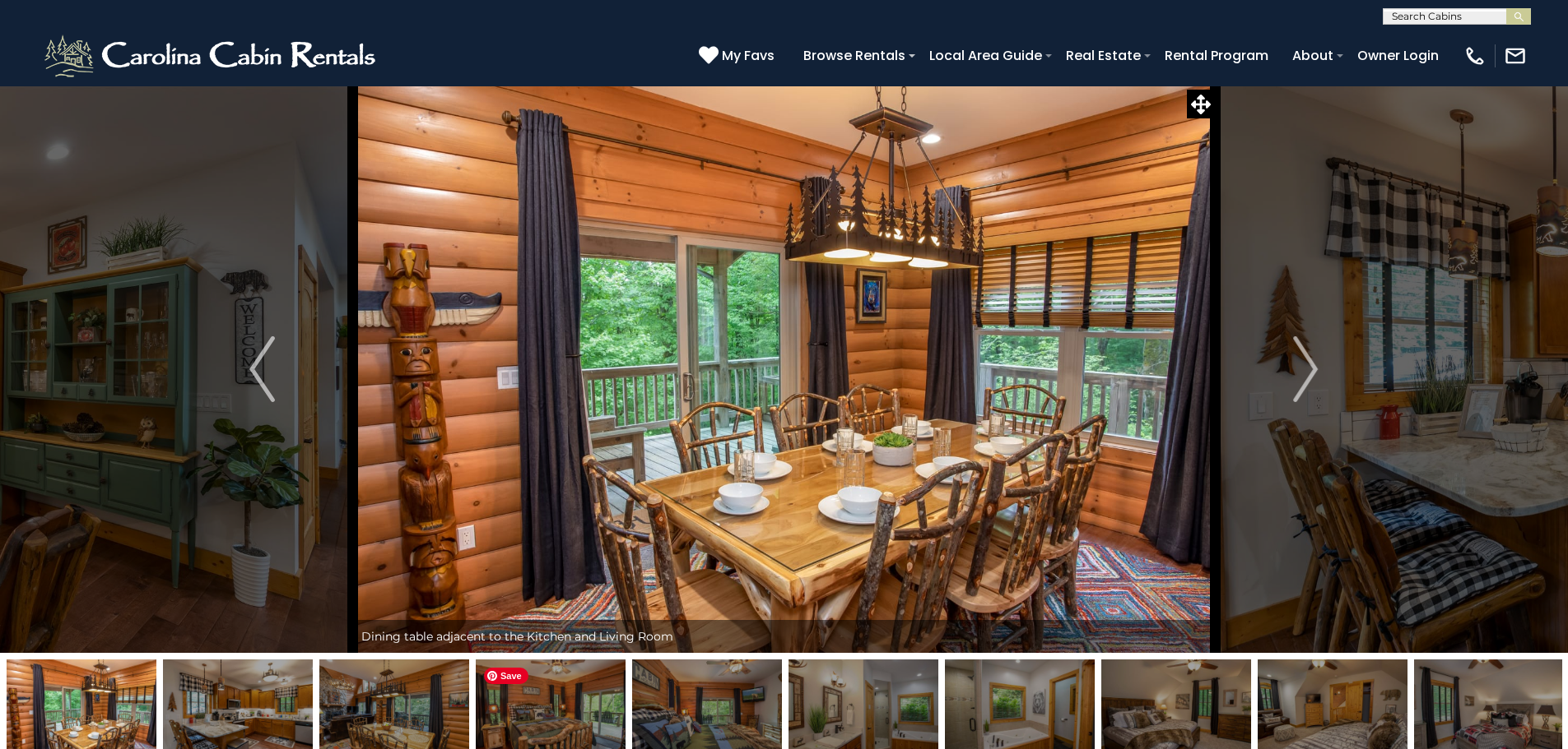
click at [535, 709] on img at bounding box center [550, 712] width 150 height 103
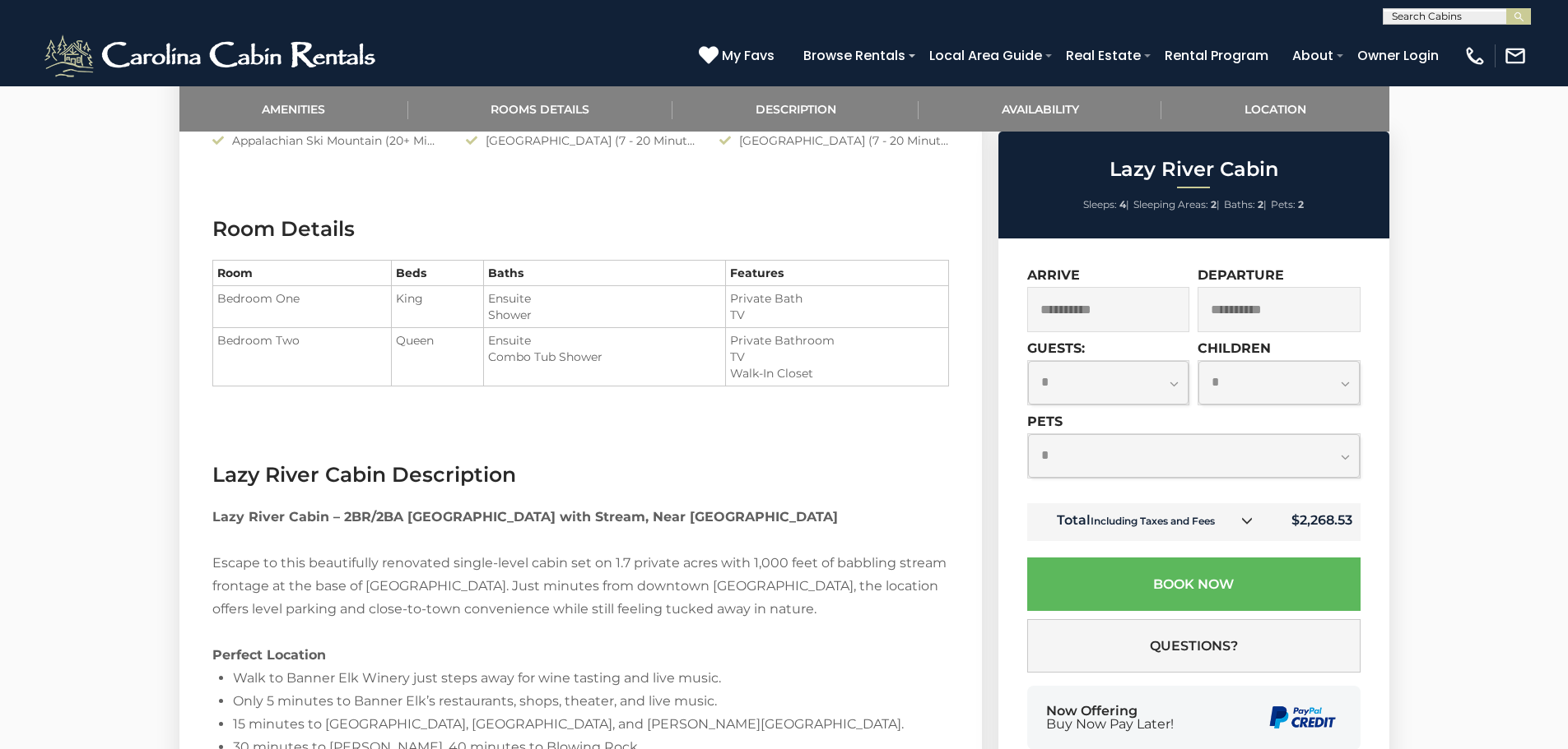
click at [1247, 520] on icon at bounding box center [1246, 520] width 11 height 11
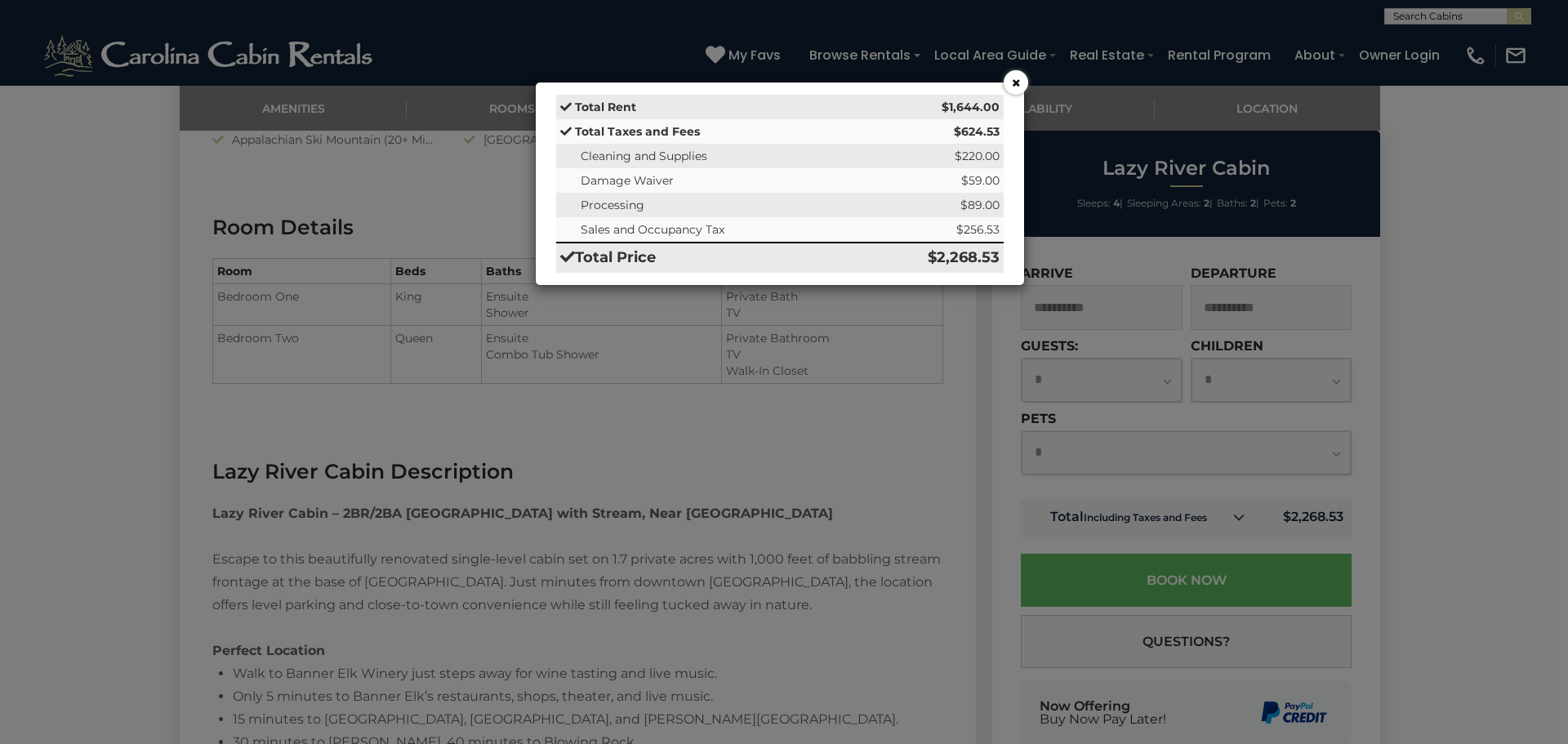
click at [1013, 84] on button "×" at bounding box center [1016, 82] width 24 height 24
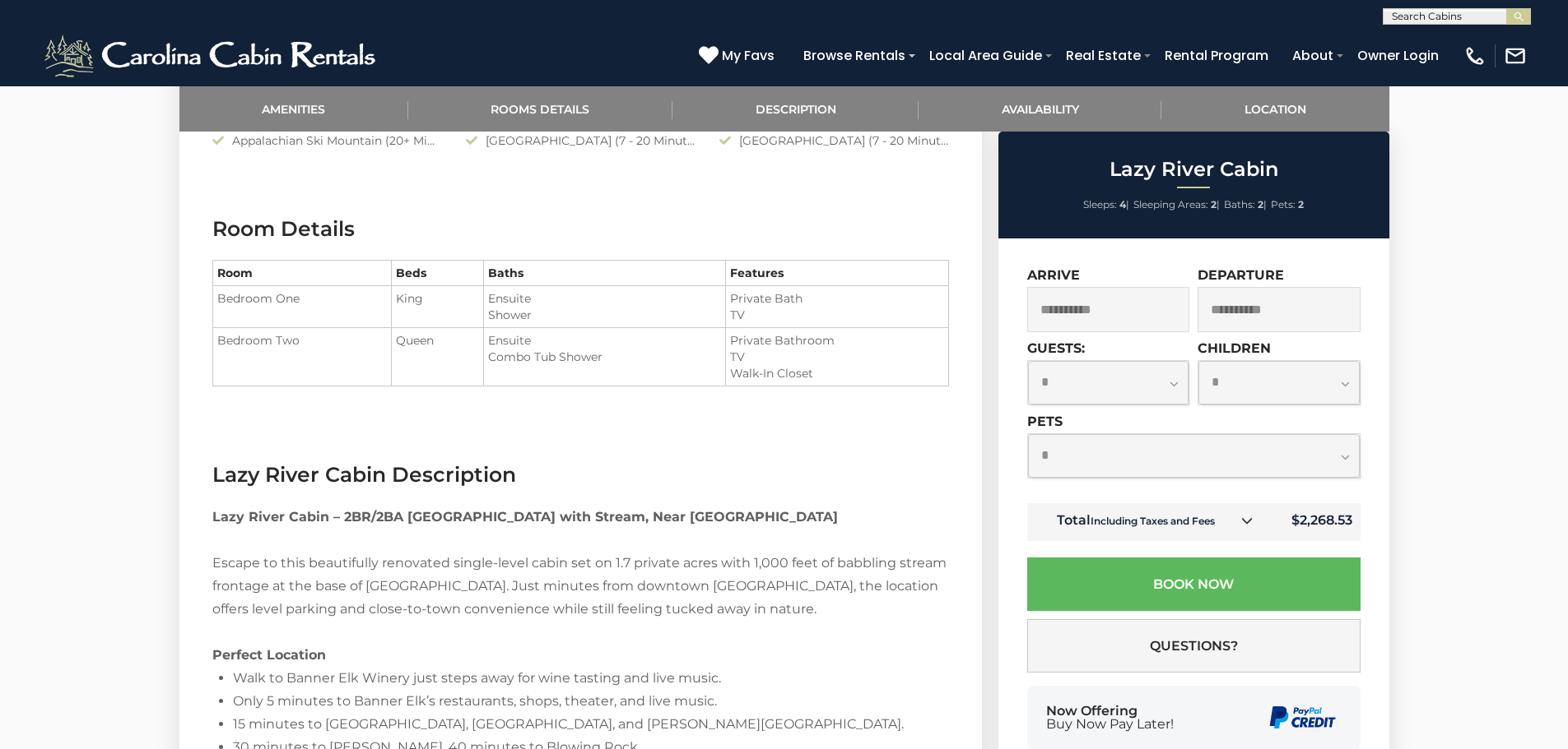
click at [1283, 312] on input "**********" at bounding box center [1279, 309] width 163 height 45
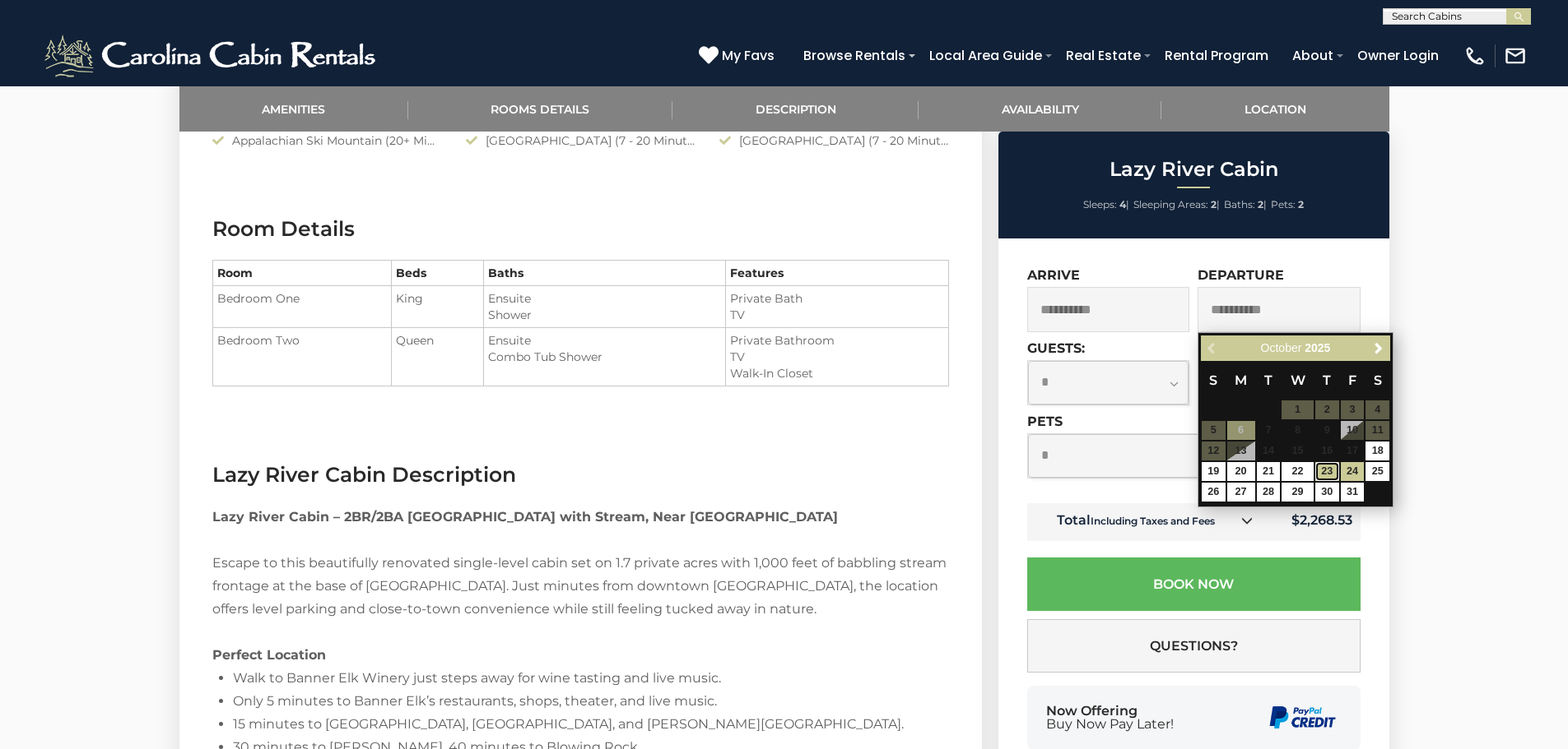
click at [1328, 471] on link "23" at bounding box center [1326, 472] width 23 height 19
type input "**********"
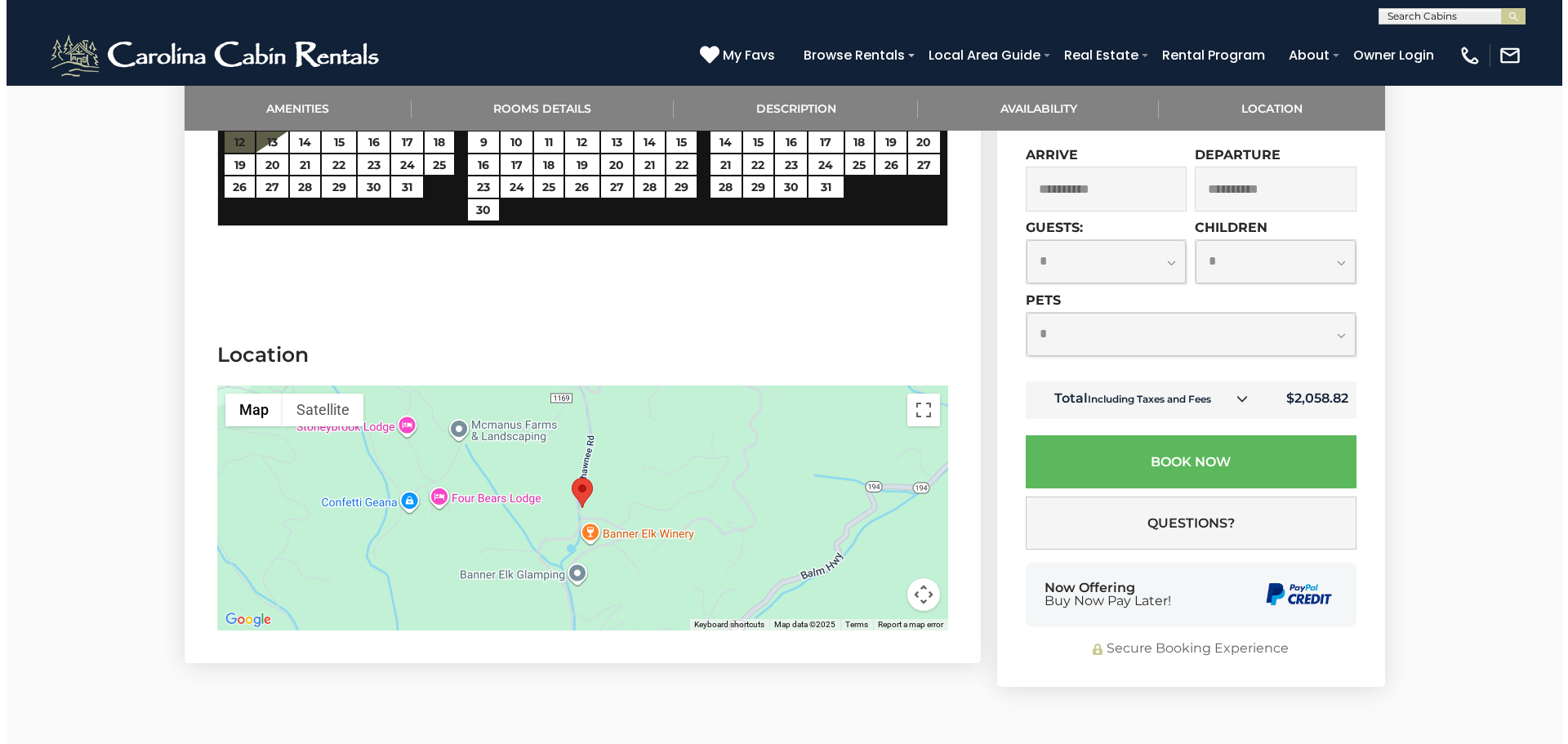
scroll to position [2779, 0]
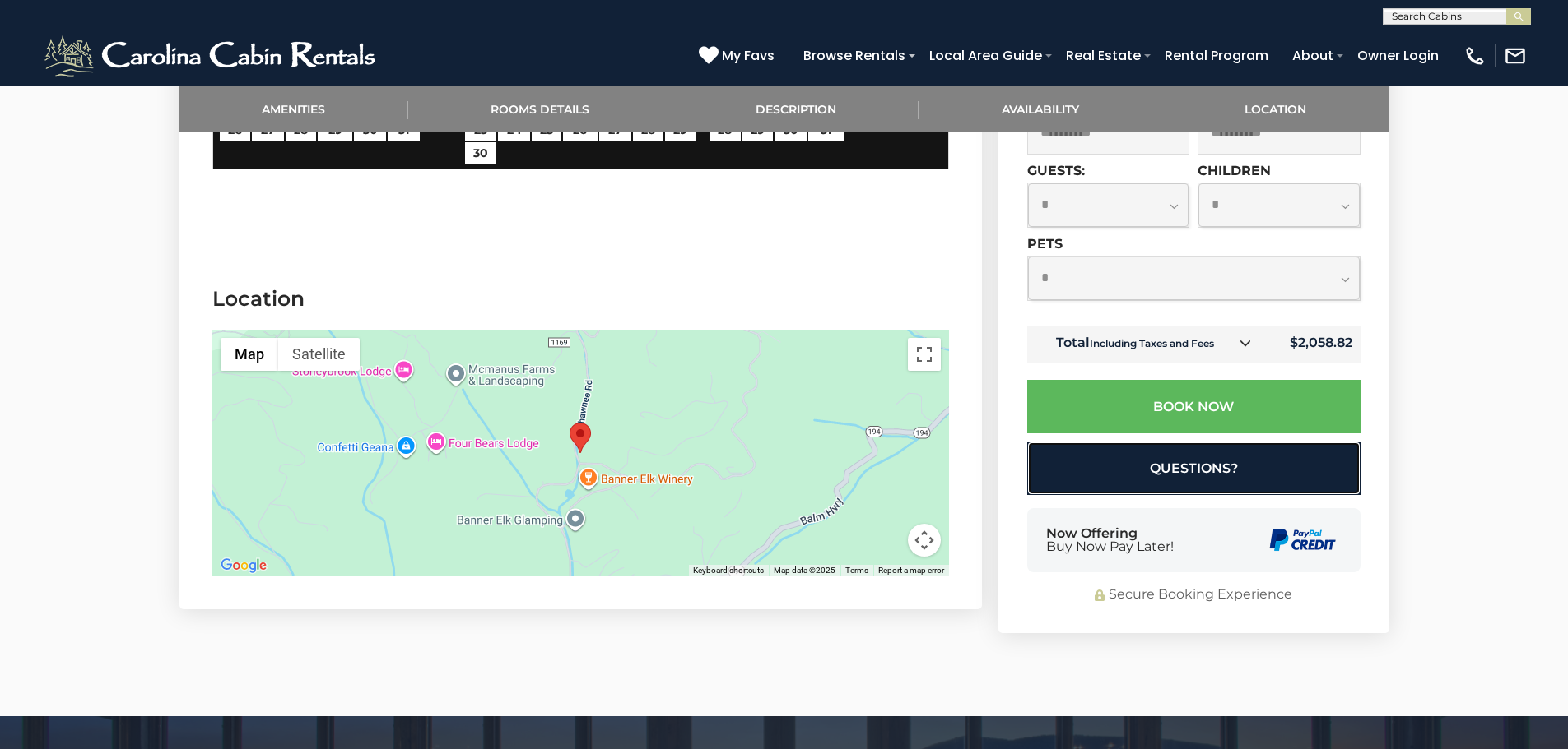
click at [1178, 479] on button "Questions?" at bounding box center [1193, 469] width 333 height 53
select select "*"
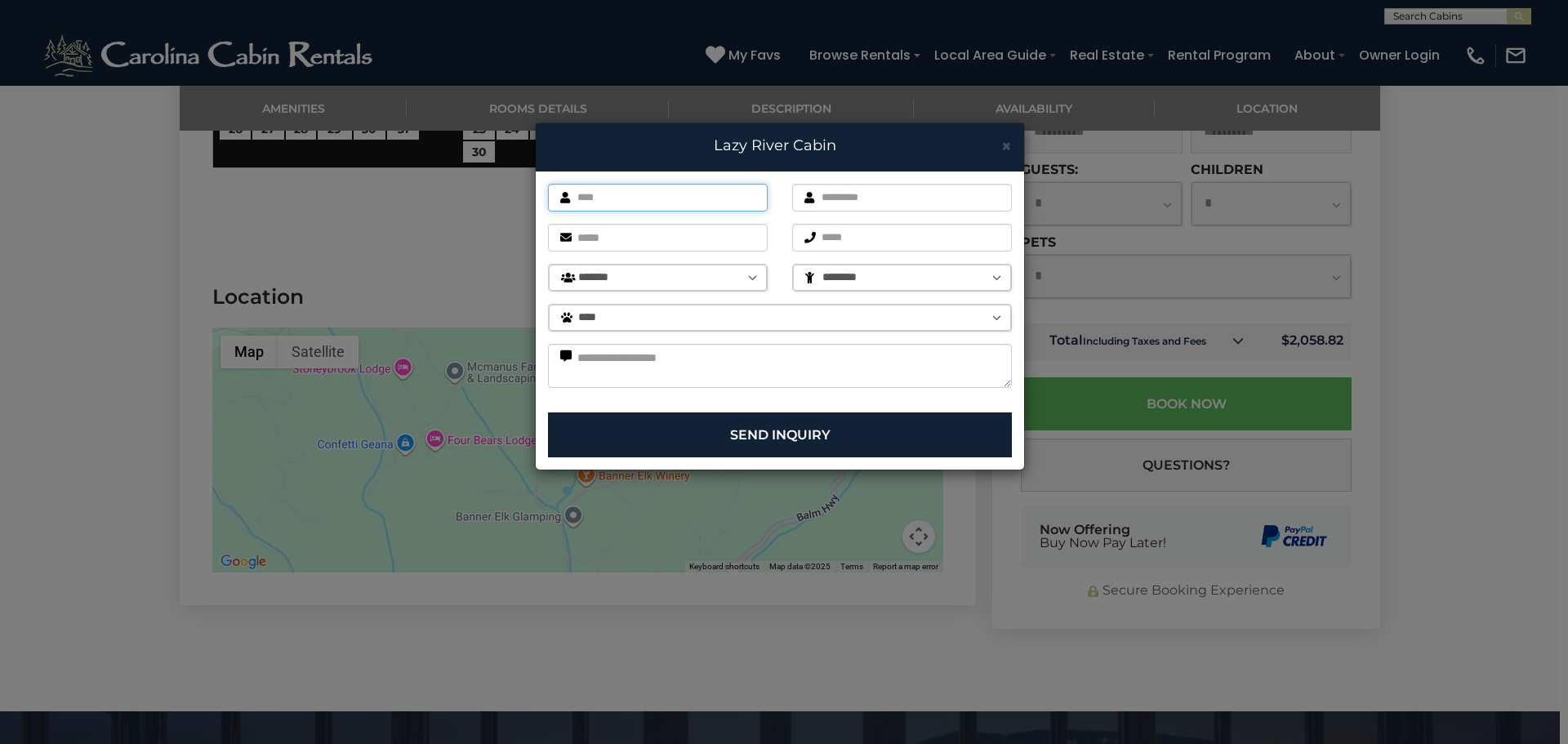
click at [660, 198] on input "text" at bounding box center [658, 197] width 220 height 28
type input "*****"
type input "**********"
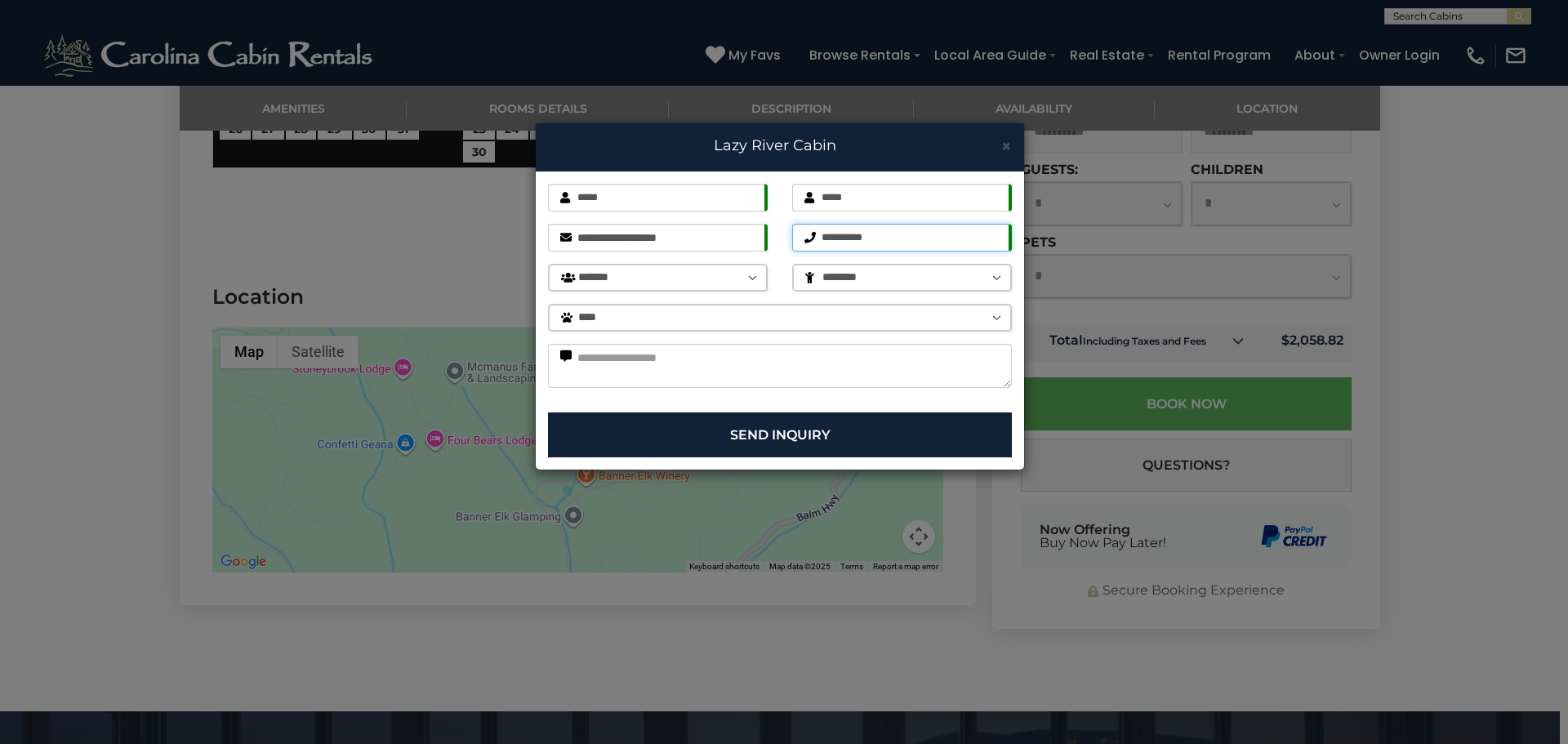
drag, startPoint x: 891, startPoint y: 237, endPoint x: 802, endPoint y: 231, distance: 89.2
click at [802, 231] on input "**********" at bounding box center [902, 237] width 220 height 28
click at [686, 280] on select "******* ******* ******** ******** ********" at bounding box center [658, 277] width 218 height 26
select select "*"
click at [549, 264] on select "******* ******* ******** ******** ********" at bounding box center [658, 277] width 218 height 26
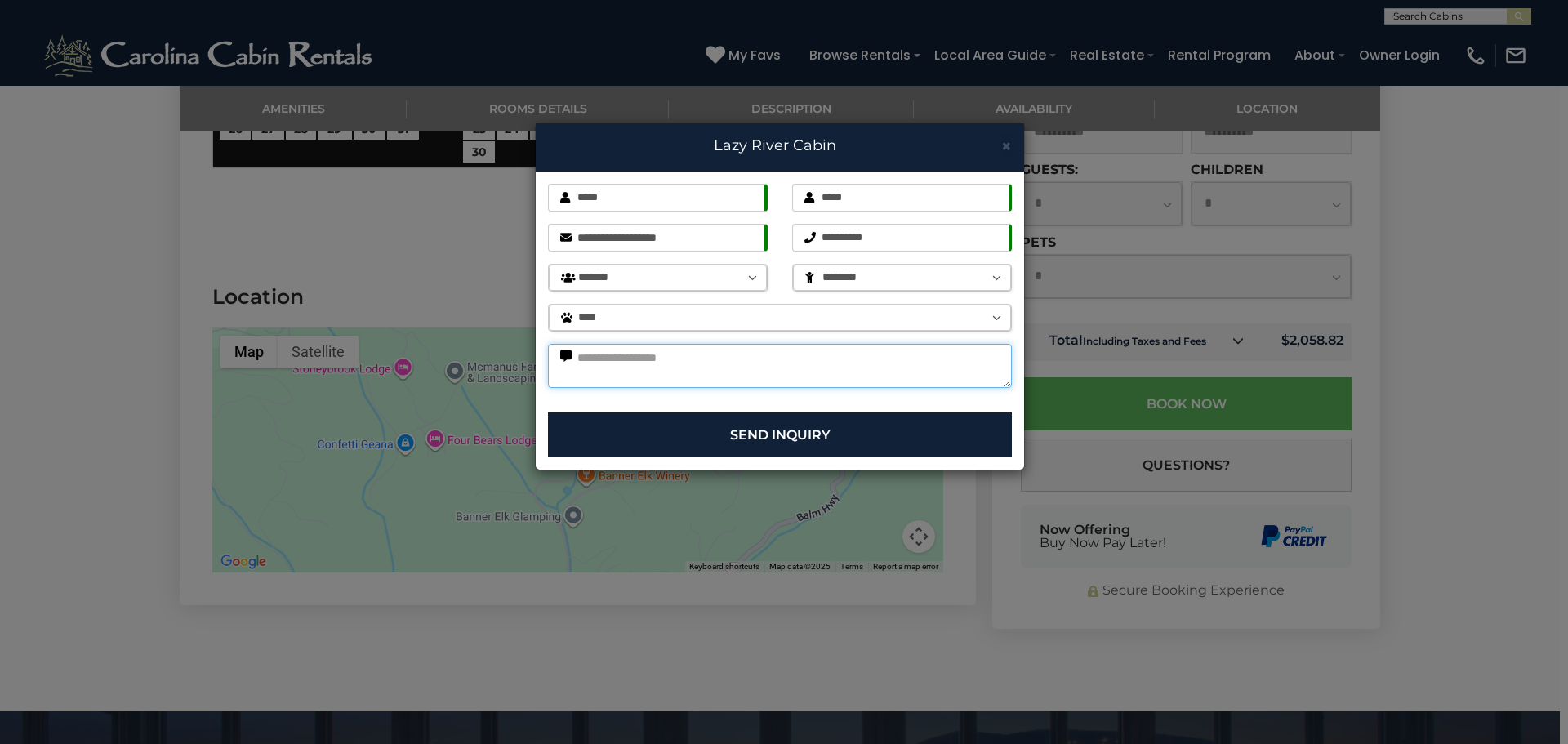
click at [744, 357] on textarea at bounding box center [780, 365] width 463 height 44
type textarea "**********"
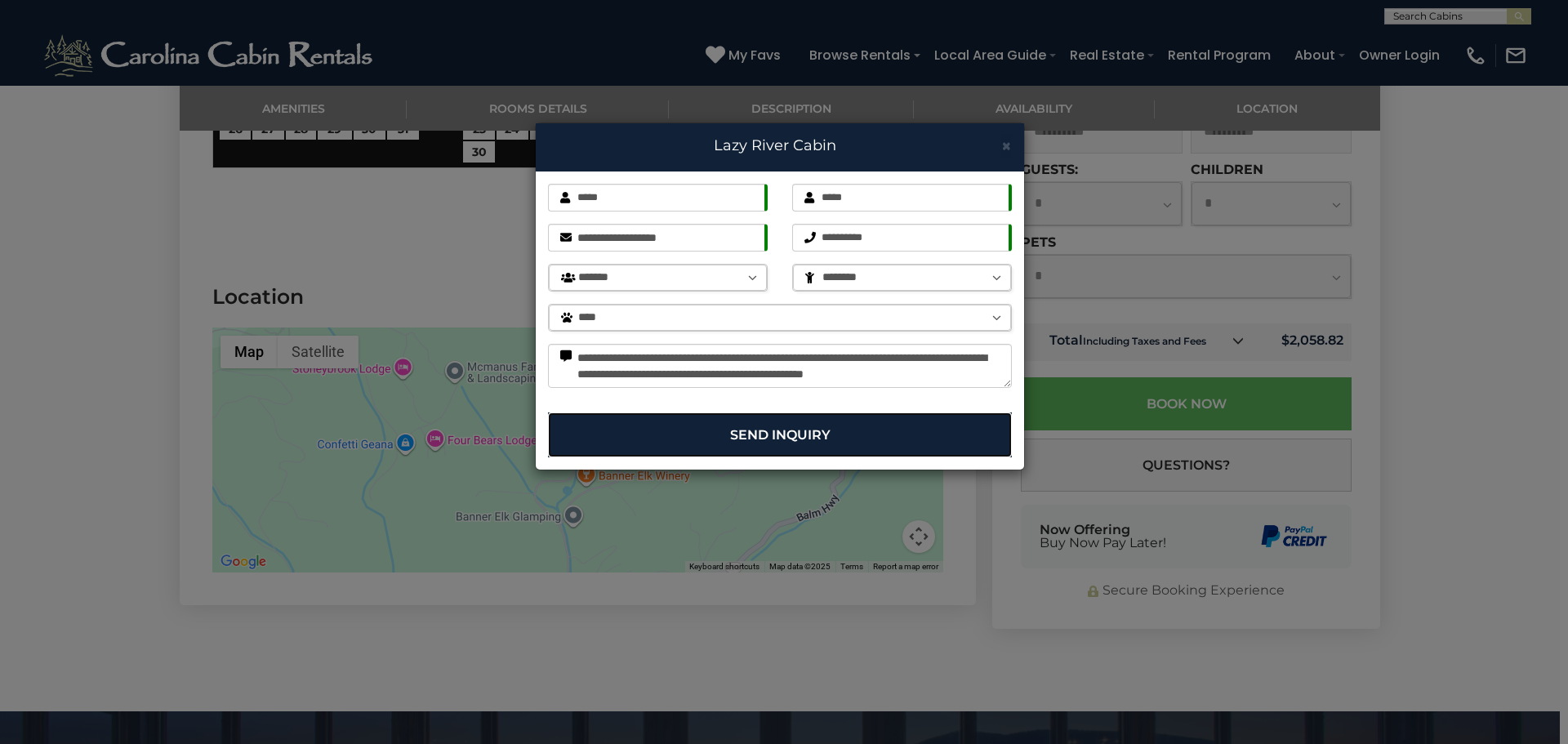
click at [755, 440] on button "Send Inquiry" at bounding box center [780, 435] width 463 height 45
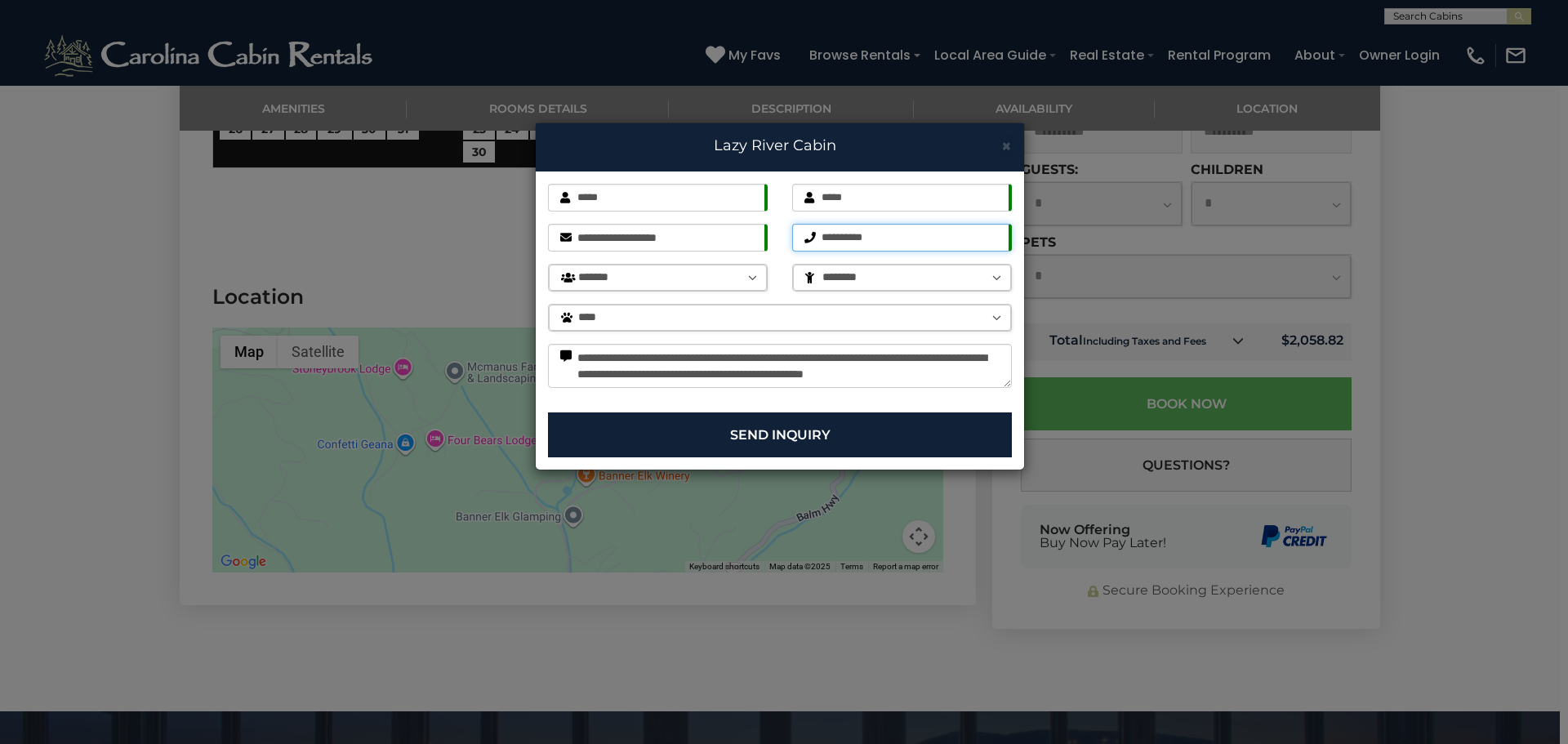
click at [893, 235] on input "**********" at bounding box center [902, 237] width 220 height 28
drag, startPoint x: 893, startPoint y: 235, endPoint x: 796, endPoint y: 227, distance: 97.3
click at [796, 227] on input "**********" at bounding box center [902, 237] width 220 height 28
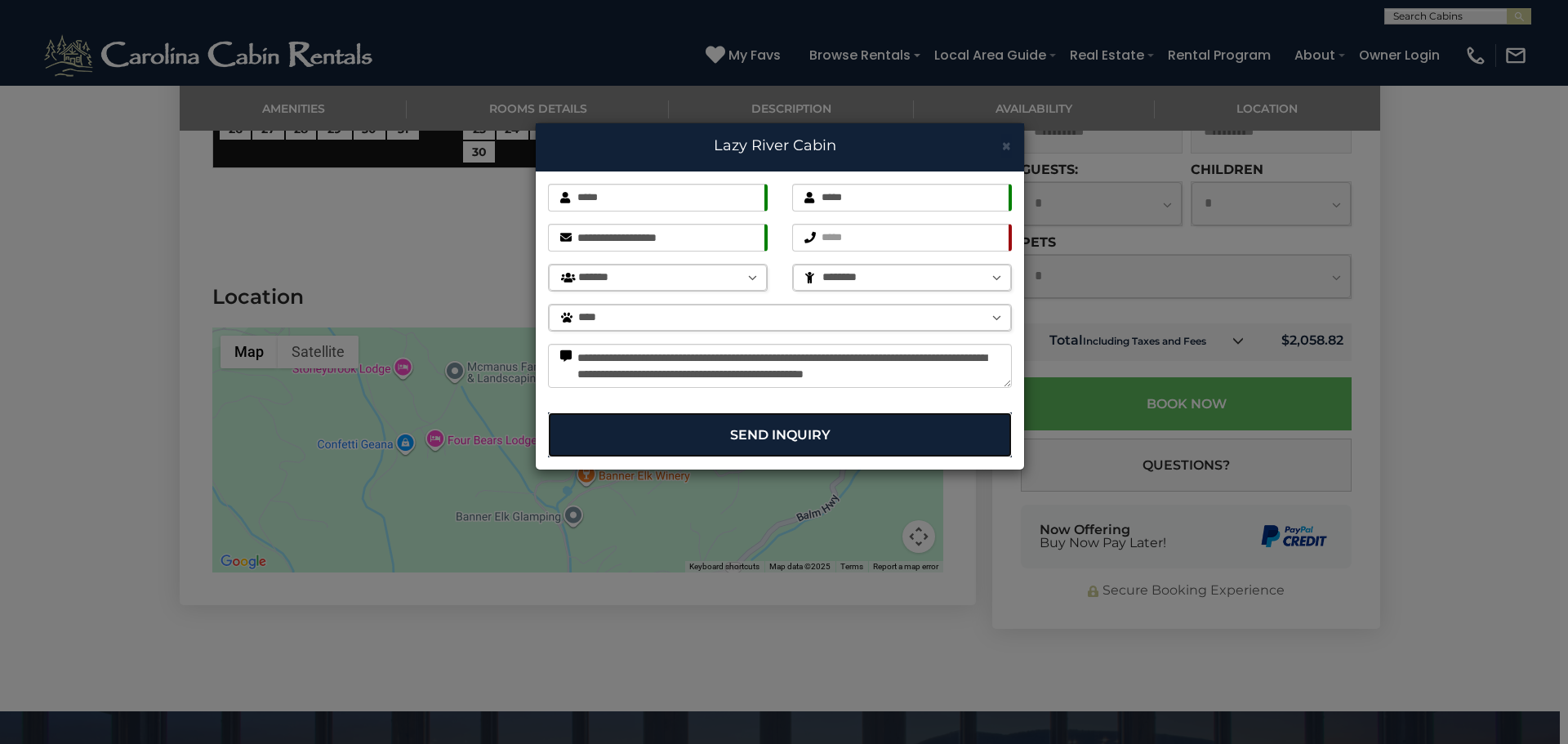
click at [802, 451] on button "Send Inquiry" at bounding box center [780, 435] width 463 height 45
click at [804, 440] on button "Send Inquiry" at bounding box center [780, 435] width 463 height 45
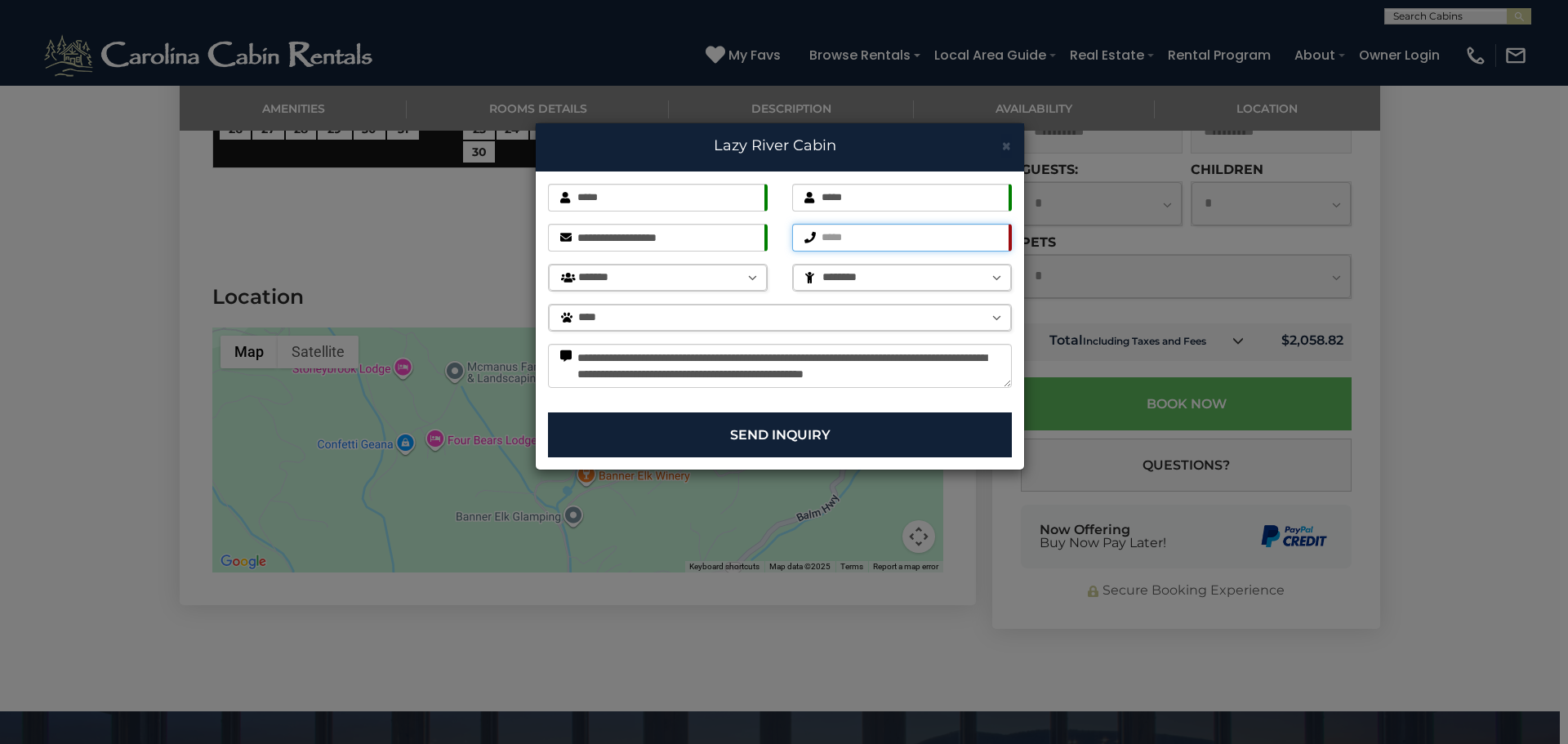
click at [884, 241] on input "text" at bounding box center [902, 237] width 220 height 28
type input "**********"
click at [873, 404] on div "**********" at bounding box center [780, 291] width 489 height 241
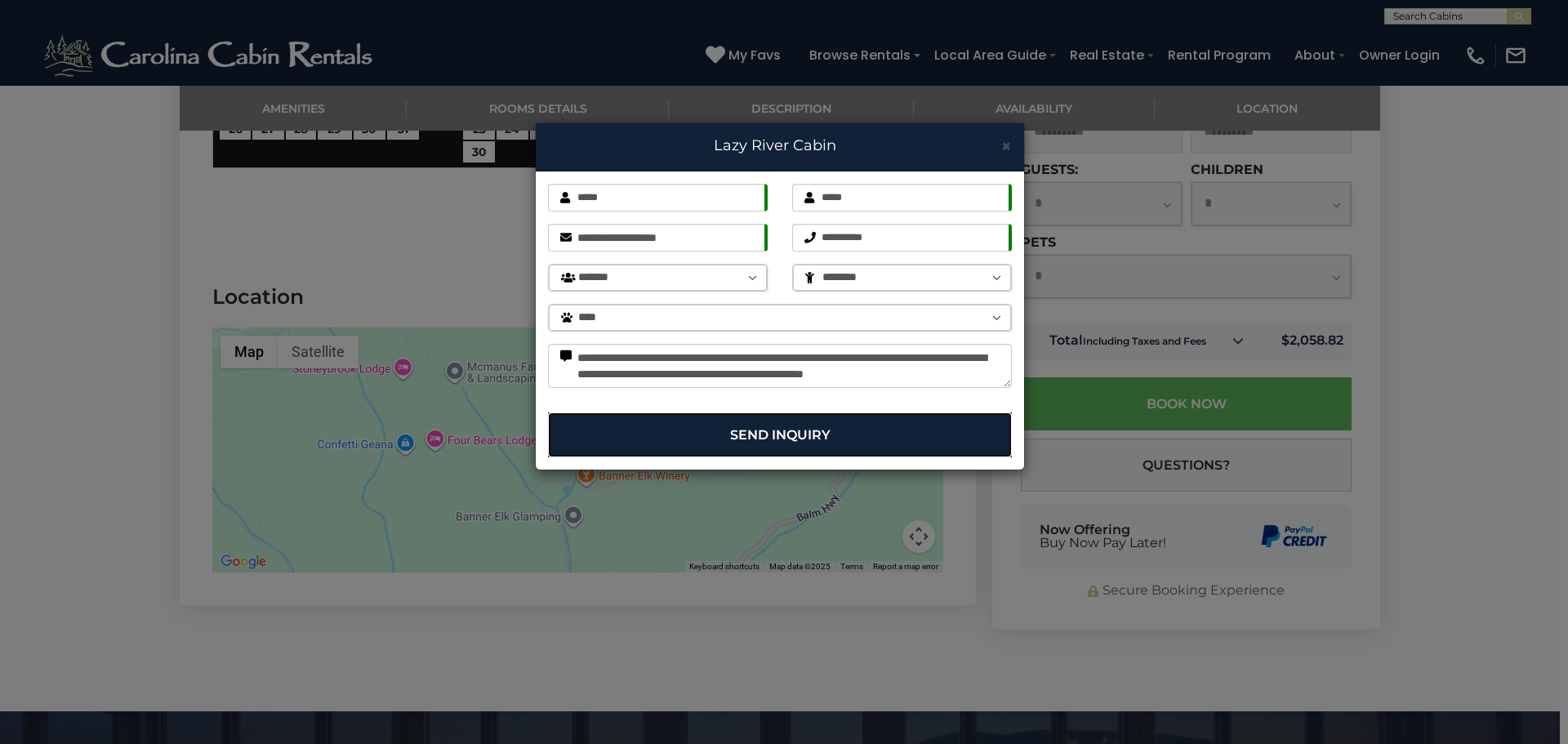
click at [871, 427] on button "Send Inquiry" at bounding box center [780, 435] width 463 height 45
click at [810, 438] on button "Send Inquiry" at bounding box center [780, 435] width 463 height 45
click at [874, 277] on select "******** * *" at bounding box center [902, 277] width 218 height 26
click at [793, 264] on select "******** * *" at bounding box center [902, 277] width 218 height 26
click at [687, 315] on select "**** ***** ******" at bounding box center [780, 318] width 462 height 26
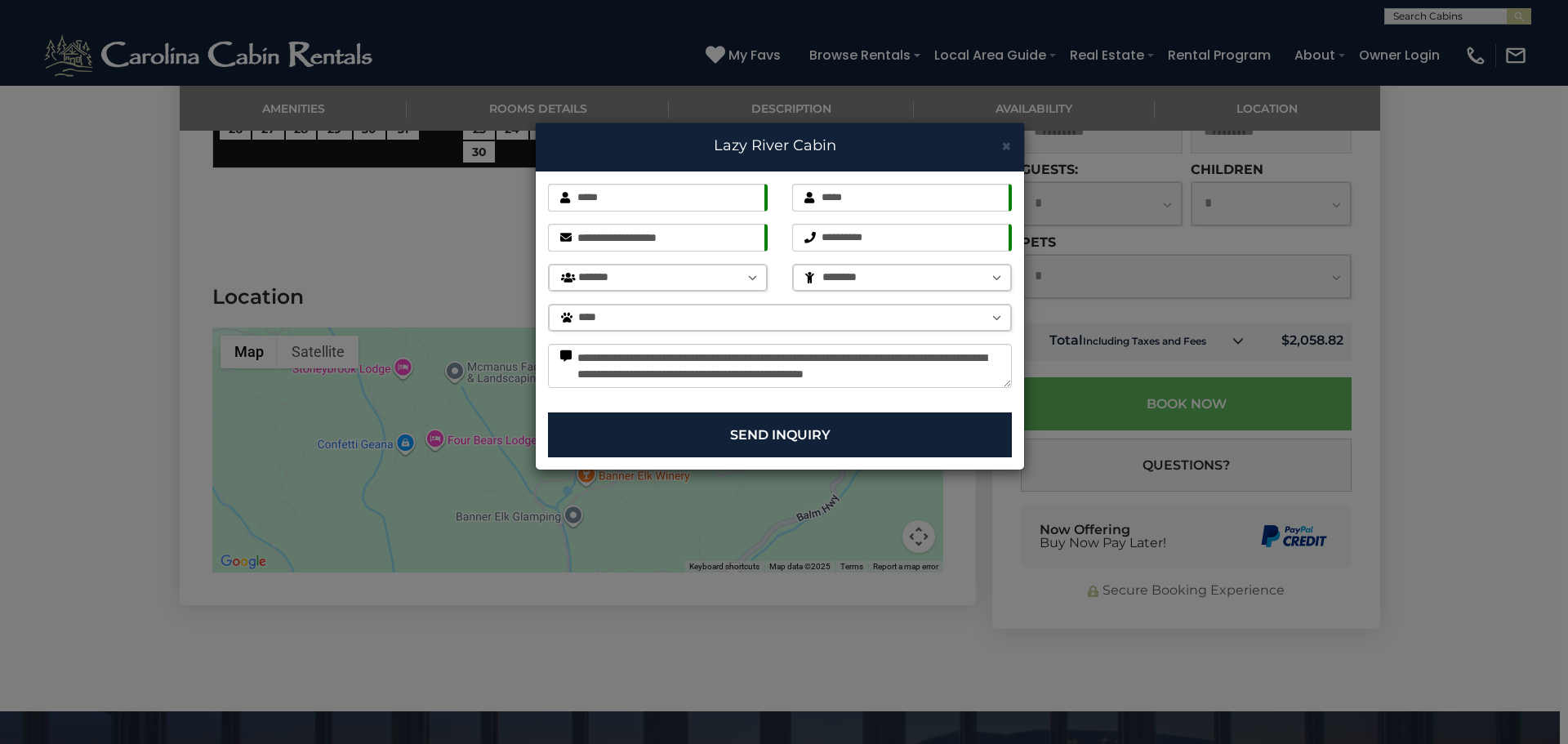
click at [684, 320] on select "**** ***** ******" at bounding box center [780, 318] width 462 height 26
click at [672, 199] on input "*****" at bounding box center [658, 197] width 220 height 28
type input "*"
type input "****"
type input "**"
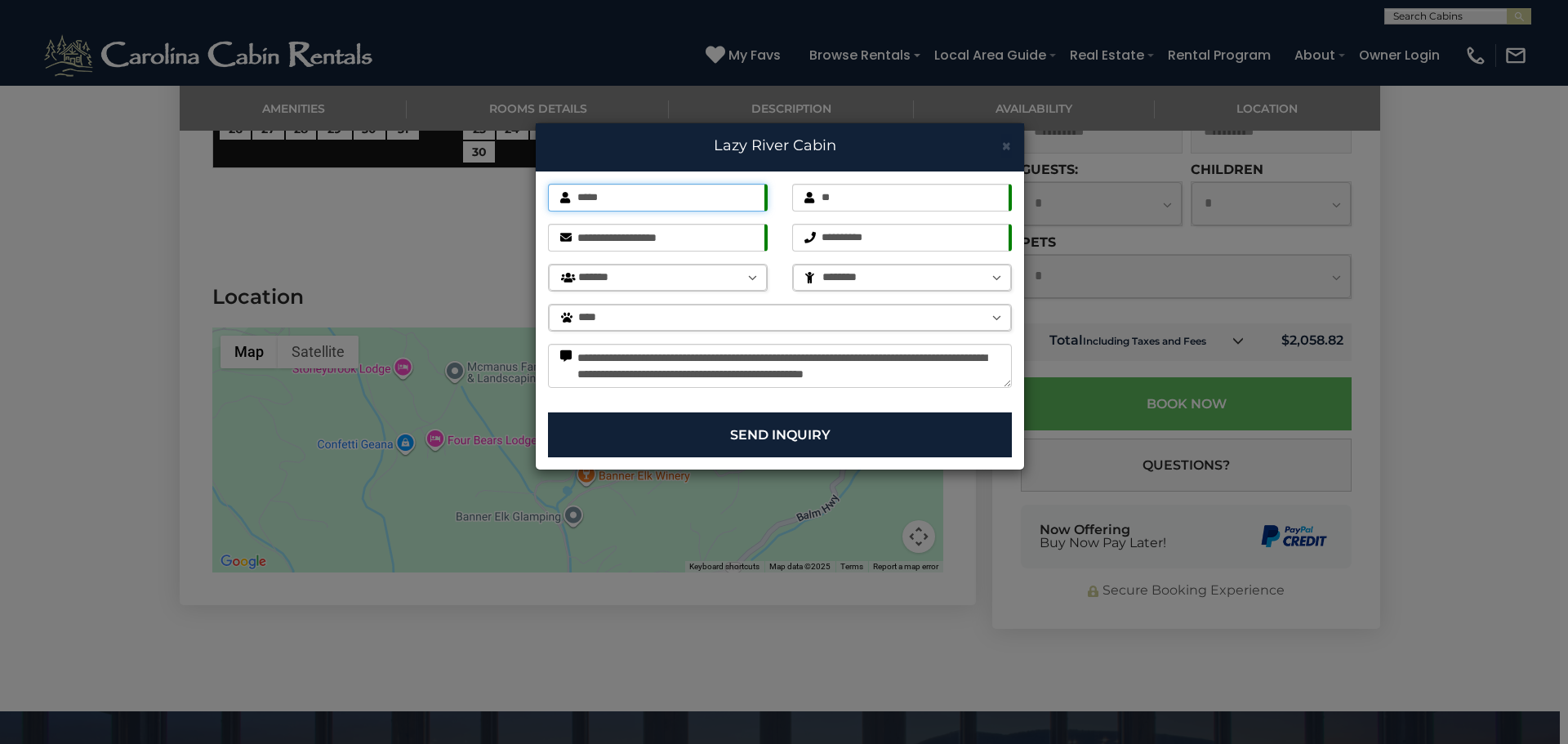
type input "*****"
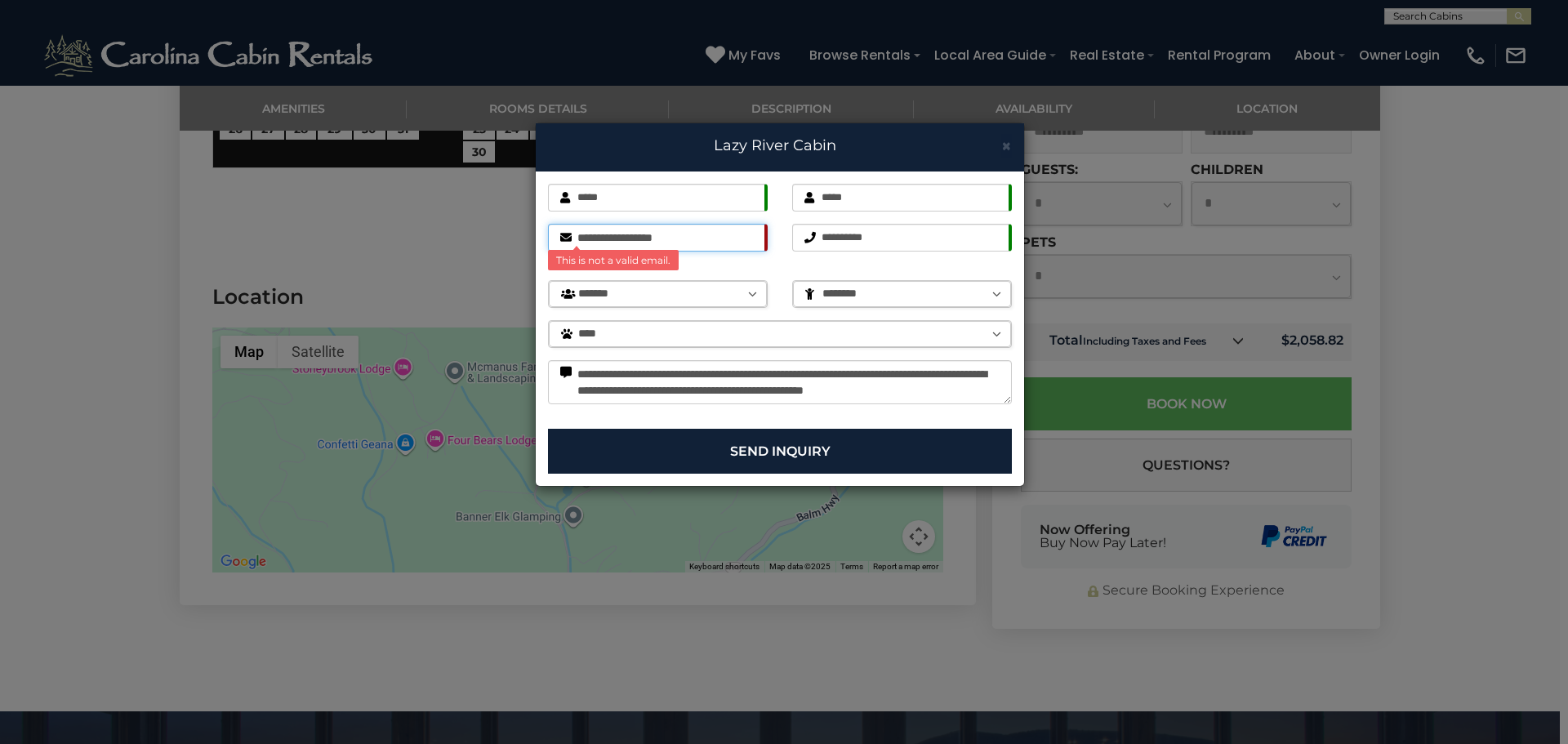
type input "**********"
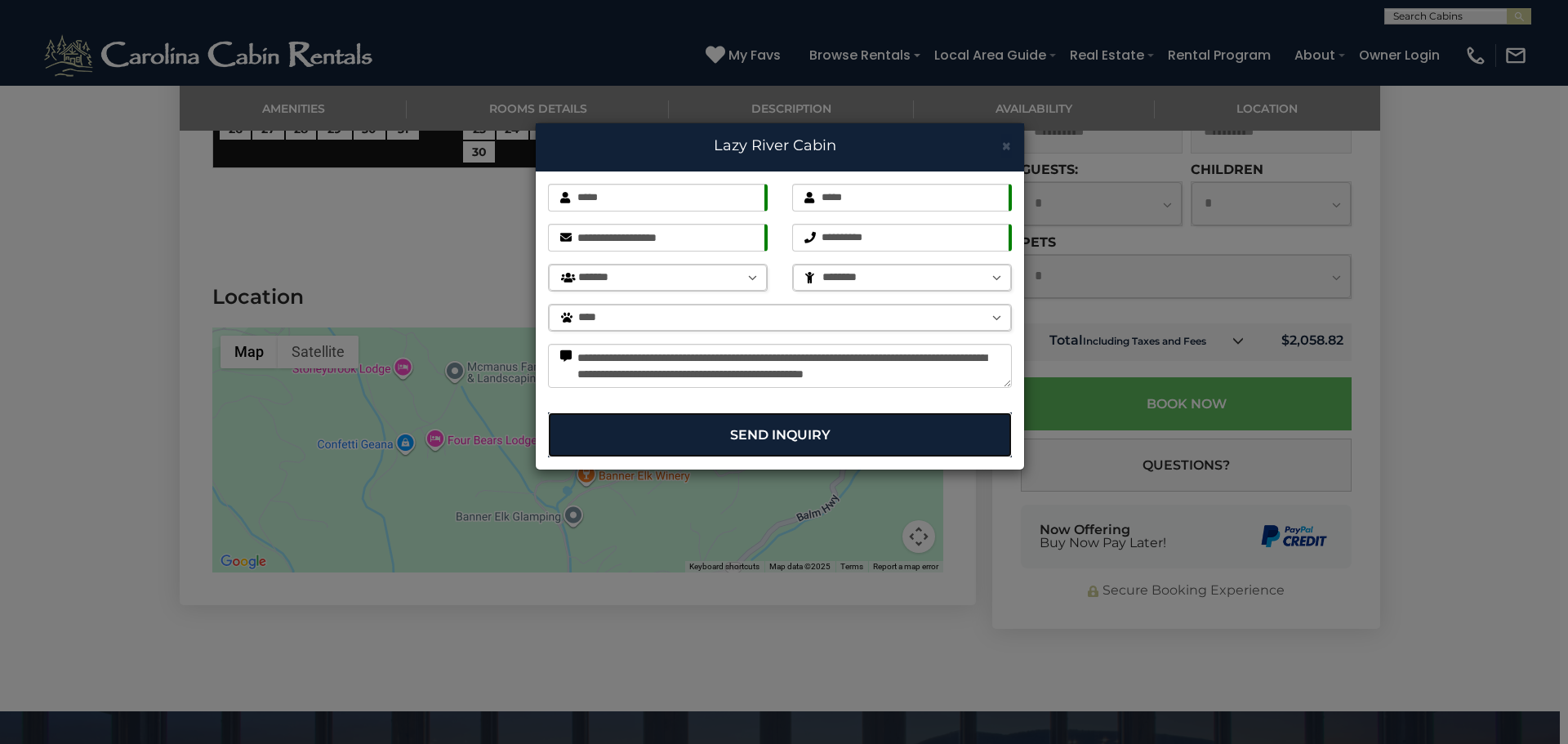
click at [929, 427] on button "Send Inquiry" at bounding box center [780, 435] width 463 height 45
click at [797, 429] on button "Send Inquiry" at bounding box center [780, 435] width 463 height 45
click at [663, 371] on textarea "**********" at bounding box center [780, 365] width 463 height 44
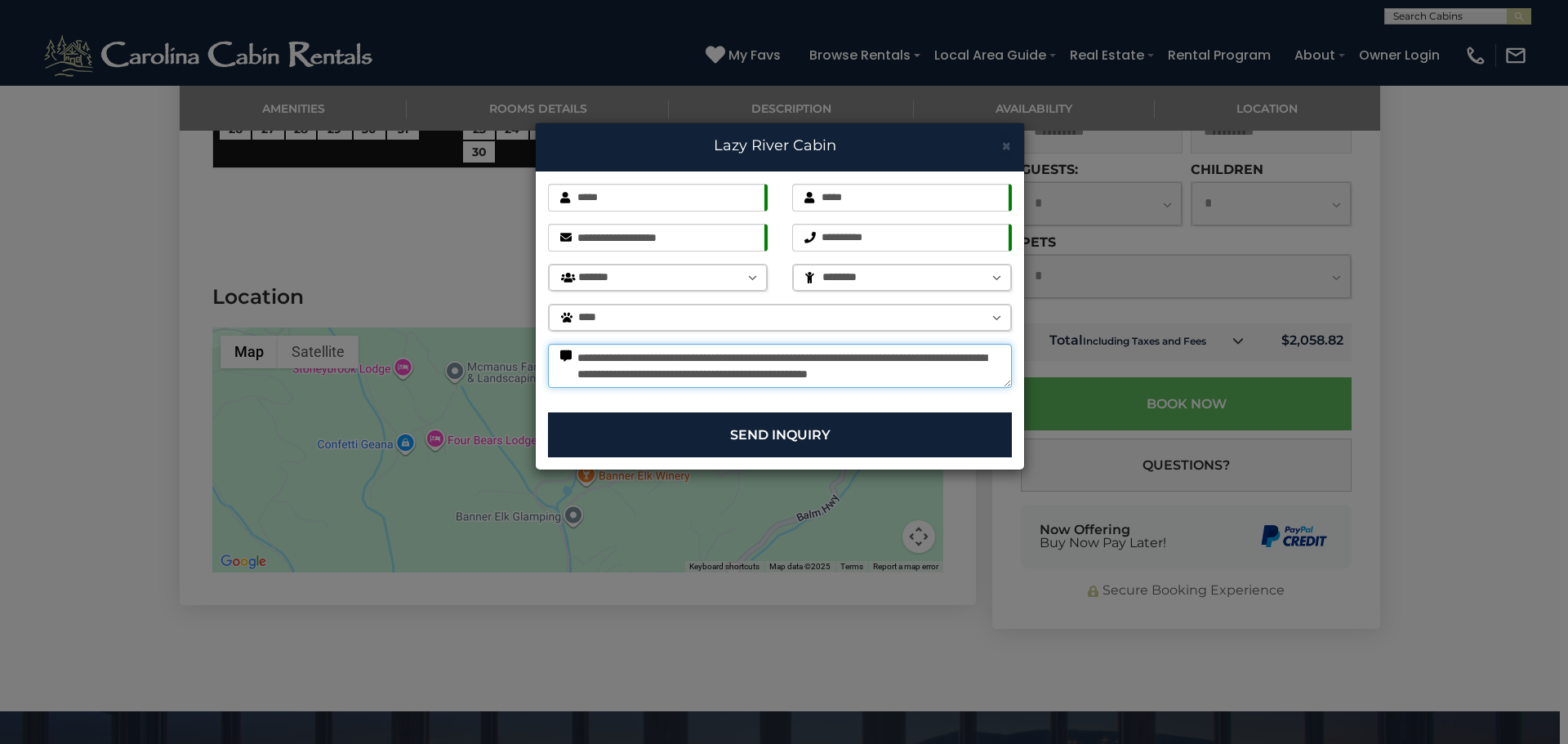
type textarea "**********"
click at [752, 439] on button "Send Inquiry" at bounding box center [780, 435] width 463 height 45
click at [811, 429] on button "Send Inquiry" at bounding box center [780, 435] width 463 height 45
